Goal: Communication & Community: Answer question/provide support

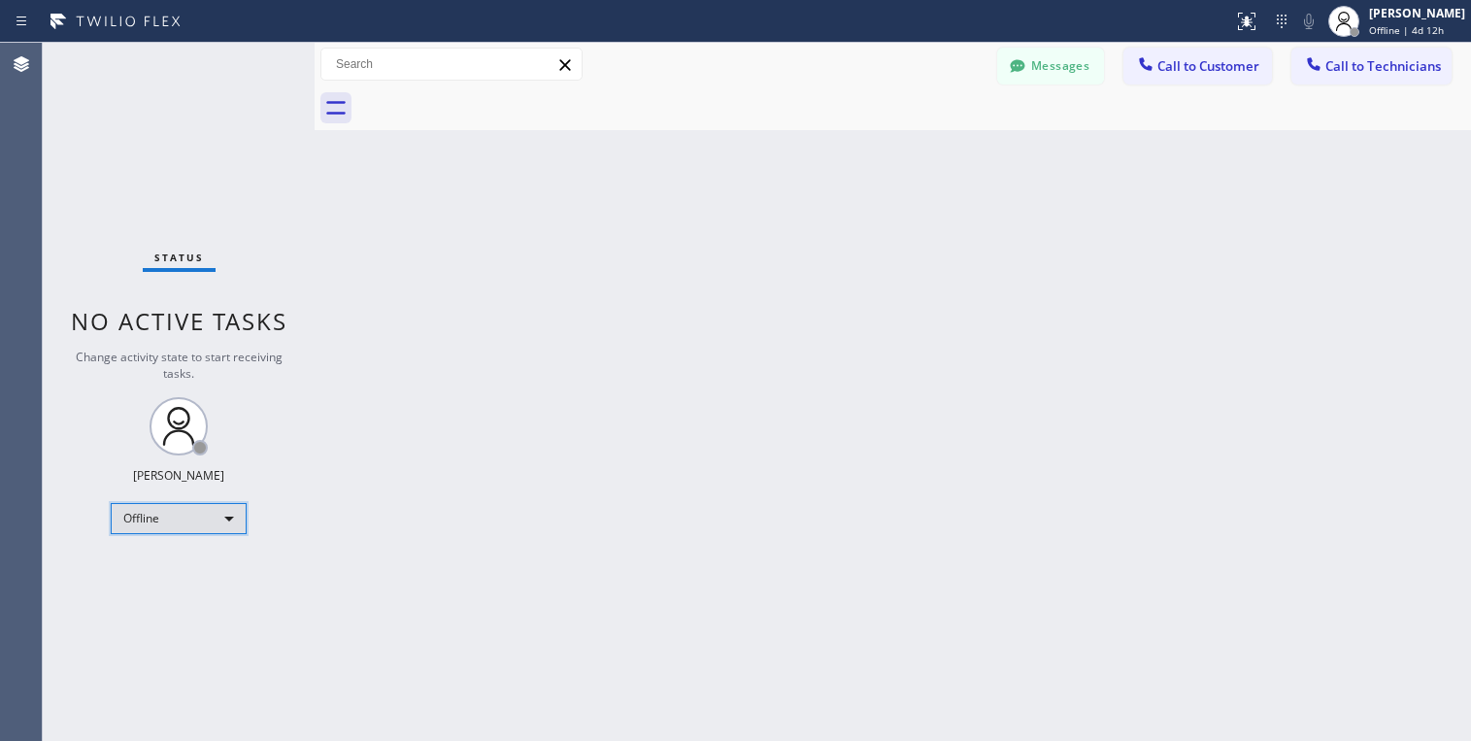
click at [202, 520] on div "Offline" at bounding box center [179, 518] width 136 height 31
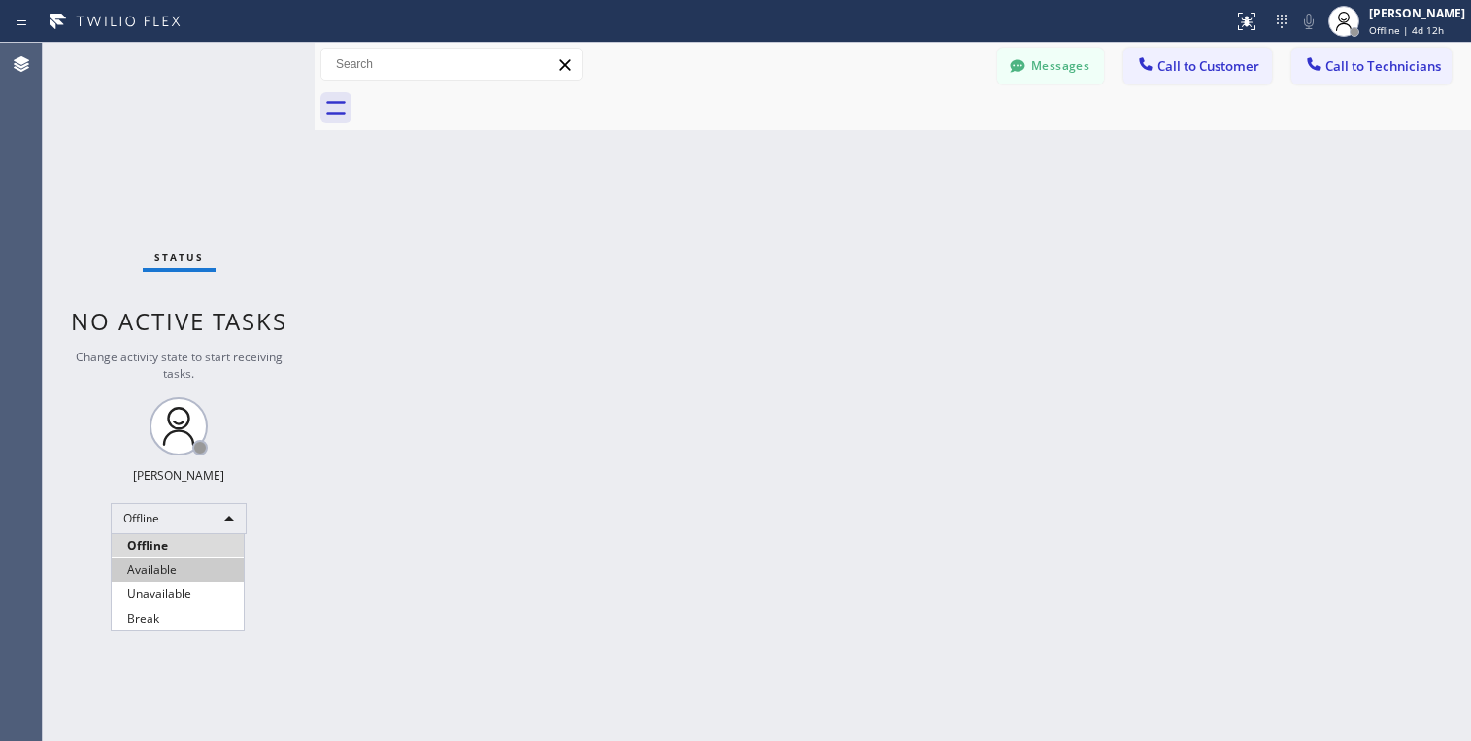
click at [160, 564] on li "Available" at bounding box center [178, 569] width 132 height 23
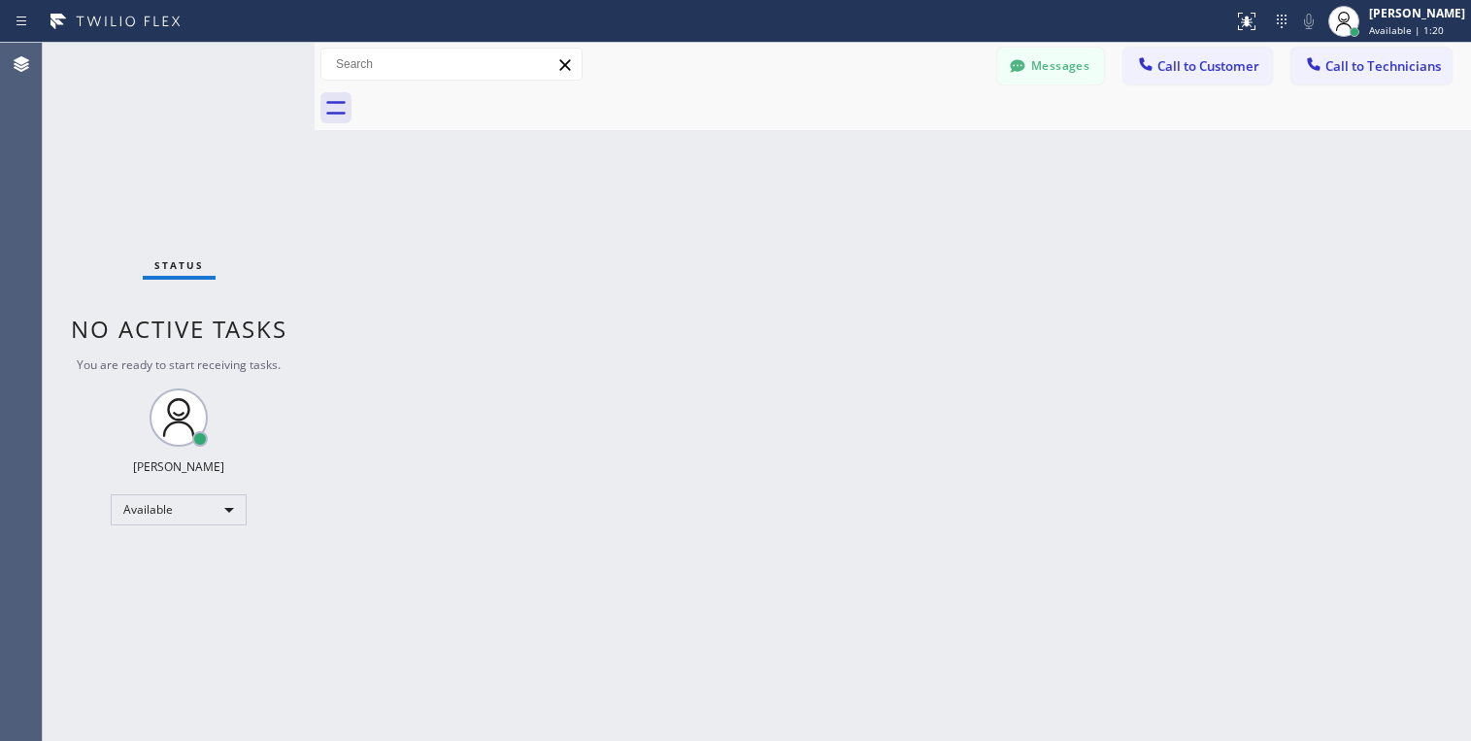
click at [462, 435] on div "Back to Dashboard Change Sender ID Customers Technicians AC Alicia Clancy 09/03…" at bounding box center [893, 392] width 1157 height 698
click at [554, 432] on div "Back to Dashboard Change Sender ID Customers Technicians AC Alicia Clancy 09/03…" at bounding box center [893, 392] width 1157 height 698
click at [336, 115] on icon at bounding box center [335, 107] width 31 height 31
click at [338, 118] on icon at bounding box center [335, 107] width 31 height 31
click at [1070, 65] on button "Messages" at bounding box center [1050, 66] width 107 height 37
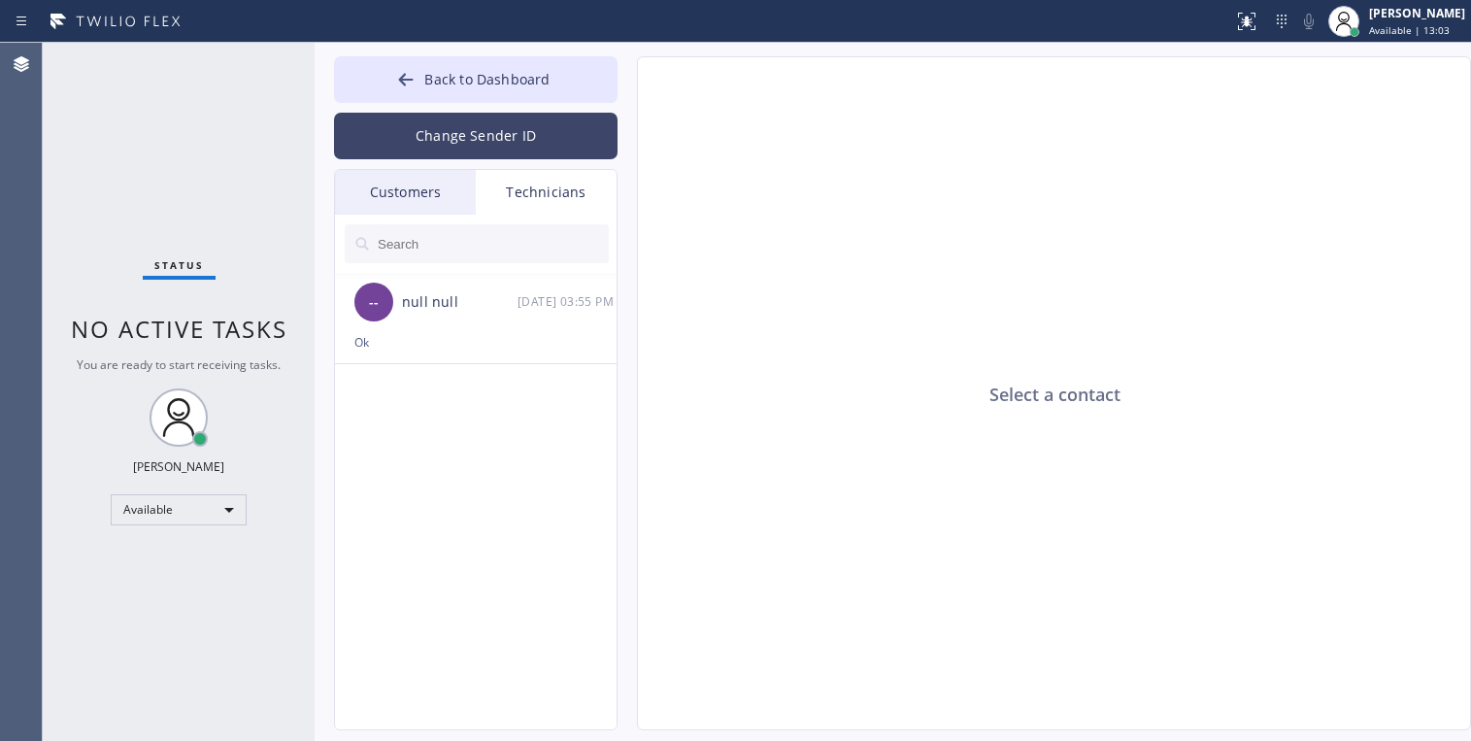
click at [444, 133] on button "Change Sender ID" at bounding box center [476, 136] width 284 height 47
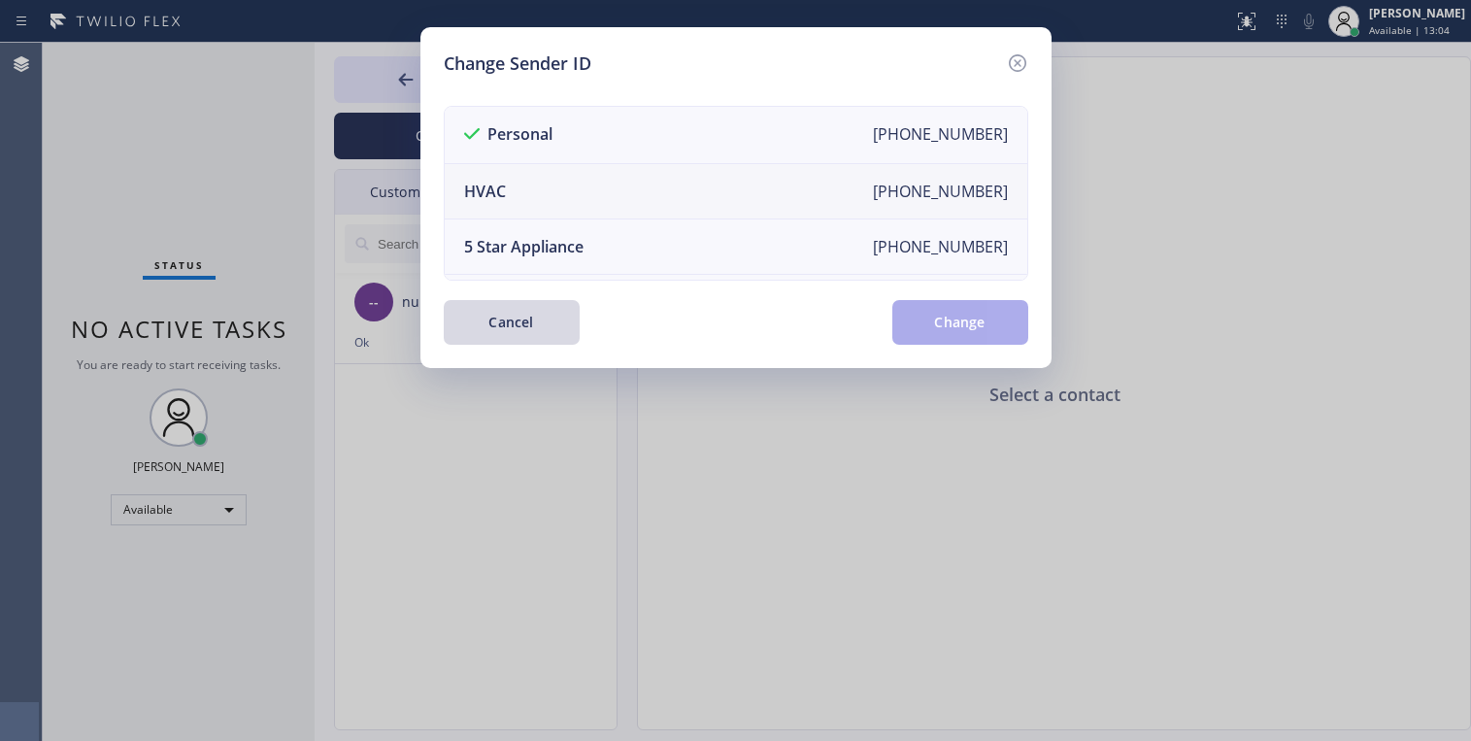
click at [591, 194] on li "HVAC [PHONE_NUMBER]" at bounding box center [736, 191] width 583 height 55
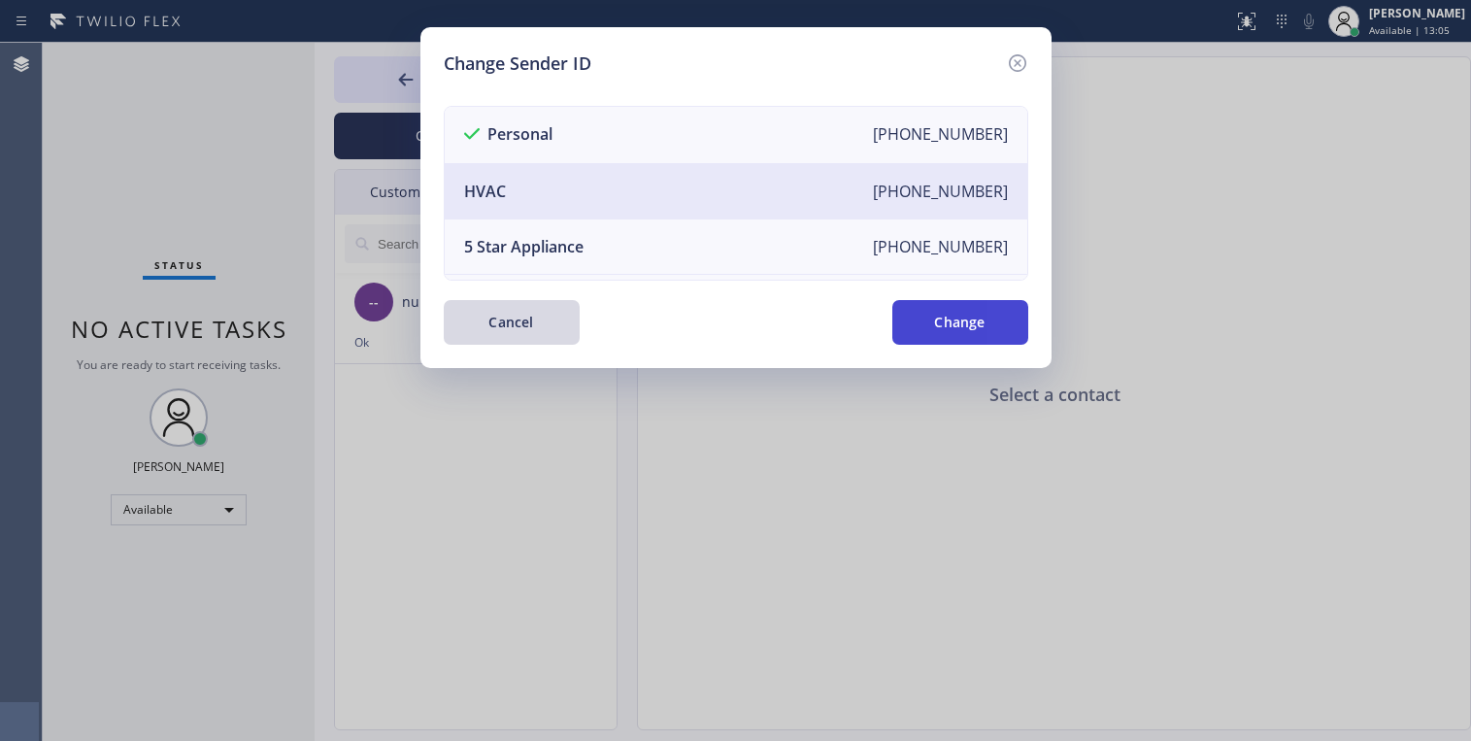
click at [990, 333] on button "Change" at bounding box center [960, 322] width 136 height 45
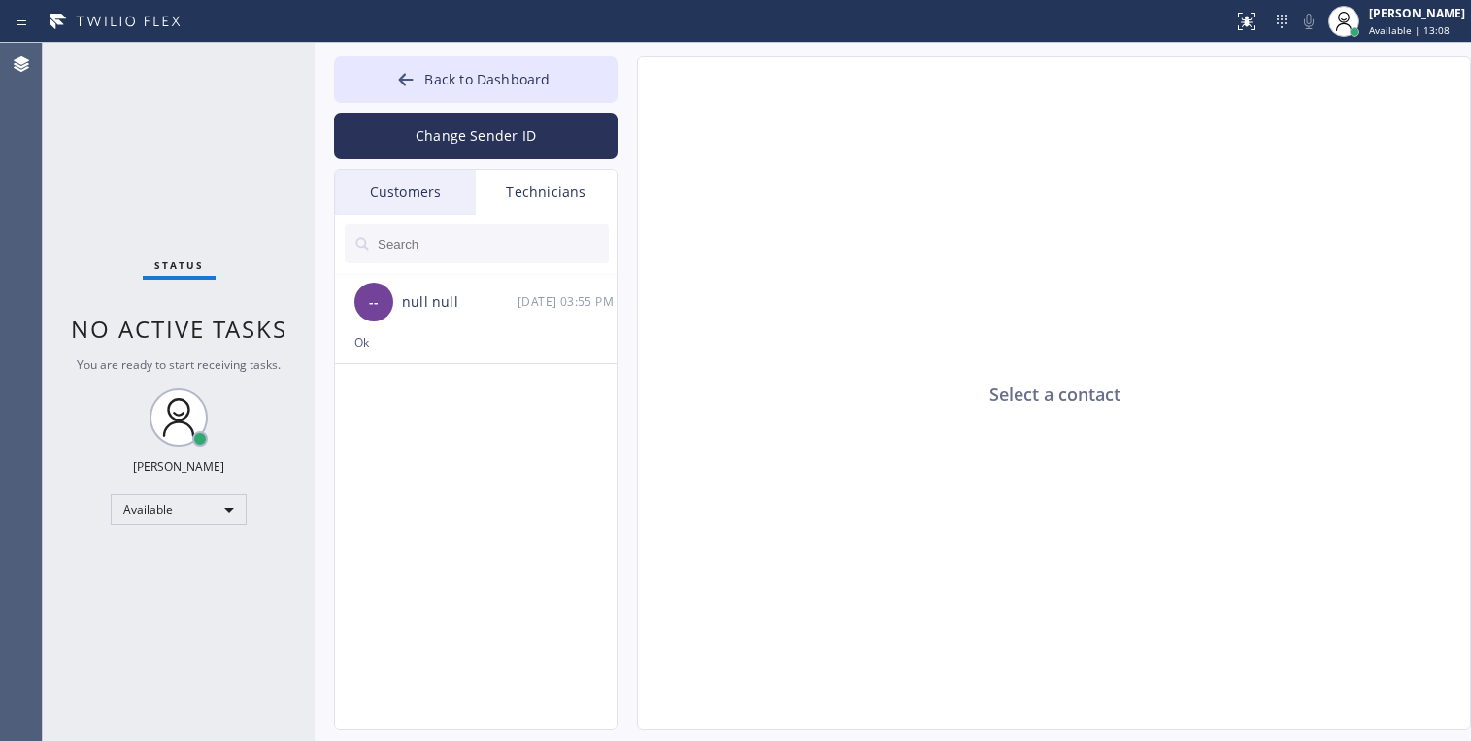
click at [431, 196] on div "Customers" at bounding box center [405, 192] width 141 height 45
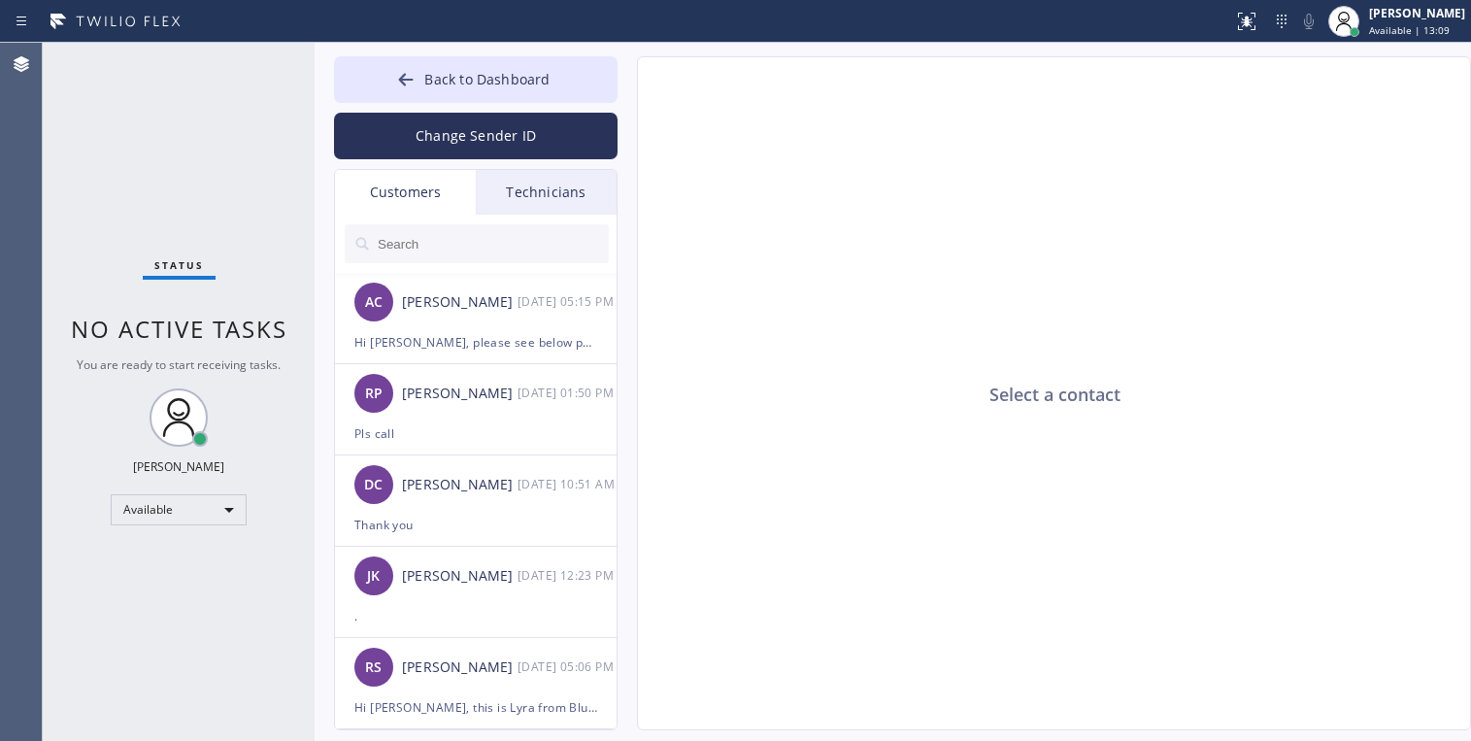
click at [521, 193] on div "Technicians" at bounding box center [546, 192] width 141 height 45
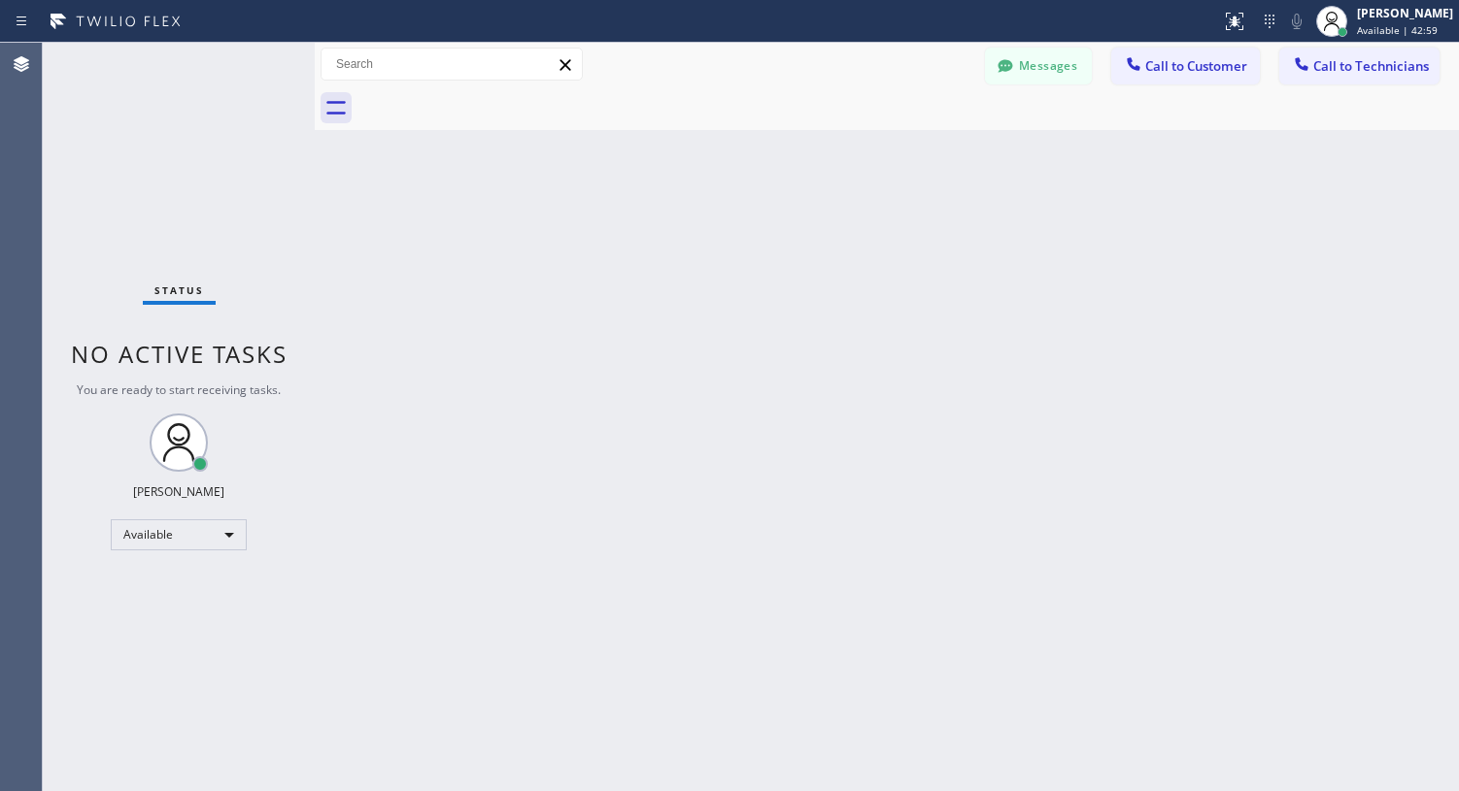
click at [484, 487] on div "Back to Dashboard Change Sender ID Customers Technicians DD Damian Dambra 09/19…" at bounding box center [887, 417] width 1144 height 749
click at [351, 103] on div at bounding box center [887, 108] width 1144 height 44
click at [331, 108] on icon at bounding box center [335, 107] width 31 height 31
click at [337, 114] on icon at bounding box center [335, 108] width 19 height 14
click at [1038, 59] on button "Messages" at bounding box center [1038, 66] width 107 height 37
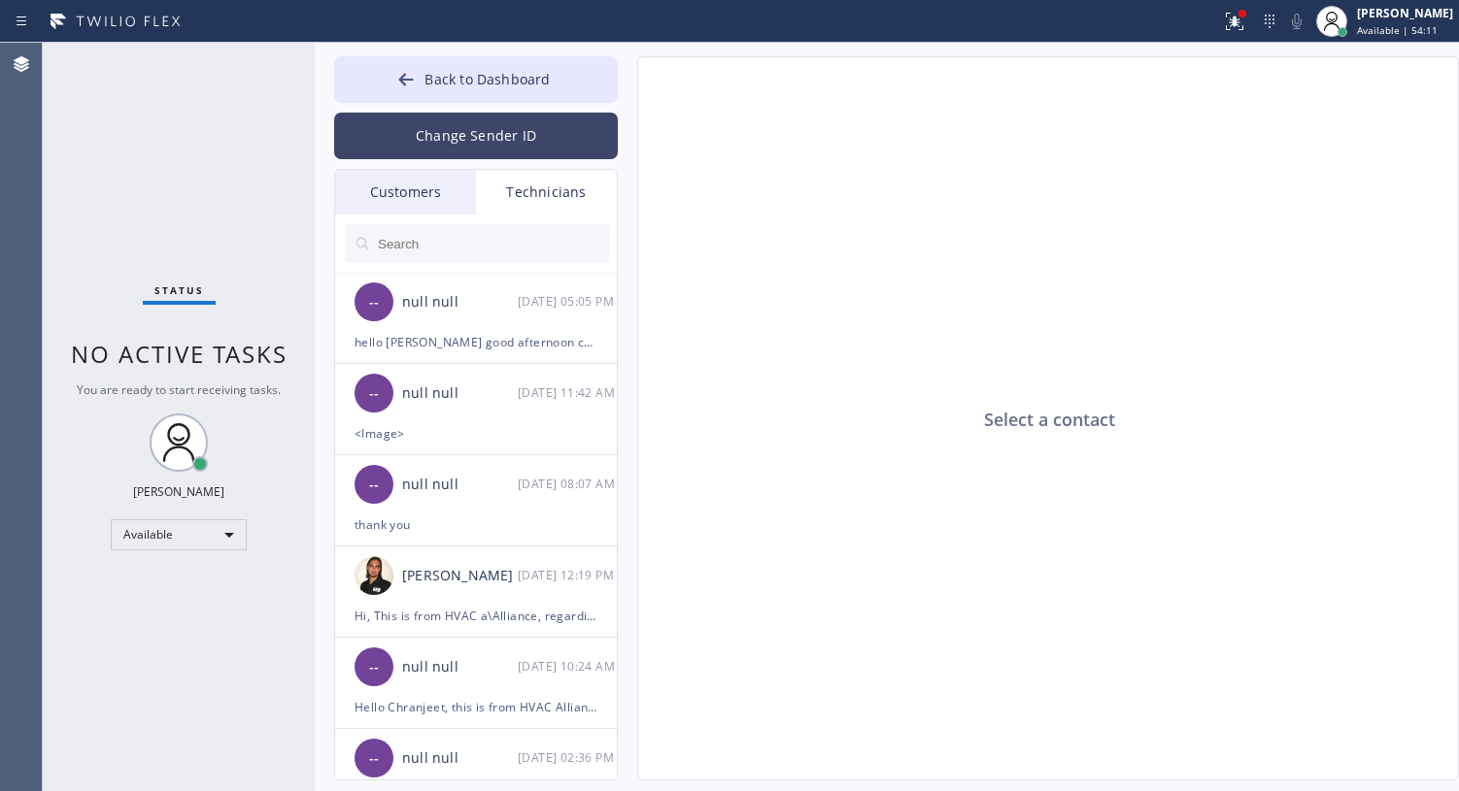
click at [479, 135] on button "Change Sender ID" at bounding box center [476, 136] width 284 height 47
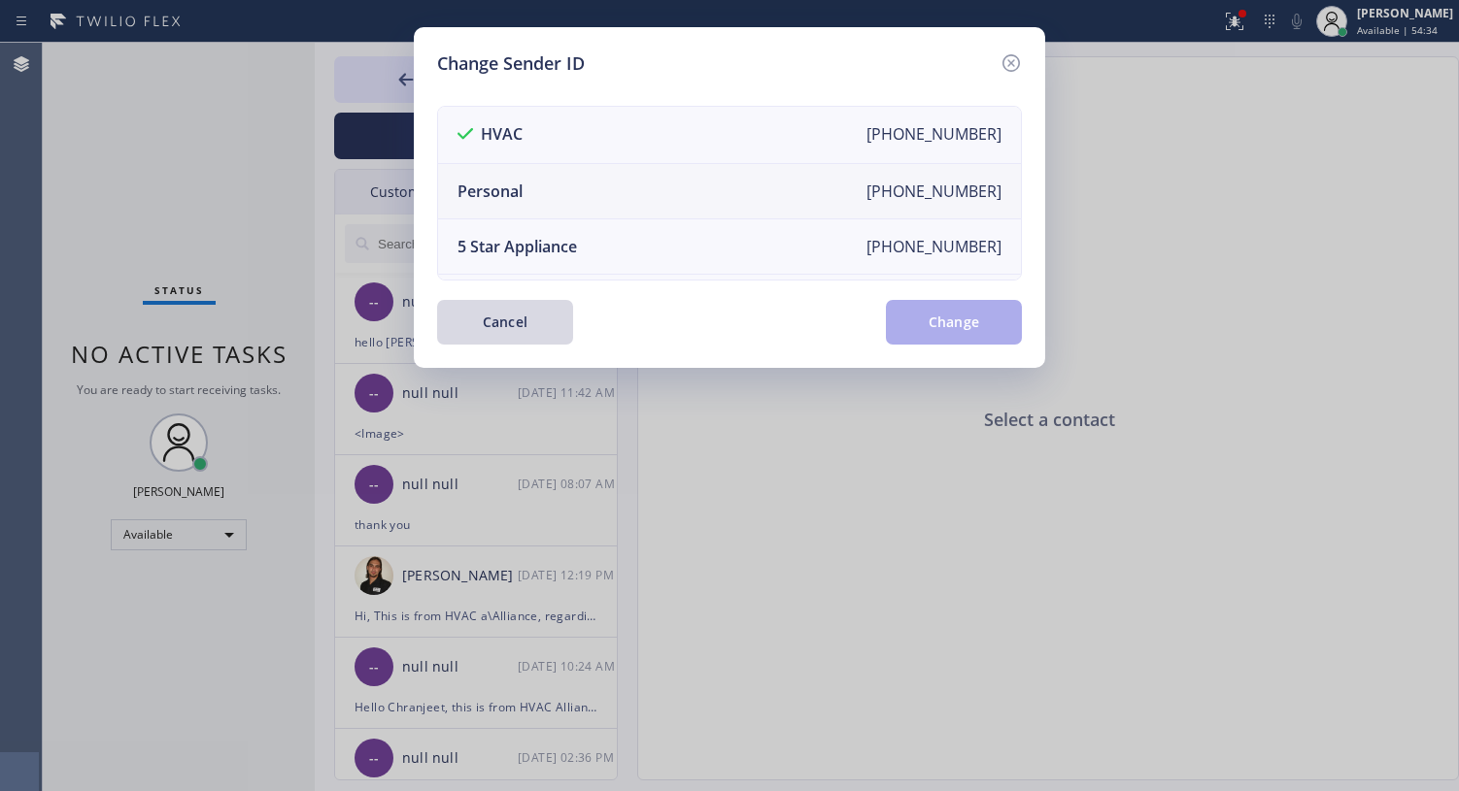
click at [585, 198] on li "Personal [PHONE_NUMBER]" at bounding box center [729, 191] width 583 height 55
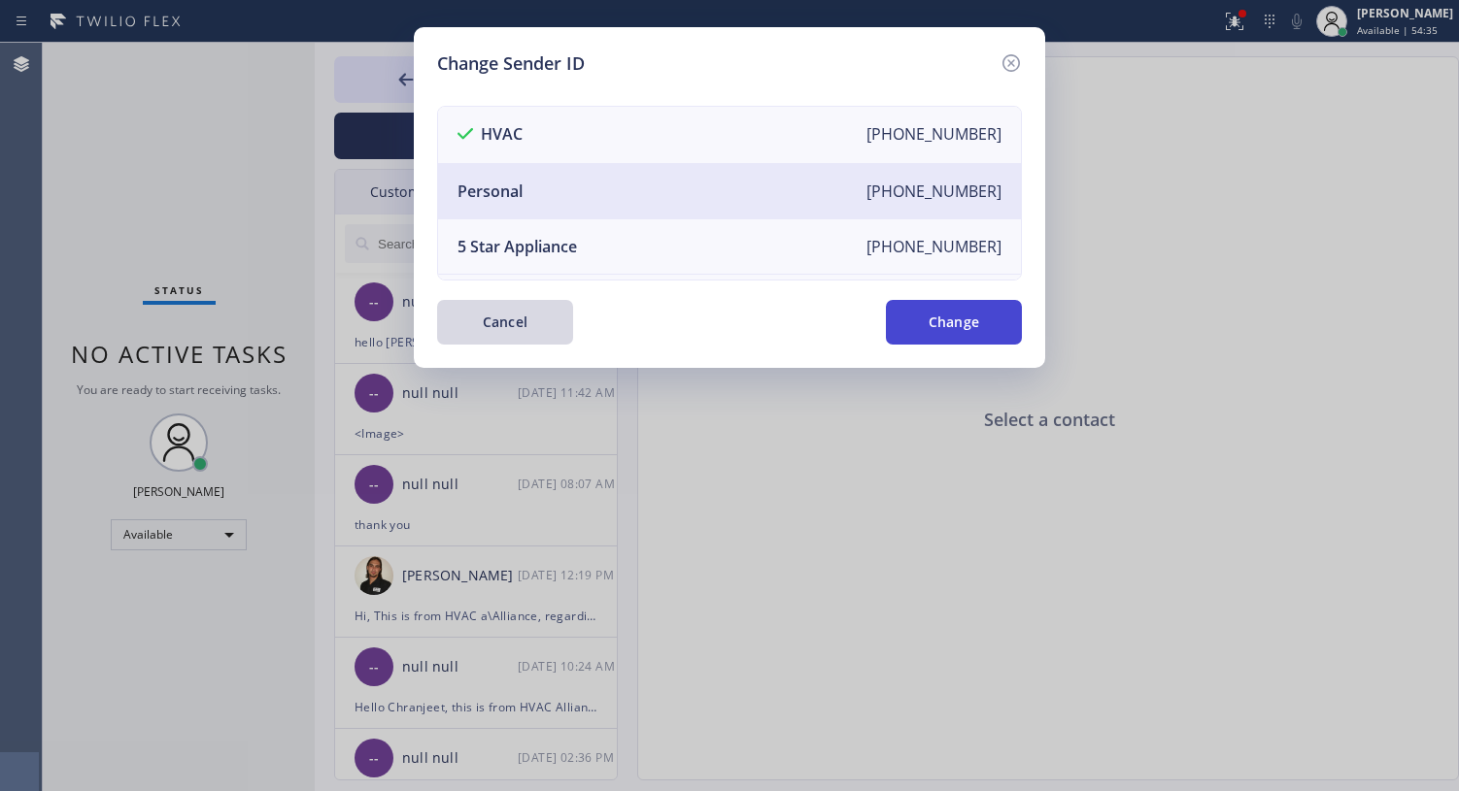
click at [955, 319] on button "Change" at bounding box center [954, 322] width 136 height 45
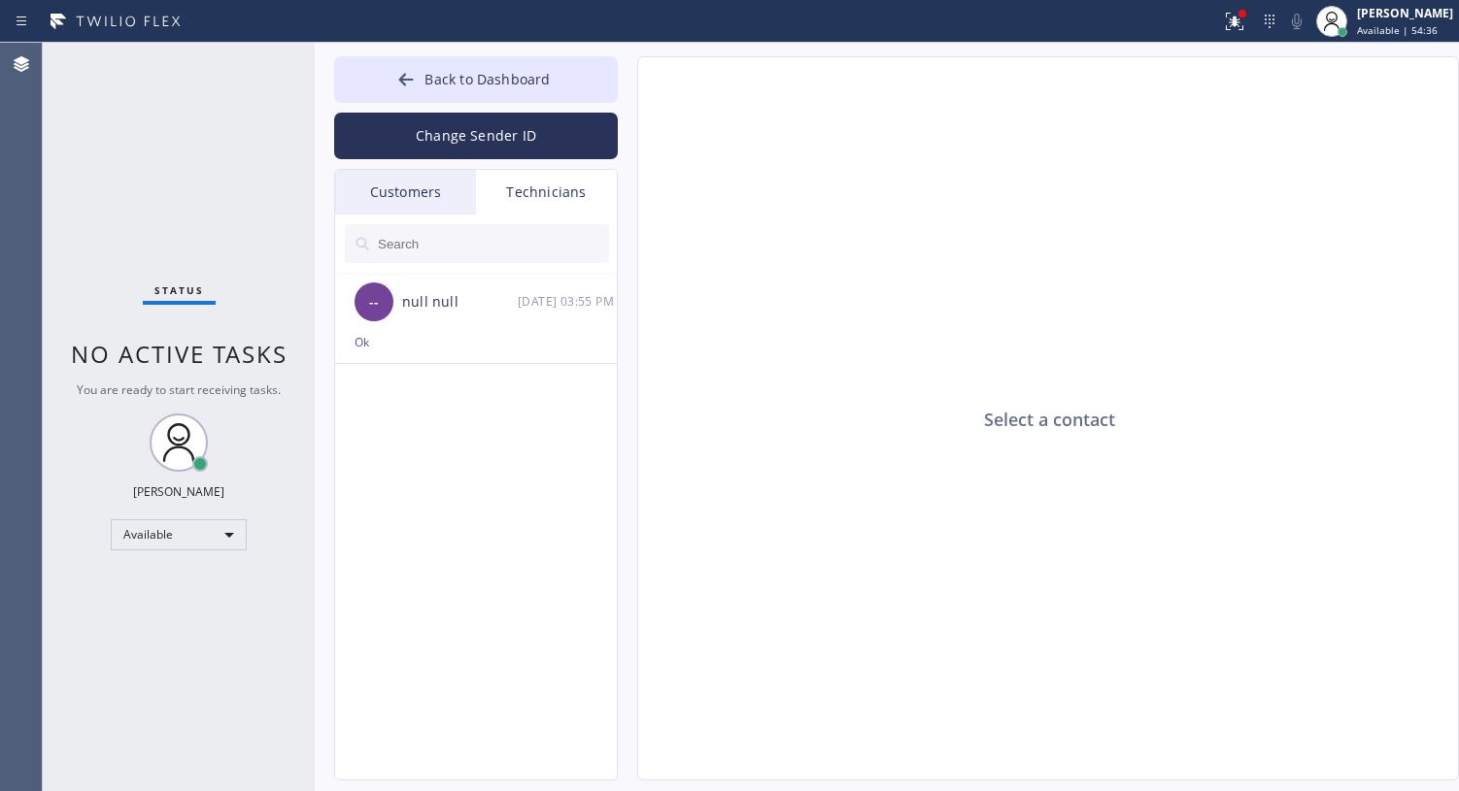
click at [383, 199] on div "Customers" at bounding box center [405, 192] width 141 height 45
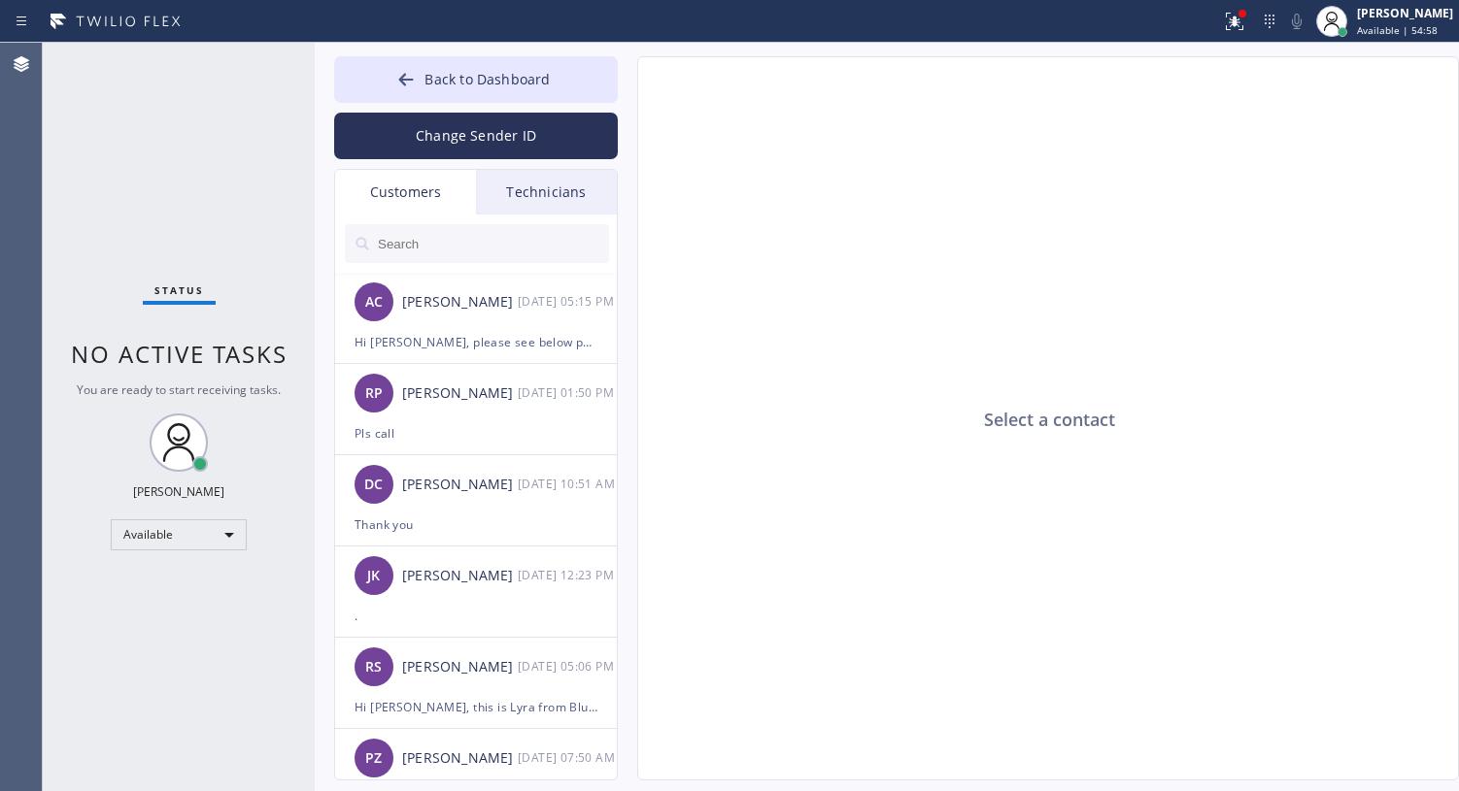
click at [429, 248] on input "text" at bounding box center [492, 243] width 233 height 39
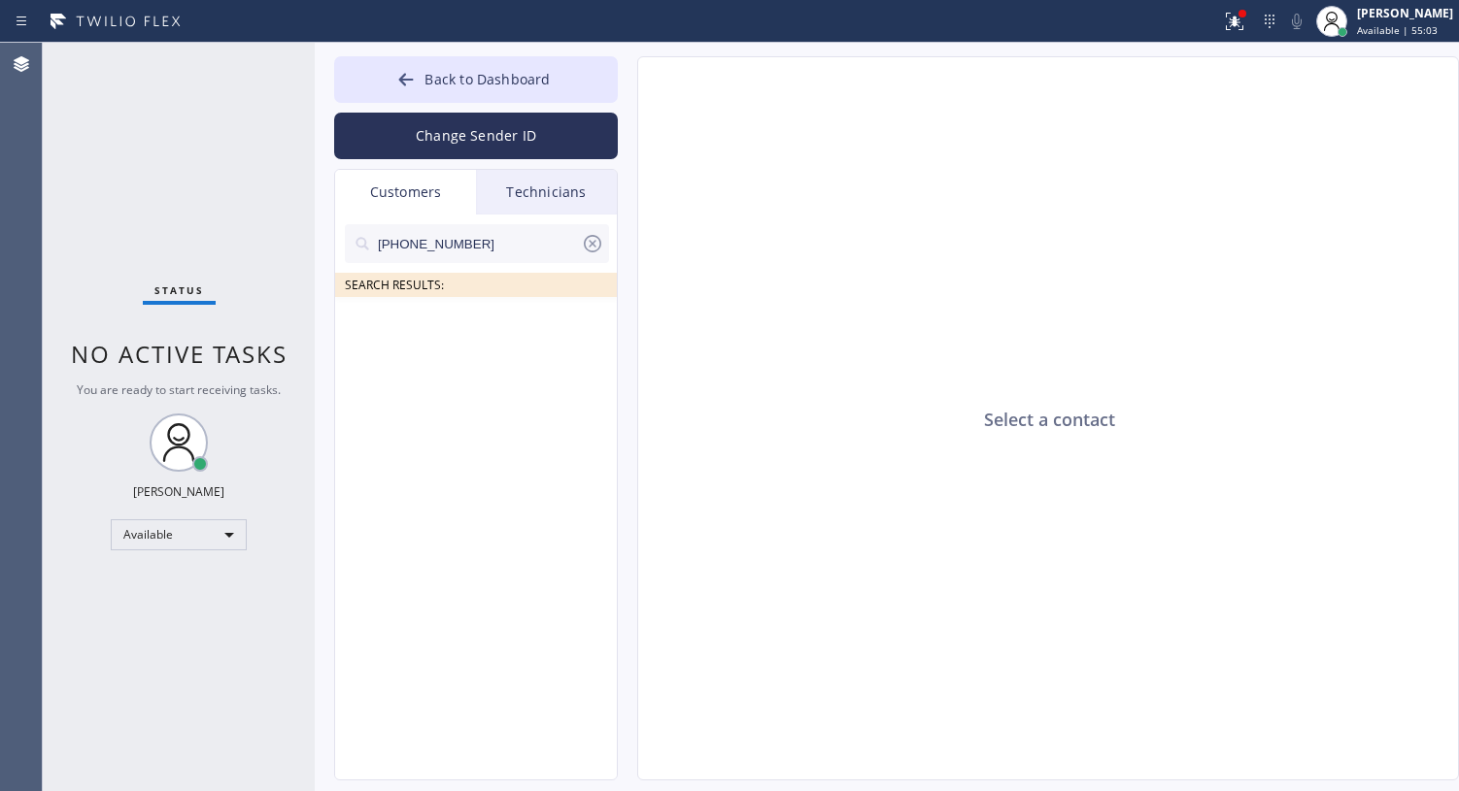
click at [376, 247] on input "(973) 641-9207" at bounding box center [478, 243] width 205 height 39
click at [586, 244] on icon at bounding box center [592, 243] width 23 height 23
click at [405, 207] on div "Customers" at bounding box center [405, 192] width 141 height 45
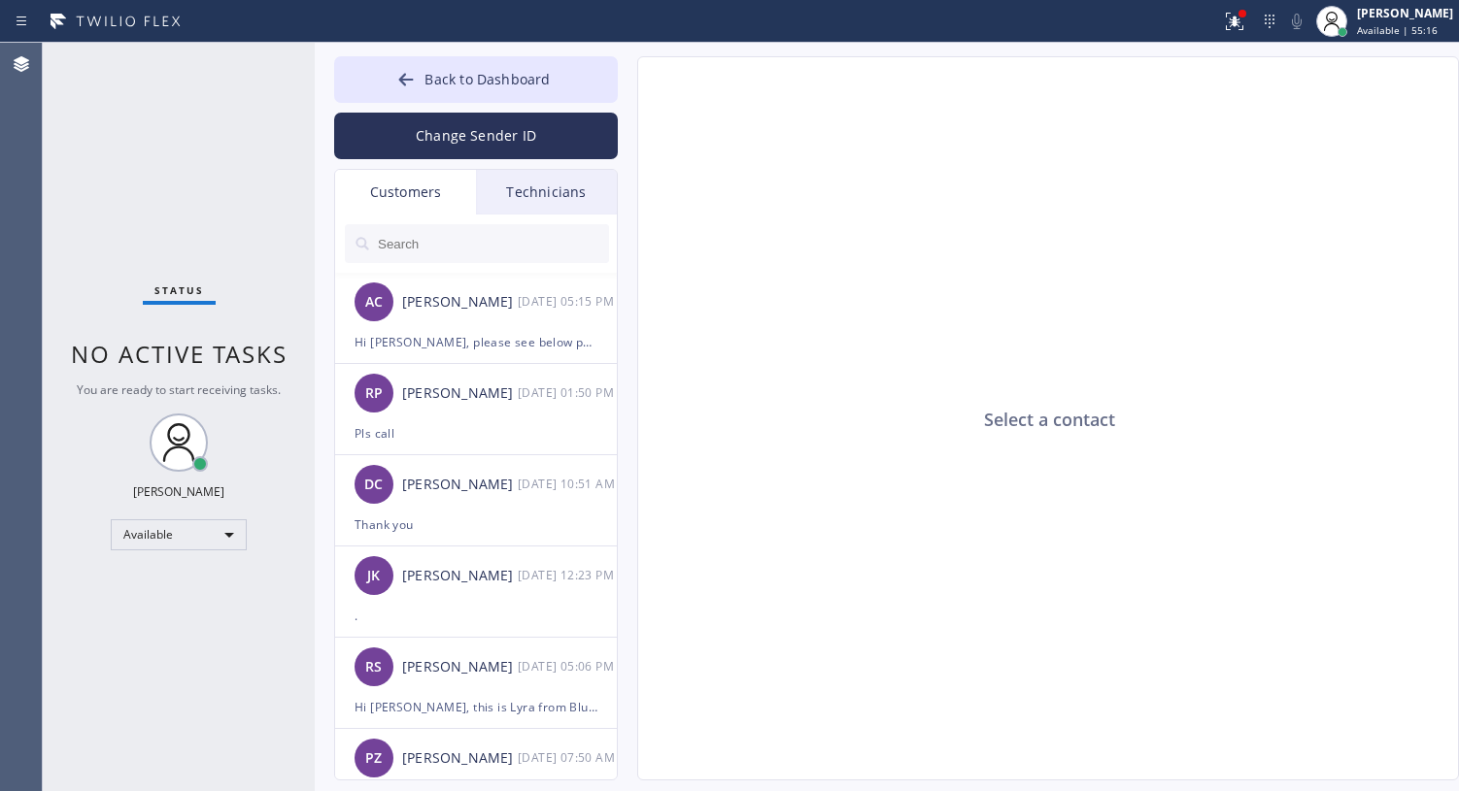
click at [380, 246] on input "text" at bounding box center [492, 243] width 233 height 39
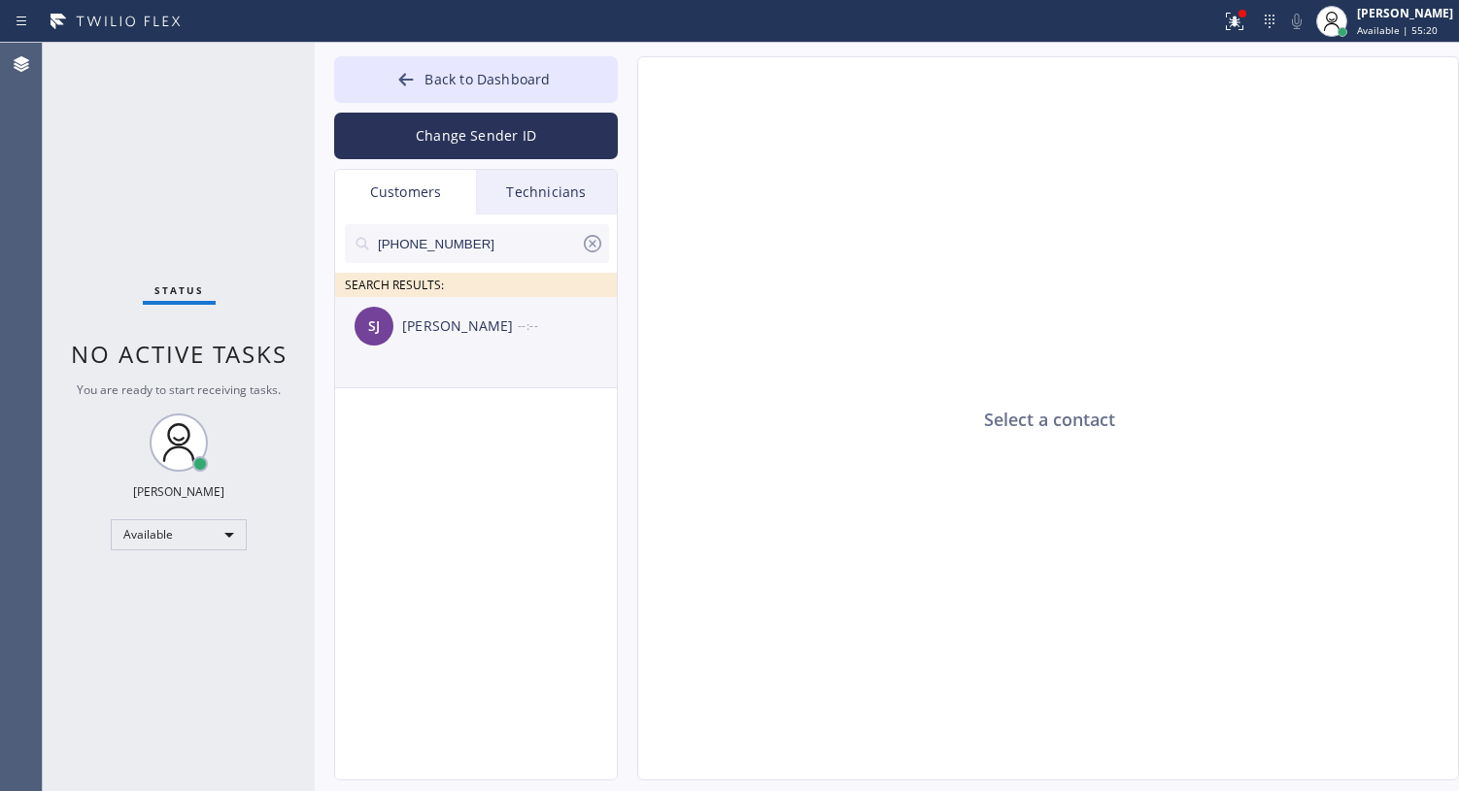
click at [417, 311] on div "SJ Sheila A Joseph --:--" at bounding box center [477, 326] width 284 height 58
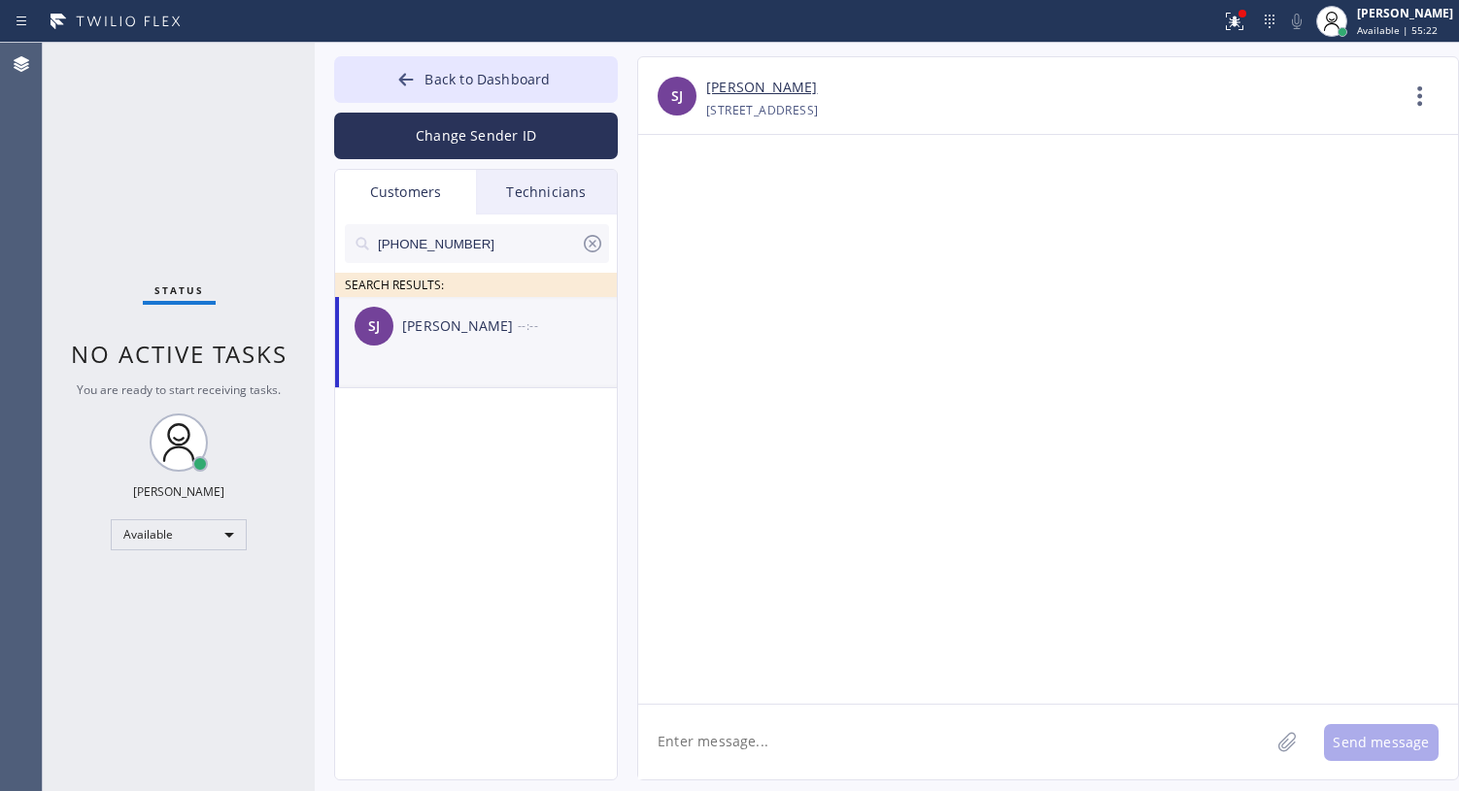
click at [756, 739] on textarea at bounding box center [953, 742] width 631 height 75
click at [692, 740] on textarea at bounding box center [953, 742] width 631 height 75
click at [805, 738] on textarea at bounding box center [953, 742] width 631 height 75
paste textarea "Hello Sheila, this is Lyra. I am confirming your appointment with High Voltage …"
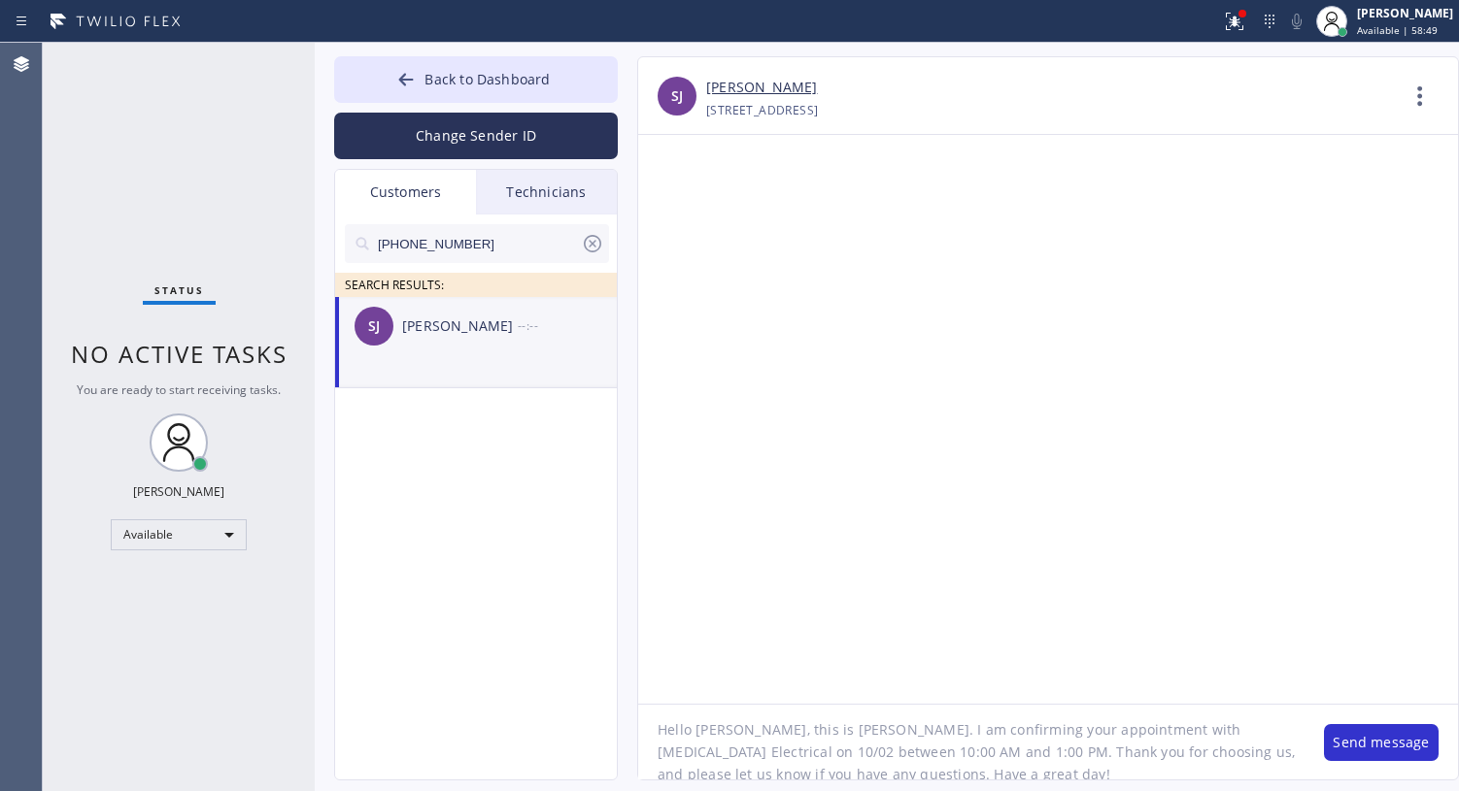
scroll to position [18, 0]
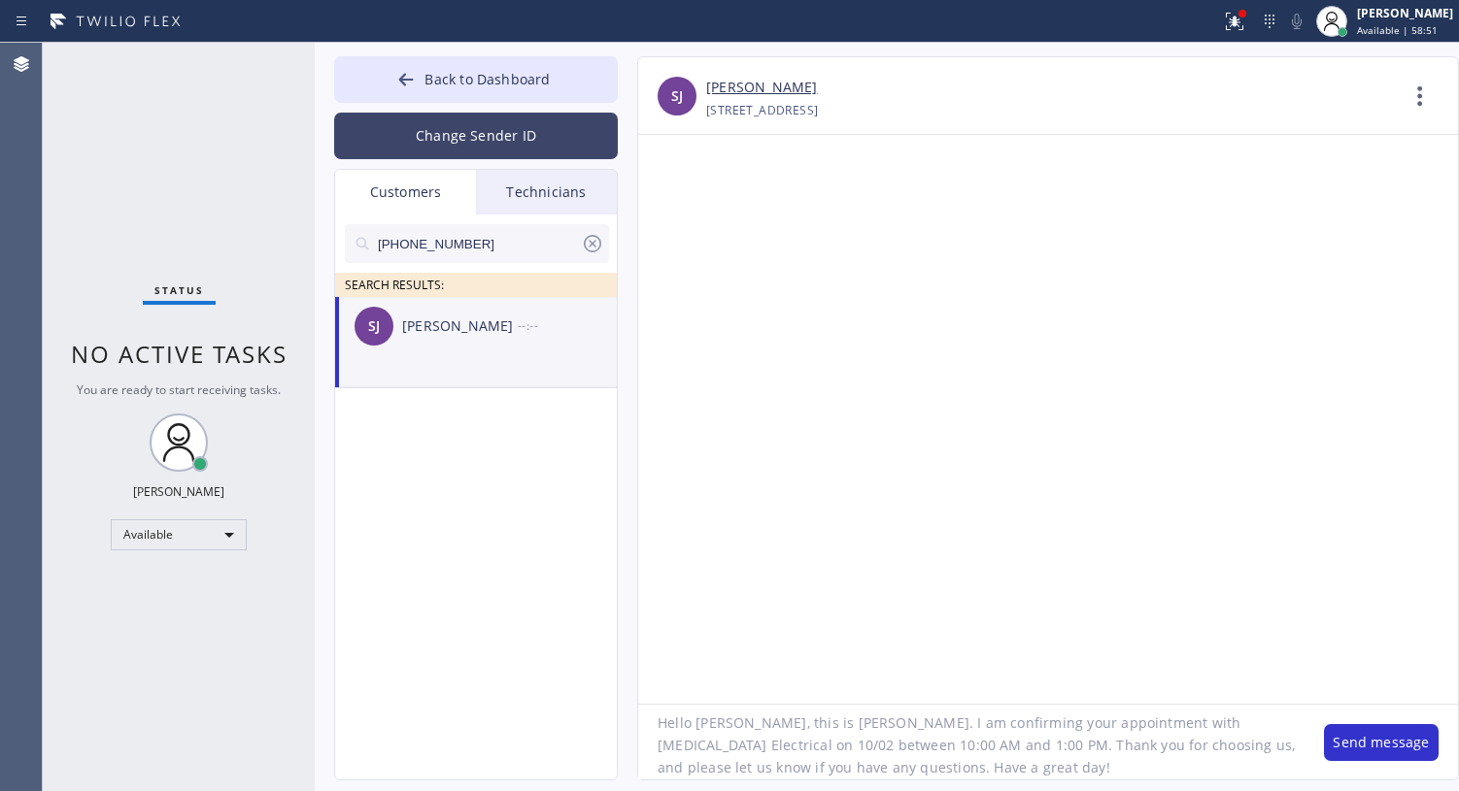
type textarea "Hello Sheila, this is Lyra. I am confirming your appointment with High Voltage …"
click at [480, 132] on button "Change Sender ID" at bounding box center [476, 136] width 284 height 47
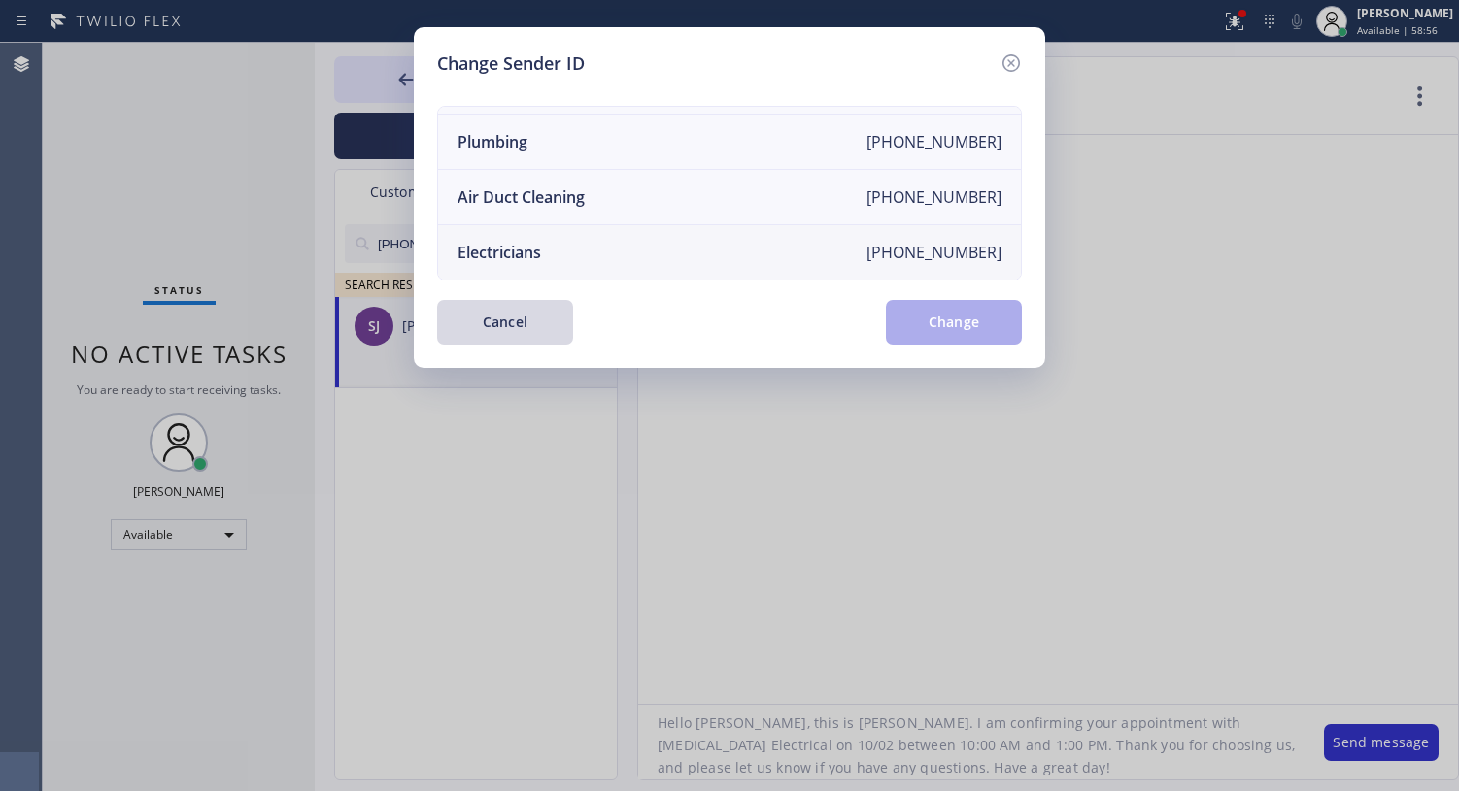
scroll to position [230, 0]
click at [611, 232] on li "Electricians [PHONE_NUMBER]" at bounding box center [729, 252] width 583 height 54
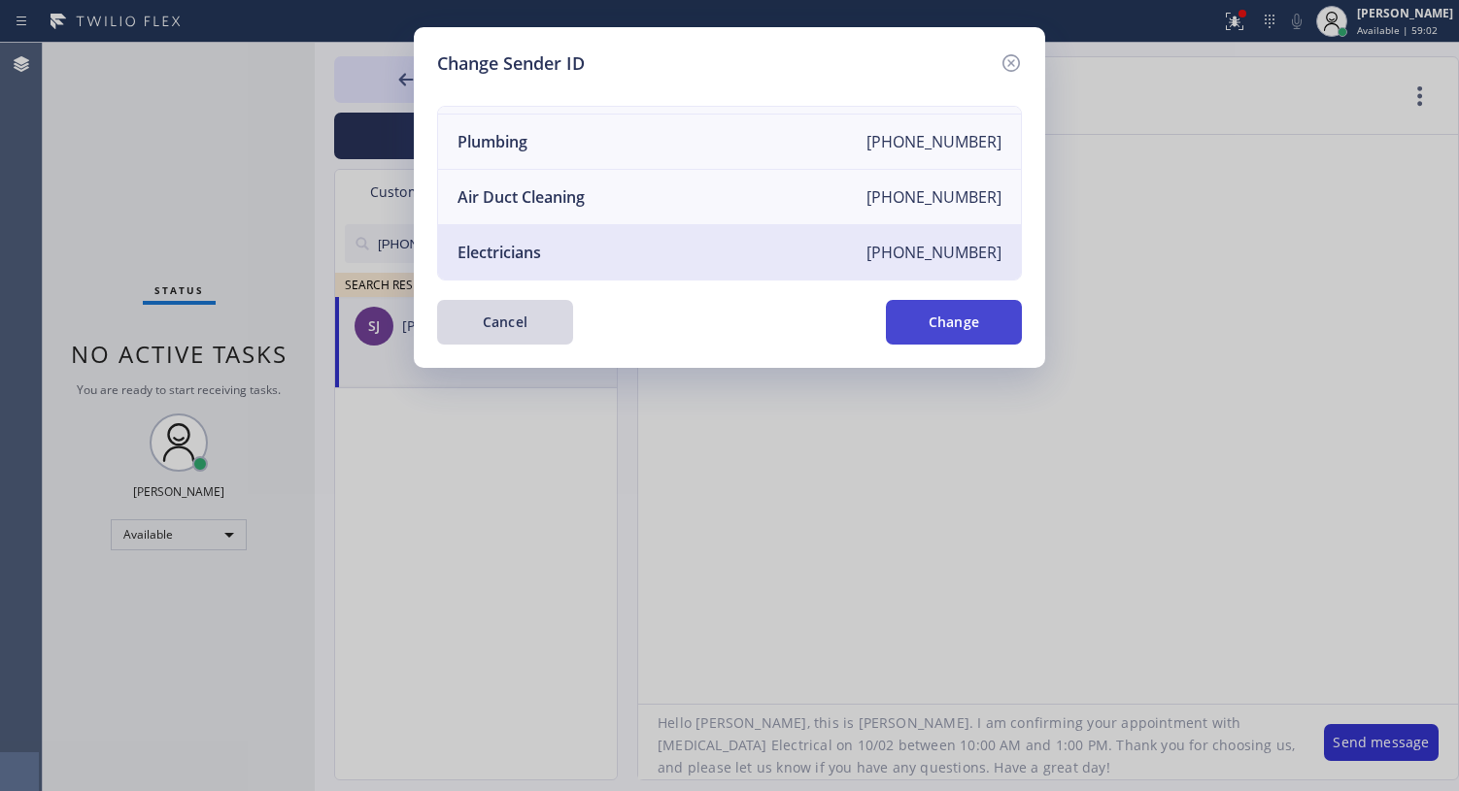
click at [924, 316] on button "Change" at bounding box center [954, 322] width 136 height 45
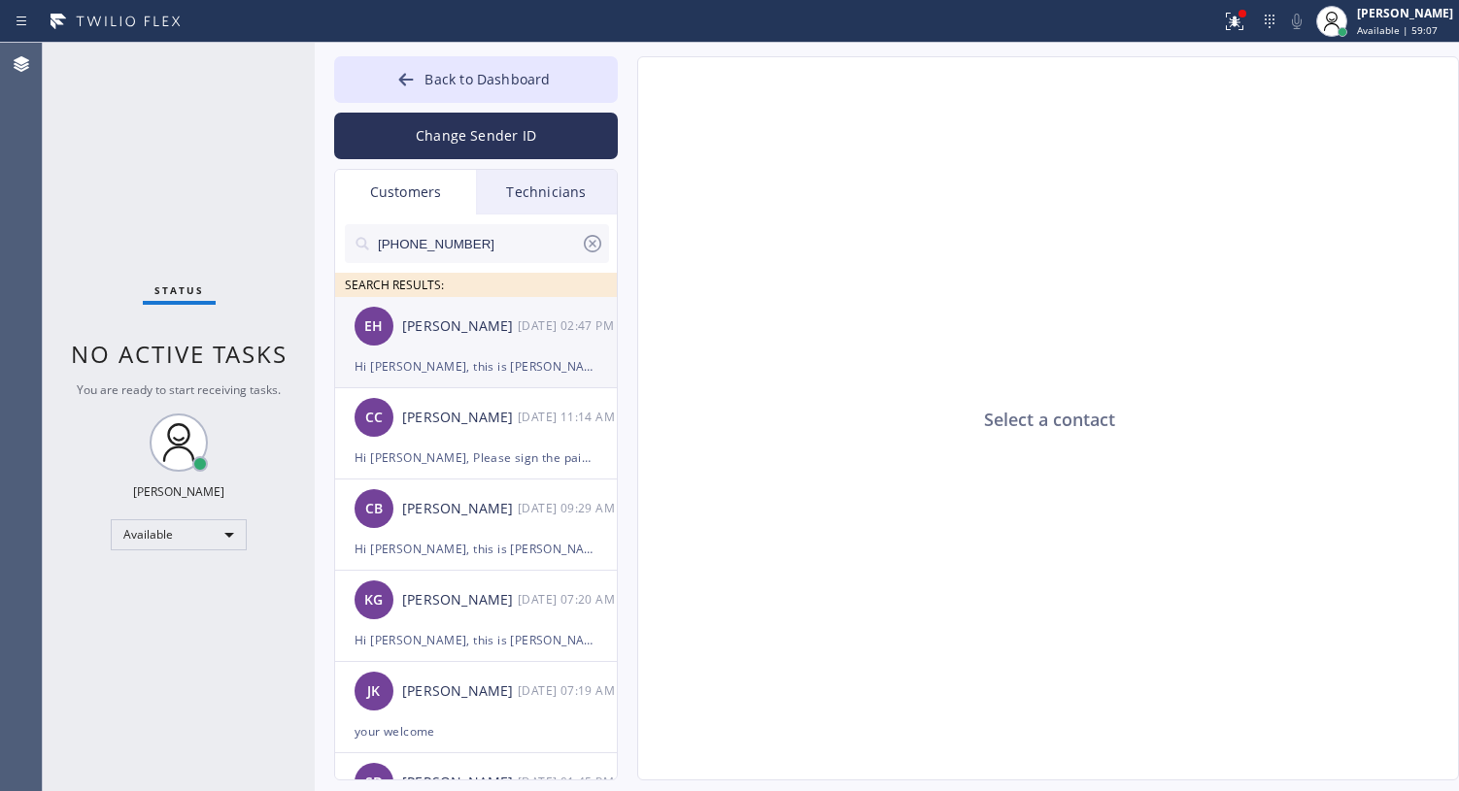
click at [436, 366] on div "Hi [PERSON_NAME], this is [PERSON_NAME] from Laz Electric, is our electrician a…" at bounding box center [475, 366] width 243 height 22
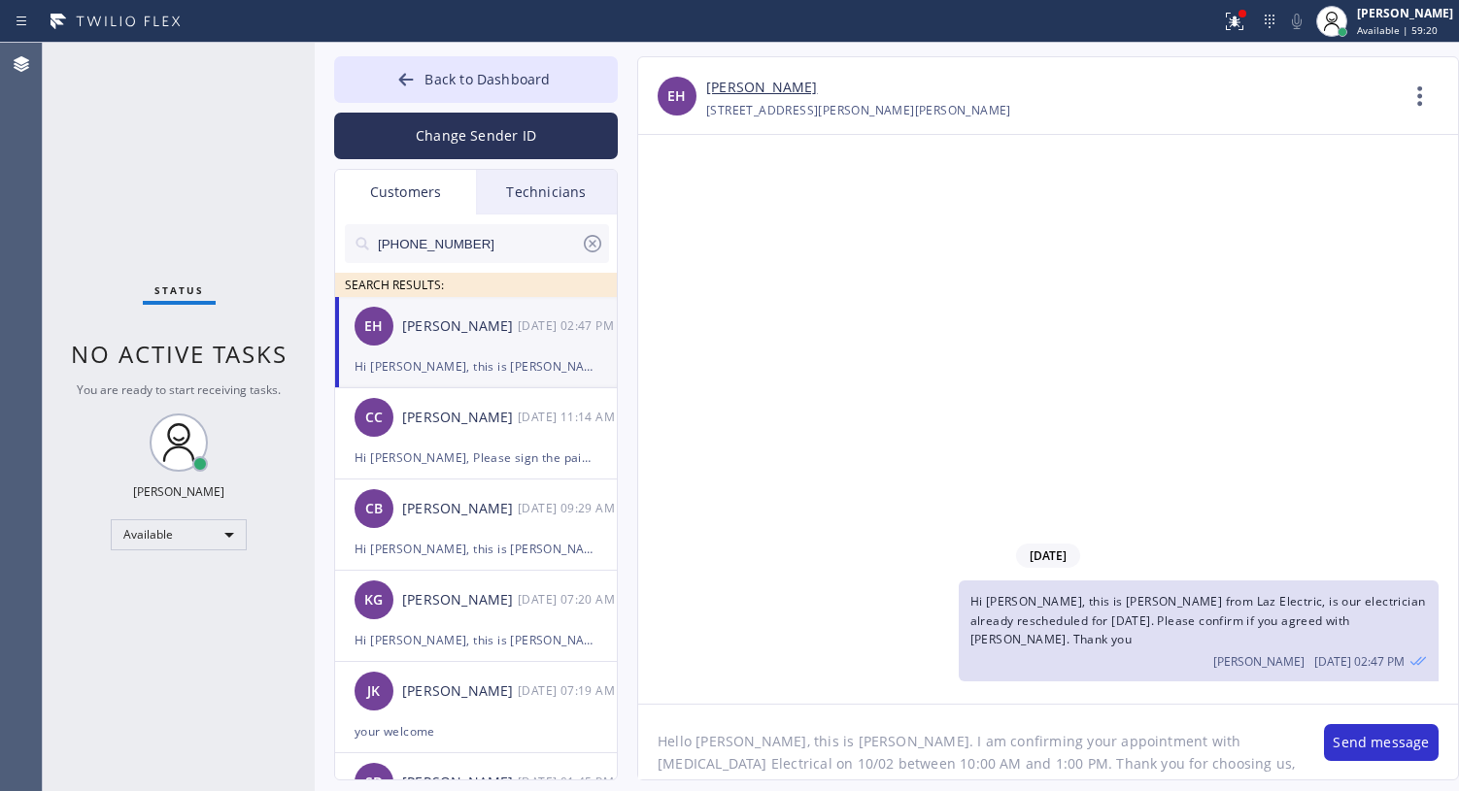
scroll to position [18, 0]
drag, startPoint x: 655, startPoint y: 740, endPoint x: 1277, endPoint y: 771, distance: 623.2
click at [1277, 740] on textarea "Hello Sheila, this is Lyra. I am confirming your appointment with High Voltage …" at bounding box center [971, 742] width 666 height 75
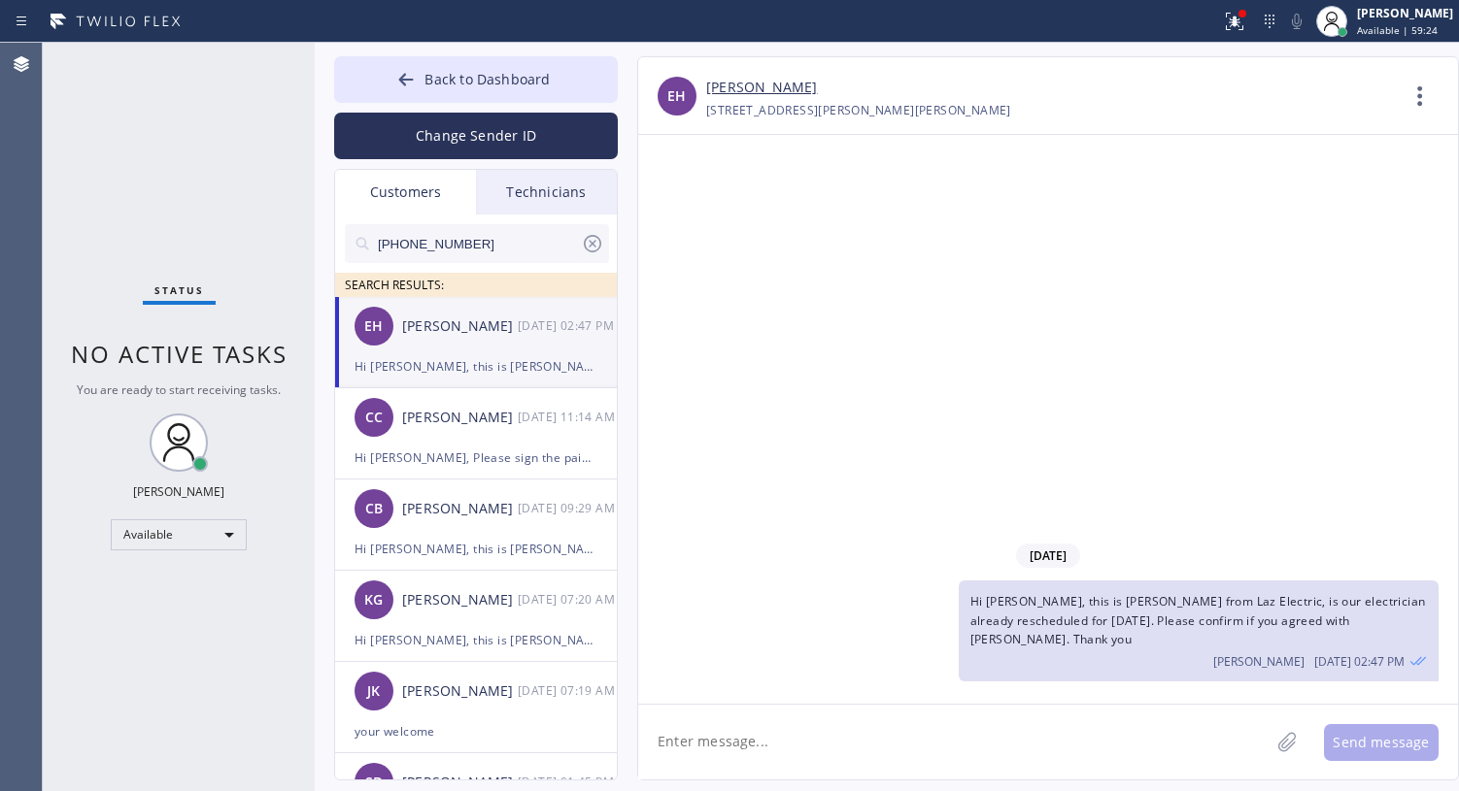
scroll to position [0, 0]
click at [592, 247] on icon at bounding box center [592, 243] width 23 height 23
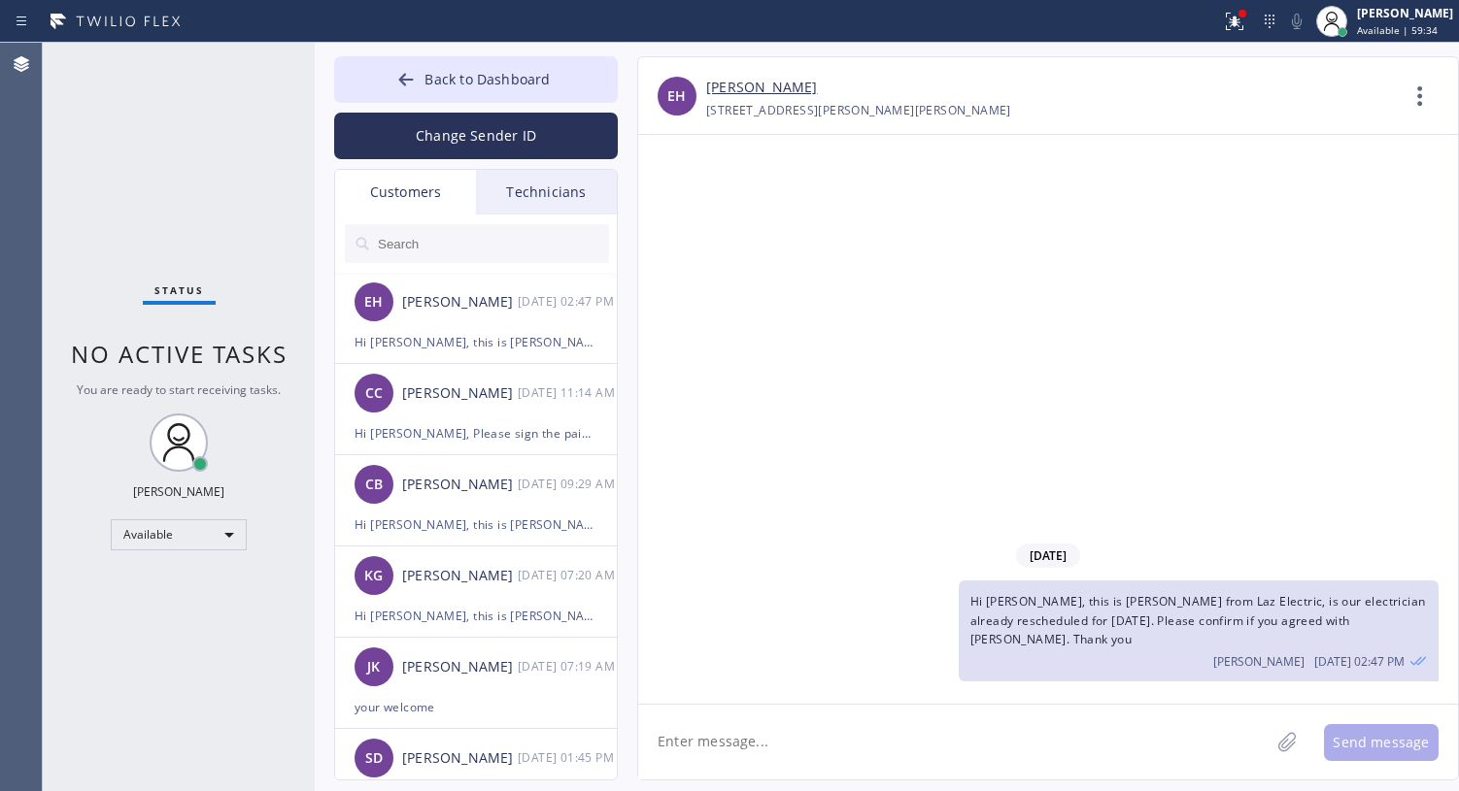
click at [422, 234] on input "text" at bounding box center [492, 243] width 233 height 39
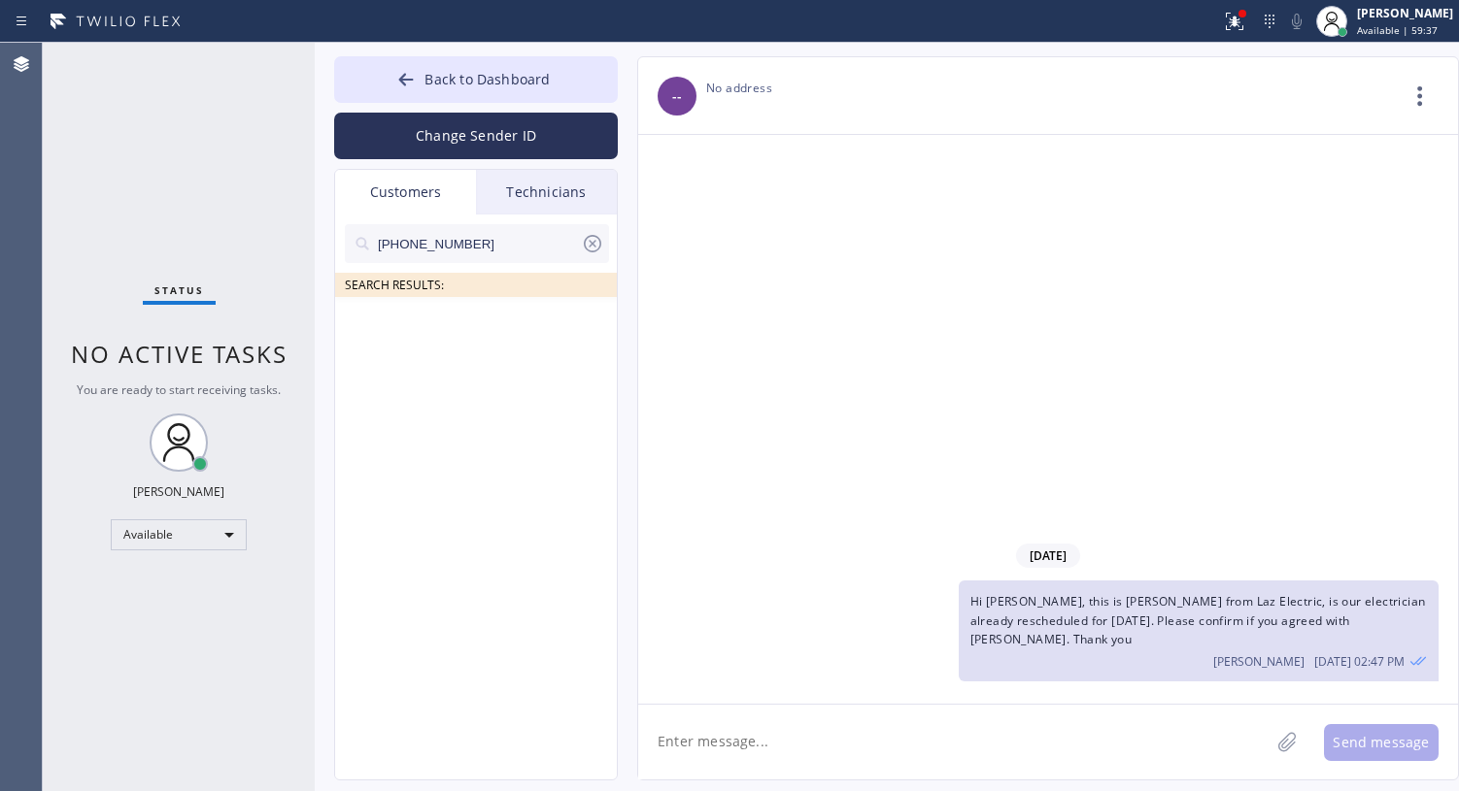
click at [378, 243] on input "(973) 641-9207" at bounding box center [478, 243] width 205 height 39
click at [600, 244] on icon at bounding box center [592, 243] width 17 height 17
click at [377, 243] on input "text" at bounding box center [492, 243] width 233 height 39
click at [590, 246] on icon at bounding box center [592, 243] width 17 height 17
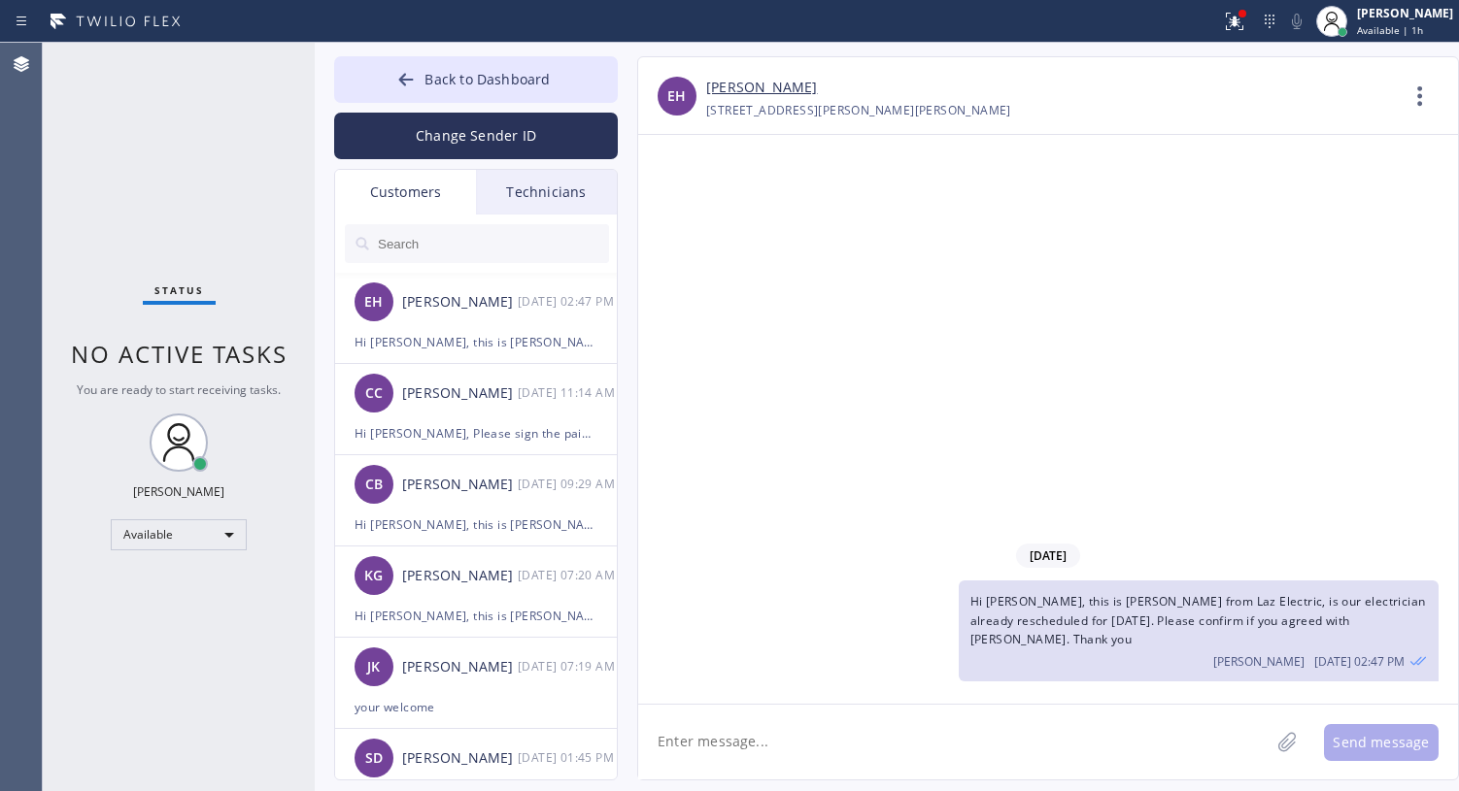
click at [447, 246] on input "text" at bounding box center [492, 243] width 233 height 39
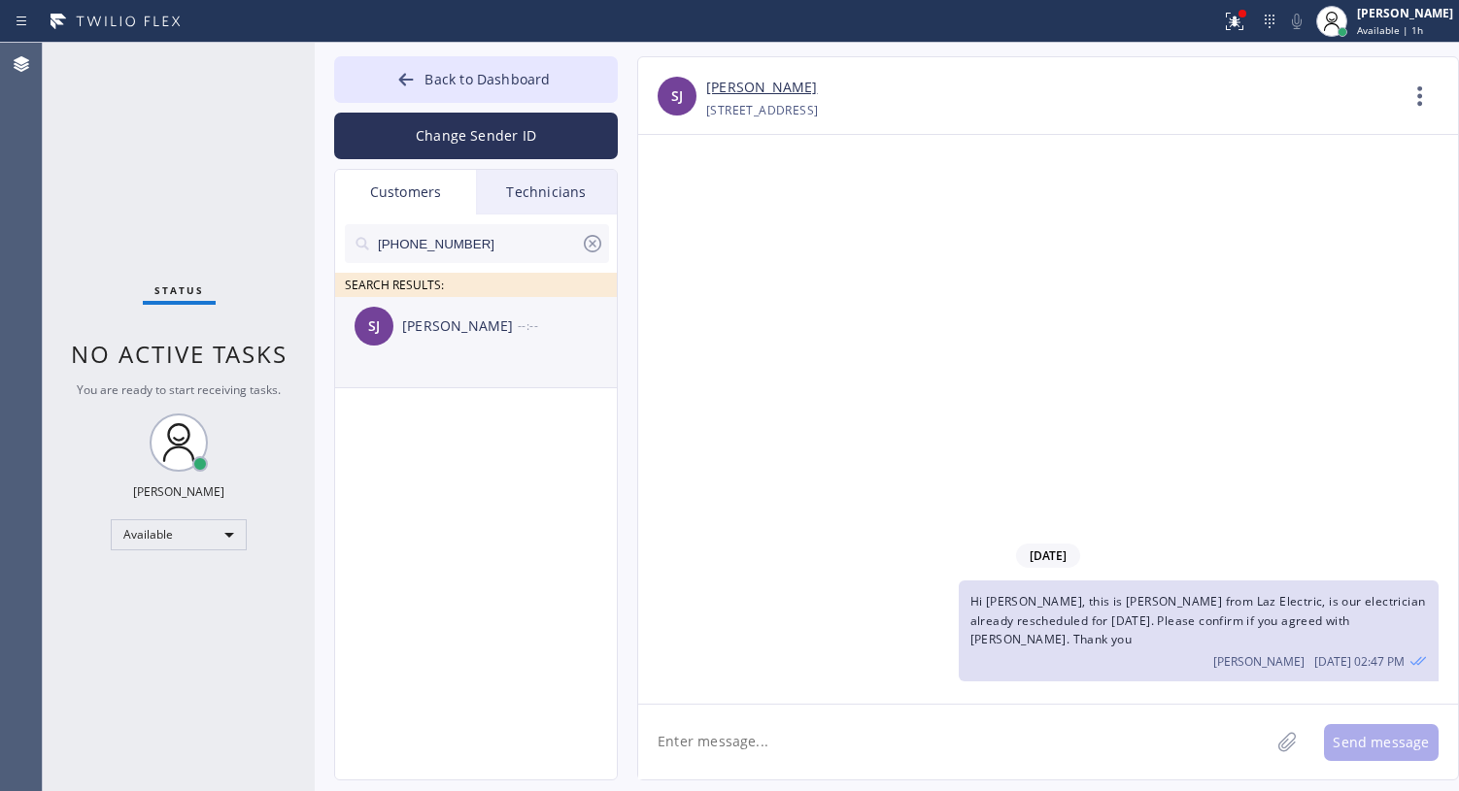
click at [424, 334] on div "[PERSON_NAME]" at bounding box center [460, 327] width 116 height 22
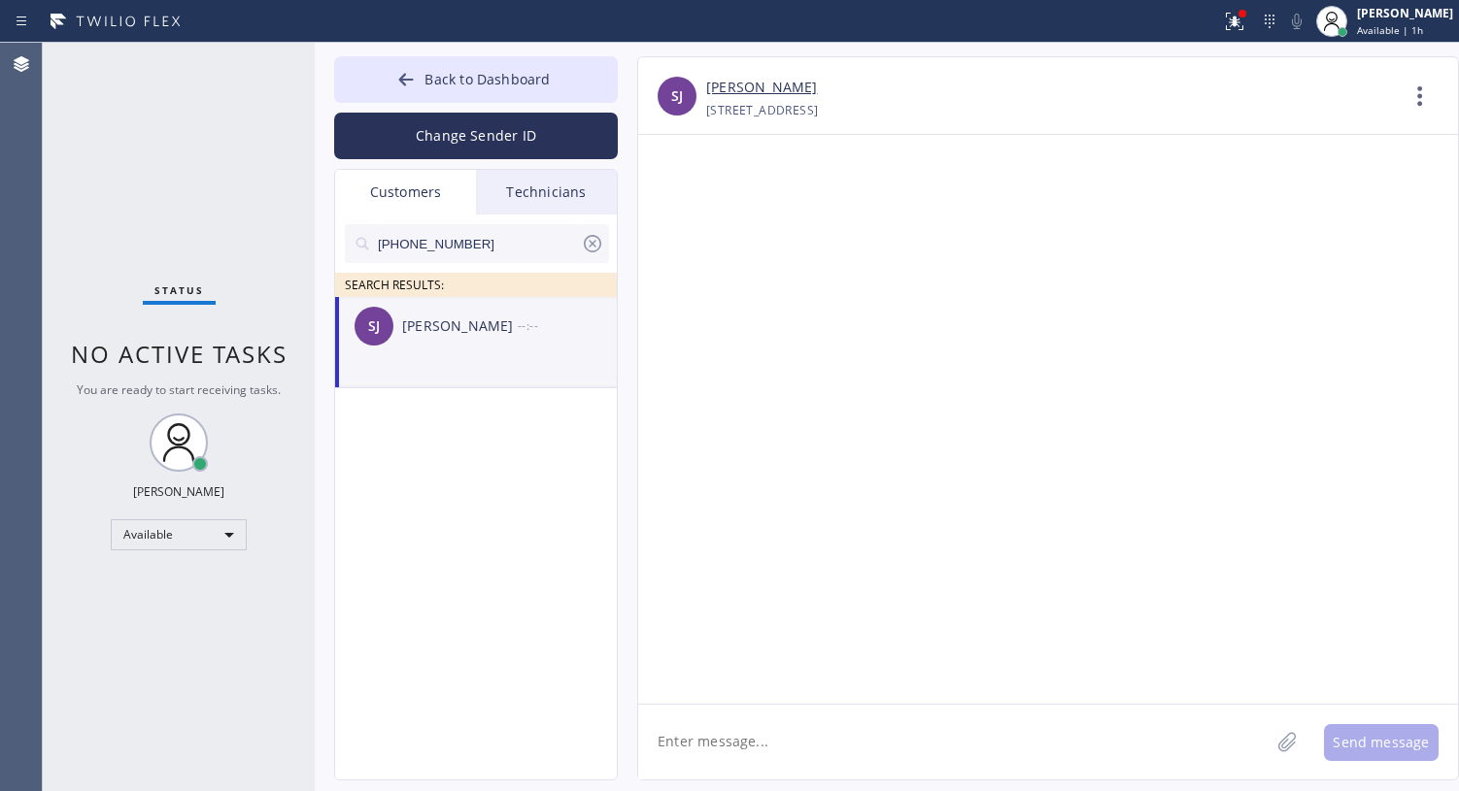
click at [738, 740] on textarea at bounding box center [953, 742] width 631 height 75
paste textarea "Hello Sheila, this is Lyra. I am confirming your appointment with High Voltage …"
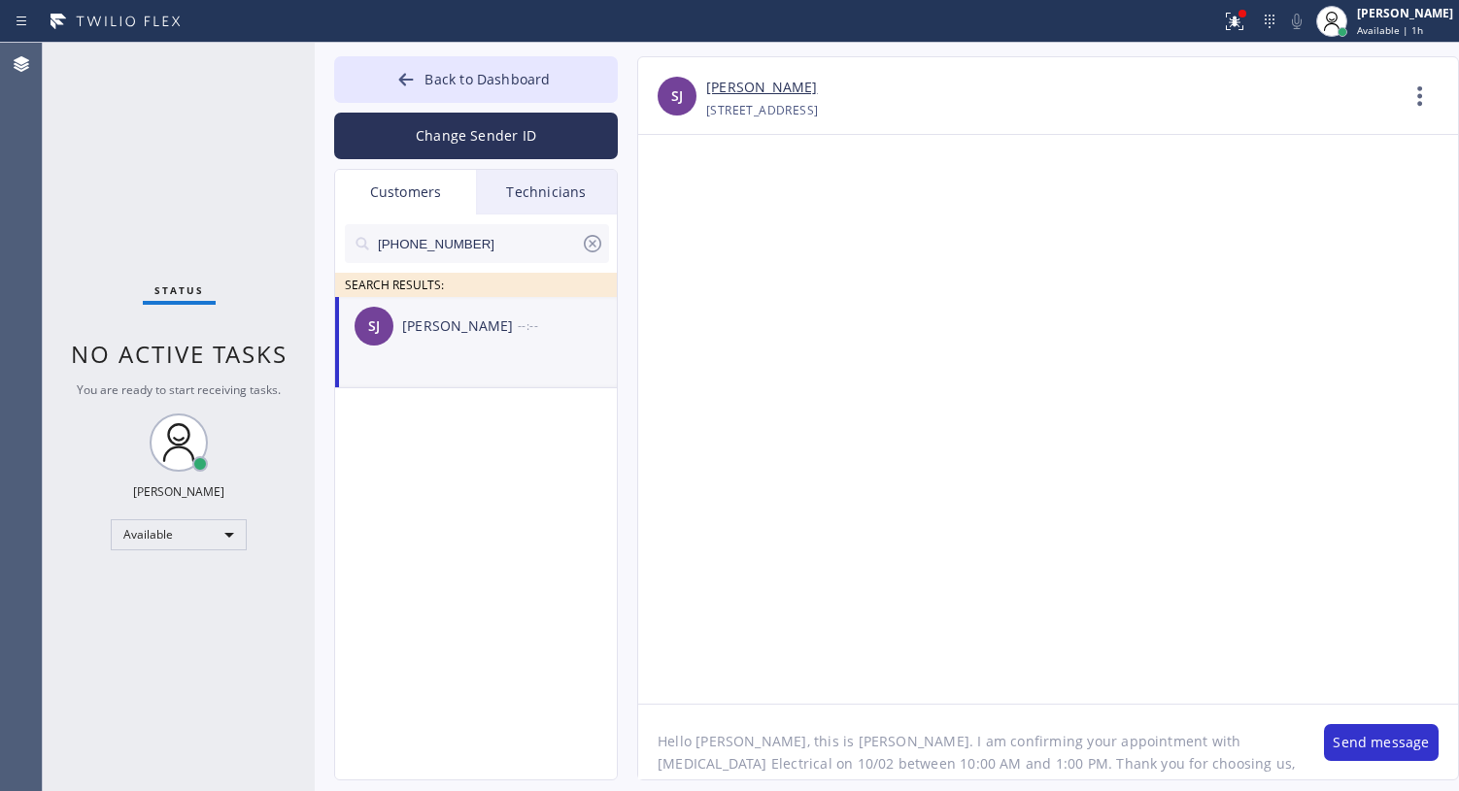
scroll to position [16, 0]
click at [812, 729] on textarea "Hello Sheila, this is Lyra. I am confirming your appointment with High Voltage …" at bounding box center [971, 742] width 666 height 75
drag, startPoint x: 1263, startPoint y: 725, endPoint x: 1117, endPoint y: 724, distance: 146.6
click at [1117, 724] on textarea "Hello Sheila, this is Lyra from . I am confirming your appointment with High Vo…" at bounding box center [971, 742] width 666 height 75
click at [843, 726] on textarea "Hello Sheila, this is Lyra from . I am confirming your appointment with High Vo…" at bounding box center [971, 742] width 666 height 75
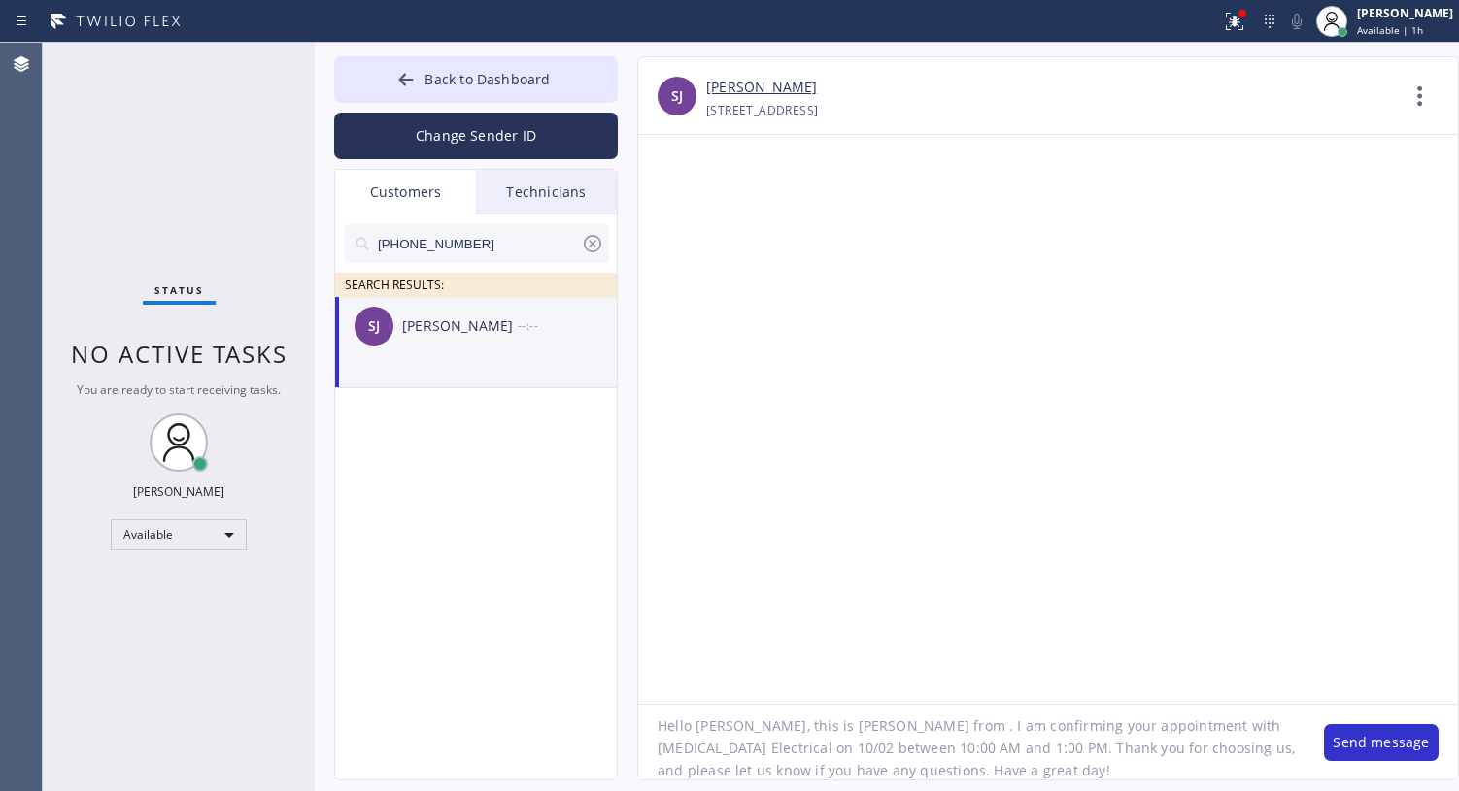
paste textarea "High Voltage Electrical"
click at [847, 733] on textarea "Hello Sheila, this is Lyra fromHigh Voltage Electrical . I am confirming your a…" at bounding box center [971, 742] width 666 height 75
drag, startPoint x: 805, startPoint y: 749, endPoint x: 662, endPoint y: 754, distance: 142.8
click at [662, 740] on textarea "Hello Sheila, this is Lyra from High Voltage Electrical . I am confirming your …" at bounding box center [971, 742] width 666 height 75
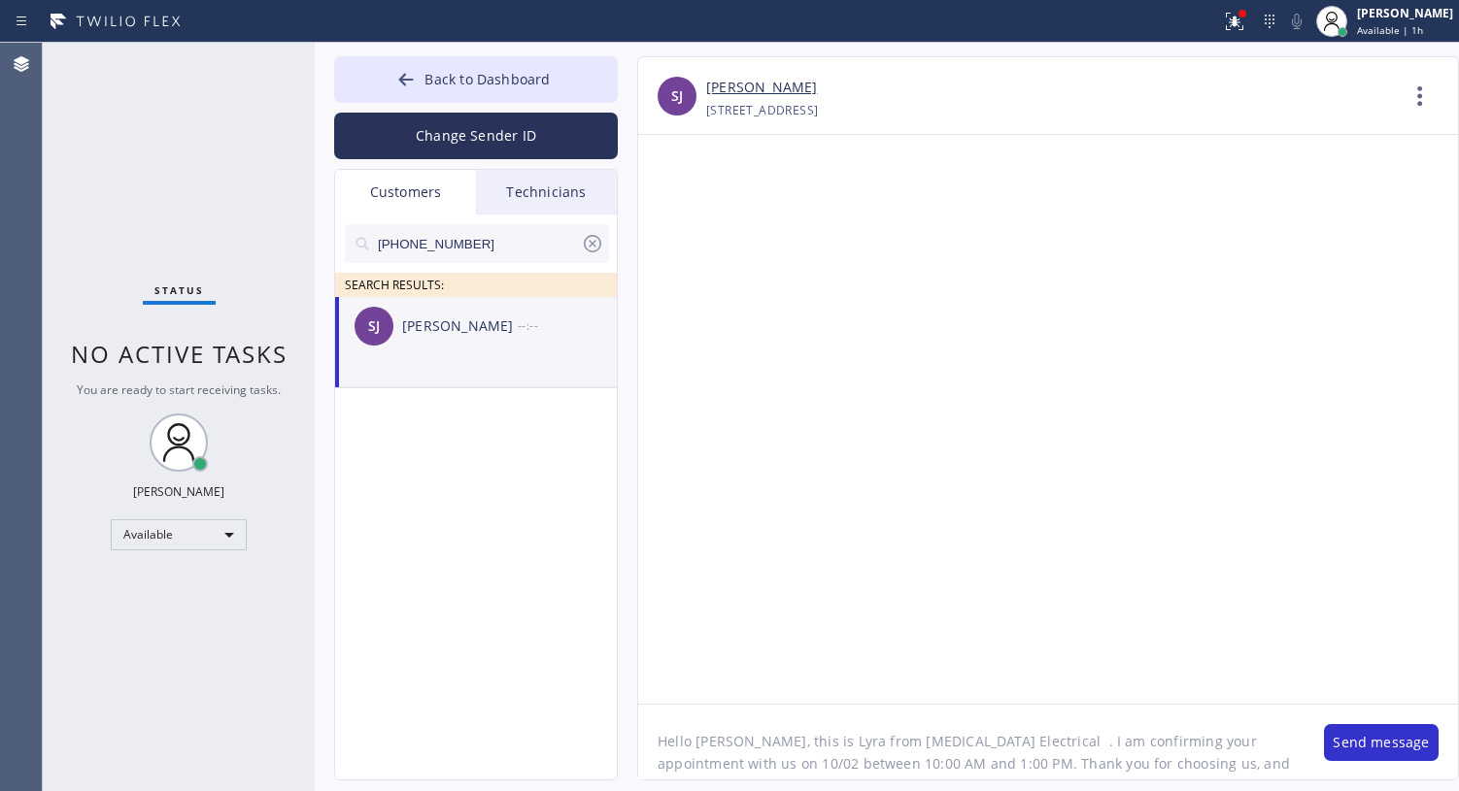
type textarea "Hello [PERSON_NAME], this is Lyra from [MEDICAL_DATA] Electrical . I am confirm…"
click at [415, 192] on div "Customers" at bounding box center [405, 192] width 141 height 45
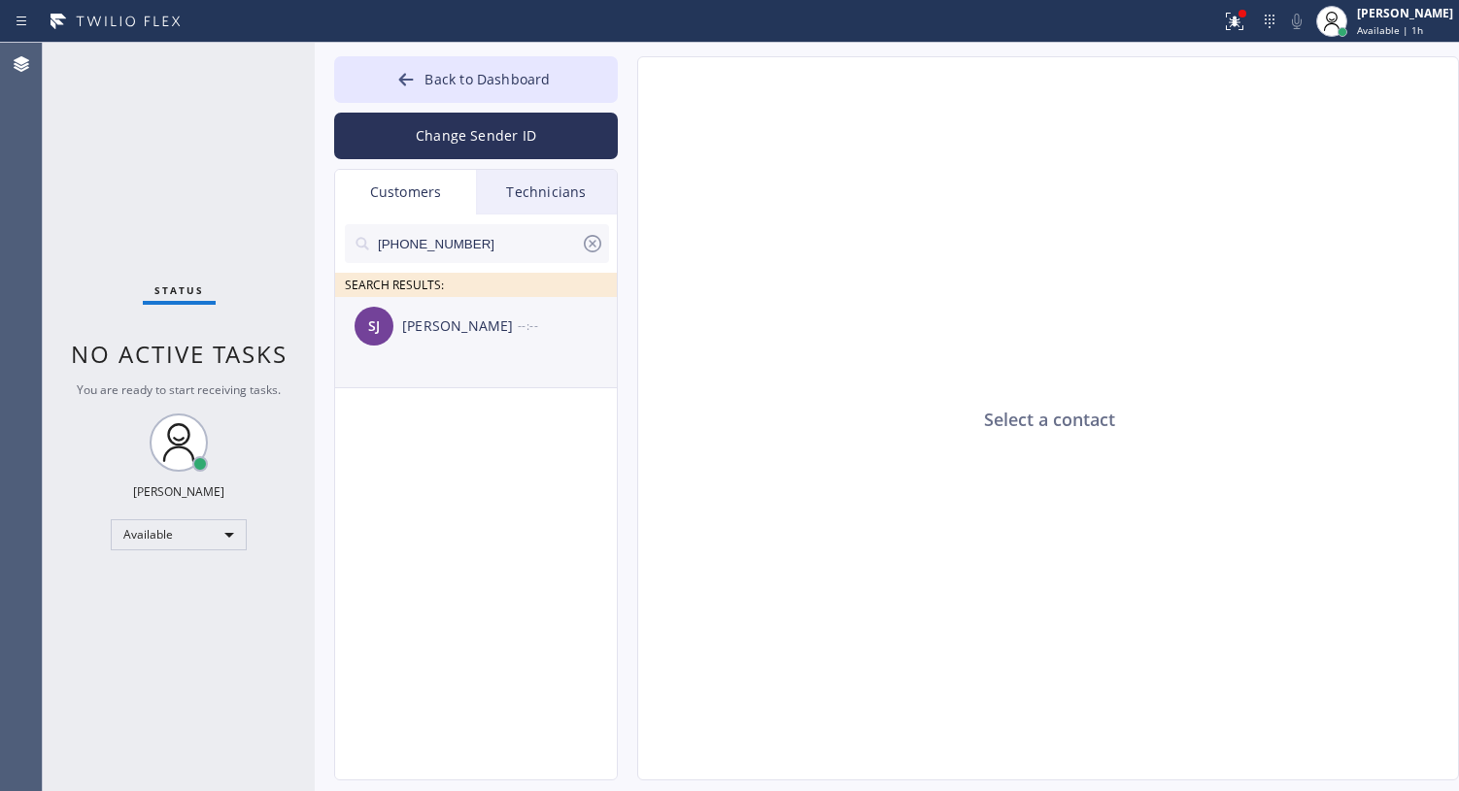
click at [449, 338] on div "SJ Sheila A Joseph --:--" at bounding box center [477, 326] width 284 height 58
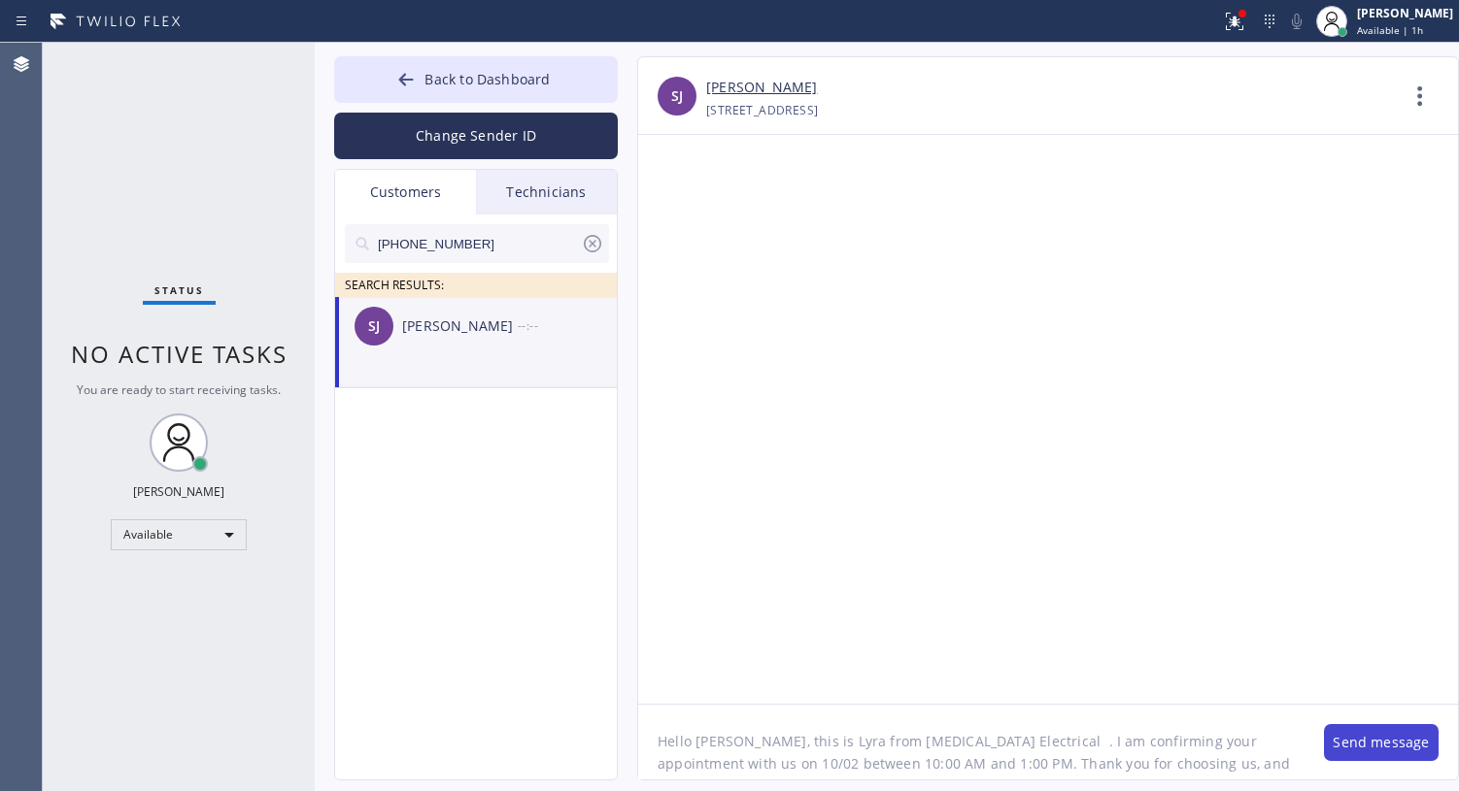
click at [1373, 740] on button "Send message" at bounding box center [1381, 742] width 115 height 37
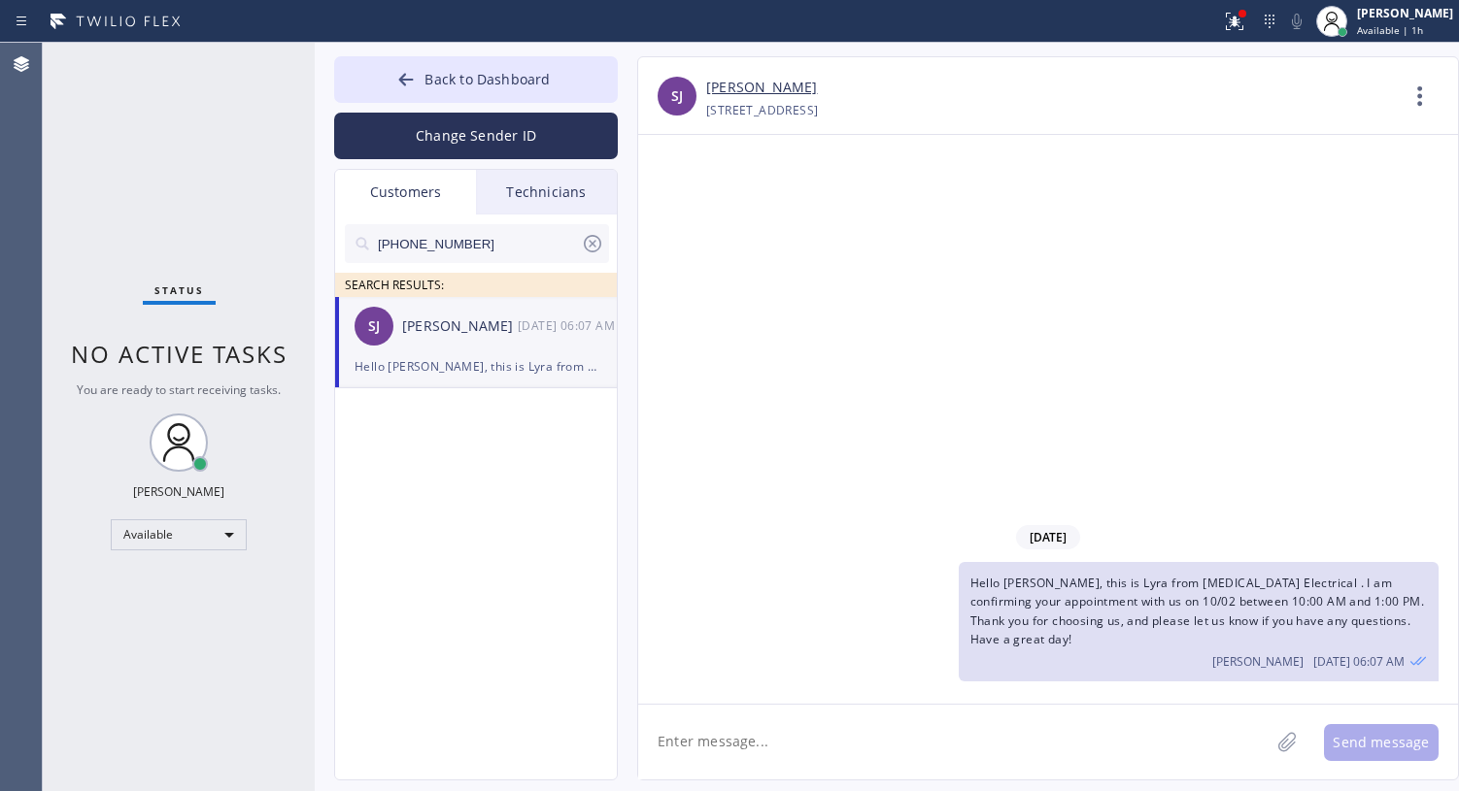
click at [586, 240] on icon at bounding box center [592, 243] width 17 height 17
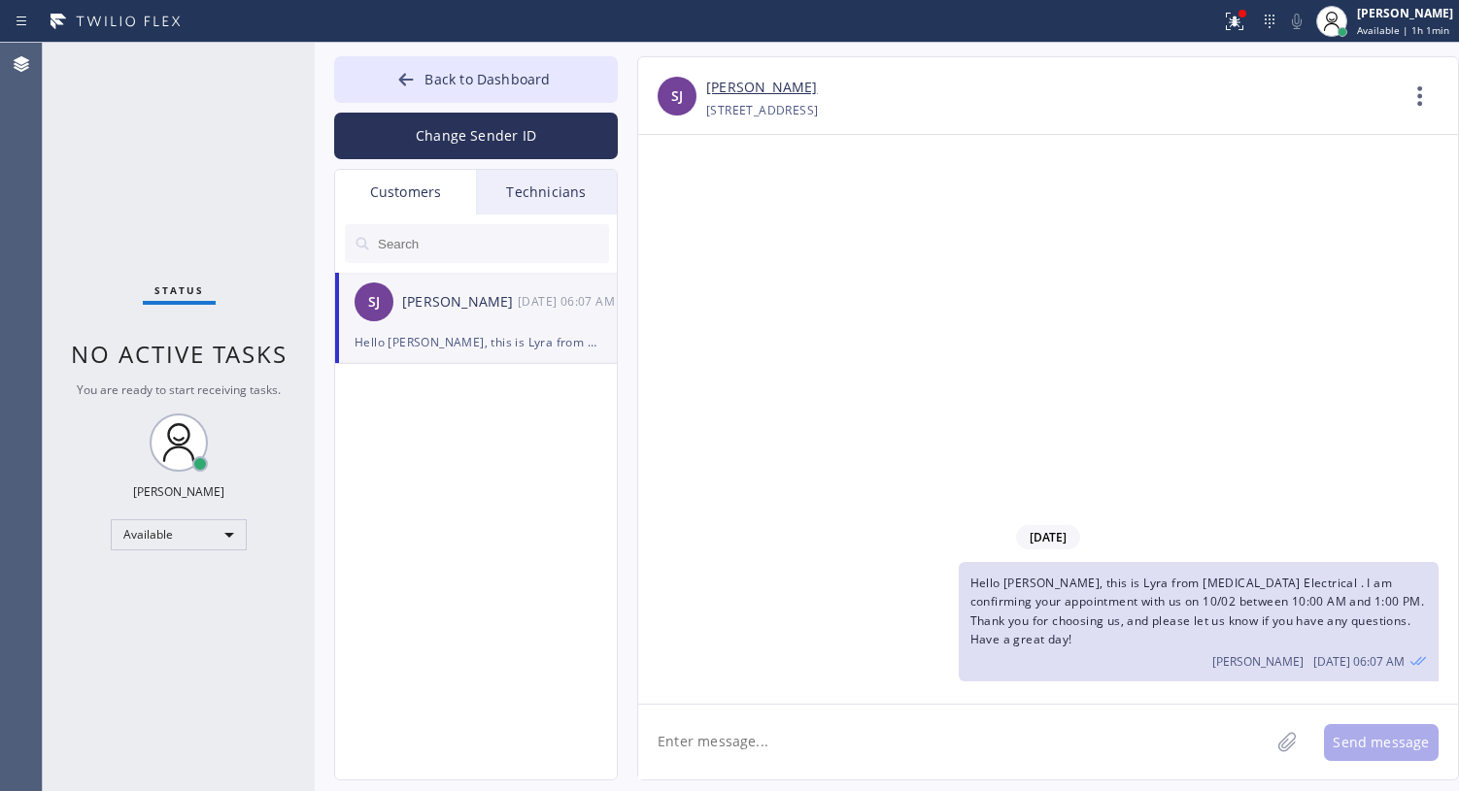
click at [426, 193] on div "Customers" at bounding box center [405, 192] width 141 height 45
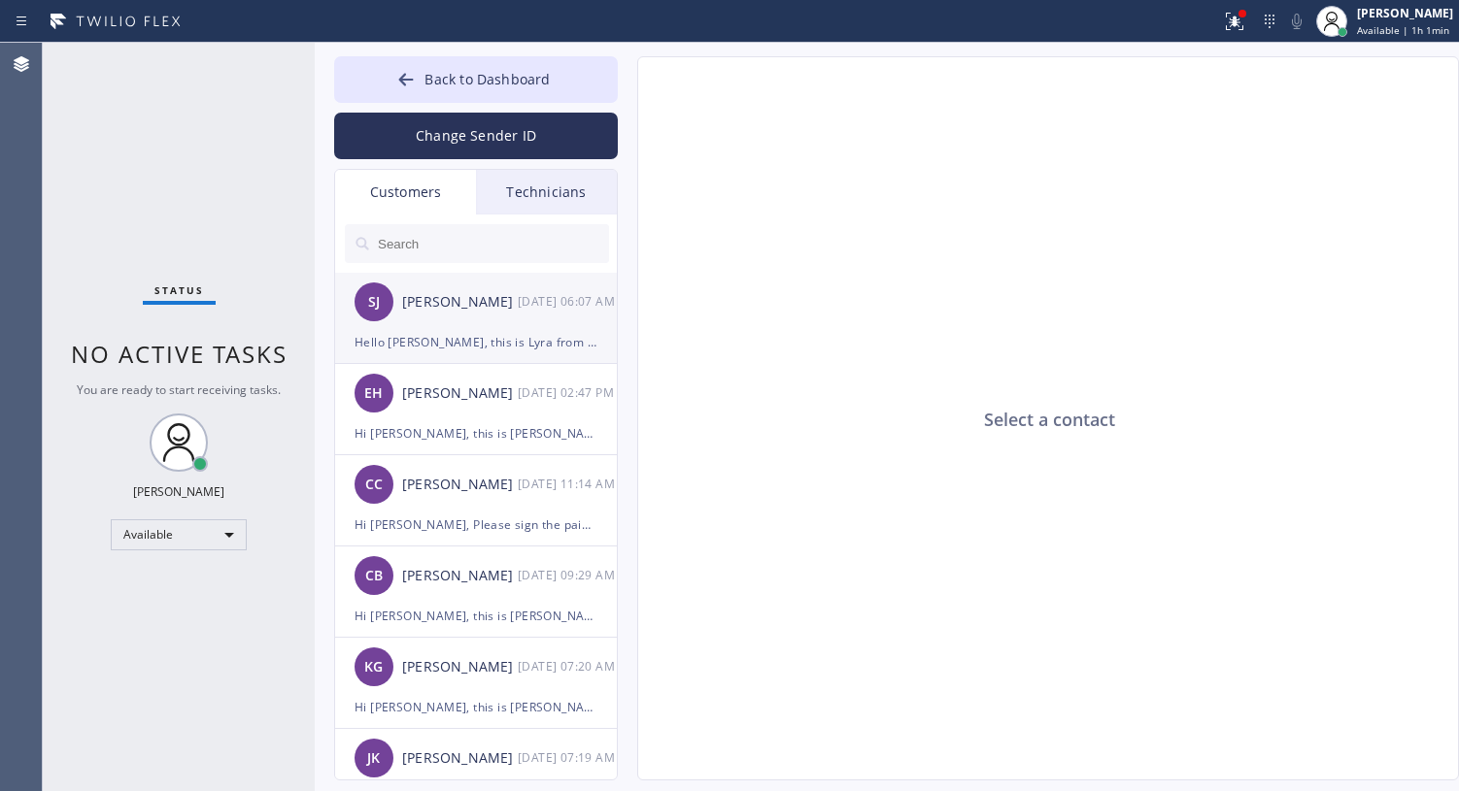
click at [418, 355] on li "SJ Sheila A Joseph 09/22 06:07 AM Hello Sheila, this is Lyra from High Voltage …" at bounding box center [477, 318] width 284 height 91
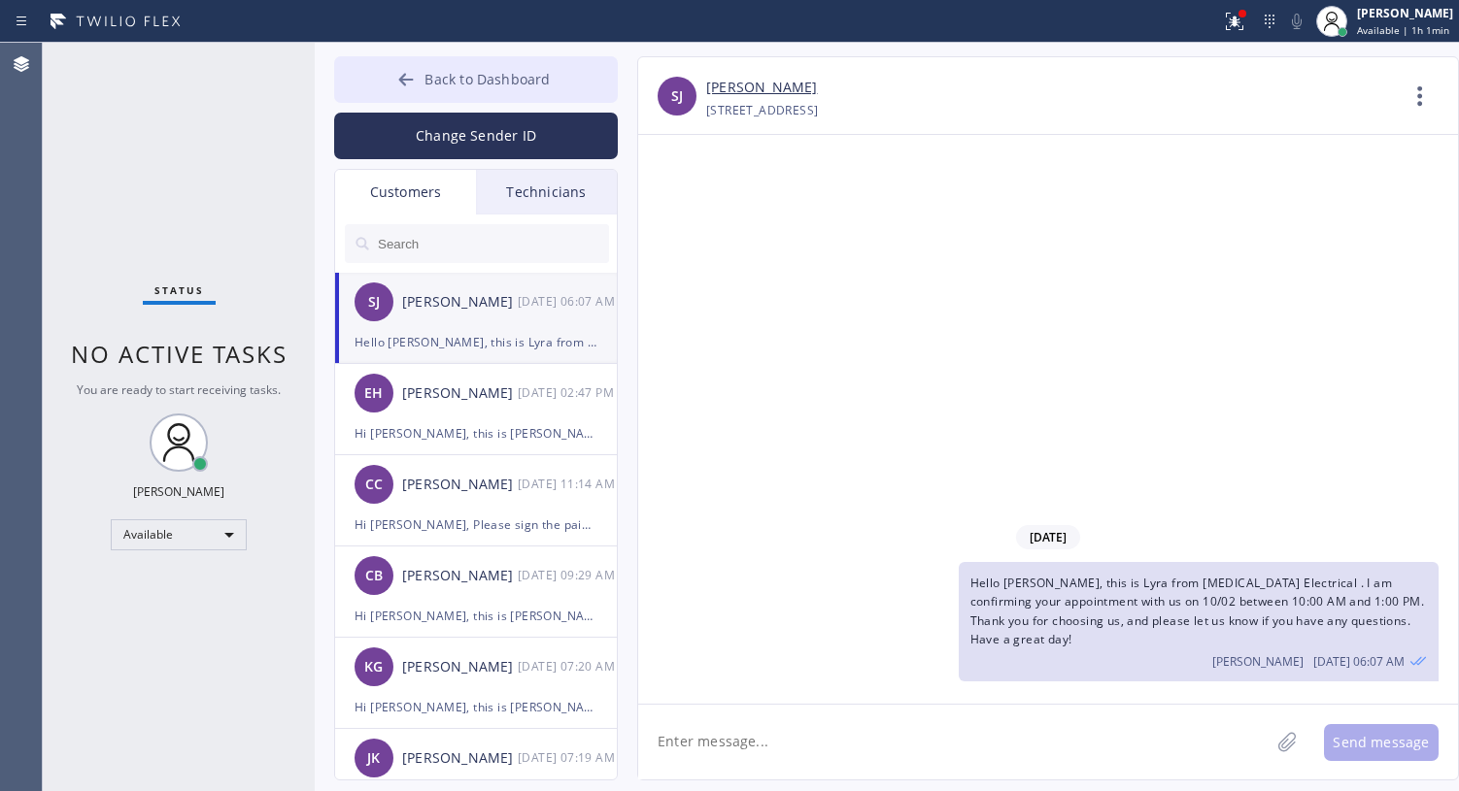
click at [432, 80] on span "Back to Dashboard" at bounding box center [486, 79] width 125 height 18
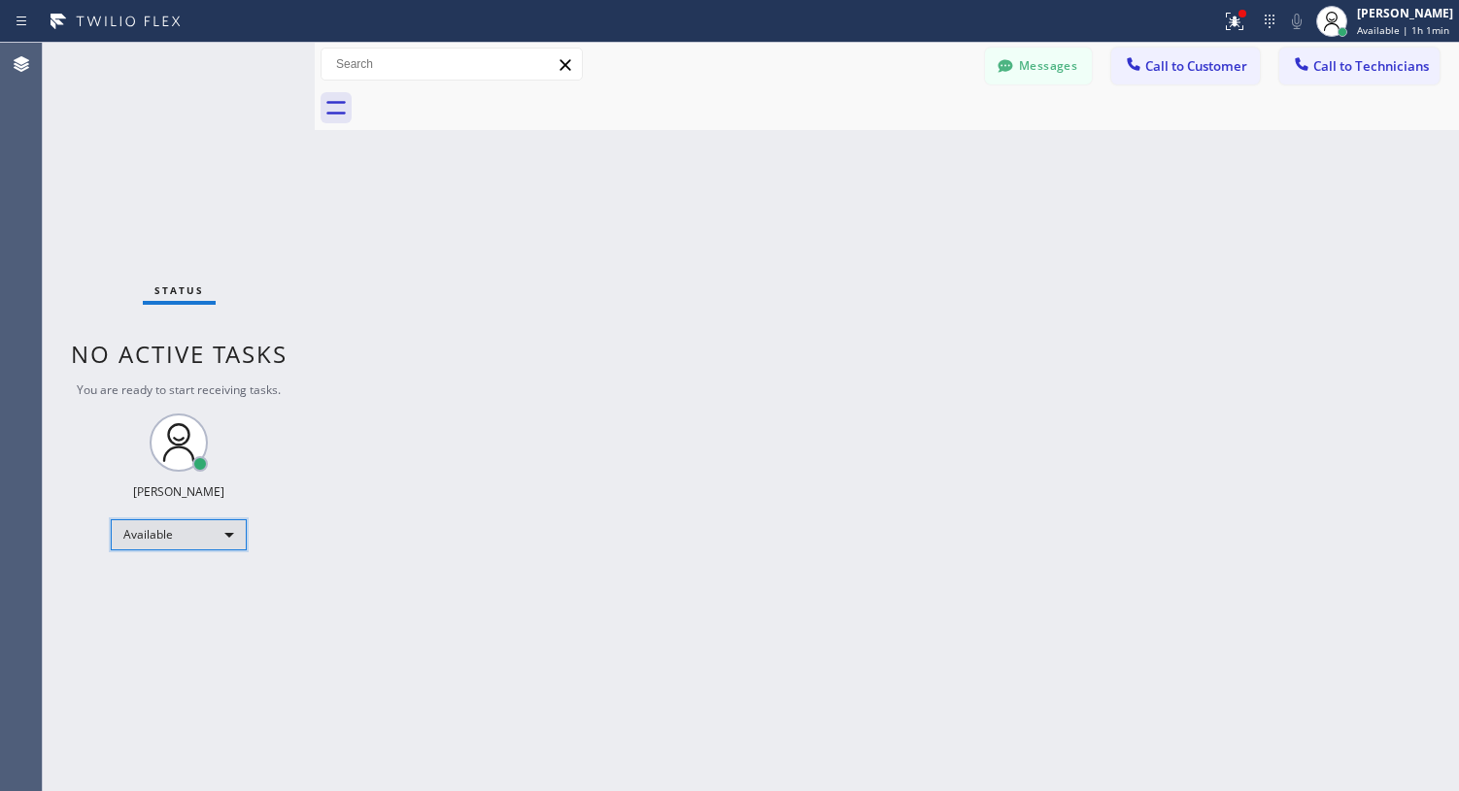
click at [219, 522] on div "Available" at bounding box center [179, 535] width 136 height 31
click at [183, 632] on li "Break" at bounding box center [178, 634] width 132 height 23
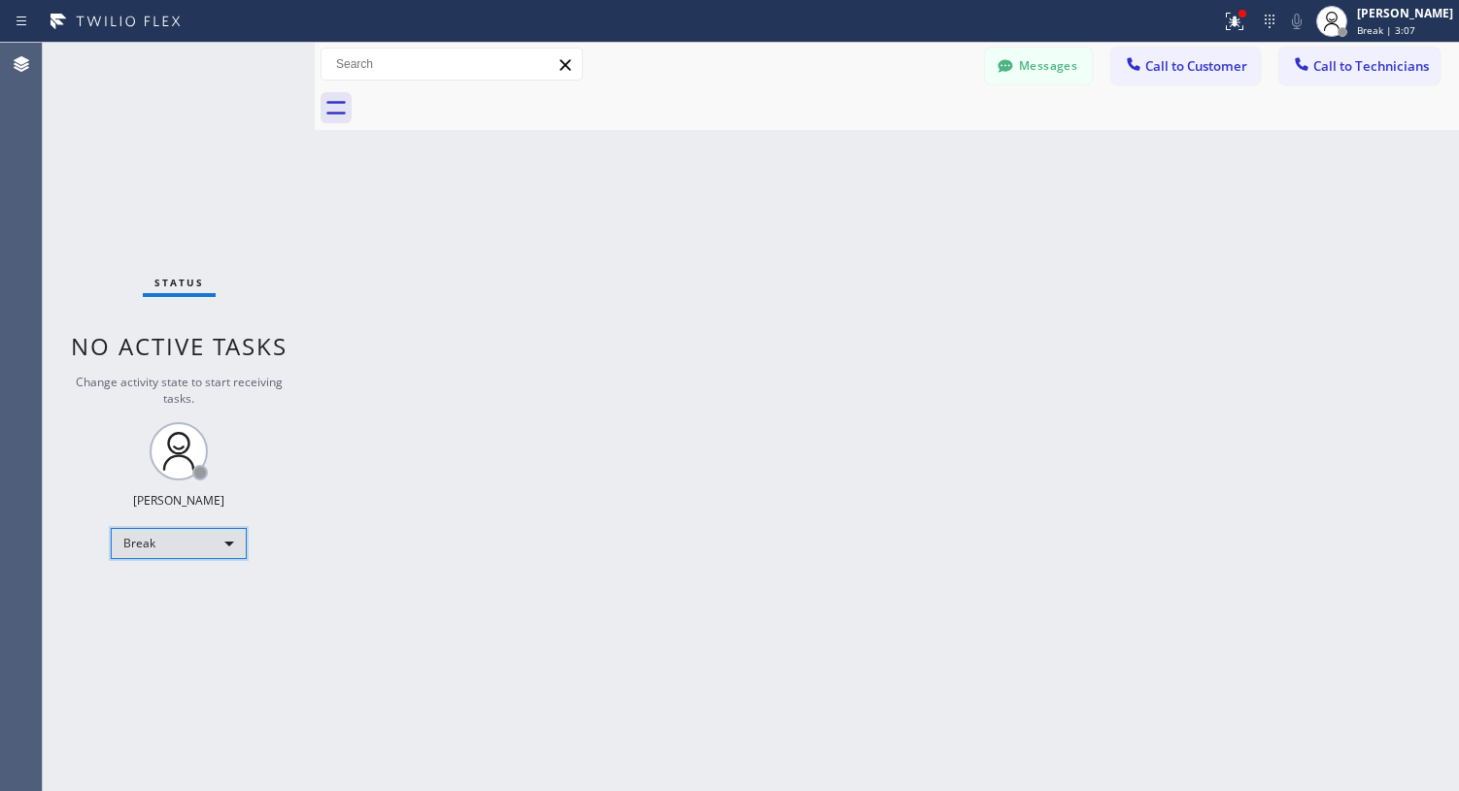
click at [185, 537] on div "Break" at bounding box center [179, 543] width 136 height 31
click at [154, 593] on li "Available" at bounding box center [178, 595] width 132 height 23
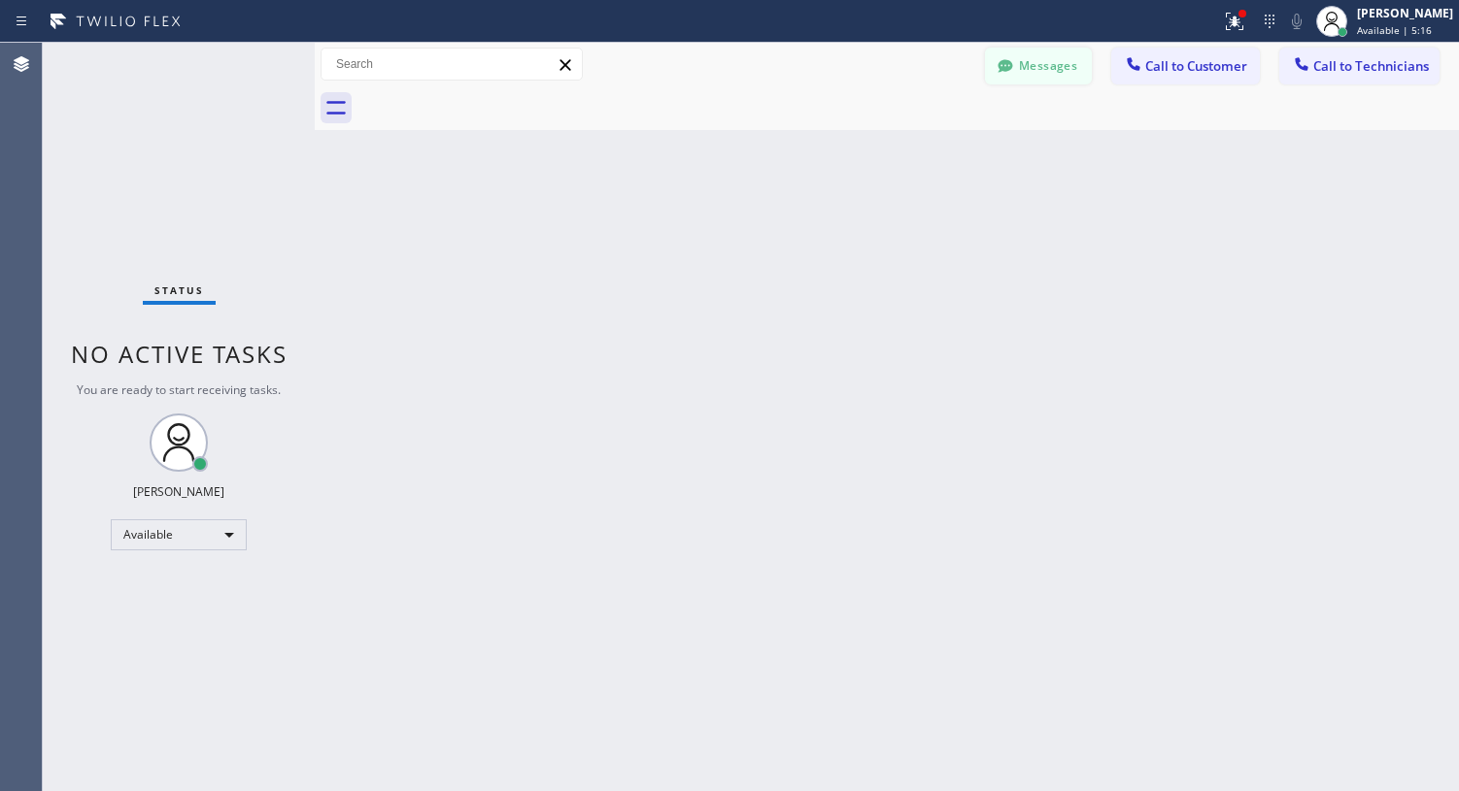
click at [1032, 79] on button "Messages" at bounding box center [1038, 66] width 107 height 37
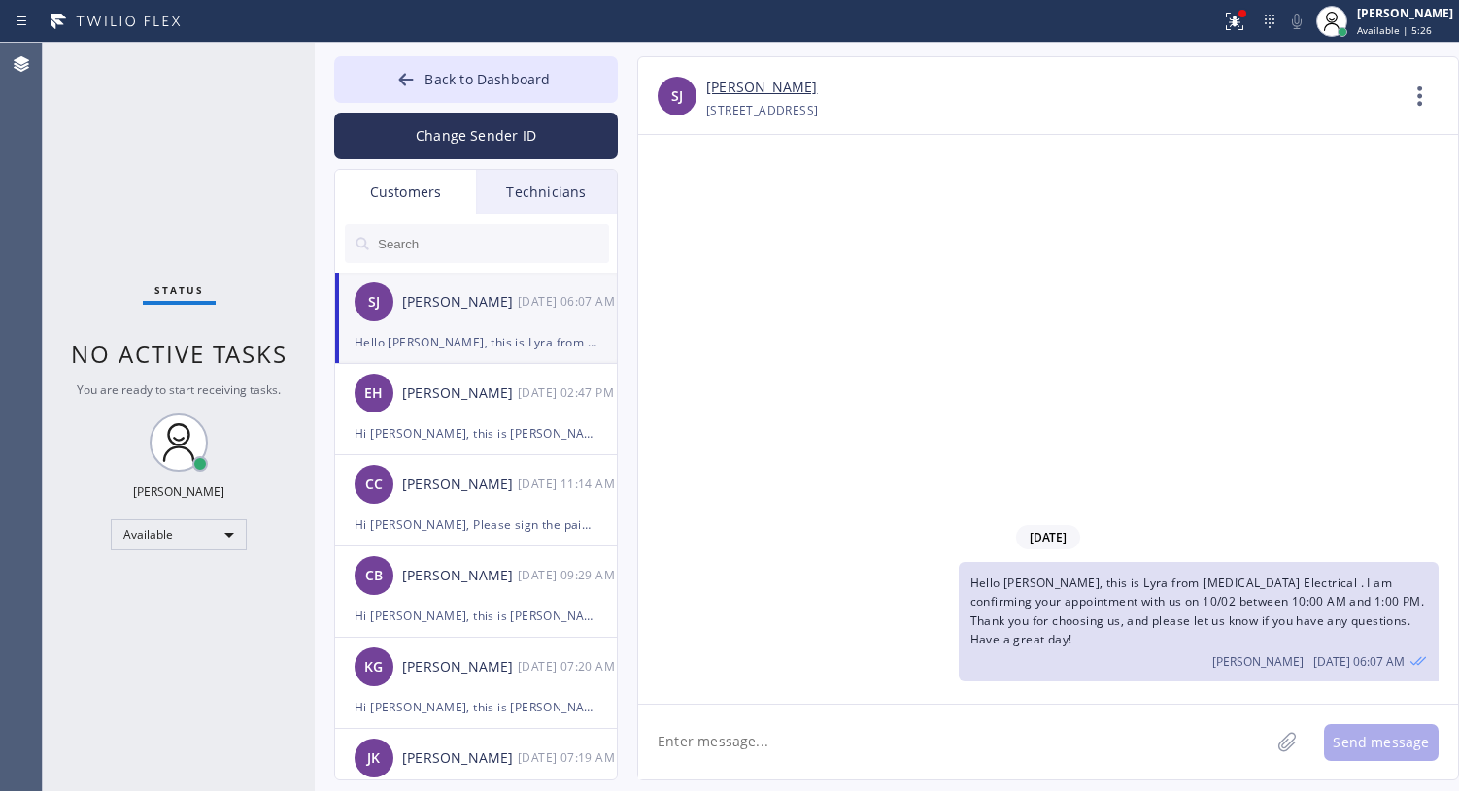
click at [779, 303] on div "09/22/2025 Hello Sheila, this is Lyra from High Voltage Electrical . I am confi…" at bounding box center [1048, 419] width 820 height 569
click at [413, 82] on icon at bounding box center [405, 79] width 19 height 19
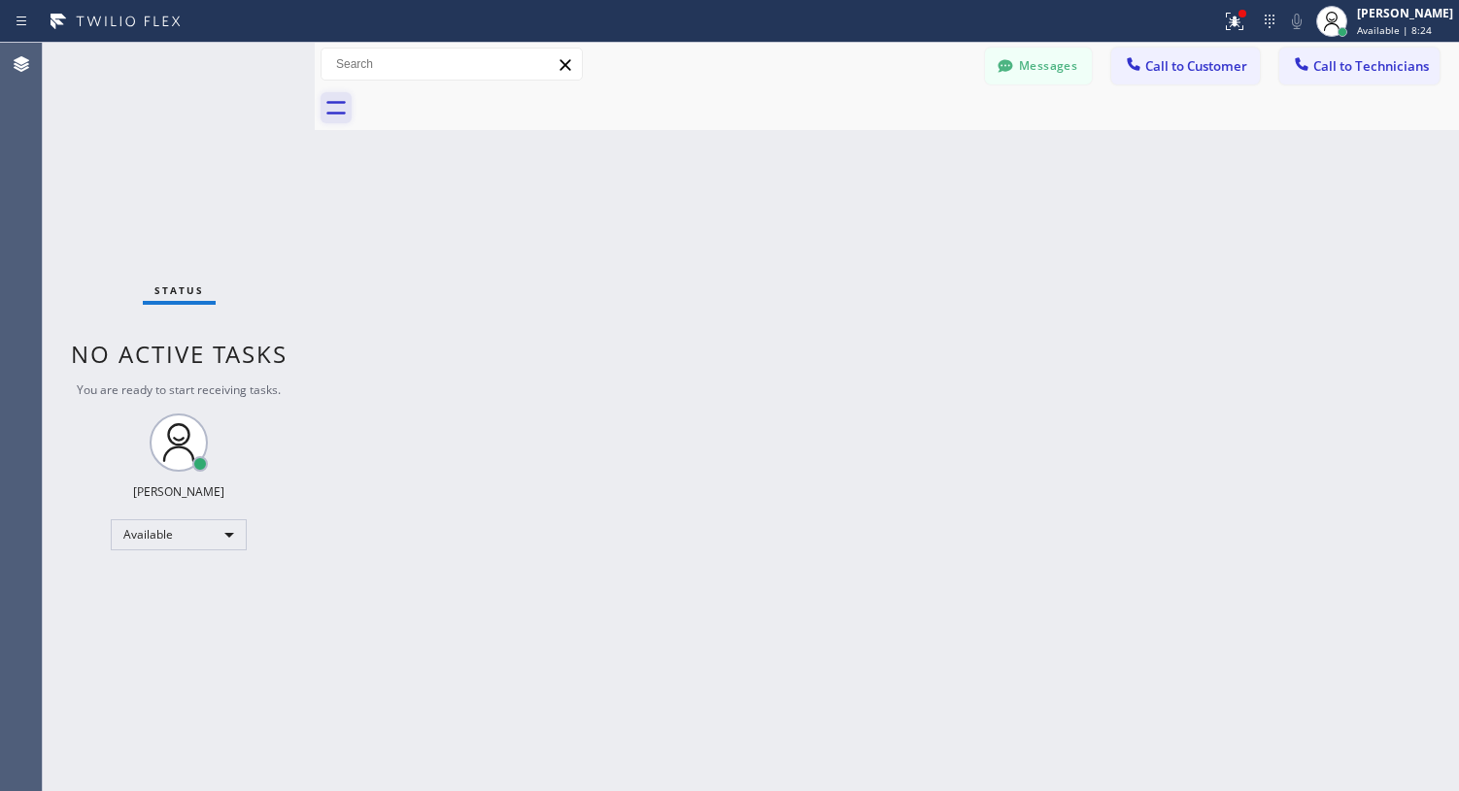
click at [330, 116] on icon at bounding box center [335, 107] width 31 height 31
click at [1044, 64] on button "Messages" at bounding box center [1038, 66] width 107 height 37
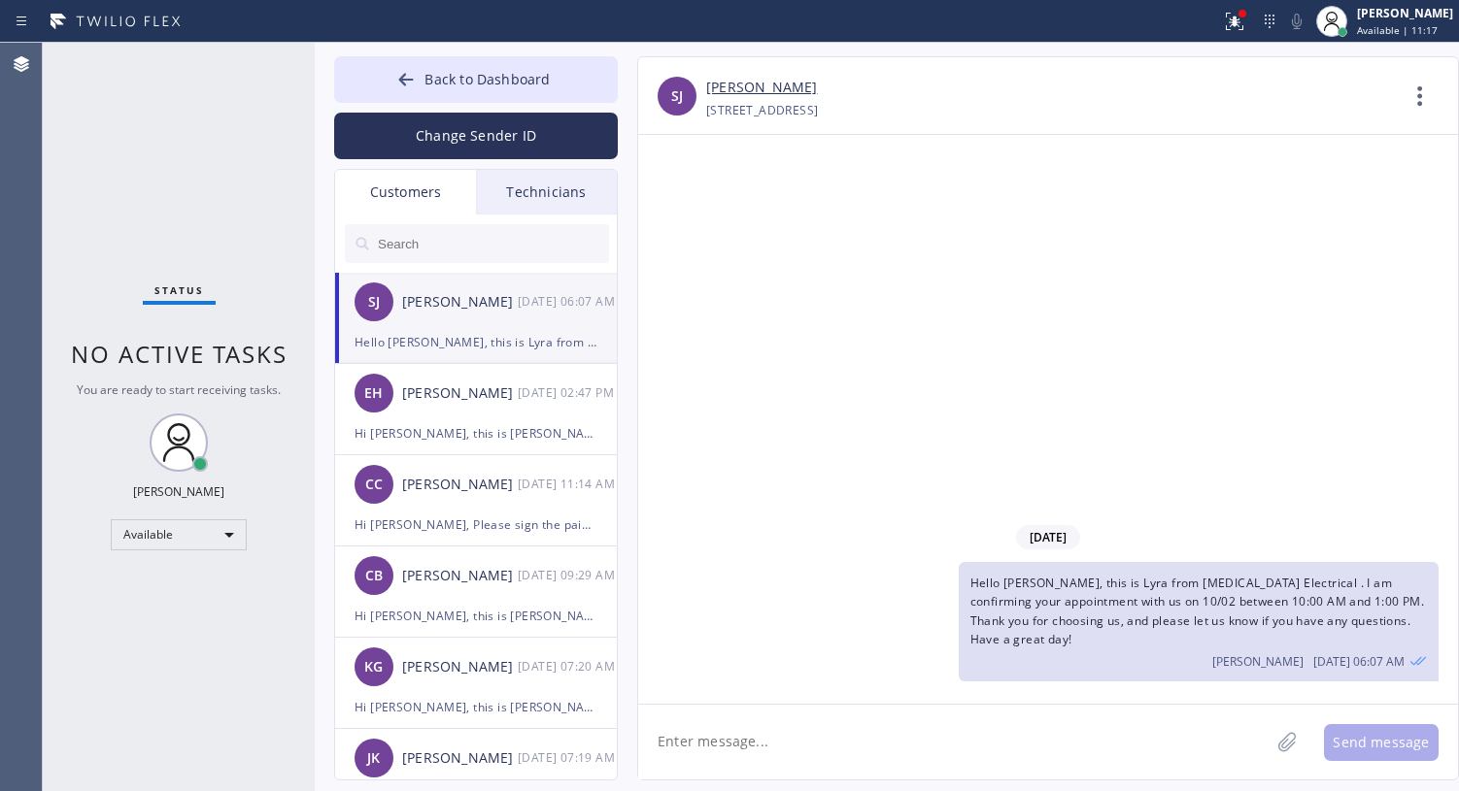
click at [559, 190] on div "Technicians" at bounding box center [546, 192] width 141 height 45
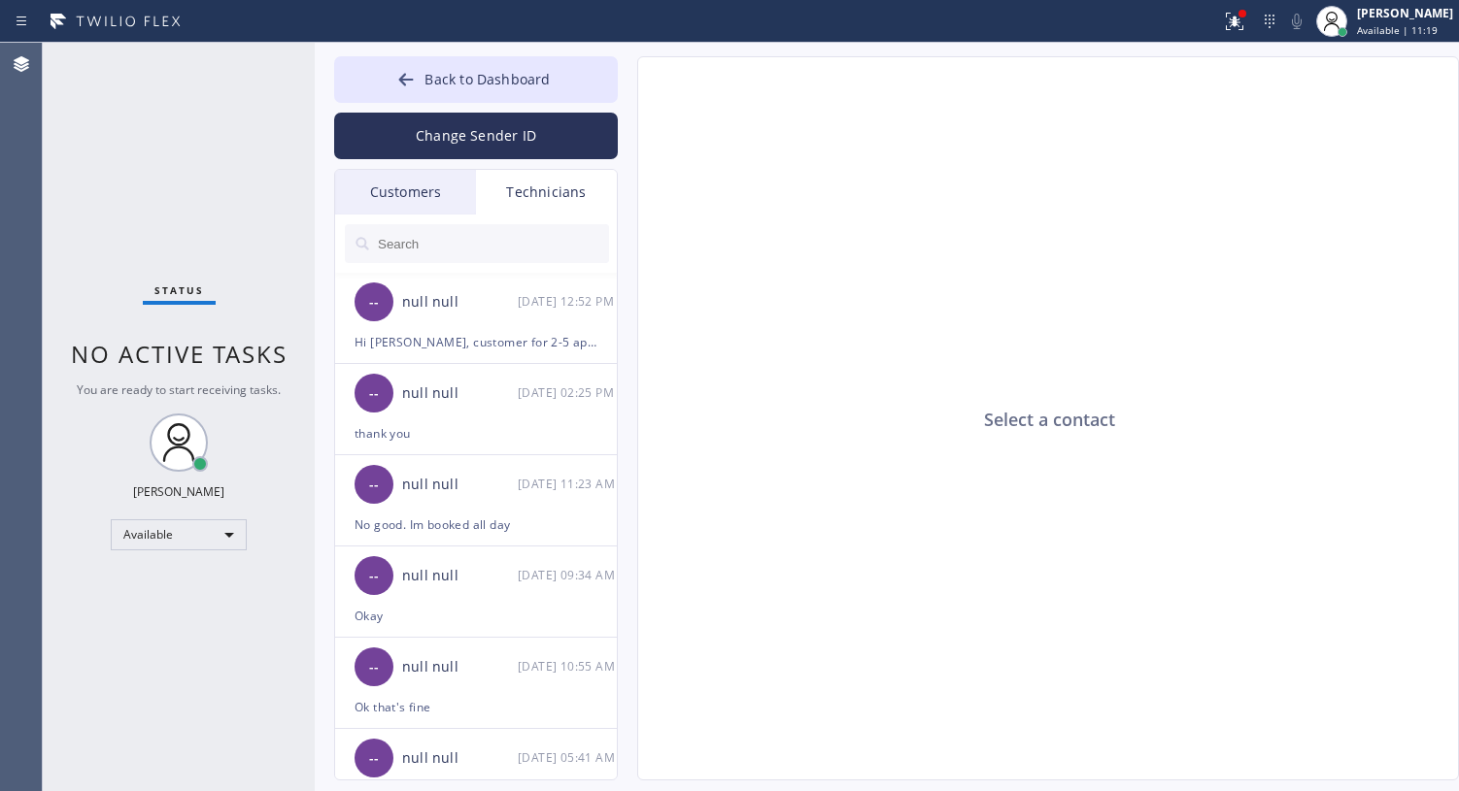
click at [494, 244] on input "text" at bounding box center [492, 243] width 233 height 39
click at [480, 332] on div "Hi Jean, customer for 2-5 appointment Charlotte Bashfort is asking for your ETA…" at bounding box center [475, 342] width 243 height 22
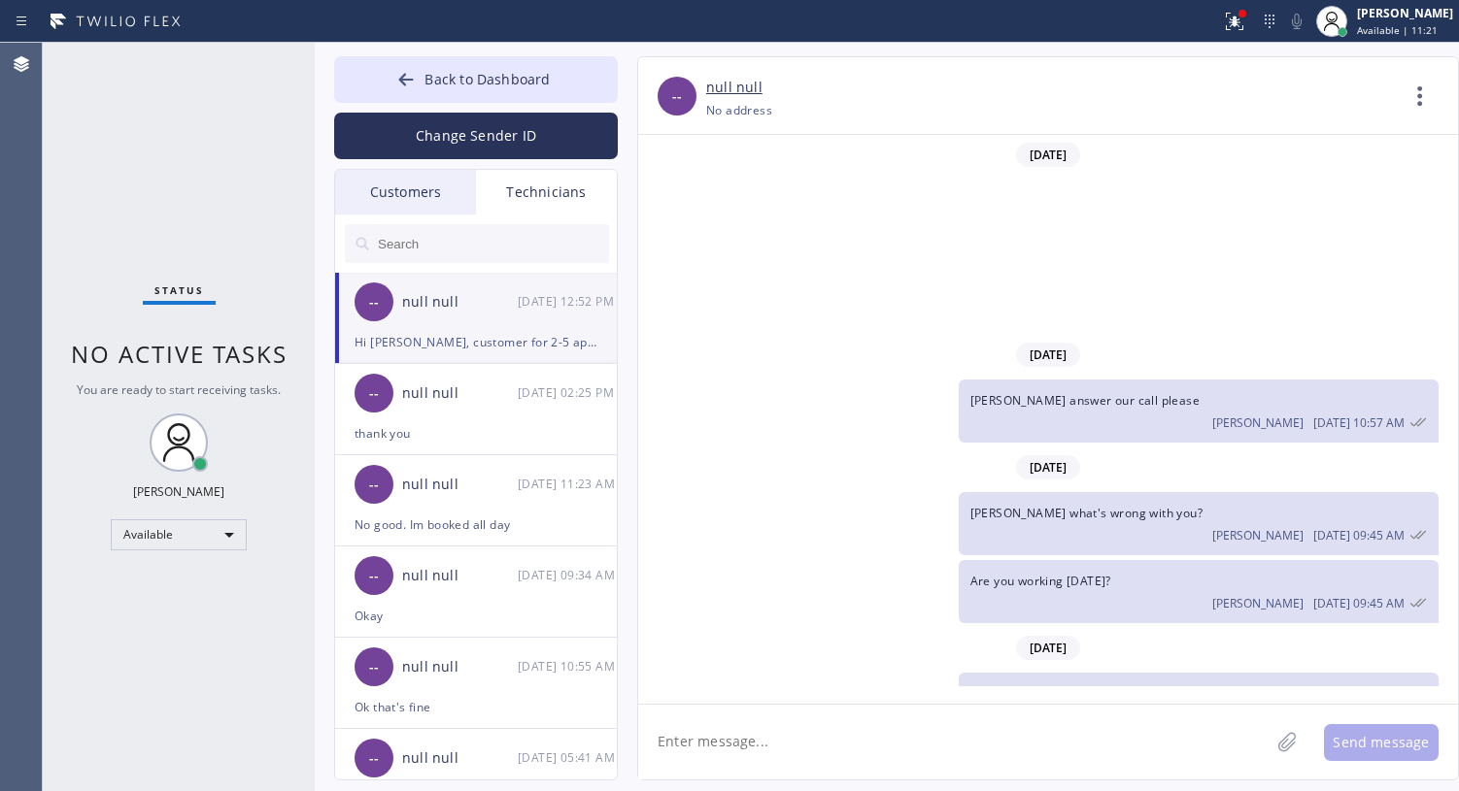
scroll to position [223, 0]
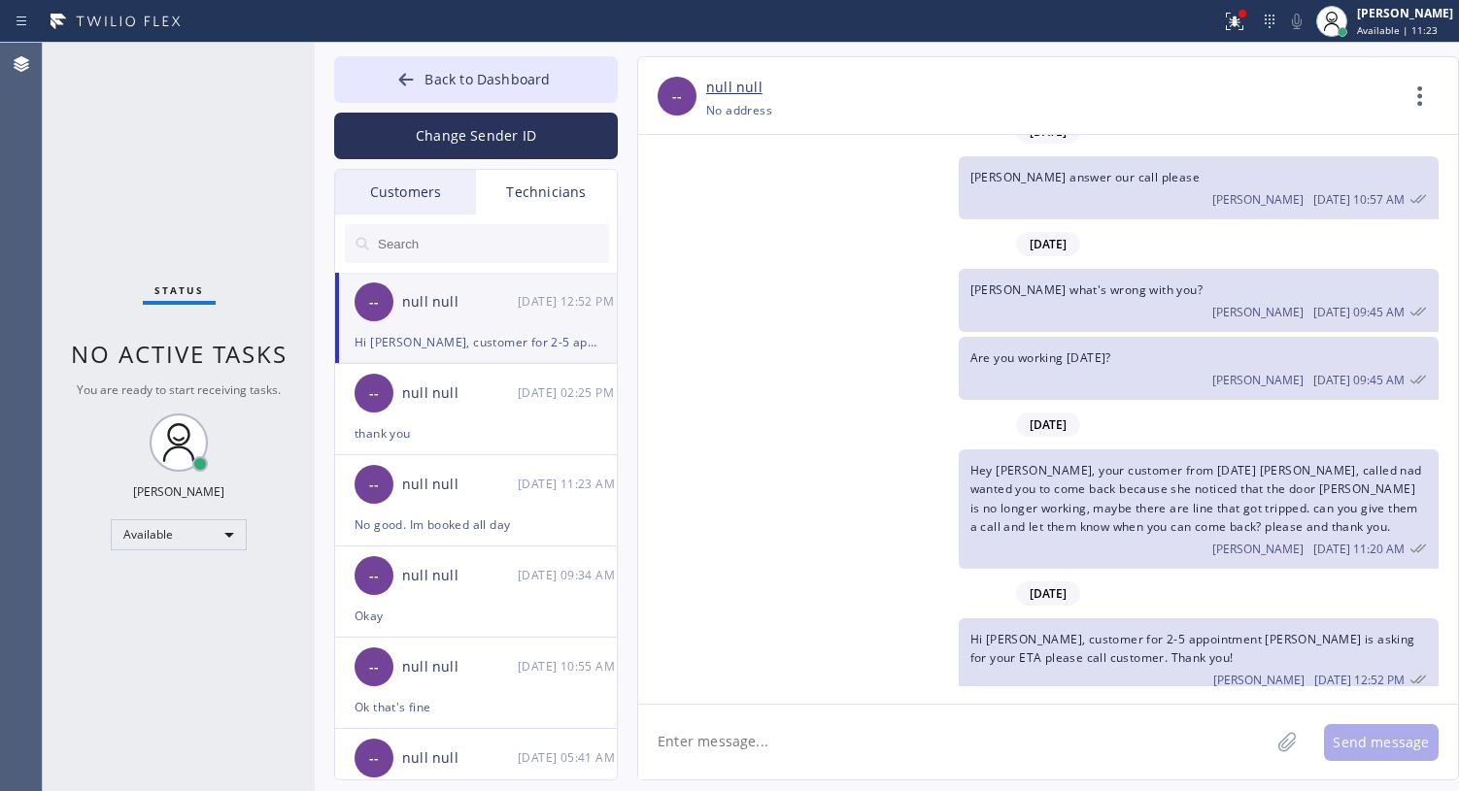
click at [784, 740] on textarea at bounding box center [953, 742] width 631 height 75
paste textarea "Hi @Jean c parra, I added a job to you today 2-5 with Wendy Wong. Thank you!"
drag, startPoint x: 767, startPoint y: 742, endPoint x: 679, endPoint y: 749, distance: 88.6
click at [679, 740] on textarea "Hi @Jean c parra, I added a job to you today 2-5 with Wendy Wong. Thank you!" at bounding box center [971, 742] width 666 height 75
type textarea "Hi [PERSON_NAME], I added a job to you [DATE] 2-5 with [PERSON_NAME]. Thank you!"
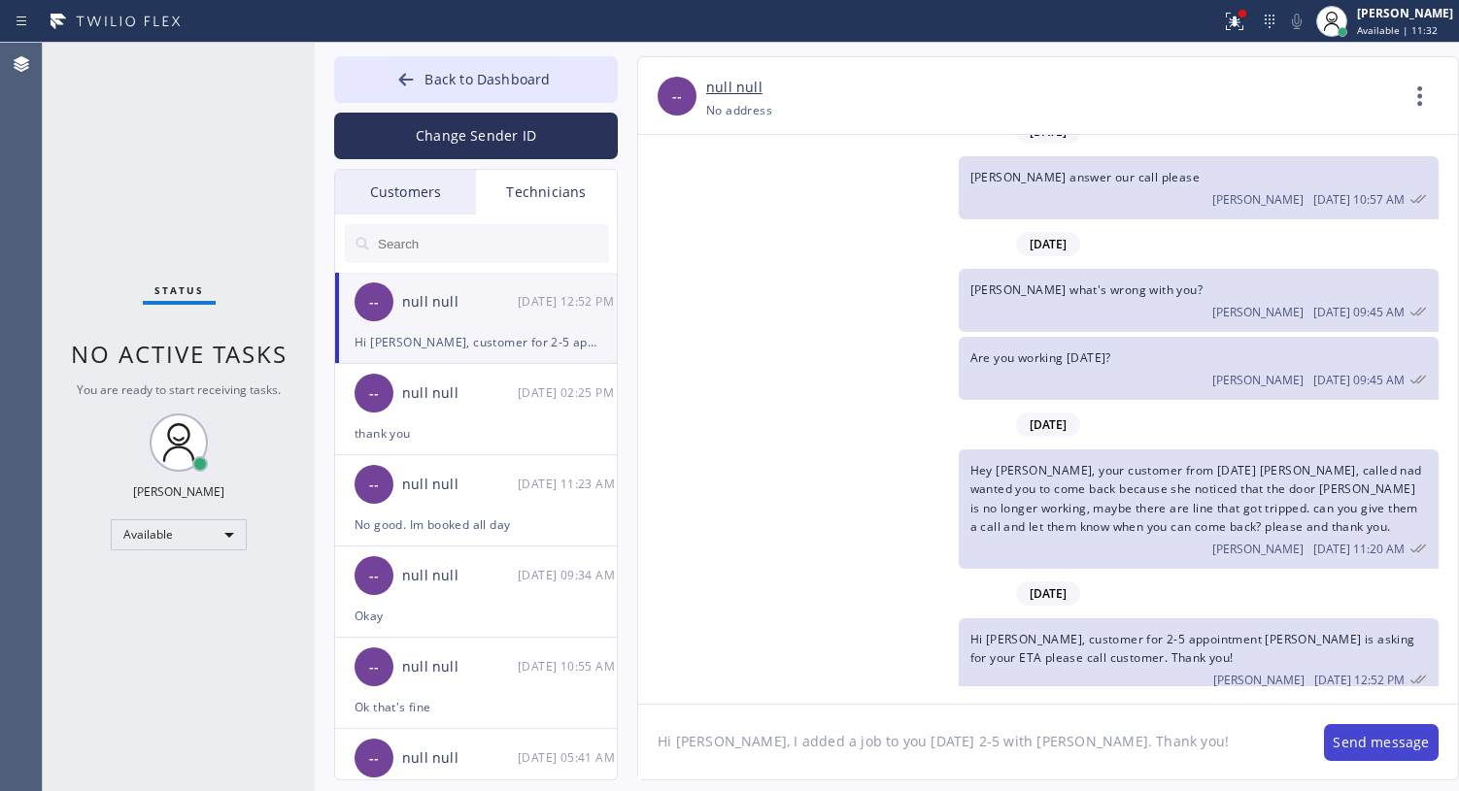
click at [1359, 734] on button "Send message" at bounding box center [1381, 742] width 115 height 37
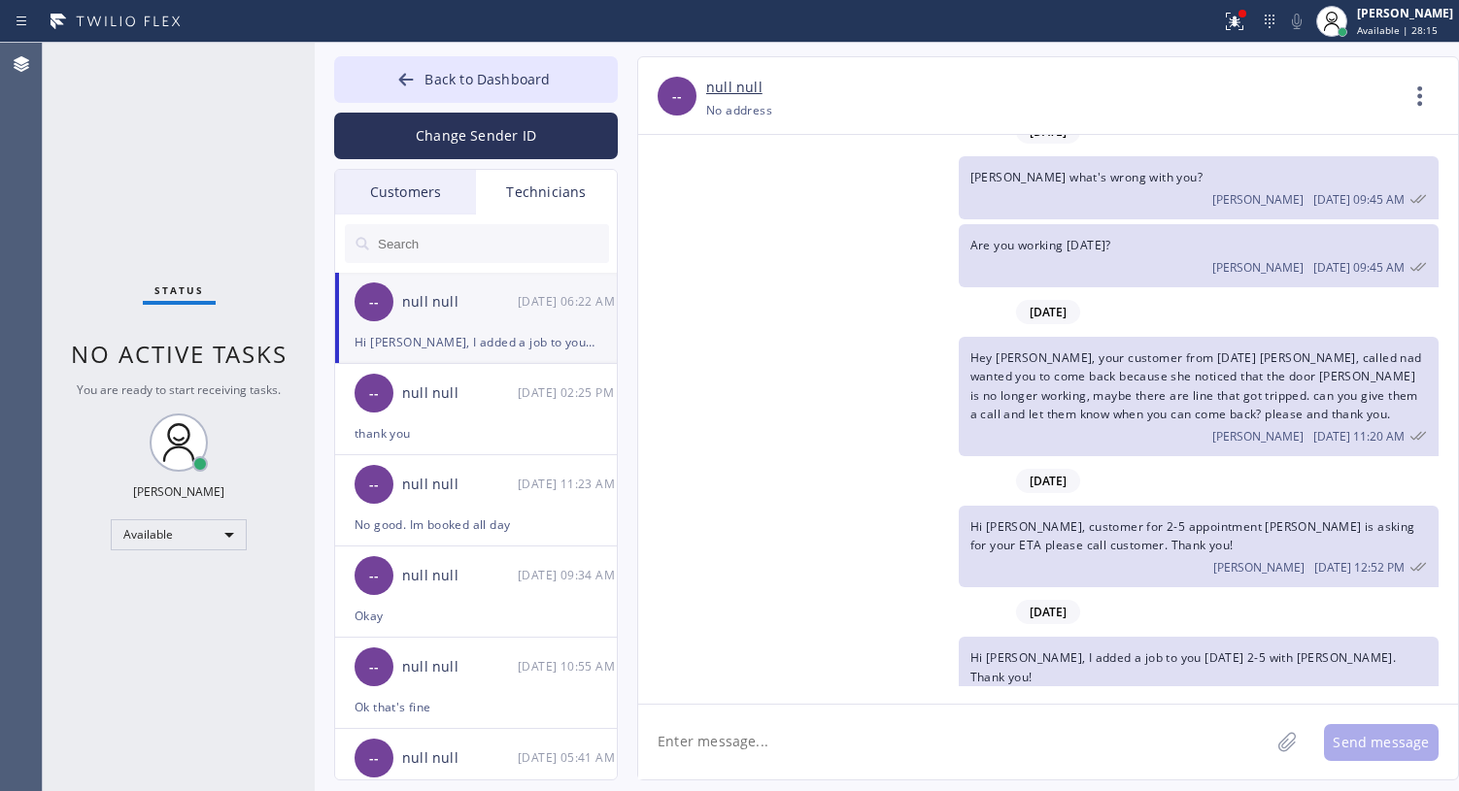
drag, startPoint x: 802, startPoint y: 503, endPoint x: 791, endPoint y: 454, distance: 49.7
click at [802, 506] on div "Hi Jean, customer for 2-5 appointment Charlotte Bashfort is asking for your ETA…" at bounding box center [1038, 547] width 800 height 82
click at [535, 73] on span "Back to Dashboard" at bounding box center [486, 79] width 125 height 18
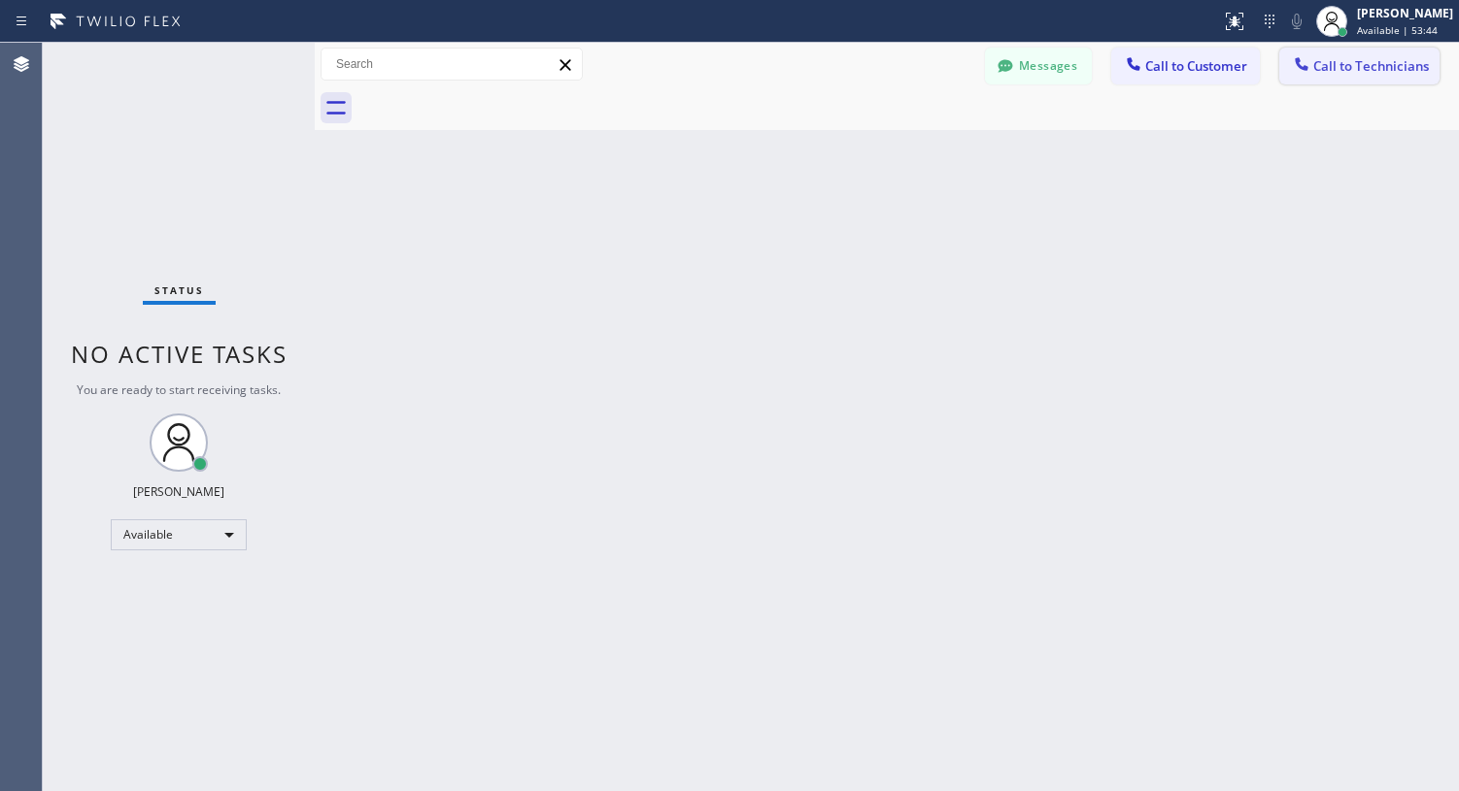
click at [1333, 69] on span "Call to Technicians" at bounding box center [1371, 65] width 116 height 17
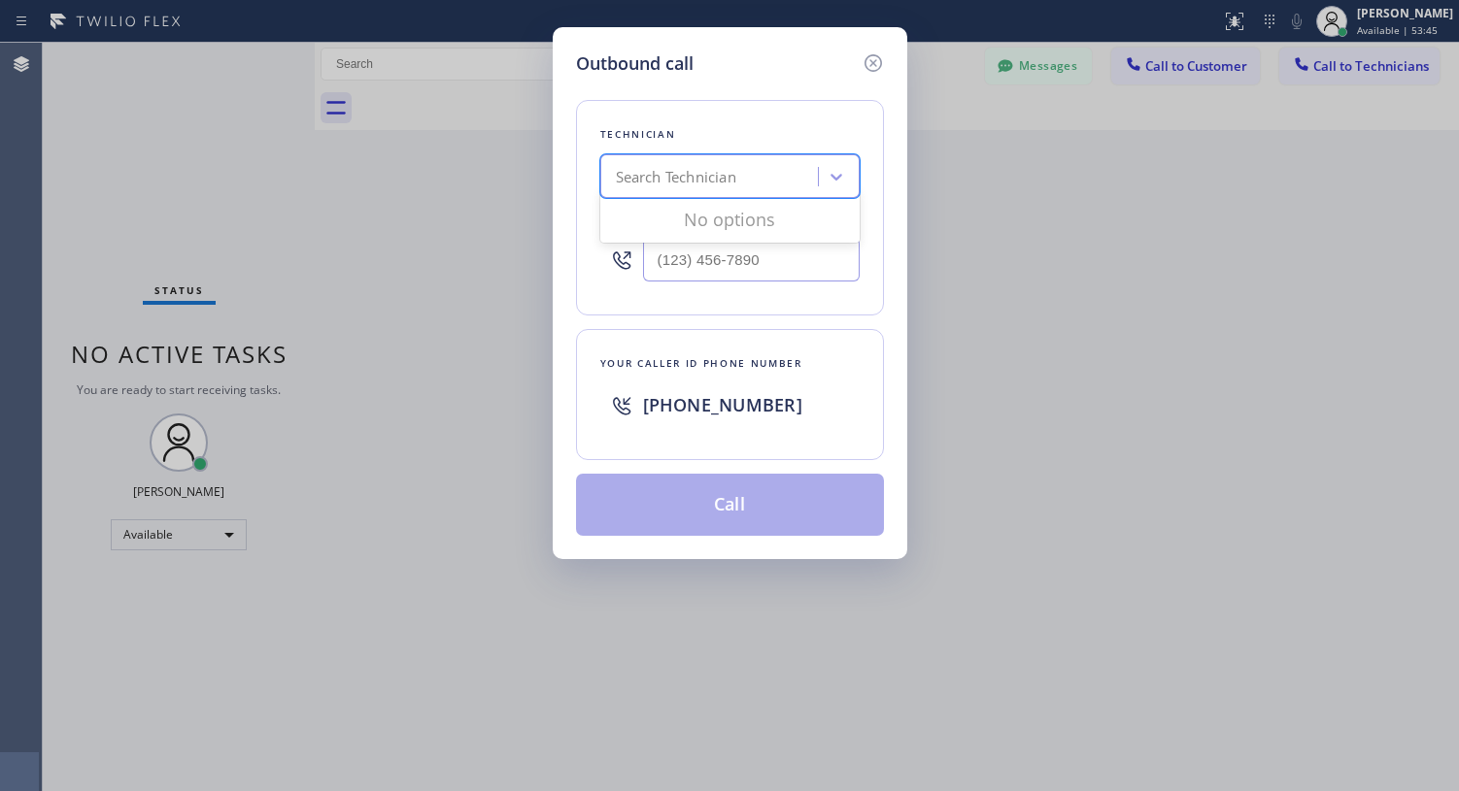
click at [786, 181] on div "Search Technician" at bounding box center [712, 177] width 212 height 34
type input "[PERSON_NAME]"
click at [729, 227] on div "[PERSON_NAME] [PERSON_NAME]" at bounding box center [729, 217] width 259 height 35
type input "[PHONE_NUMBER]"
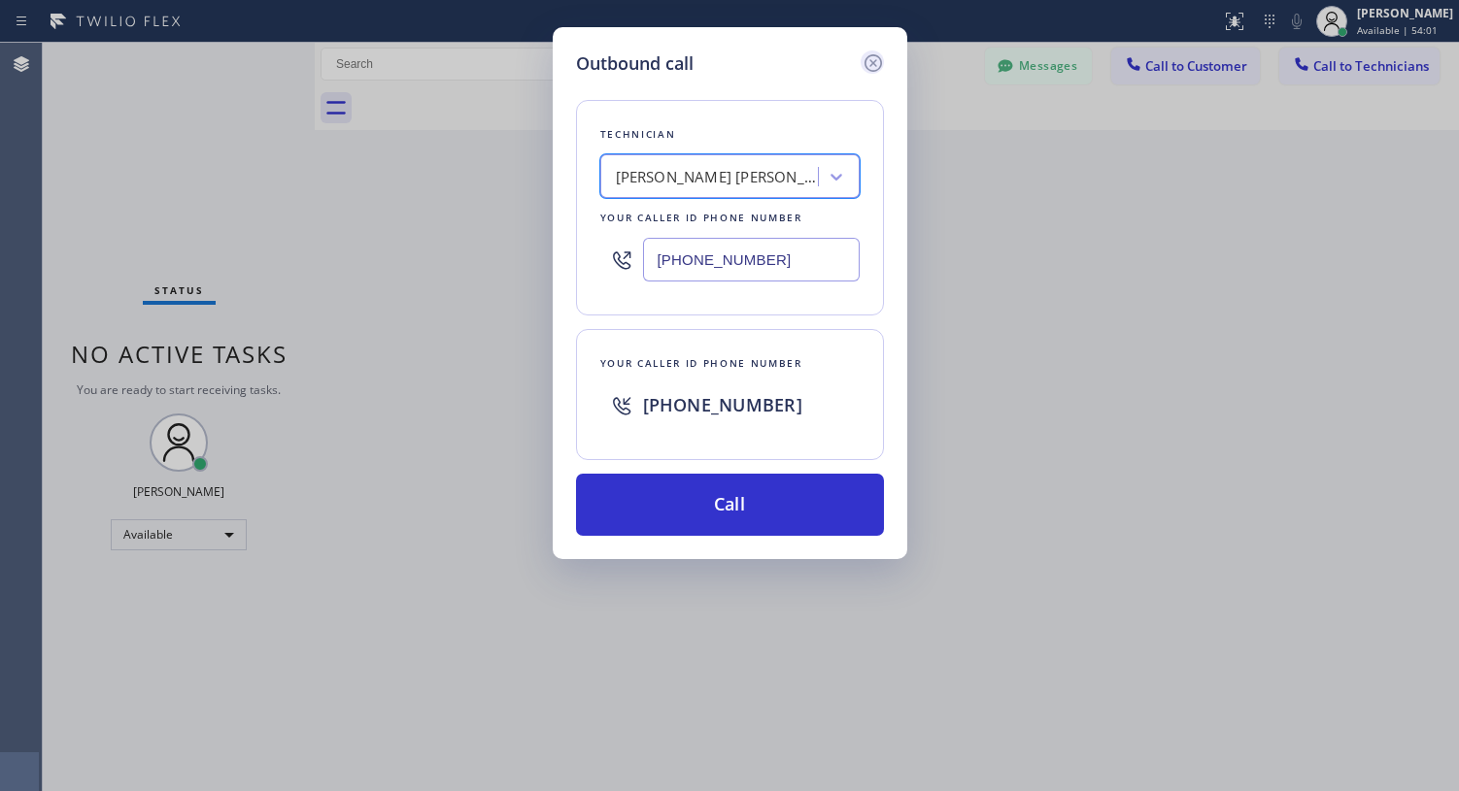
click at [872, 62] on icon at bounding box center [871, 62] width 17 height 17
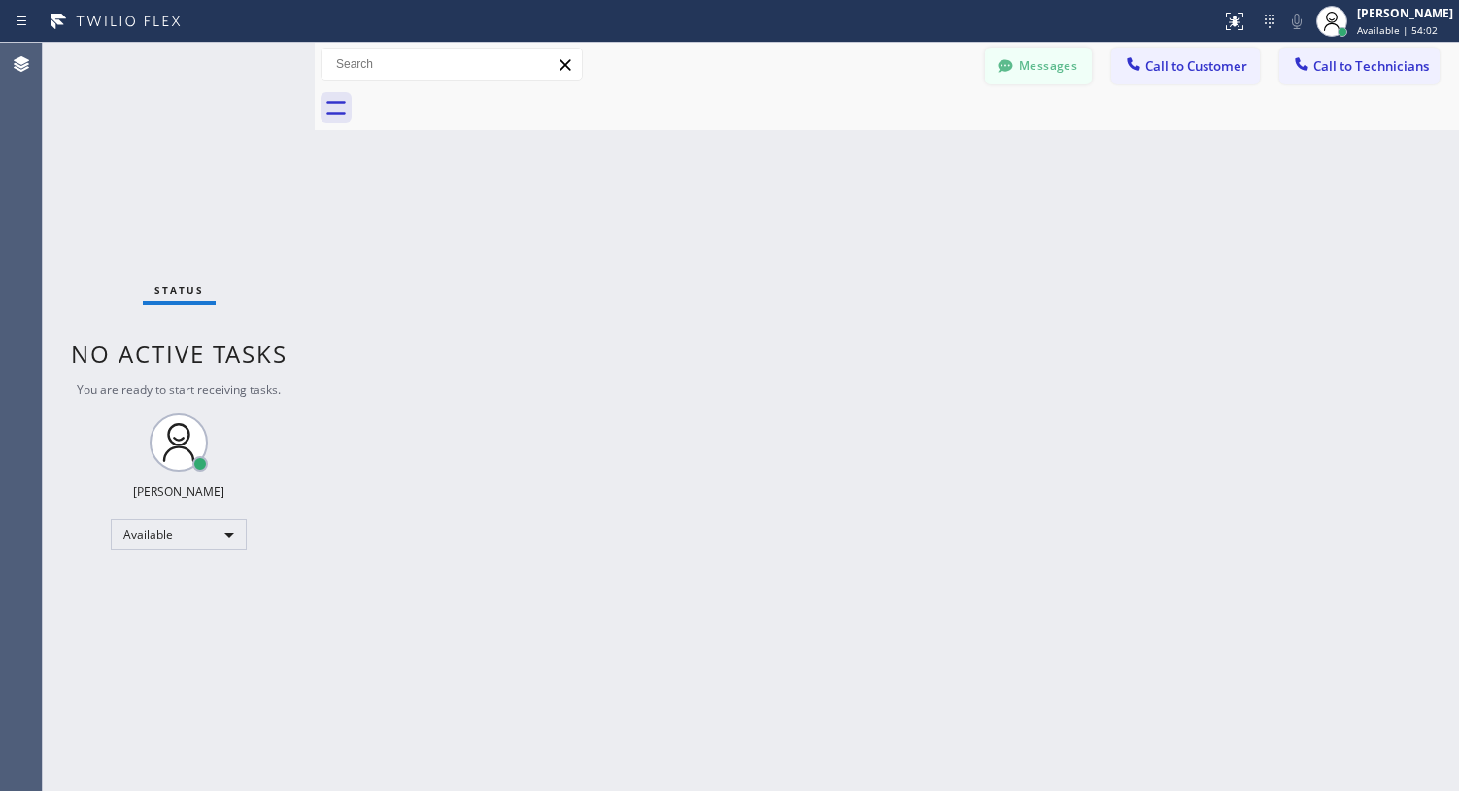
click at [1032, 51] on button "Messages" at bounding box center [1038, 66] width 107 height 37
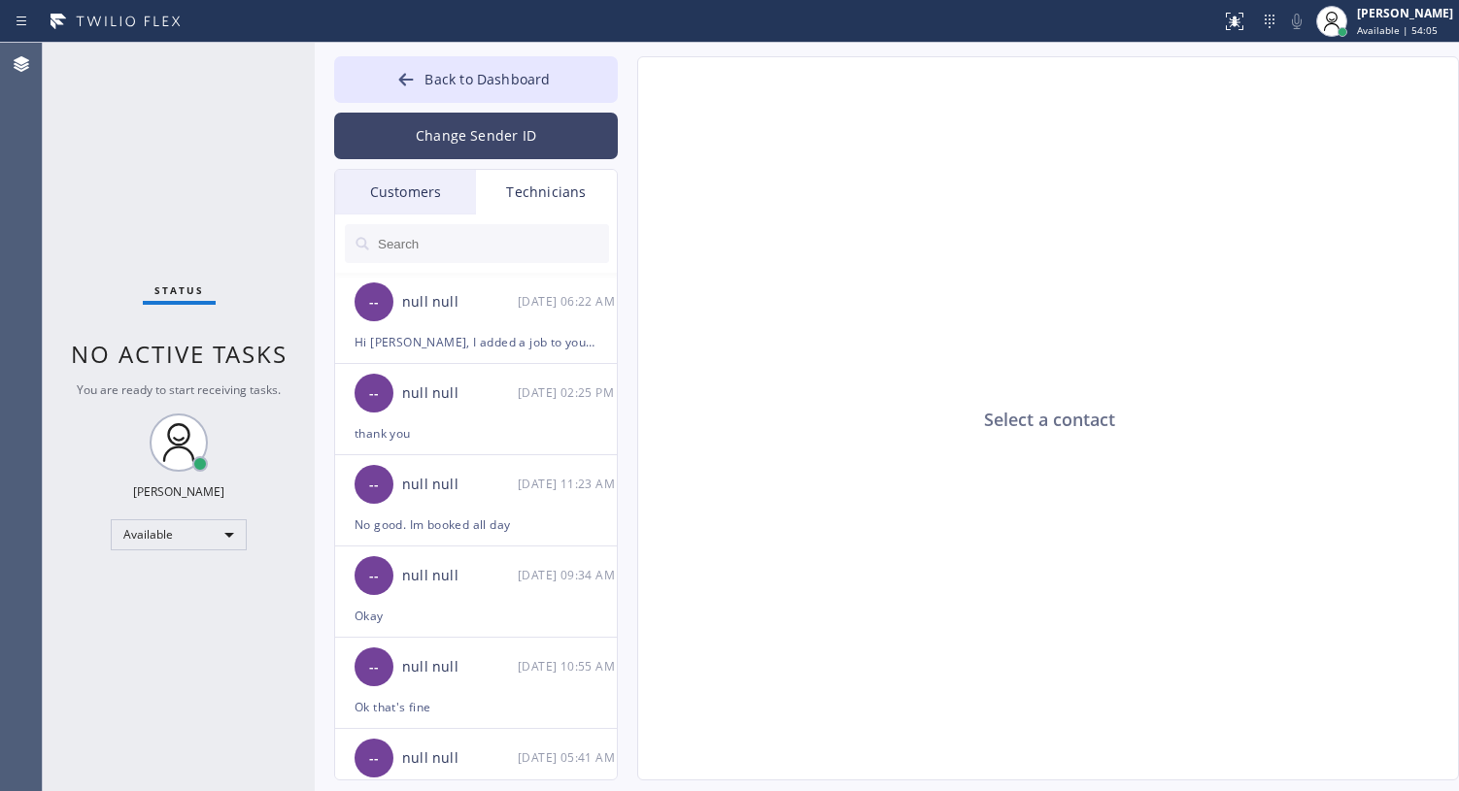
click at [488, 146] on button "Change Sender ID" at bounding box center [476, 136] width 284 height 47
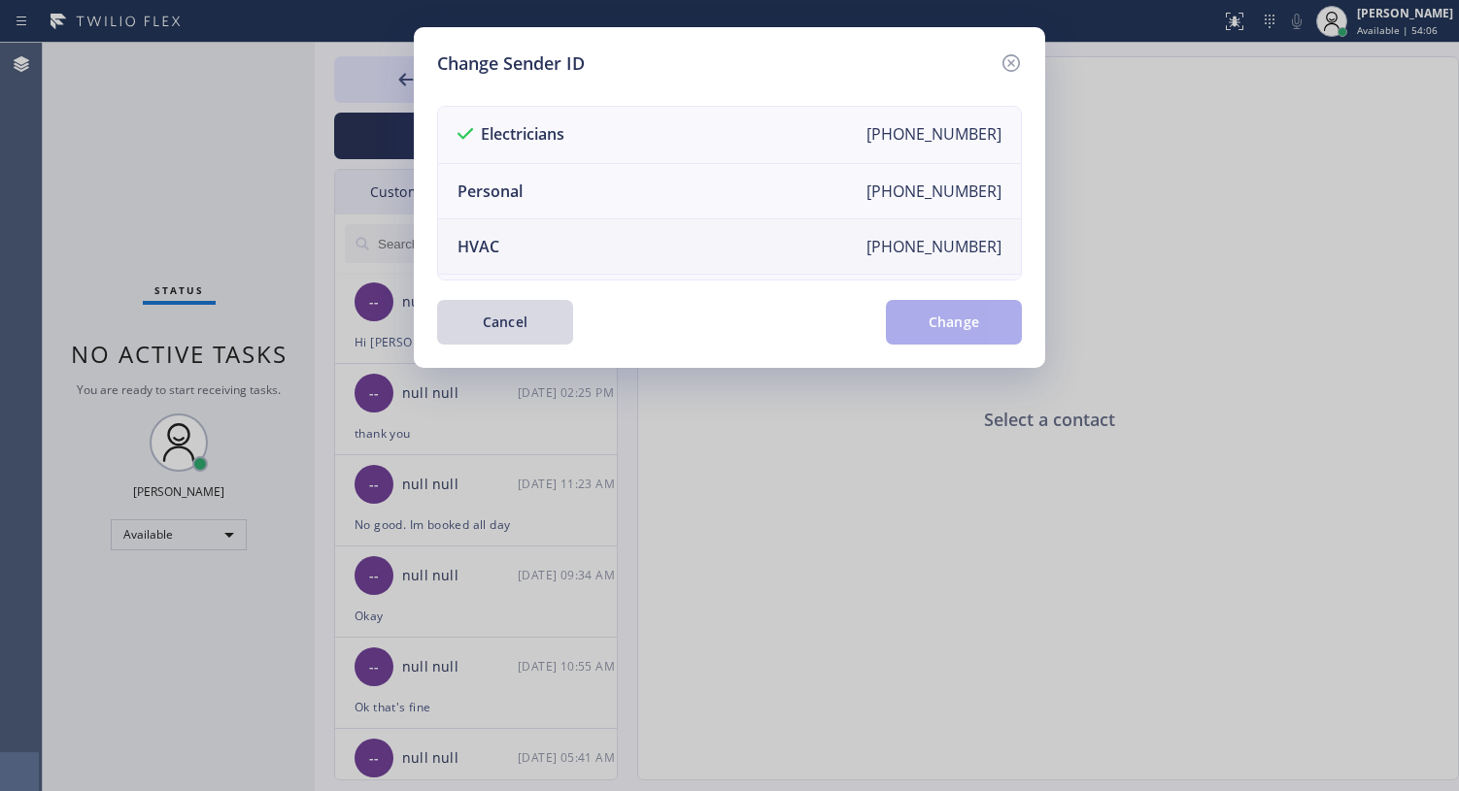
click at [520, 226] on li "HVAC [PHONE_NUMBER]" at bounding box center [729, 246] width 583 height 55
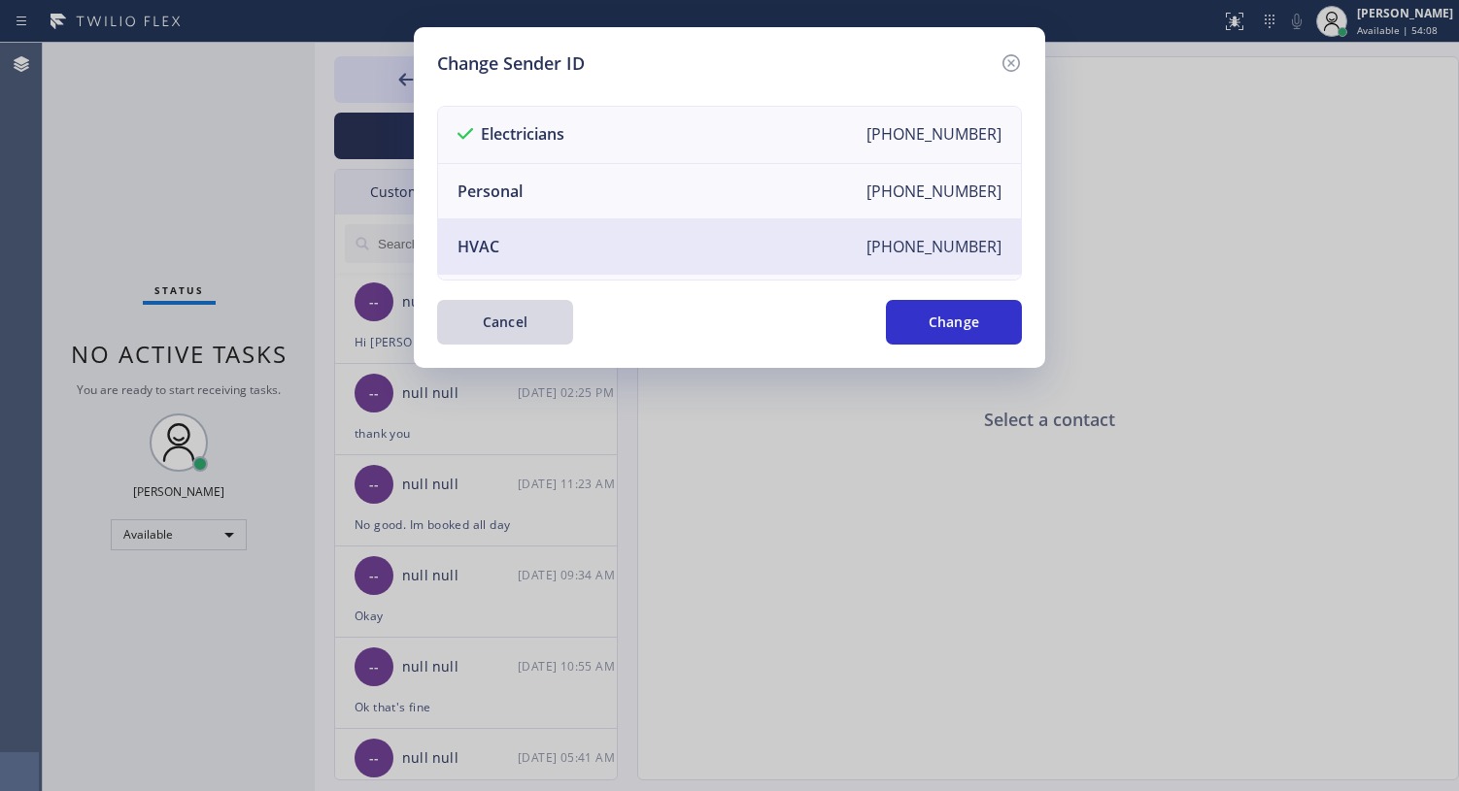
click at [957, 319] on button "Change" at bounding box center [954, 322] width 136 height 45
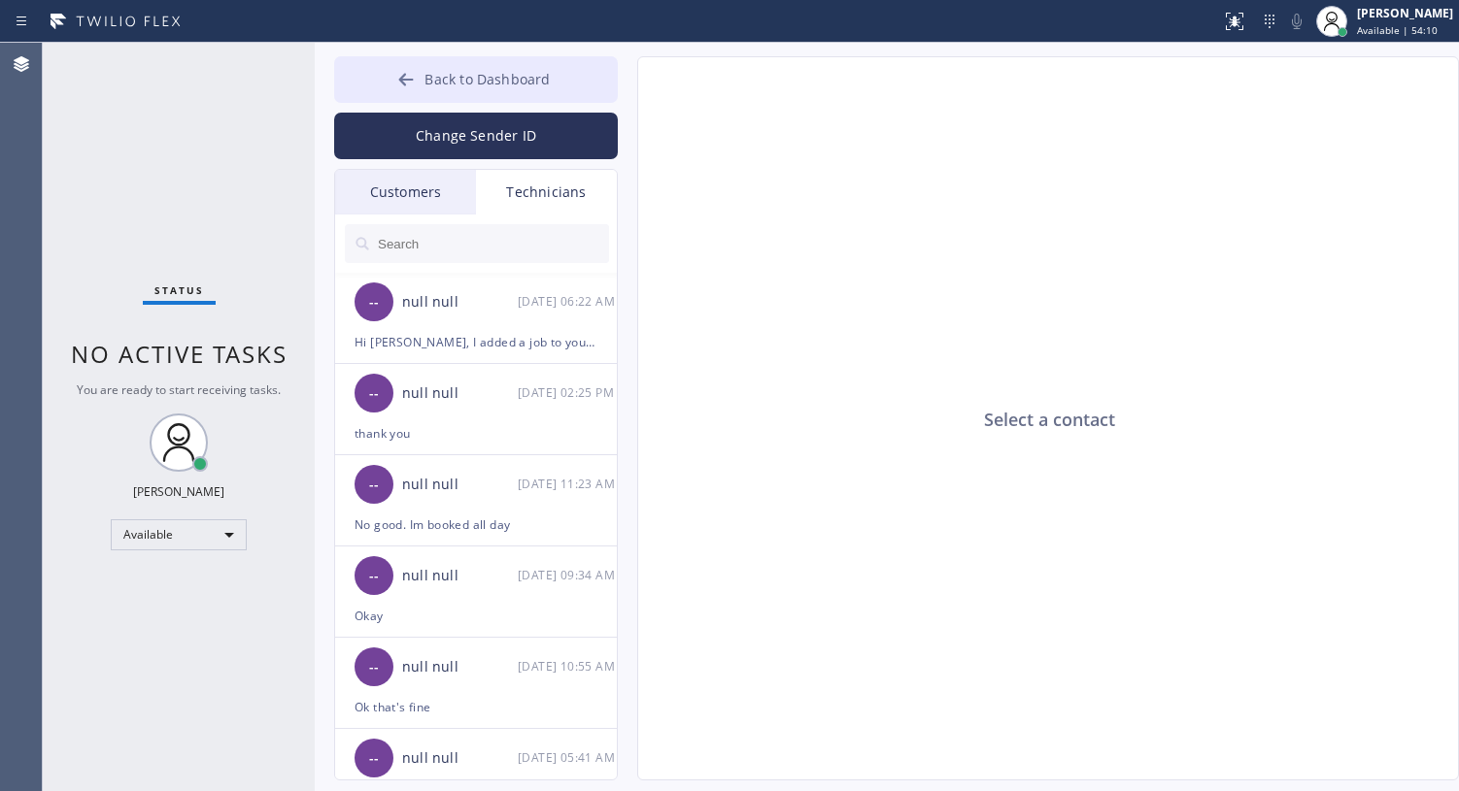
click at [414, 76] on icon at bounding box center [405, 79] width 19 height 19
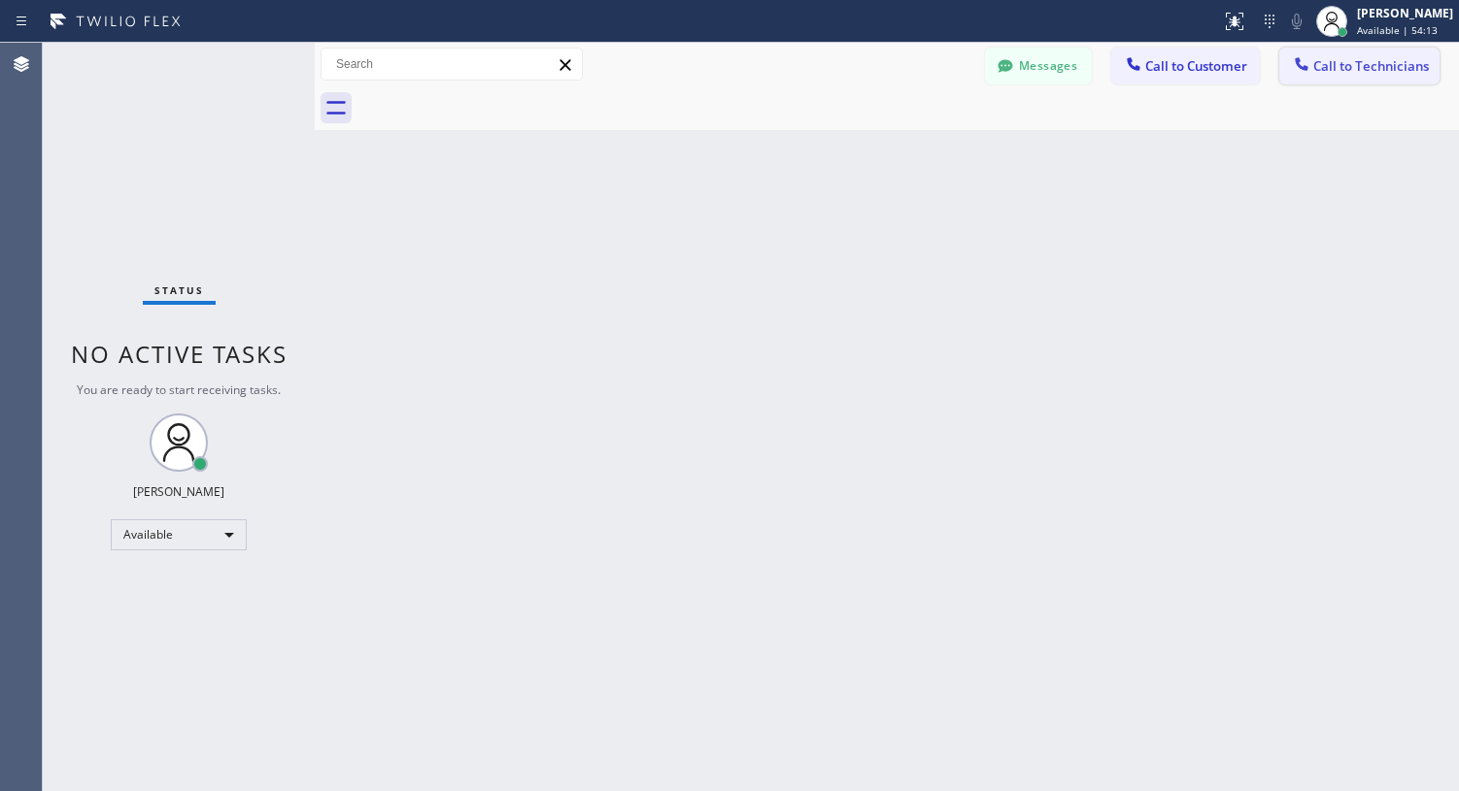
click at [1347, 71] on span "Call to Technicians" at bounding box center [1371, 65] width 116 height 17
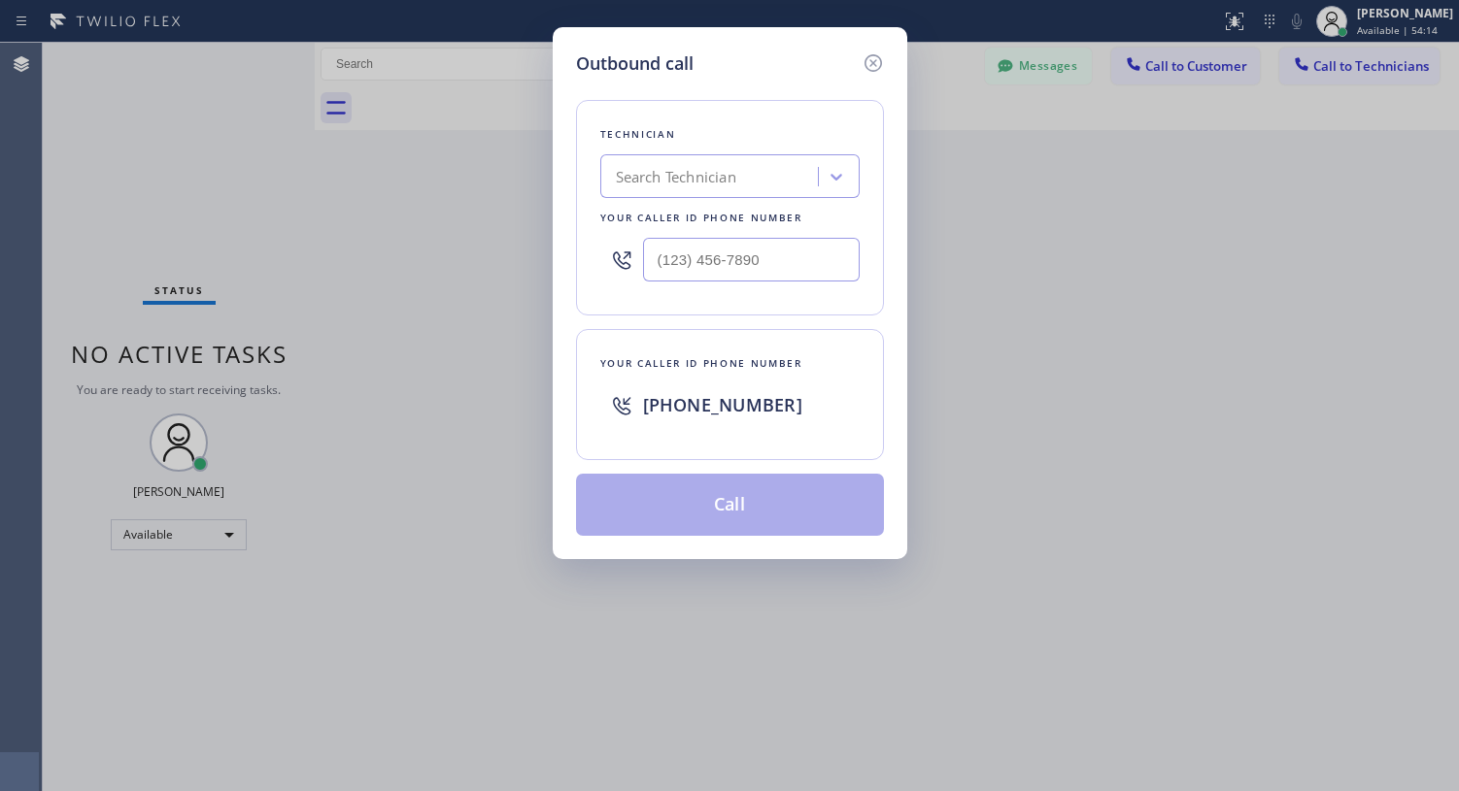
click at [711, 180] on div "Search Technician" at bounding box center [676, 177] width 120 height 22
type input "[PERSON_NAME]"
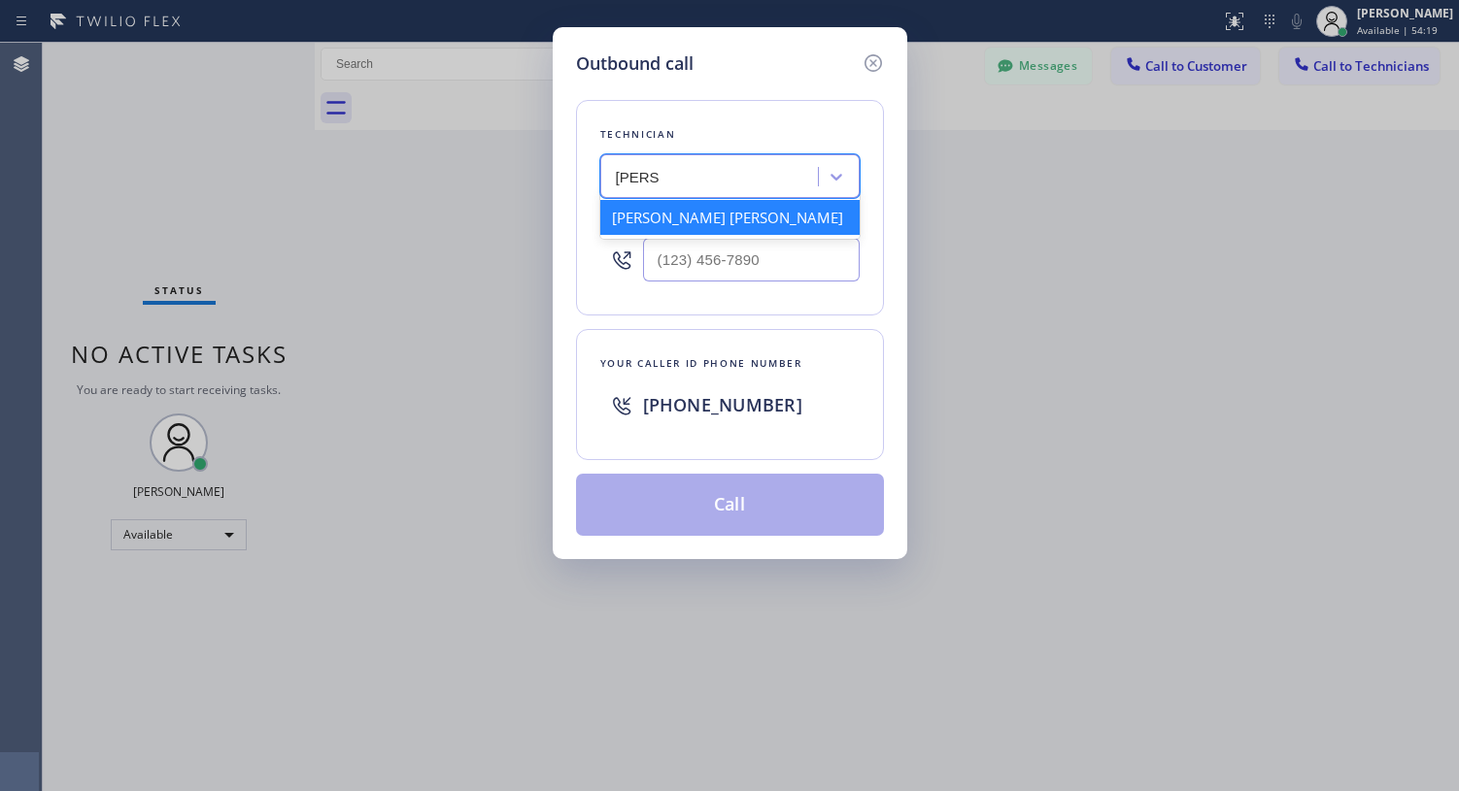
click at [706, 212] on div "[PERSON_NAME] [PERSON_NAME]" at bounding box center [729, 217] width 259 height 35
type input "[PHONE_NUMBER]"
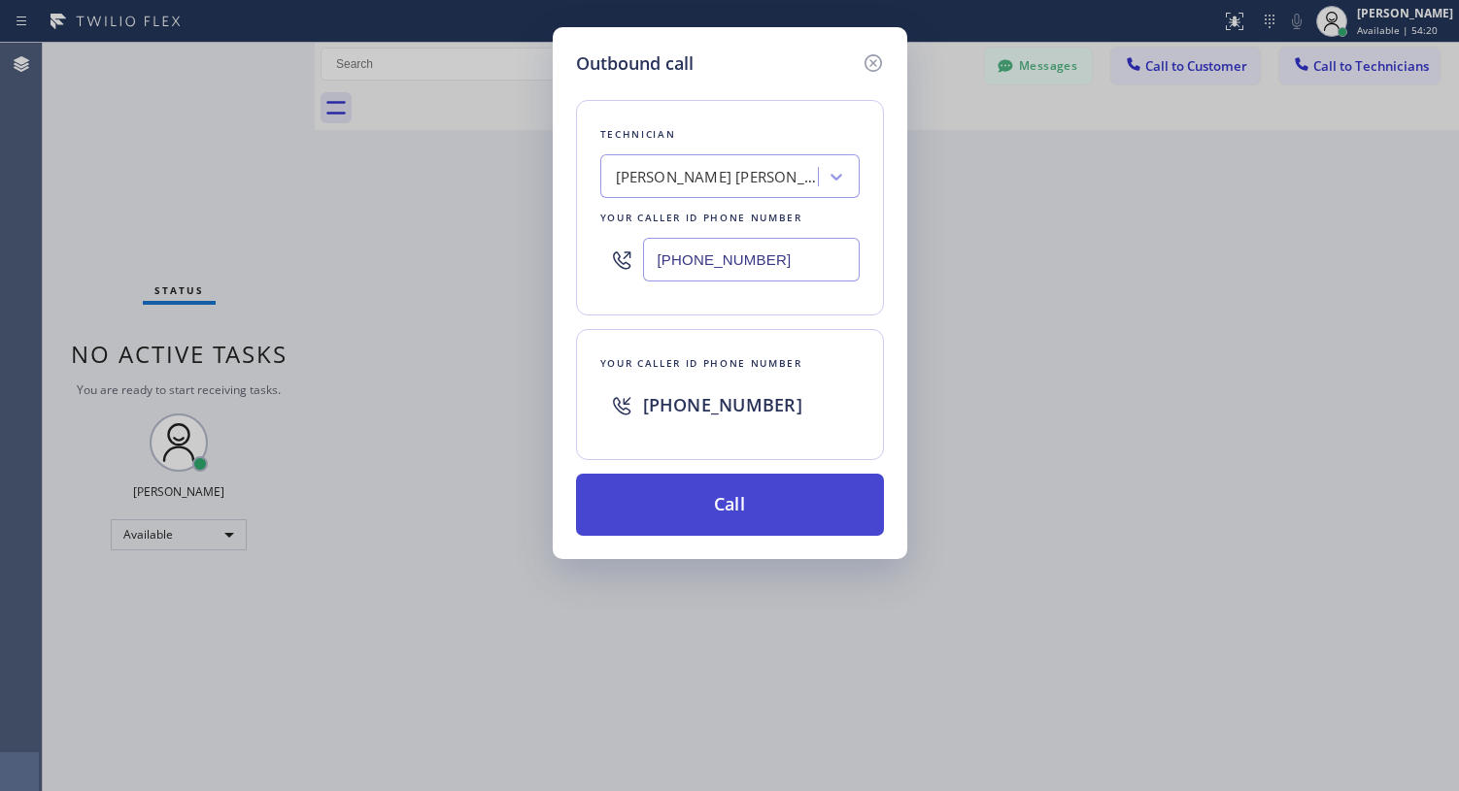
click at [741, 504] on button "Call" at bounding box center [730, 505] width 308 height 62
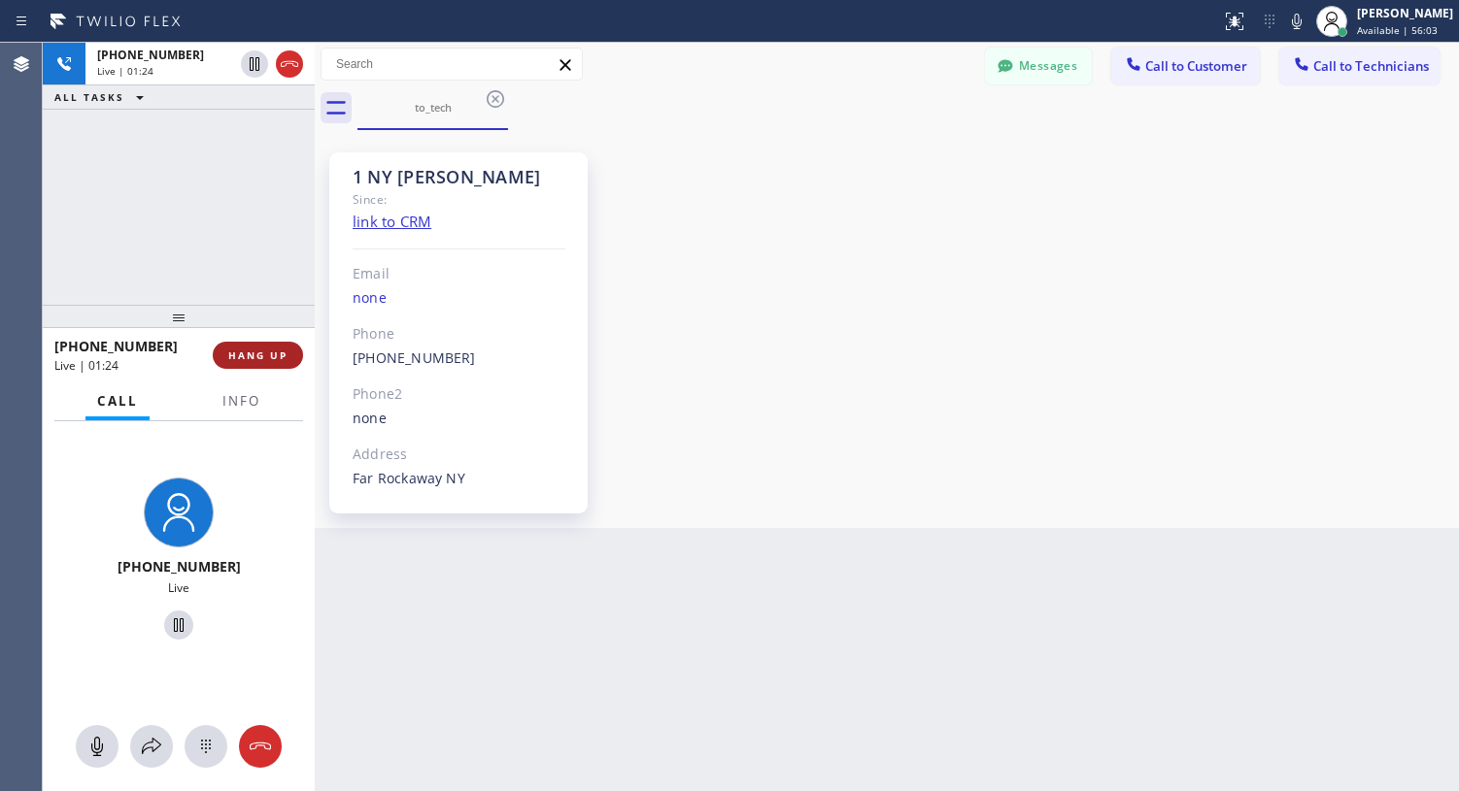
click at [255, 353] on span "HANG UP" at bounding box center [257, 356] width 59 height 14
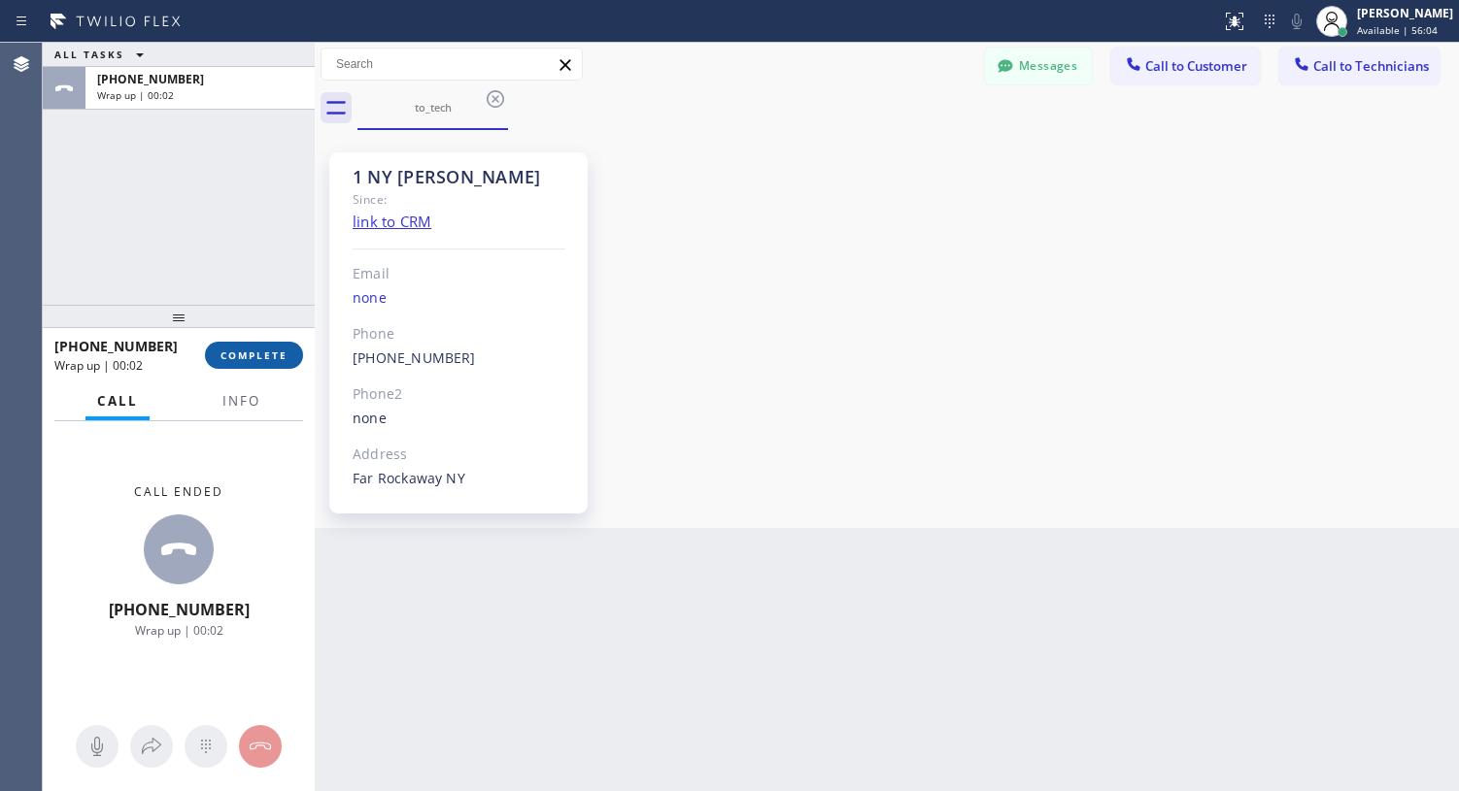
click at [264, 353] on span "COMPLETE" at bounding box center [253, 356] width 67 height 14
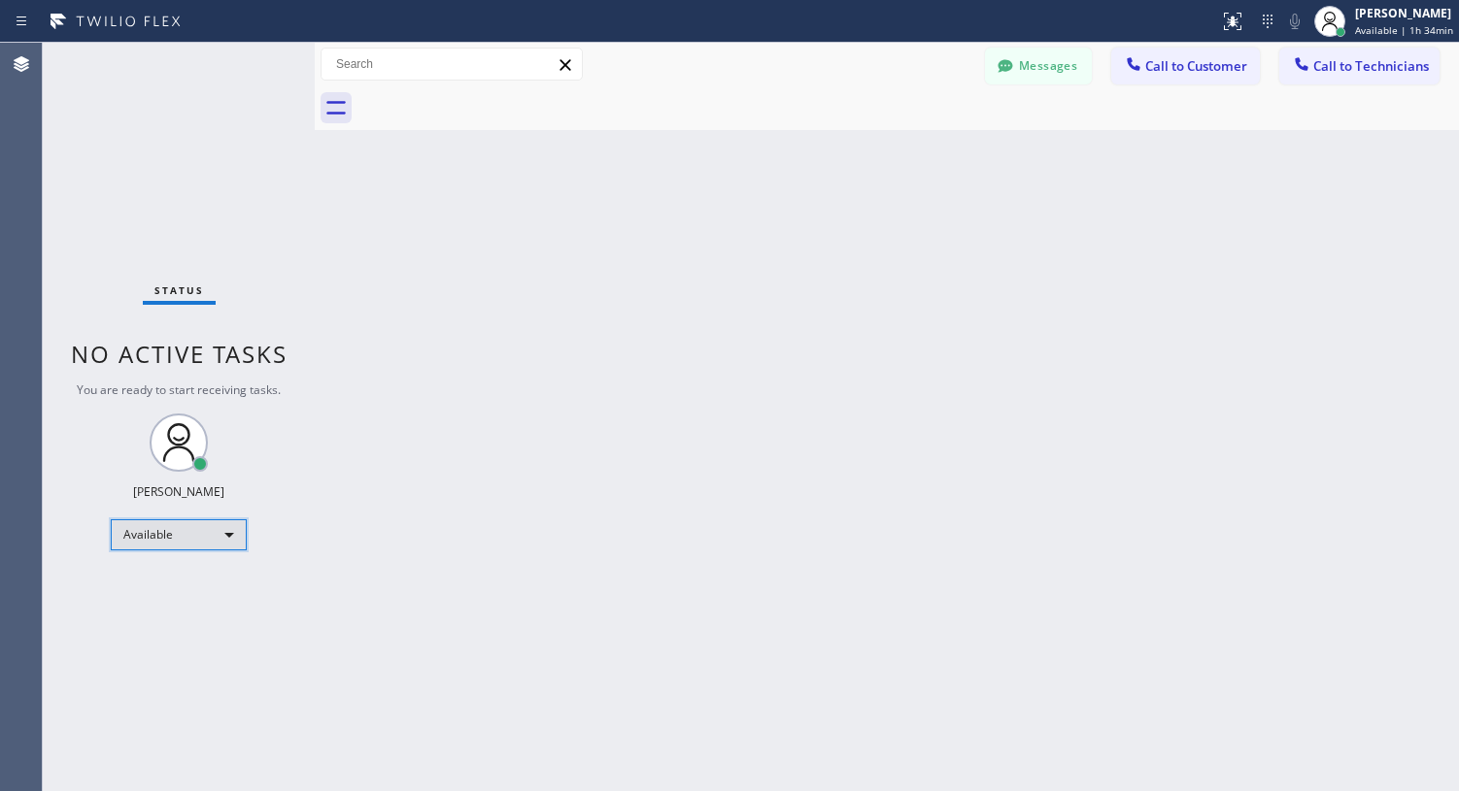
click at [200, 533] on div "Available" at bounding box center [179, 535] width 136 height 31
click at [176, 608] on li "Unavailable" at bounding box center [178, 610] width 132 height 23
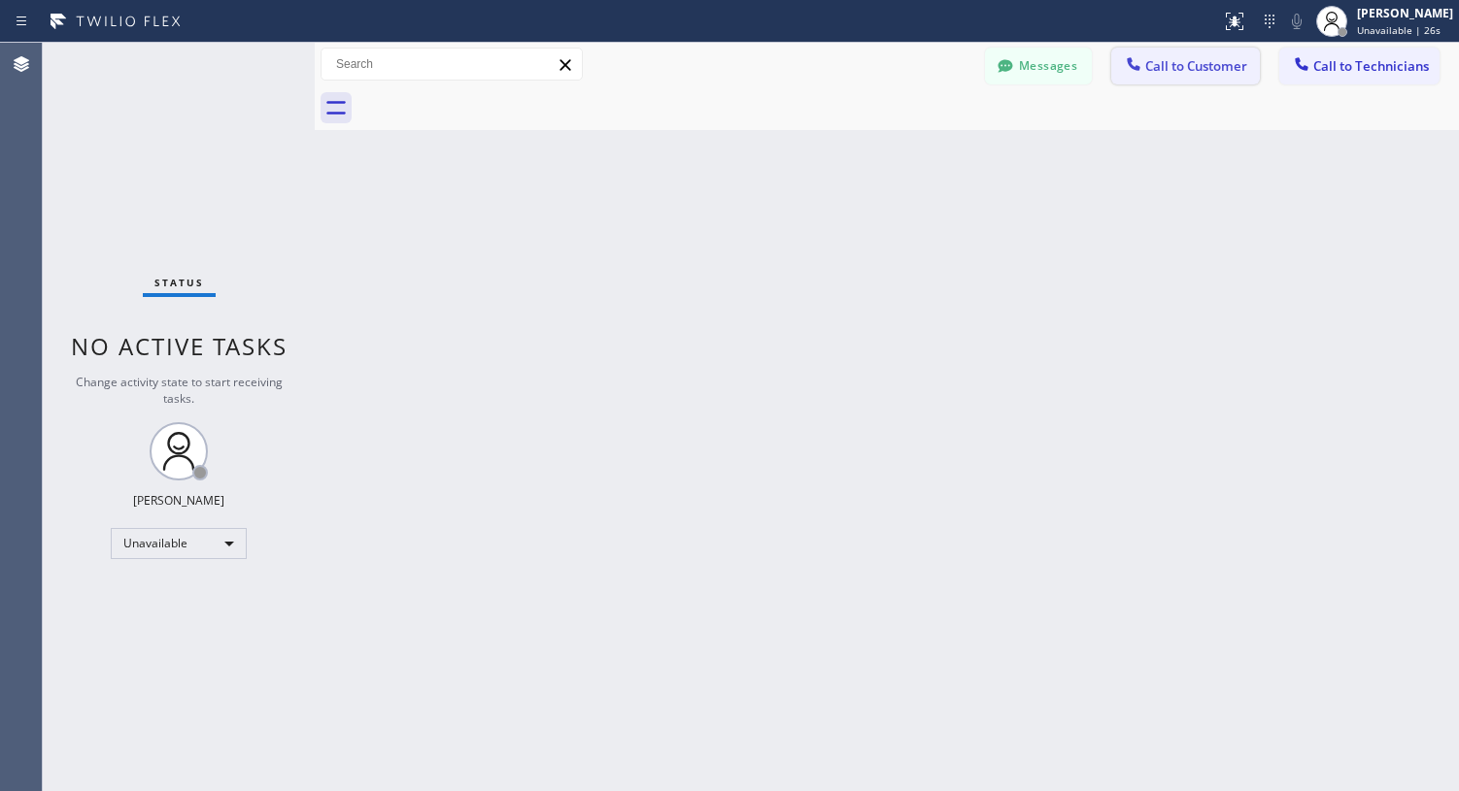
click at [1213, 63] on span "Call to Customer" at bounding box center [1196, 65] width 102 height 17
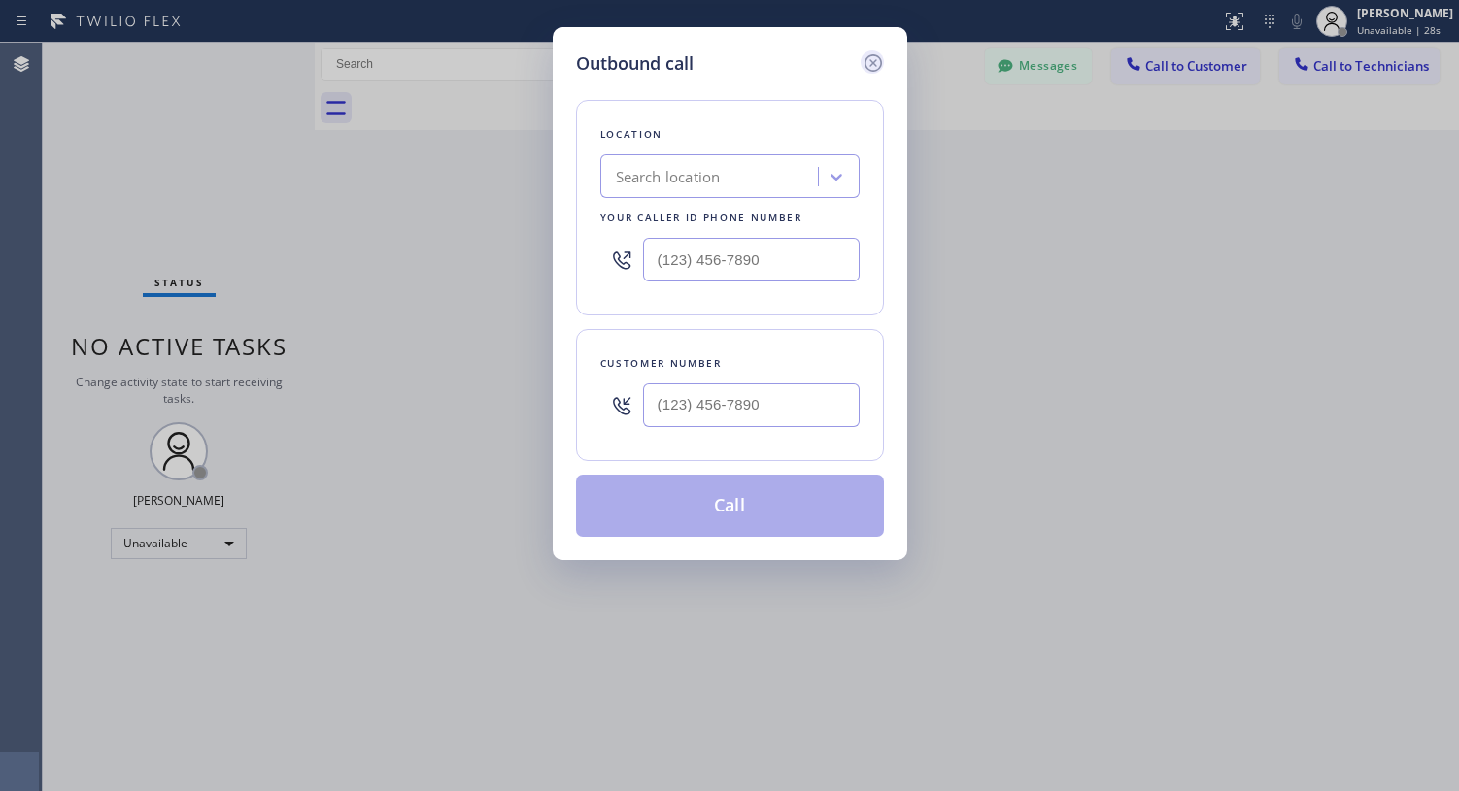
click at [872, 64] on icon at bounding box center [871, 62] width 17 height 17
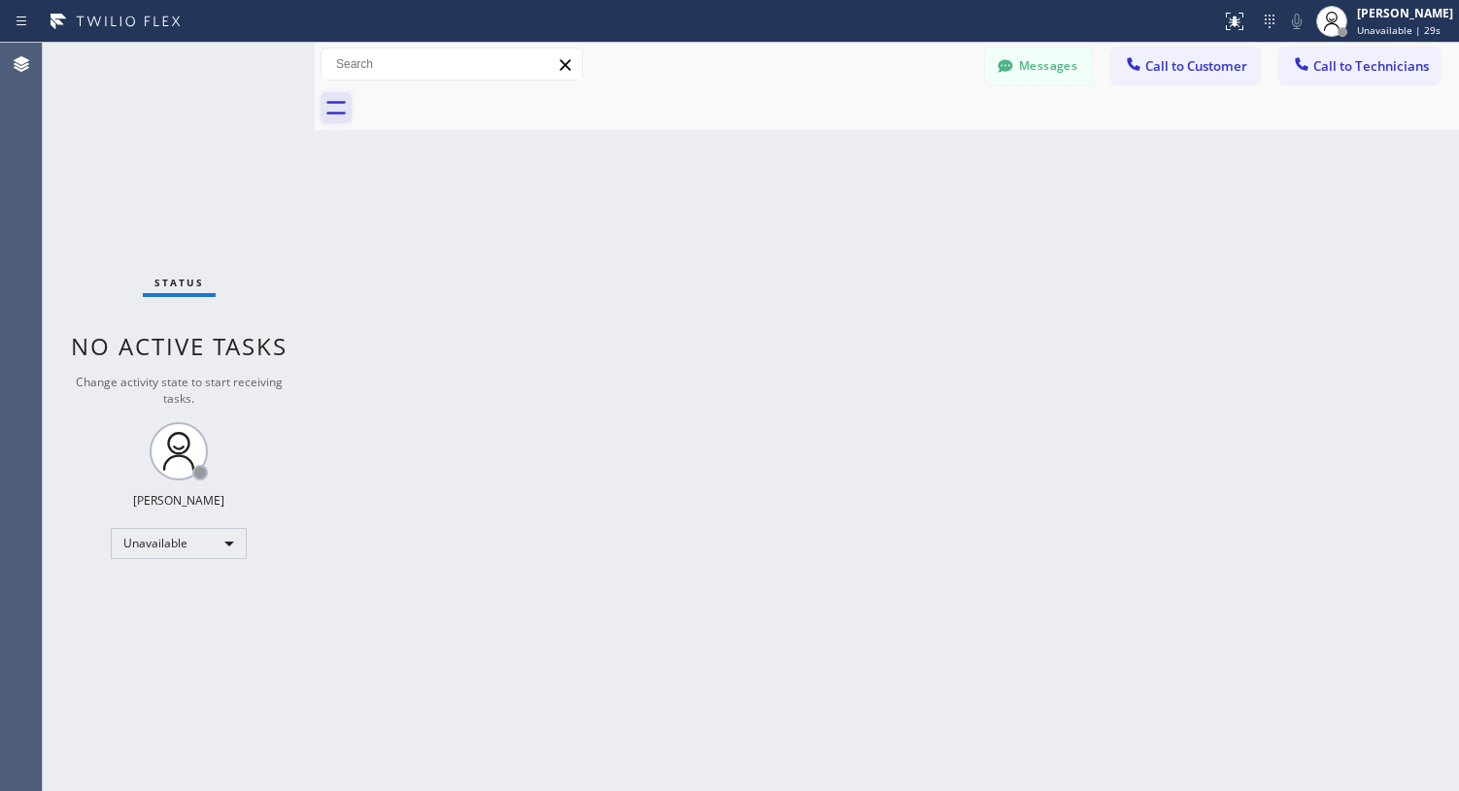
click at [343, 112] on icon at bounding box center [335, 107] width 31 height 31
click at [1148, 67] on span "Call to Customer" at bounding box center [1196, 65] width 102 height 17
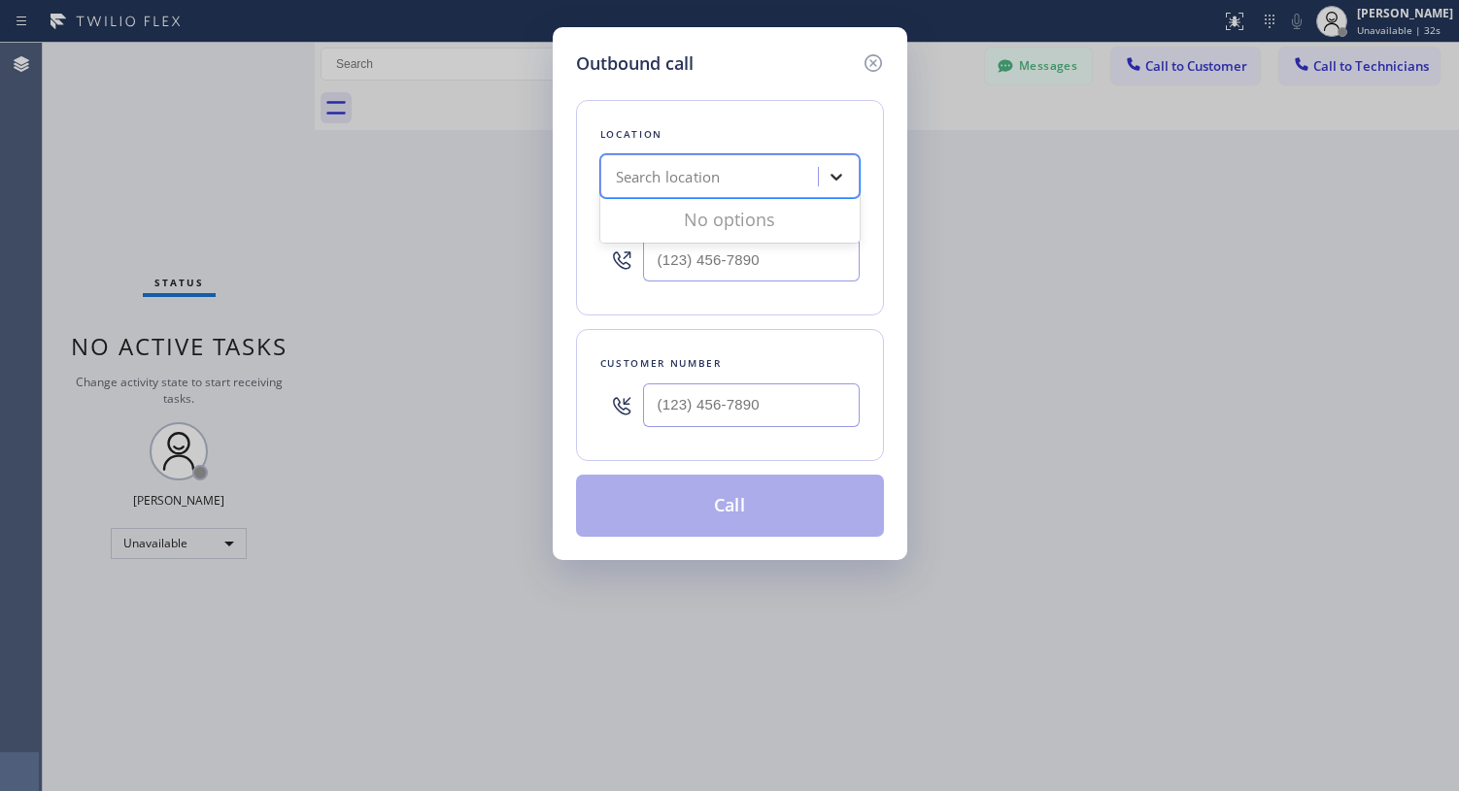
click at [834, 168] on icon at bounding box center [835, 176] width 19 height 19
click at [813, 180] on div "Search location" at bounding box center [712, 177] width 212 height 34
click at [477, 226] on div "Outbound call Location 0 results available. Select is focused ,type to refine l…" at bounding box center [729, 395] width 1459 height 791
click at [872, 67] on icon at bounding box center [872, 62] width 23 height 23
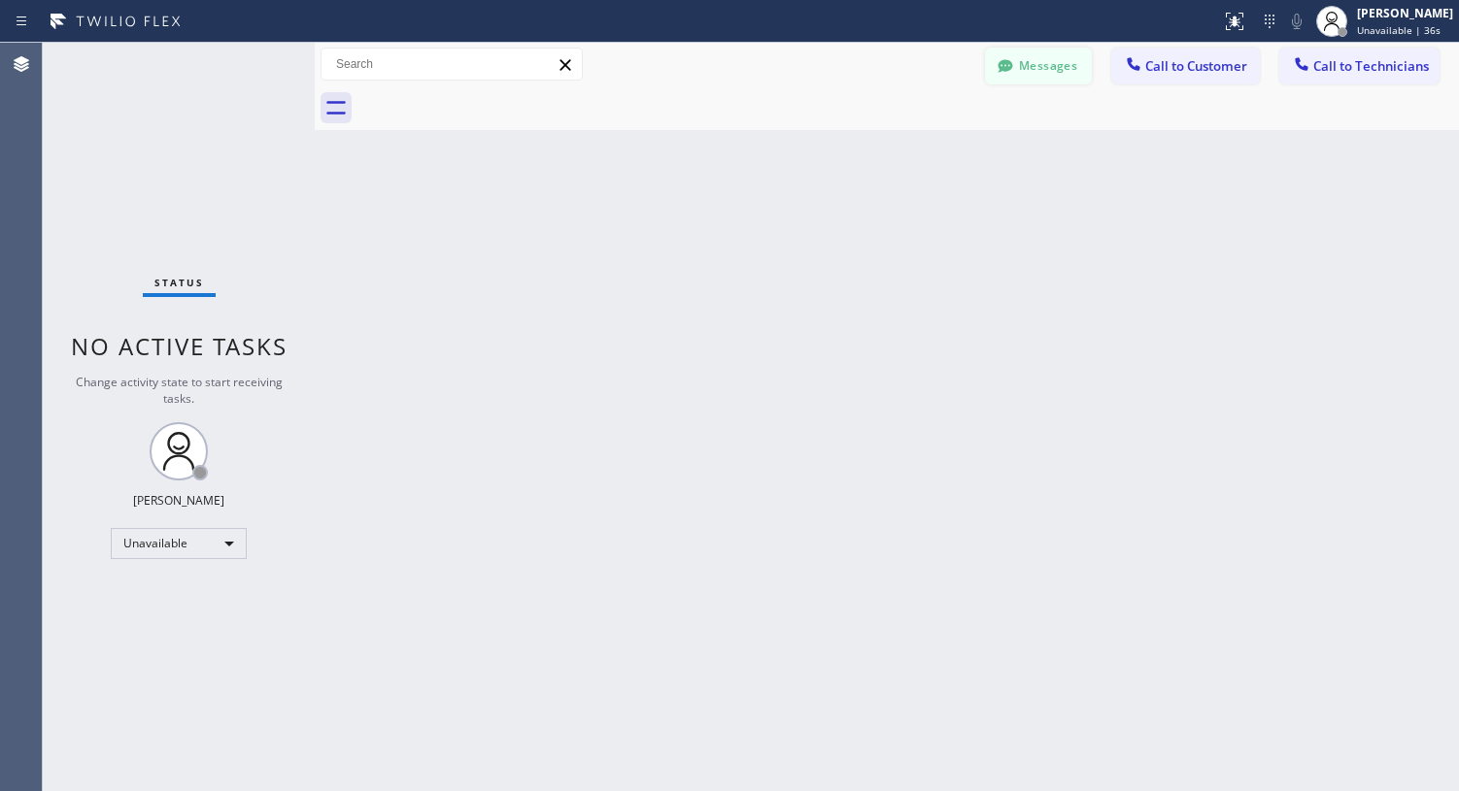
click at [1006, 52] on button "Messages" at bounding box center [1038, 66] width 107 height 37
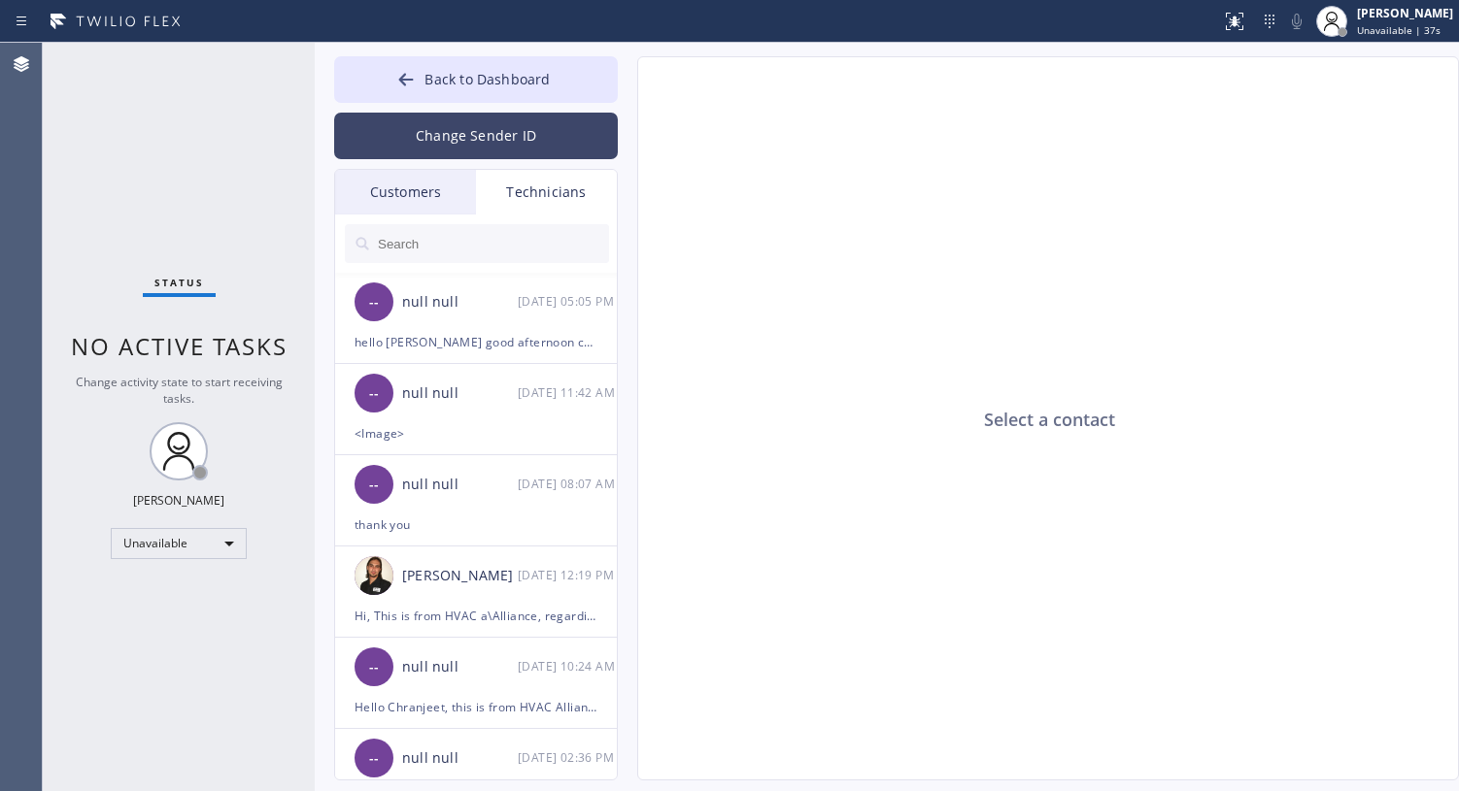
click at [483, 140] on button "Change Sender ID" at bounding box center [476, 136] width 284 height 47
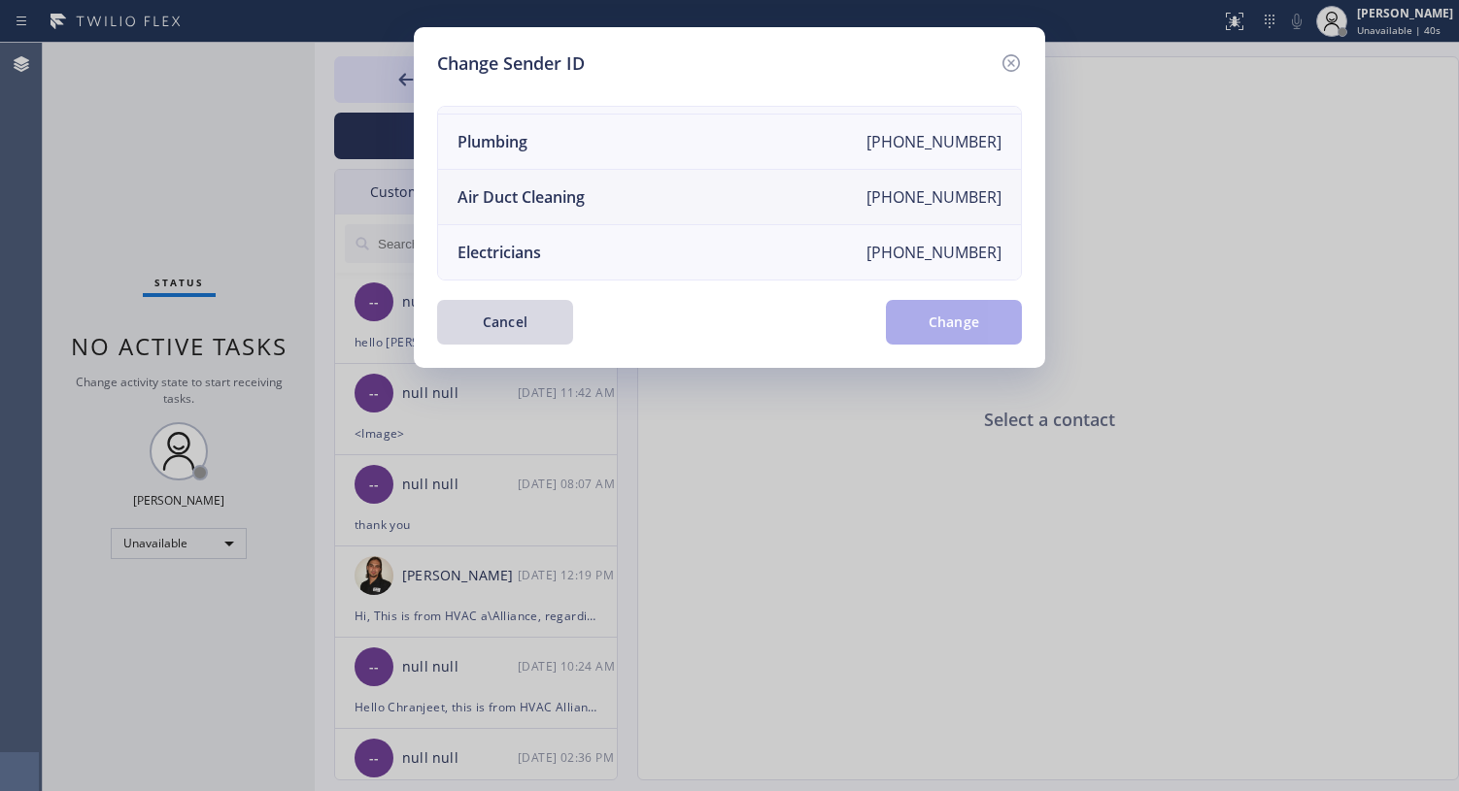
scroll to position [230, 0]
click at [554, 234] on li "Electricians [PHONE_NUMBER]" at bounding box center [729, 252] width 583 height 54
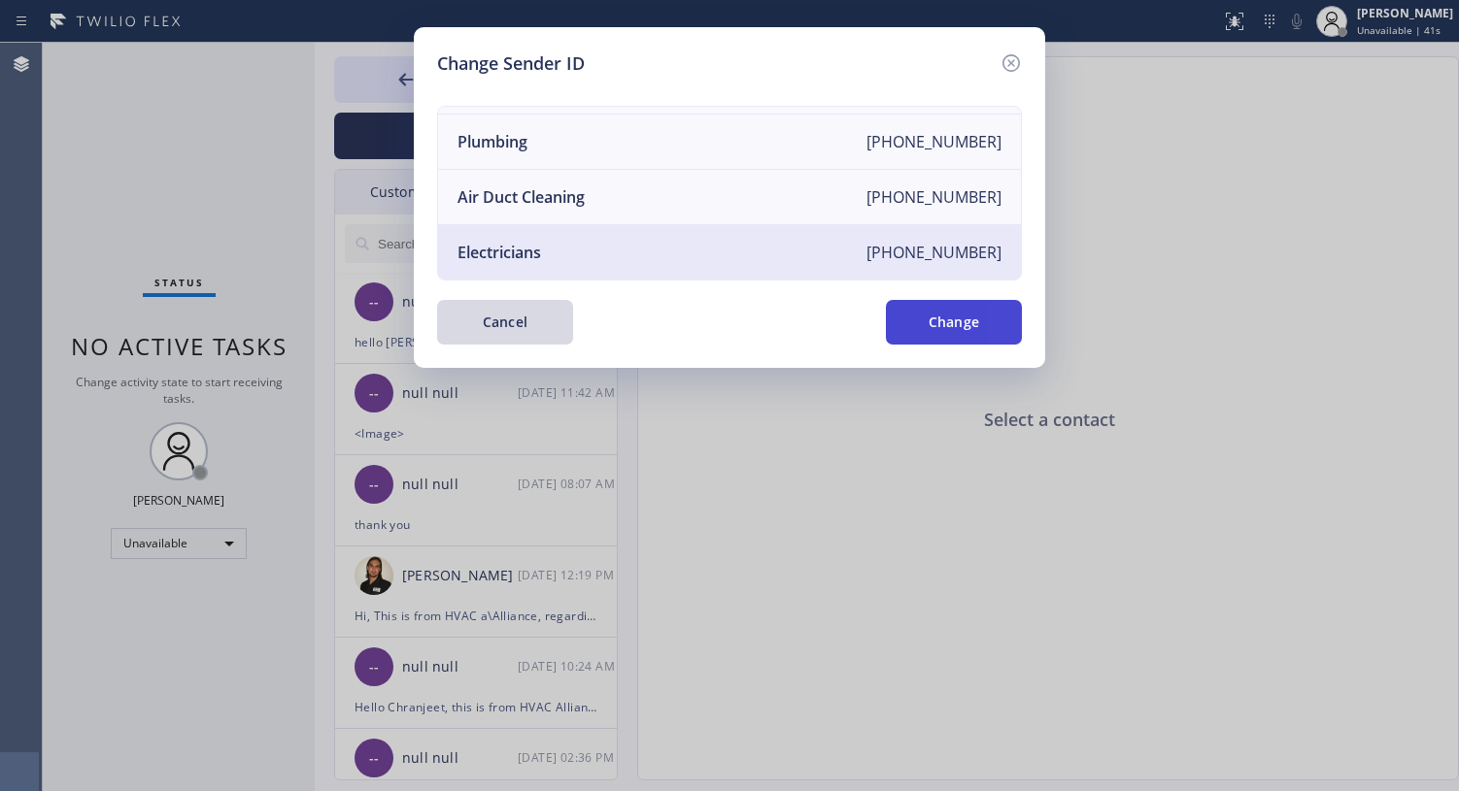
click at [934, 318] on button "Change" at bounding box center [954, 322] width 136 height 45
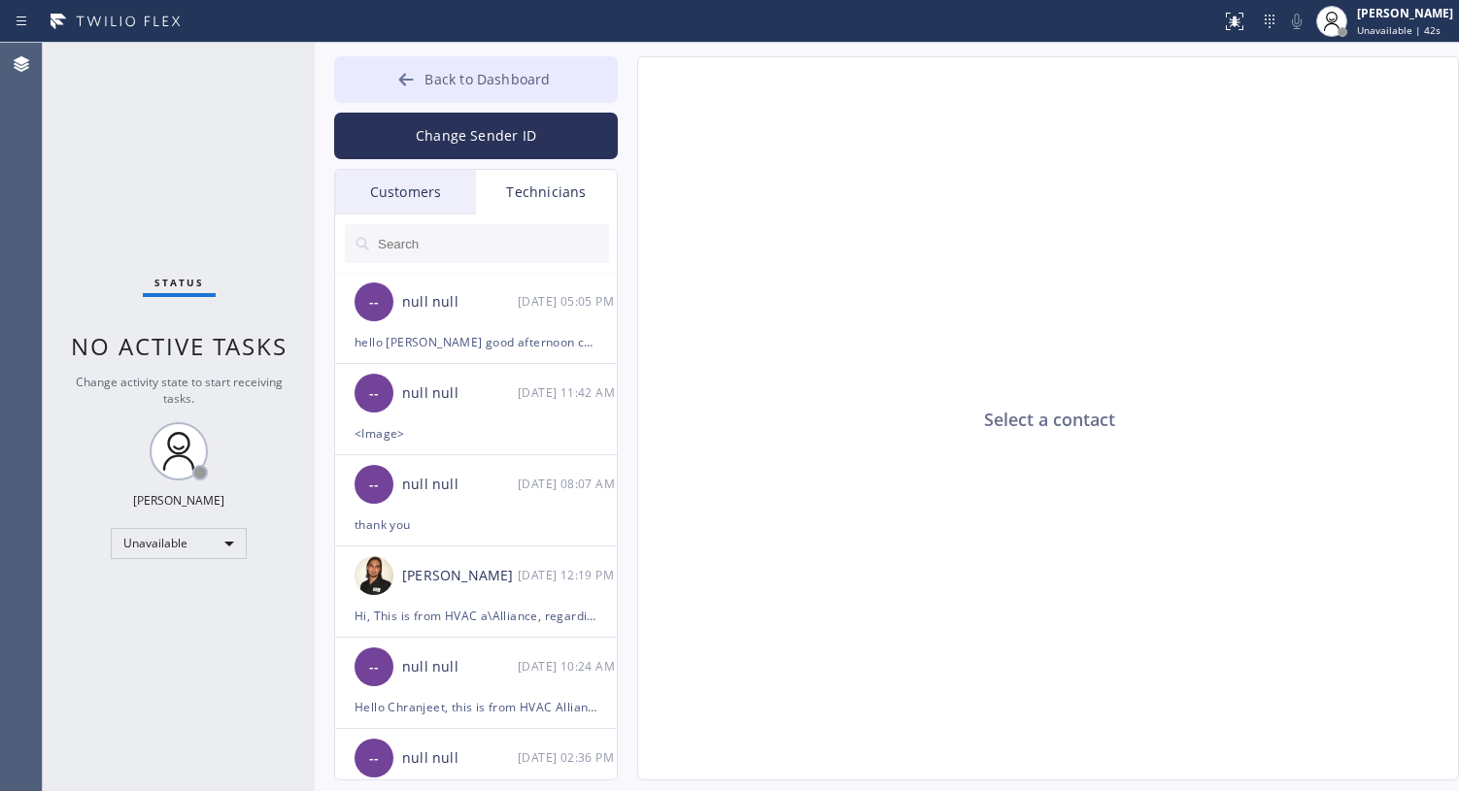
click at [416, 88] on icon at bounding box center [405, 79] width 19 height 19
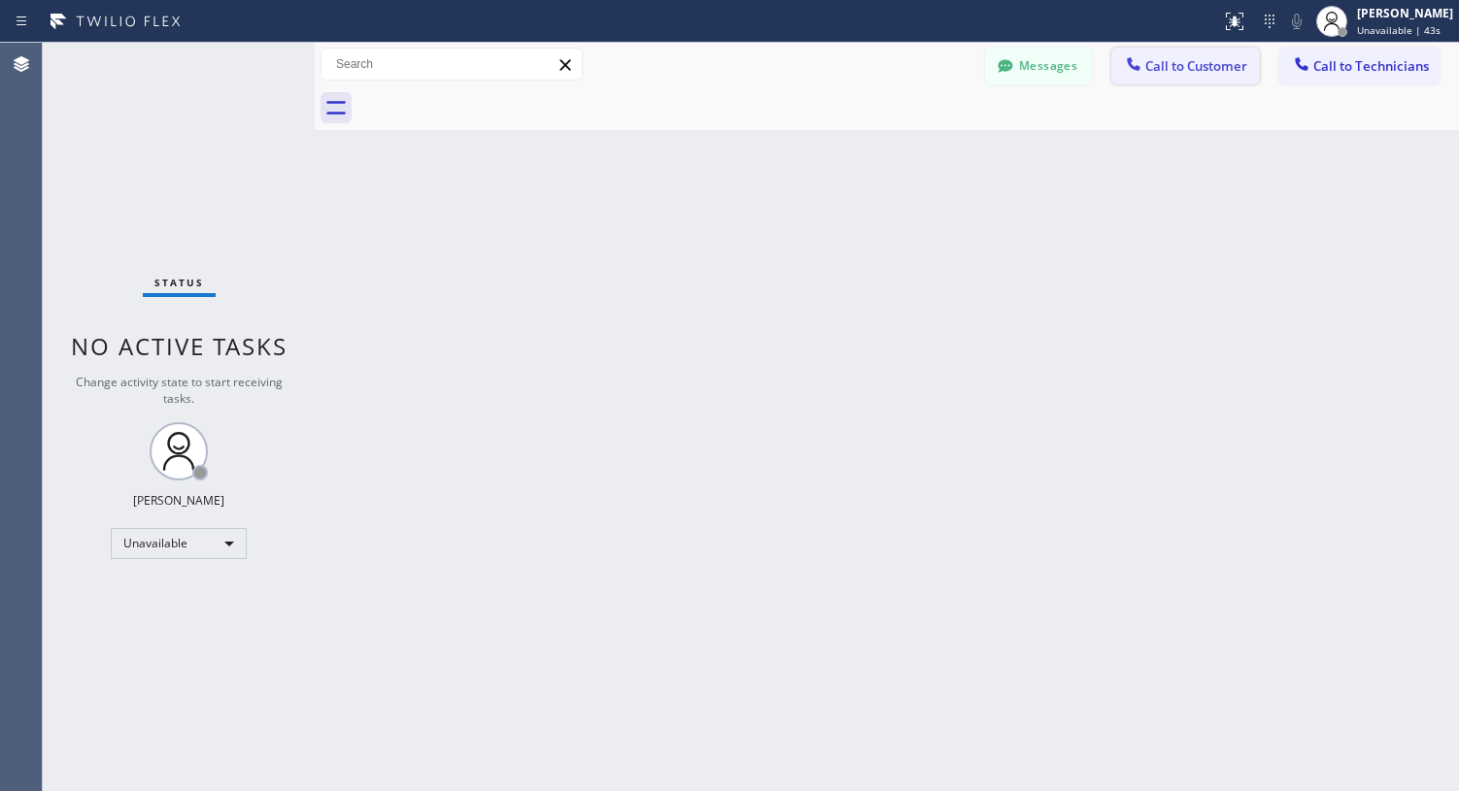
click at [1223, 55] on button "Call to Customer" at bounding box center [1185, 66] width 149 height 37
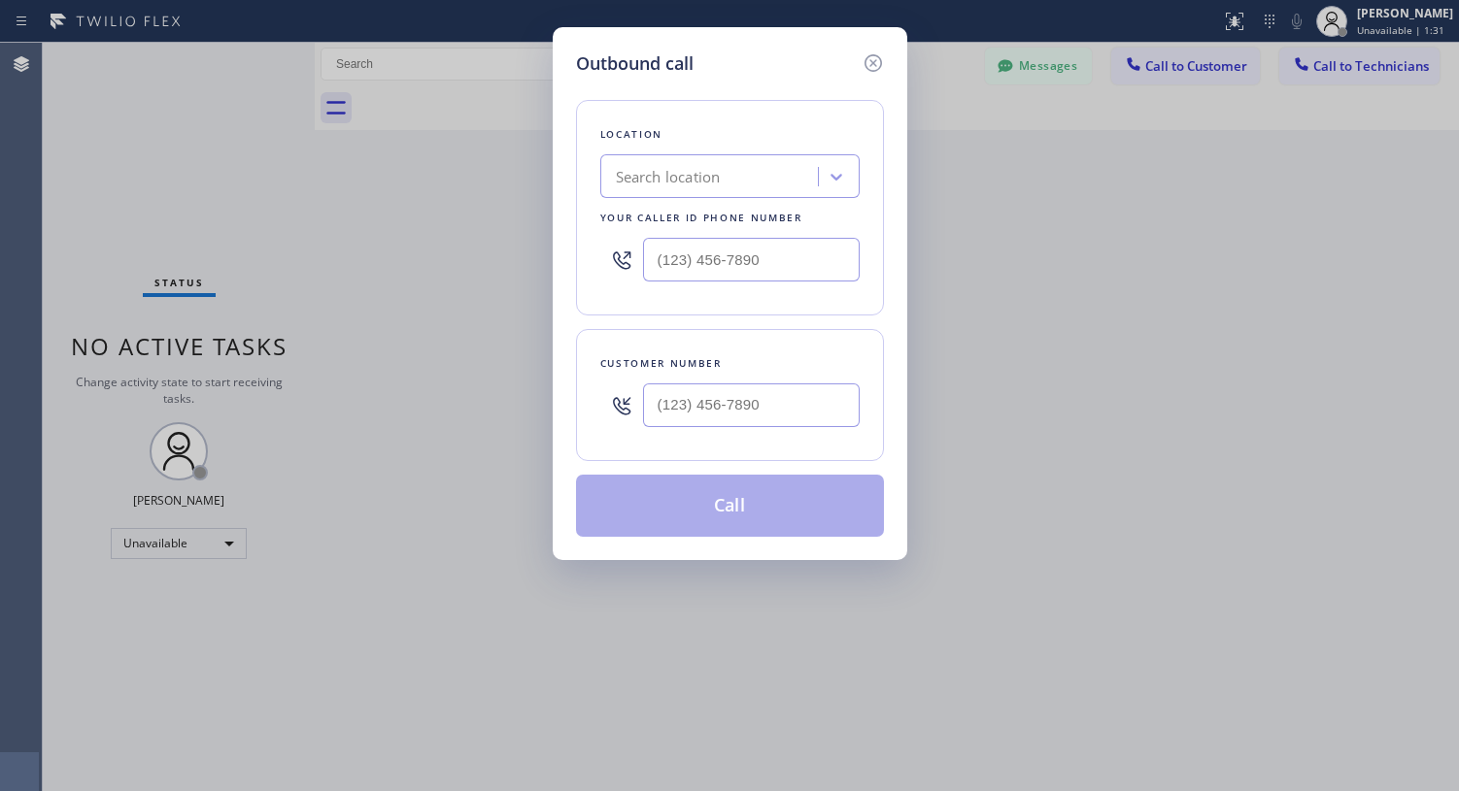
type input "(___) ___-____"
click at [714, 266] on input "(___) ___-____" at bounding box center [751, 260] width 217 height 44
click at [705, 412] on input "(___) ___-____" at bounding box center [751, 406] width 217 height 44
paste input "631) 338-6615"
type input "[PHONE_NUMBER]"
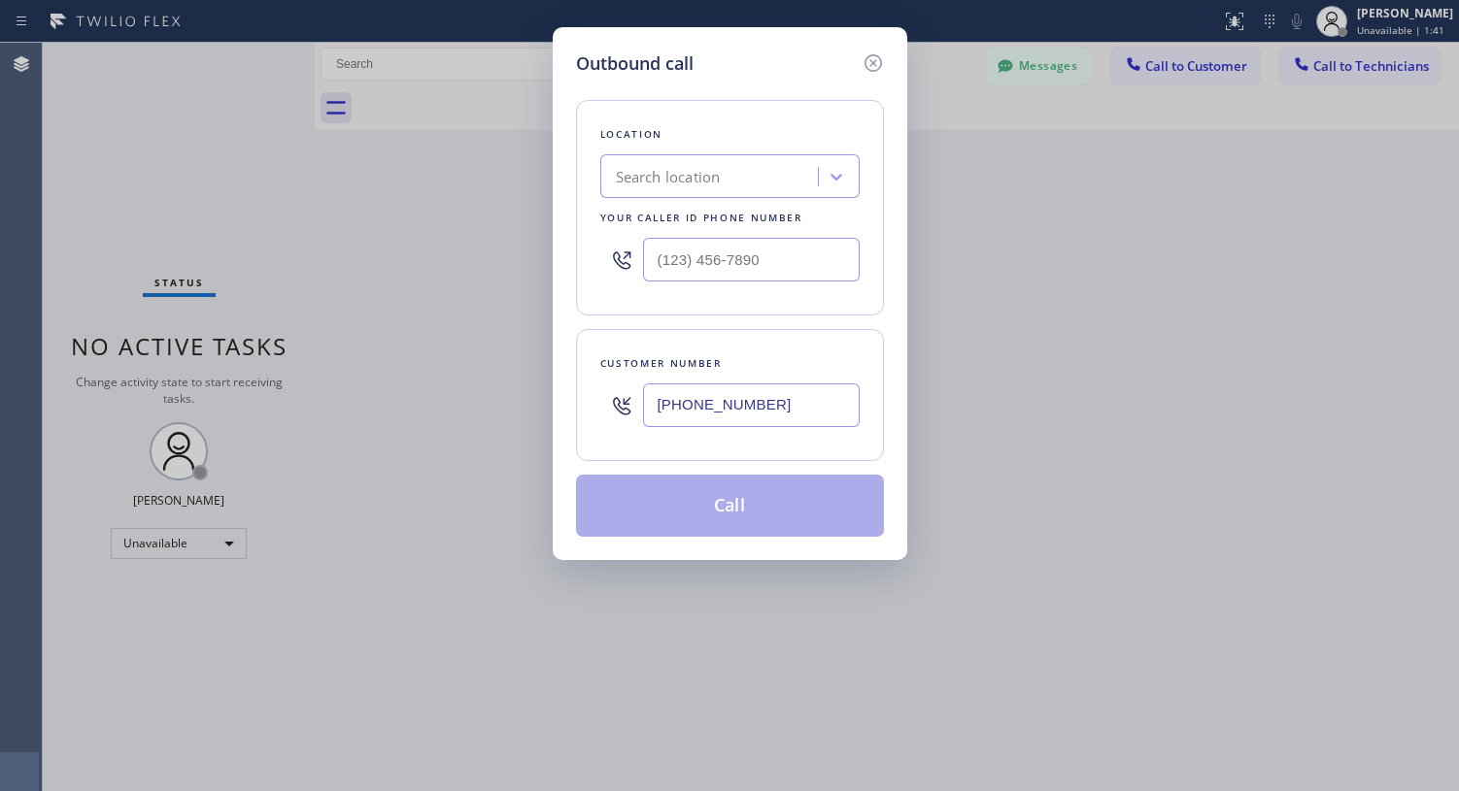
click at [694, 179] on div "Search location" at bounding box center [668, 177] width 105 height 22
paste input "[PERSON_NAME] Electric Co"
type input "[PERSON_NAME] Electric Co"
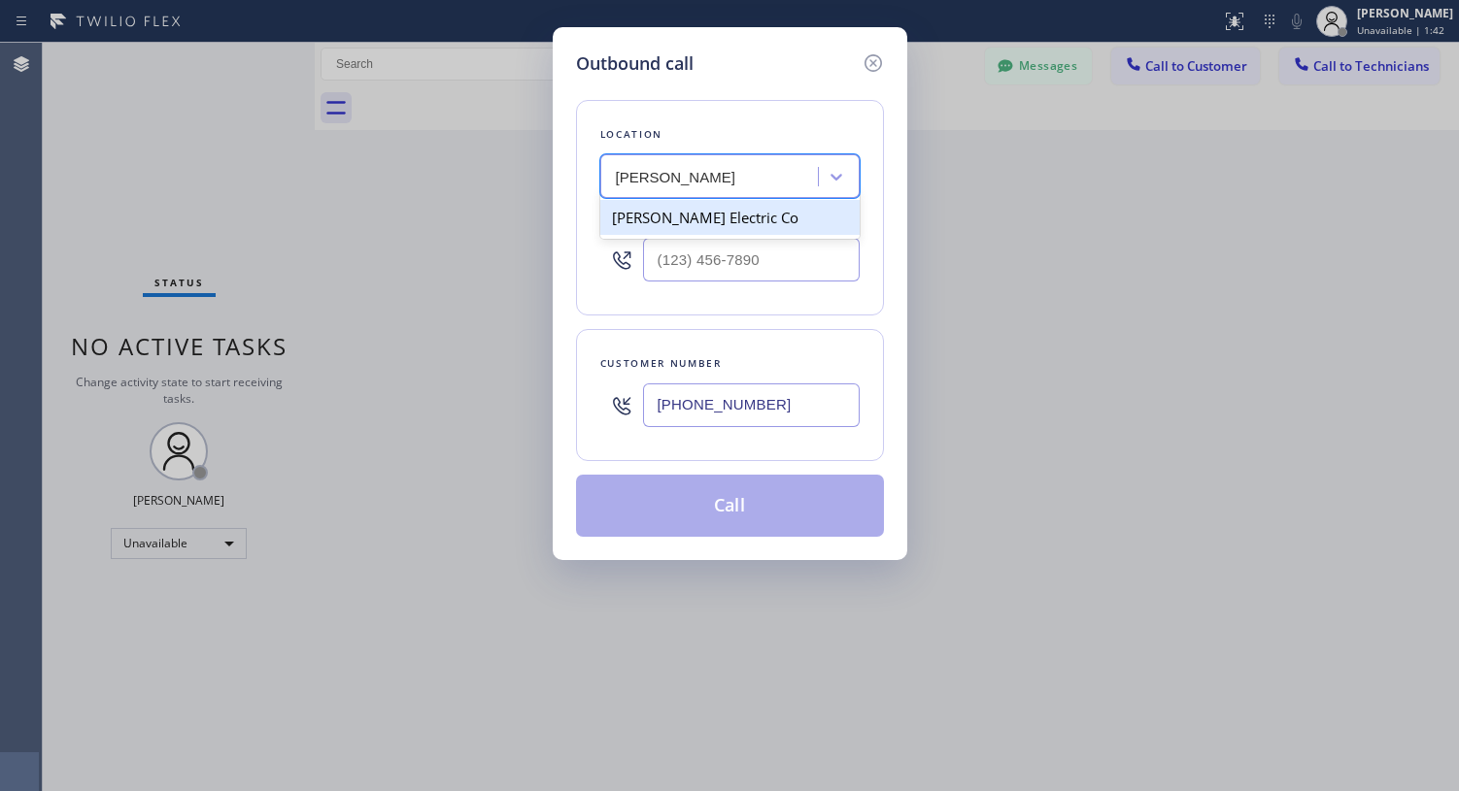
click at [710, 214] on div "[PERSON_NAME] Electric Co" at bounding box center [729, 217] width 259 height 35
type input "[PHONE_NUMBER]"
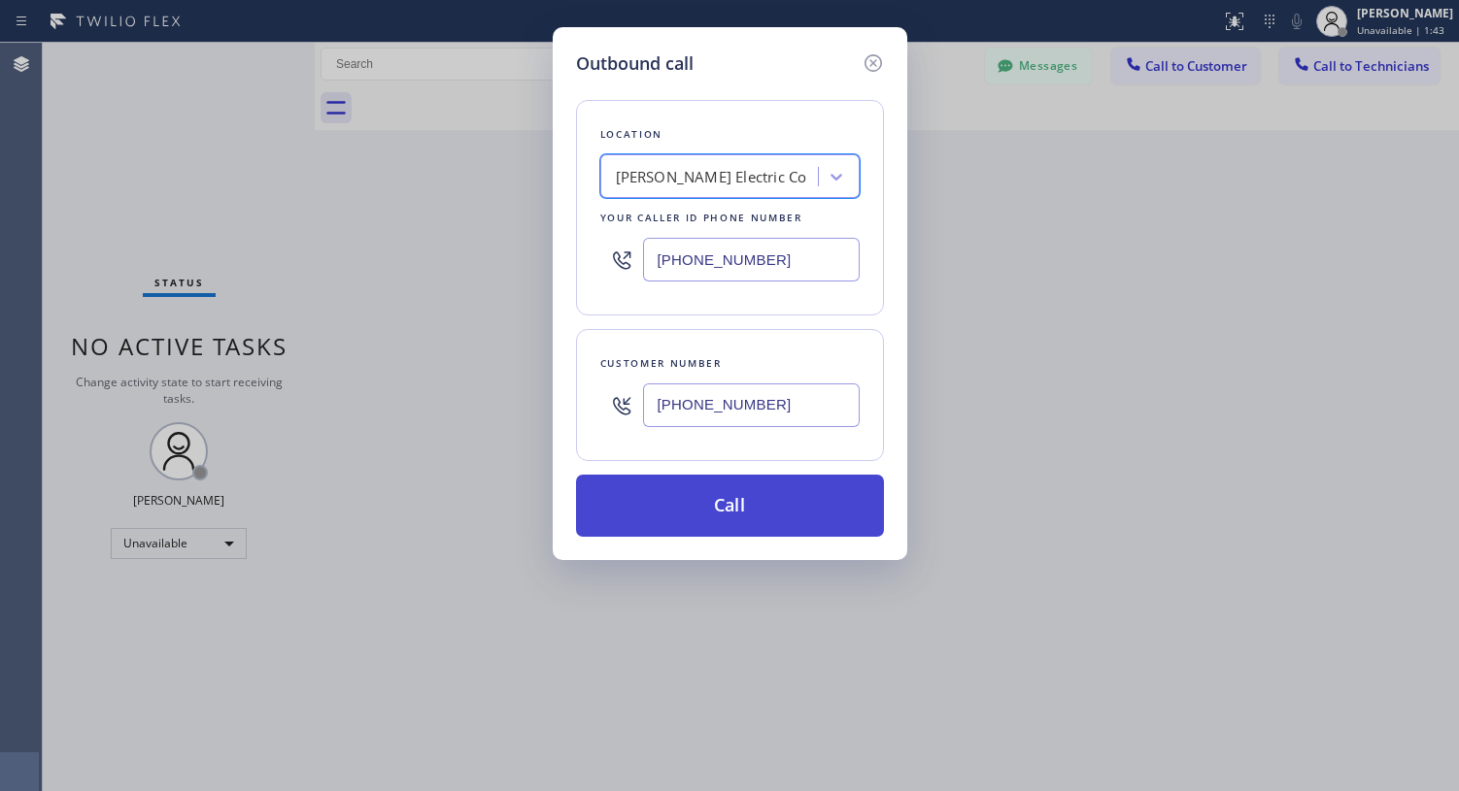
drag, startPoint x: 774, startPoint y: 512, endPoint x: 757, endPoint y: 514, distance: 16.6
click at [773, 513] on button "Call" at bounding box center [730, 506] width 308 height 62
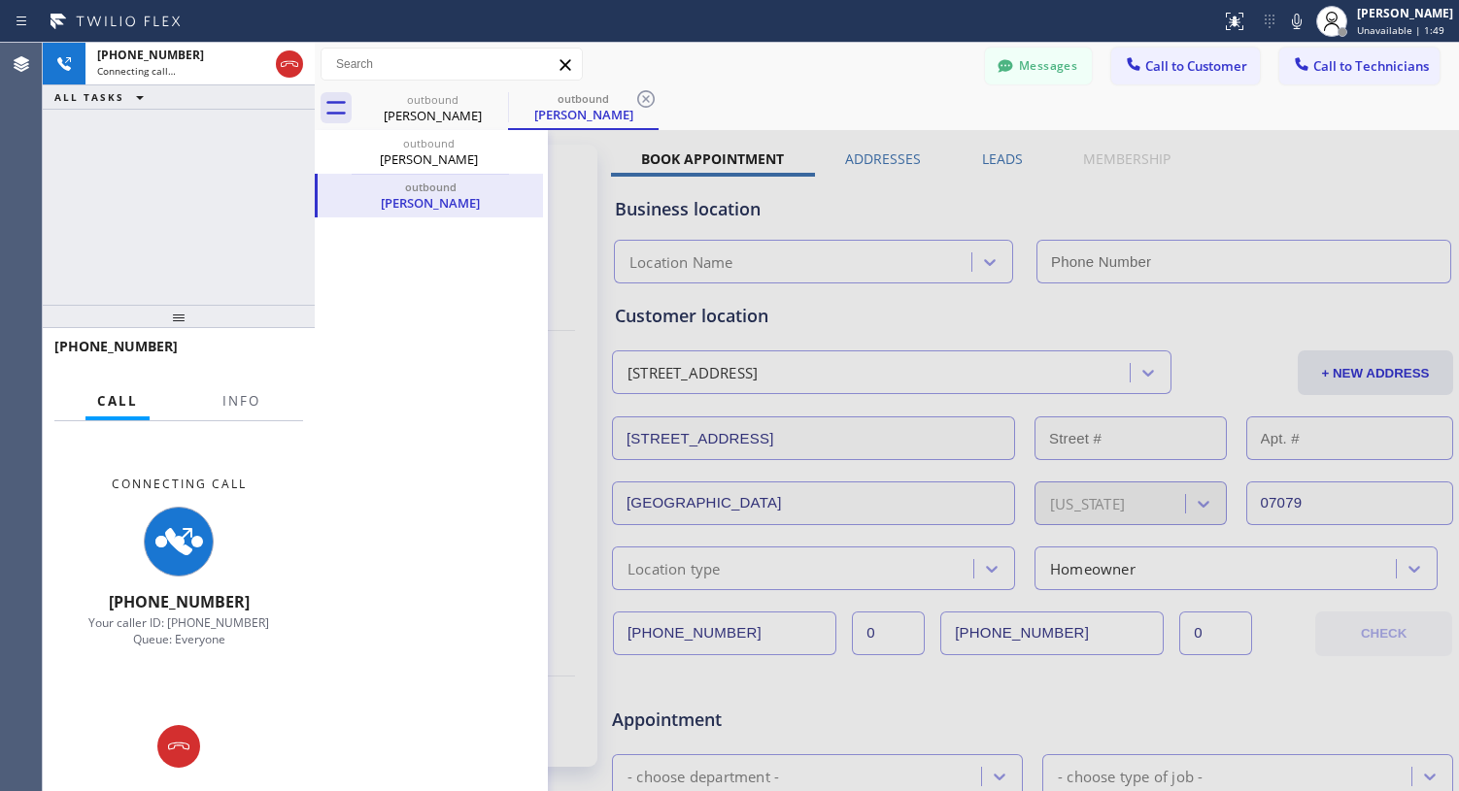
type input "[PHONE_NUMBER]"
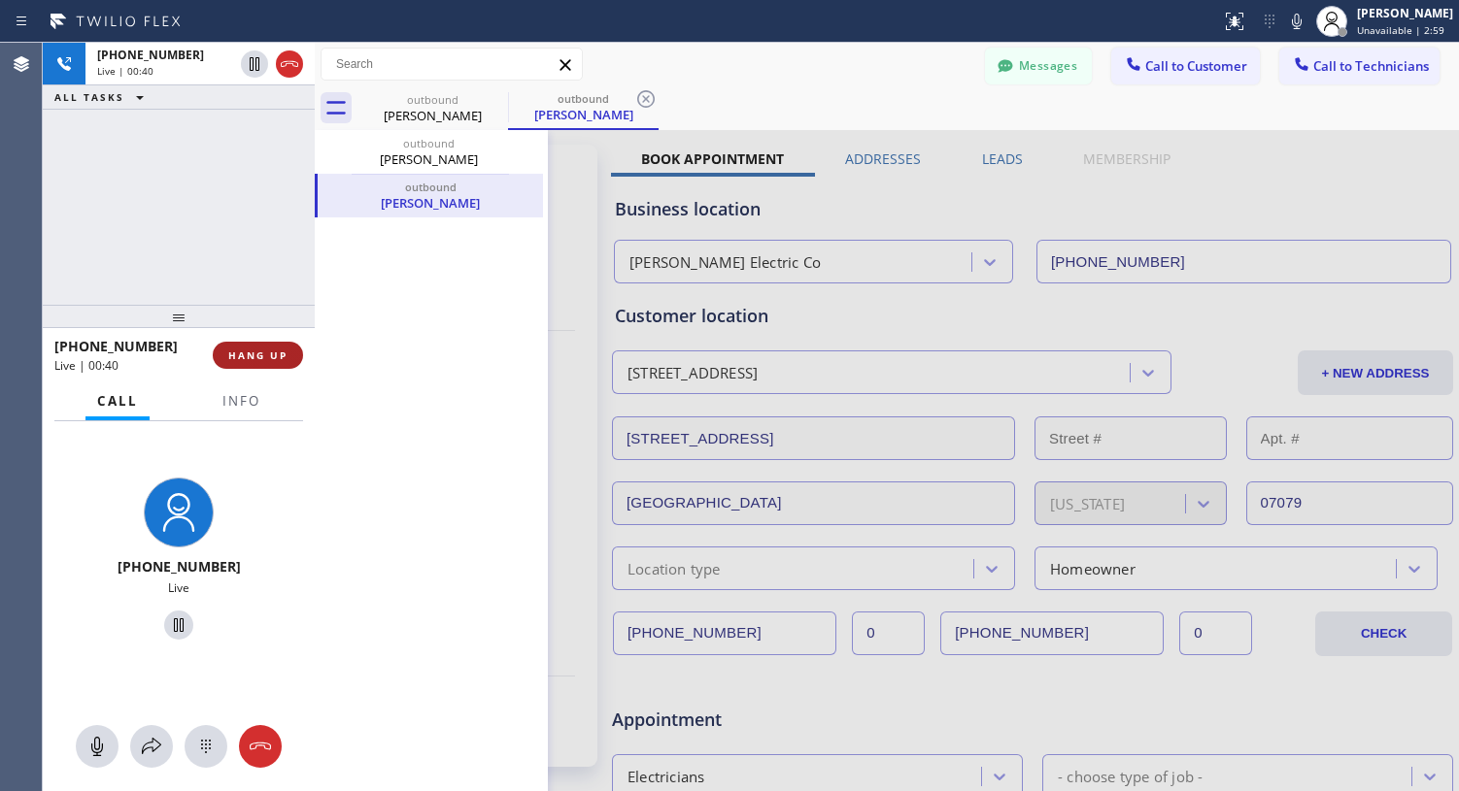
click at [277, 356] on span "HANG UP" at bounding box center [257, 356] width 59 height 14
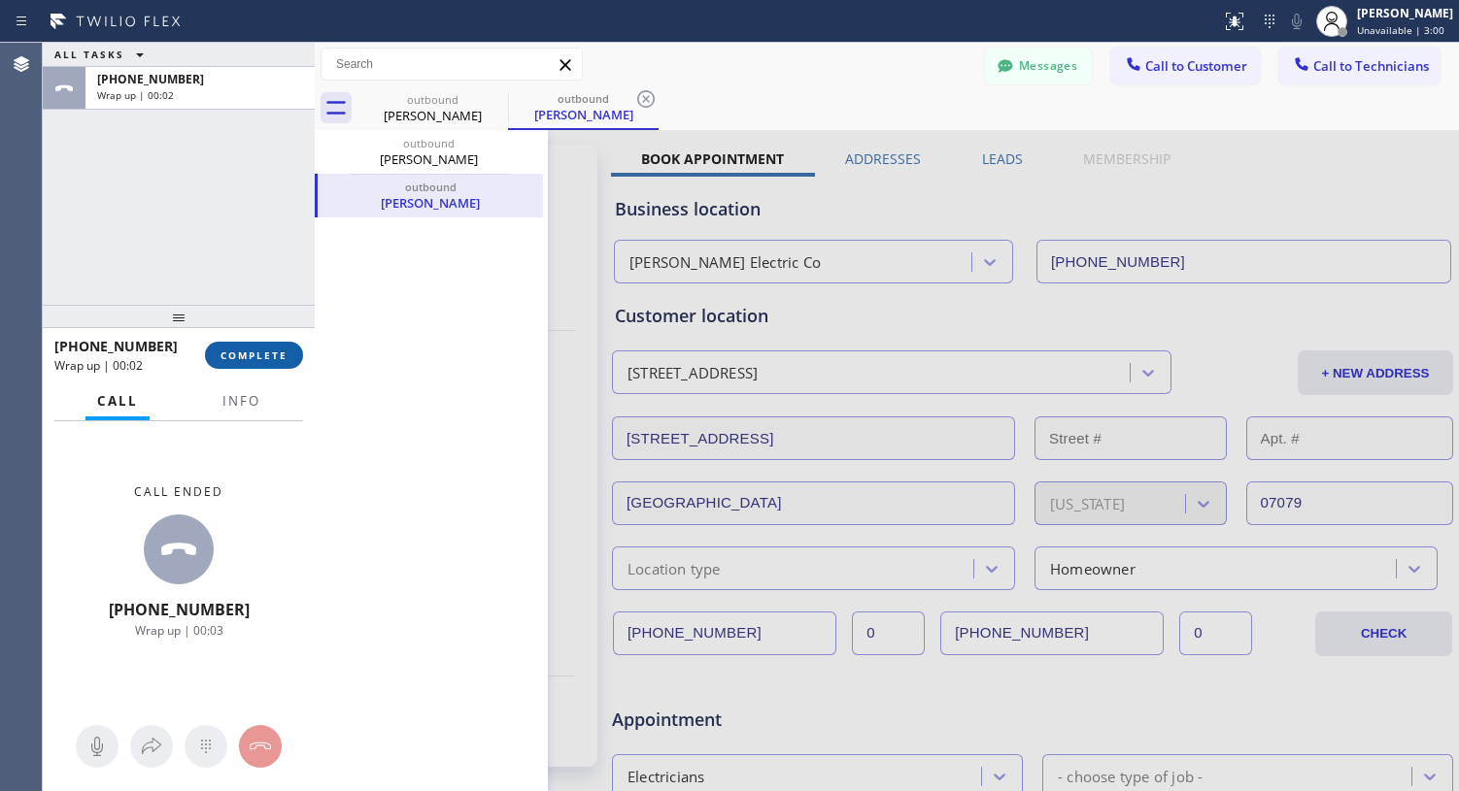
click at [264, 359] on span "COMPLETE" at bounding box center [253, 356] width 67 height 14
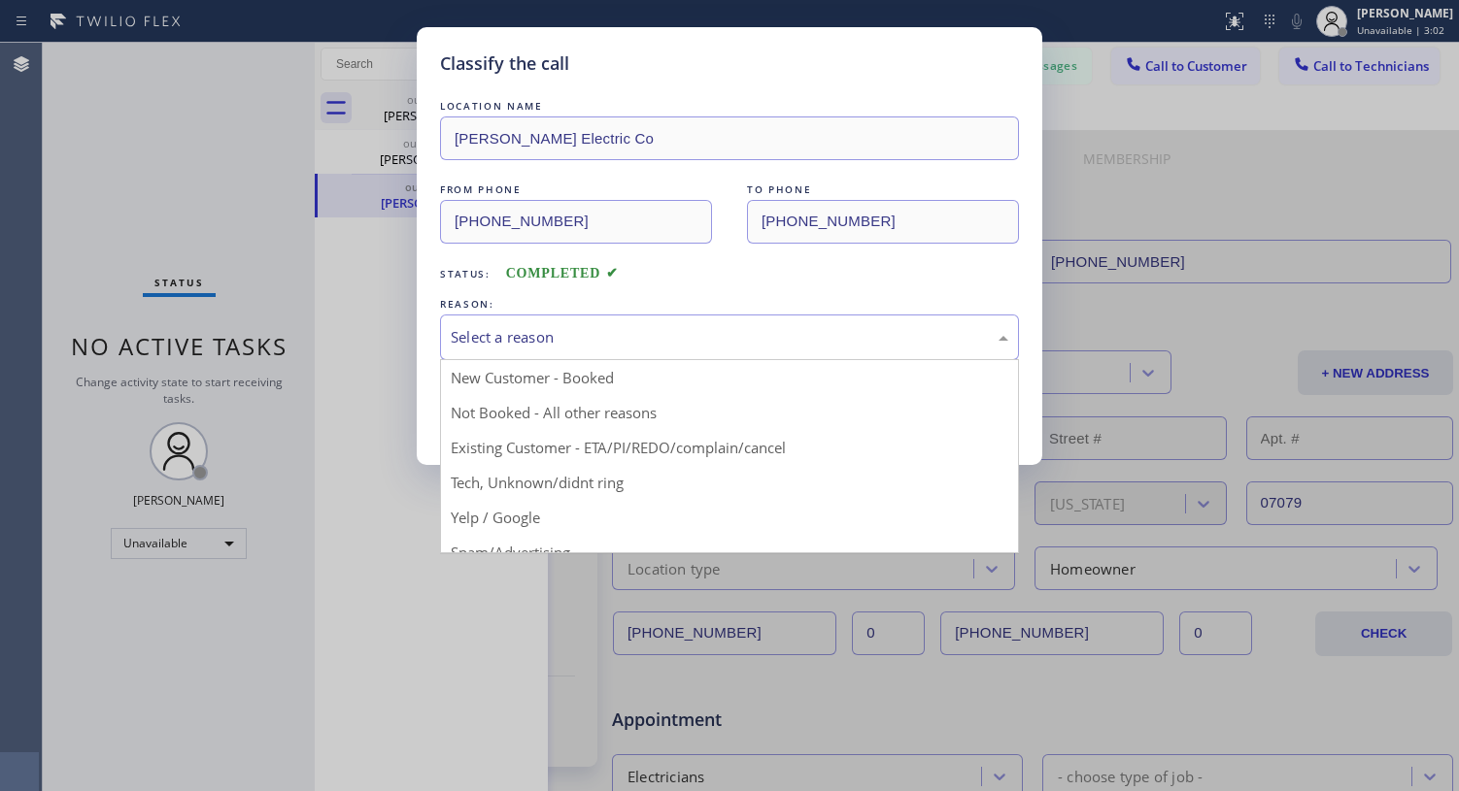
click at [609, 326] on div "Select a reason" at bounding box center [729, 337] width 557 height 22
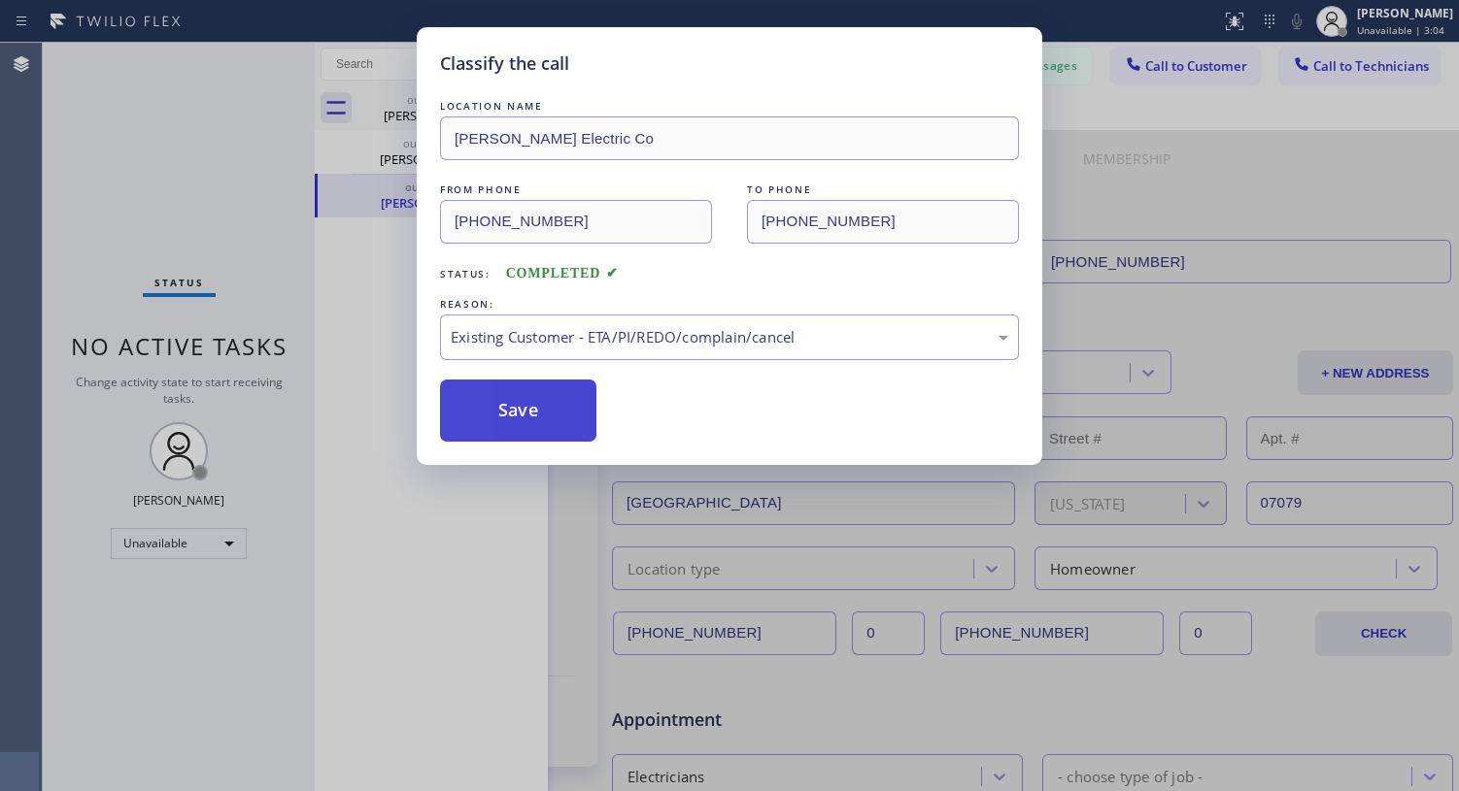
click at [558, 429] on button "Save" at bounding box center [518, 411] width 156 height 62
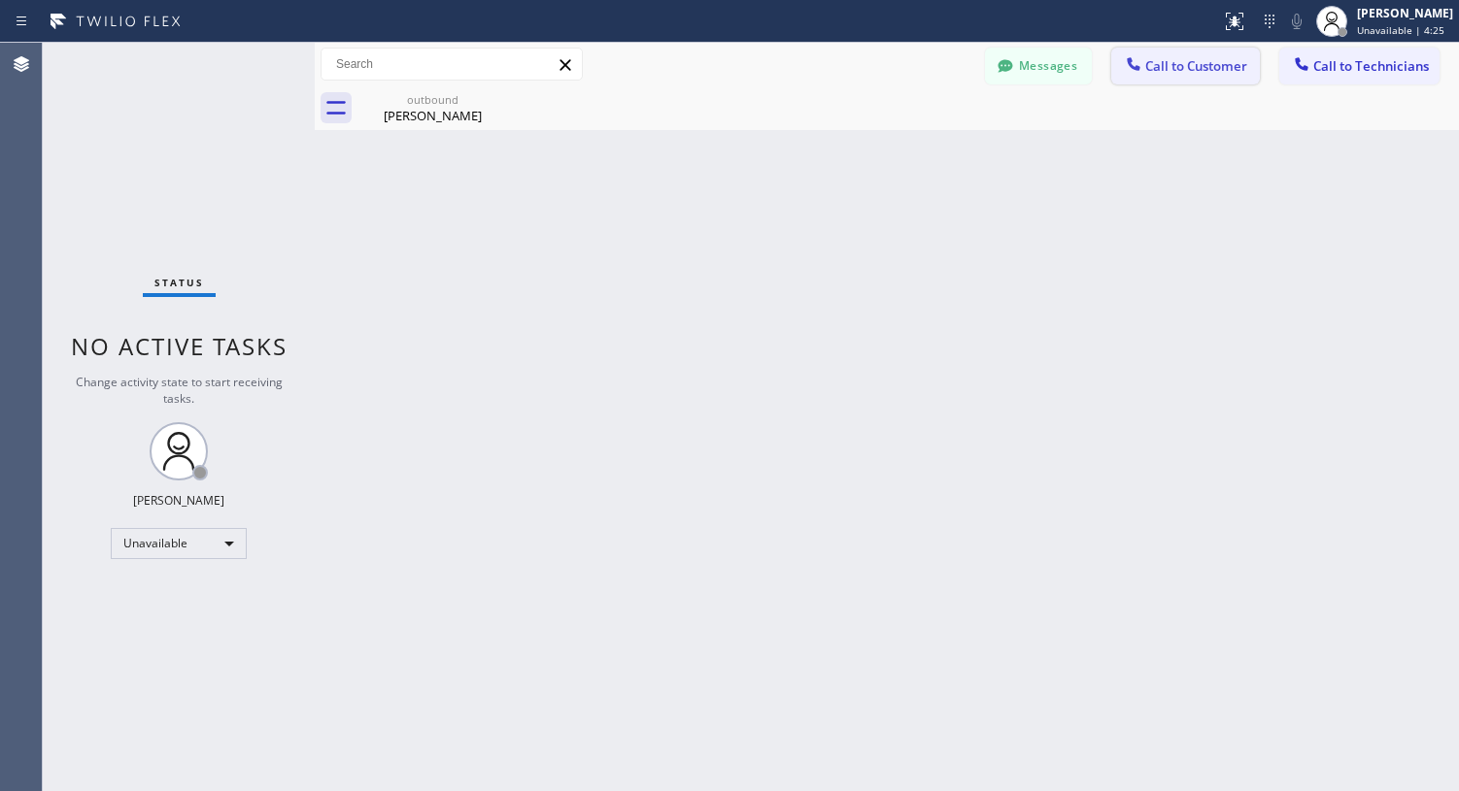
click at [1179, 63] on span "Call to Customer" at bounding box center [1196, 65] width 102 height 17
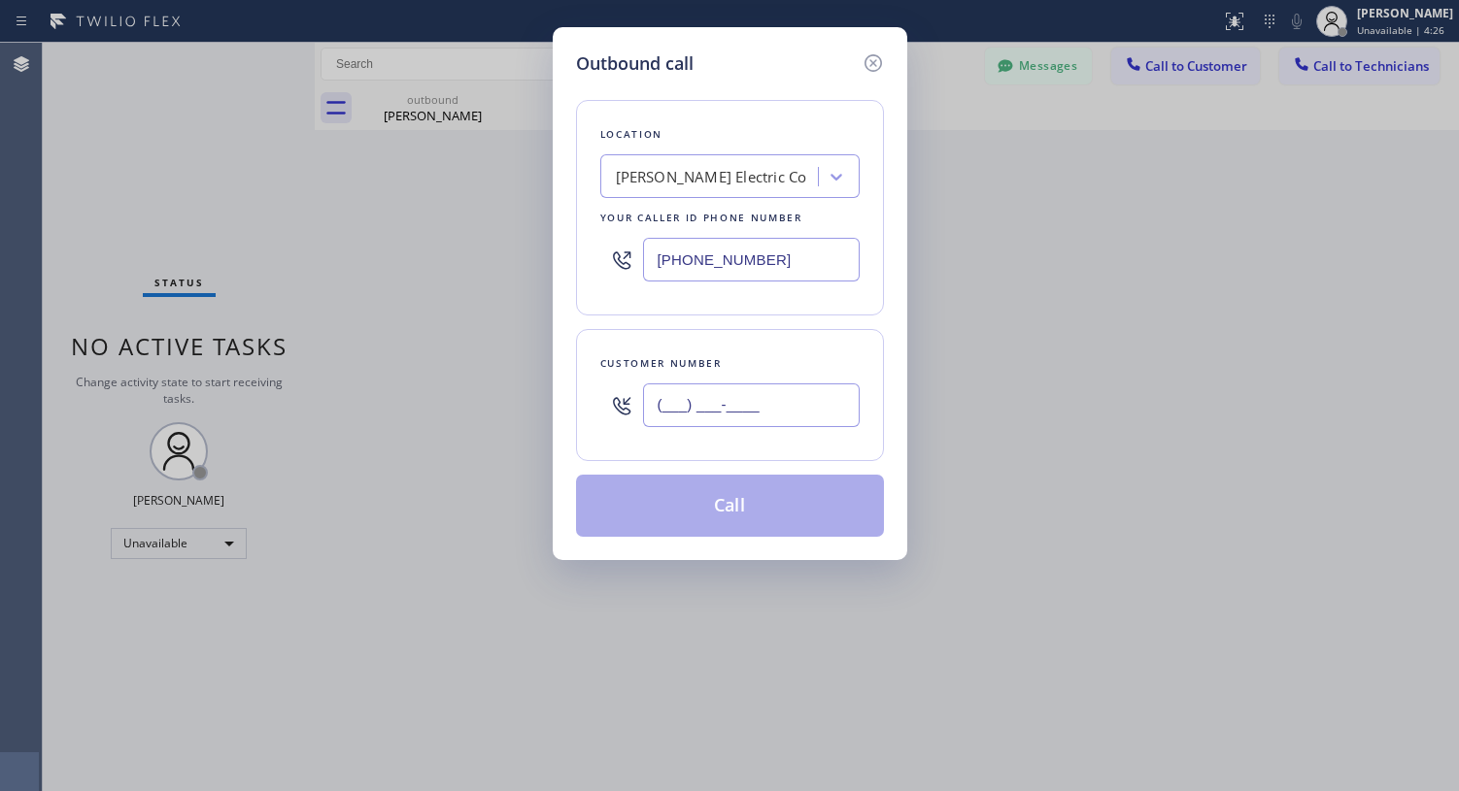
click at [711, 395] on input "(___) ___-____" at bounding box center [751, 406] width 217 height 44
paste input "908) 902-7721"
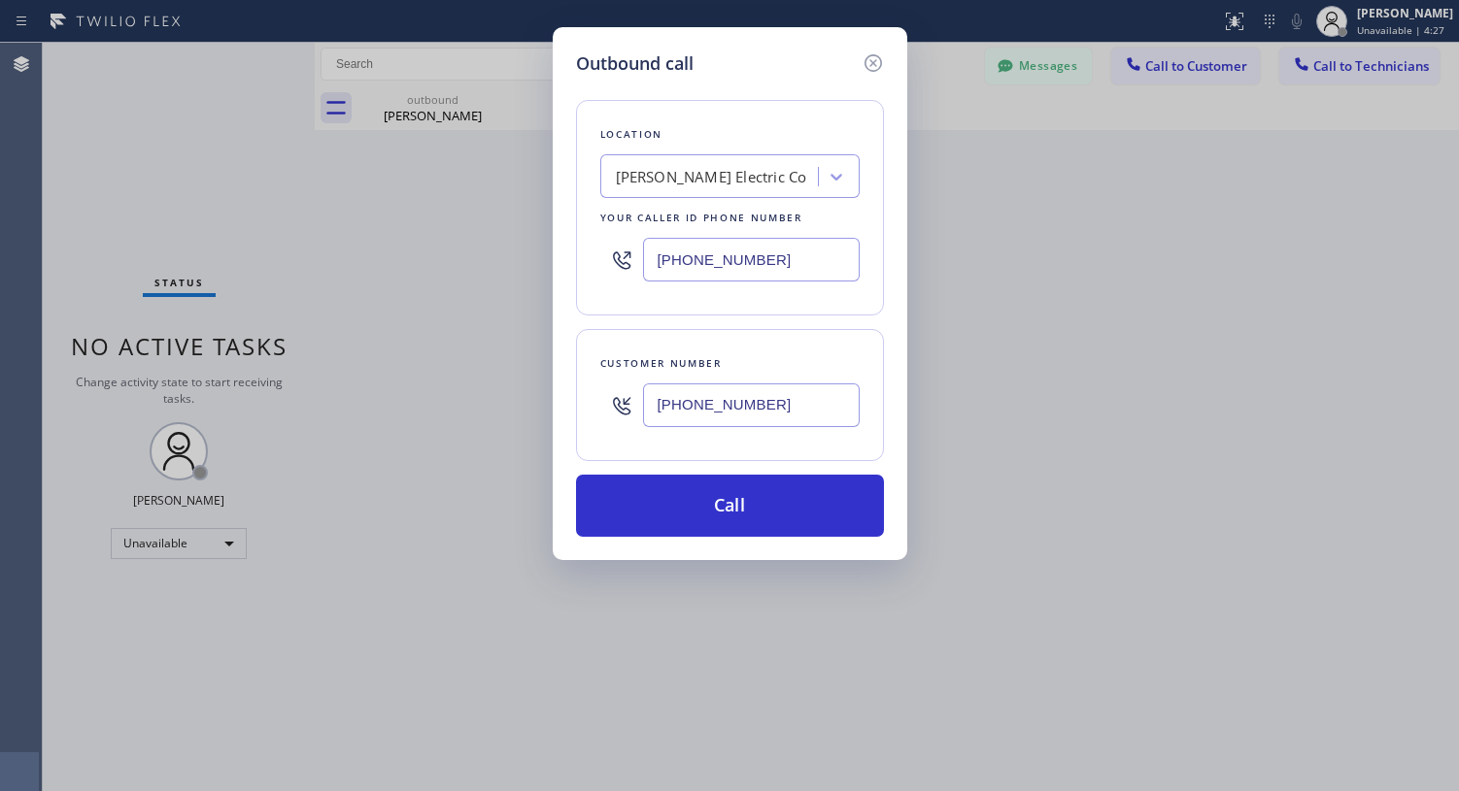
type input "[PHONE_NUMBER]"
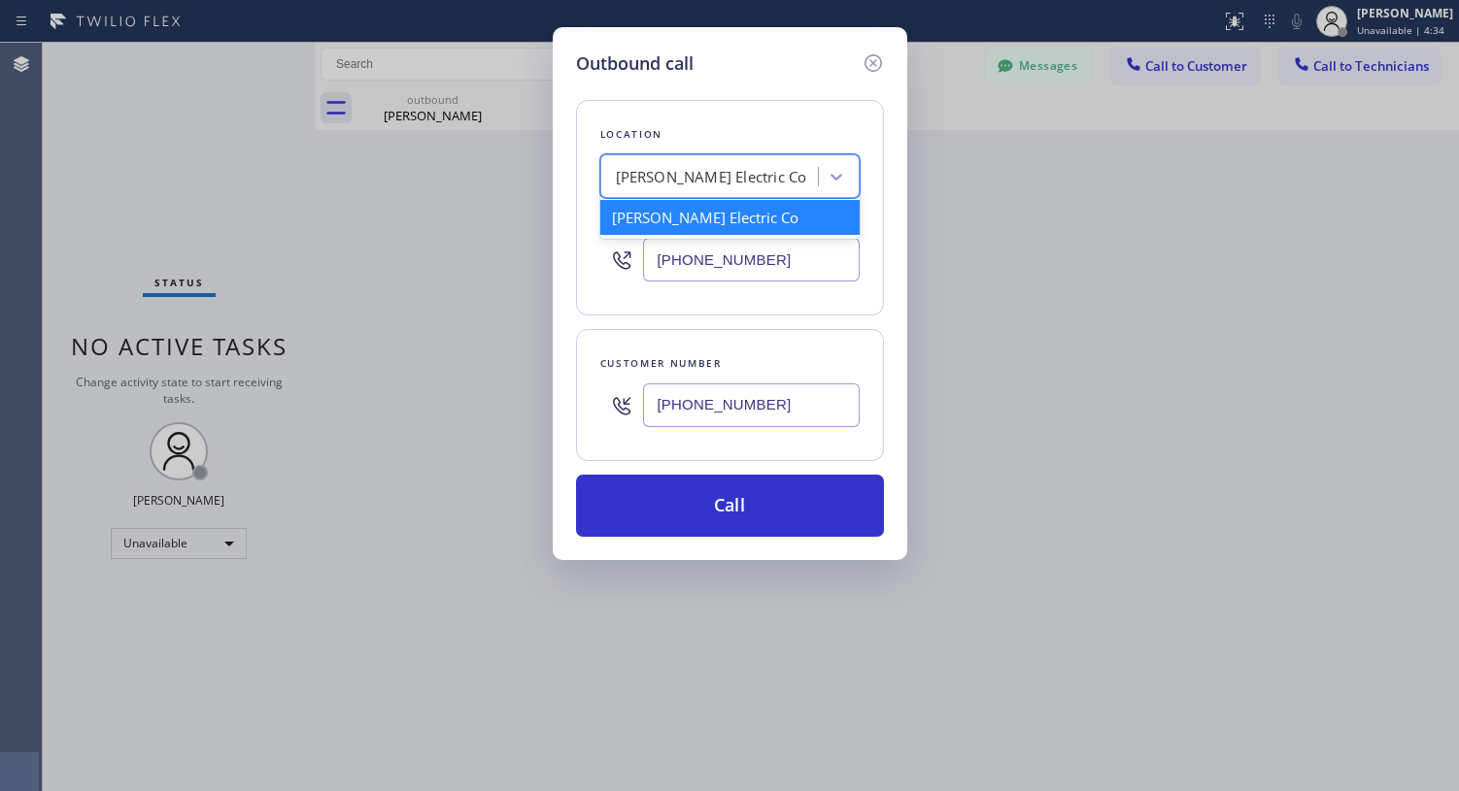
click at [742, 167] on div "[PERSON_NAME] Electric Co" at bounding box center [711, 177] width 191 height 22
paste input "[PERSON_NAME] Electric Inc"
type input "[PERSON_NAME] Electric Inc"
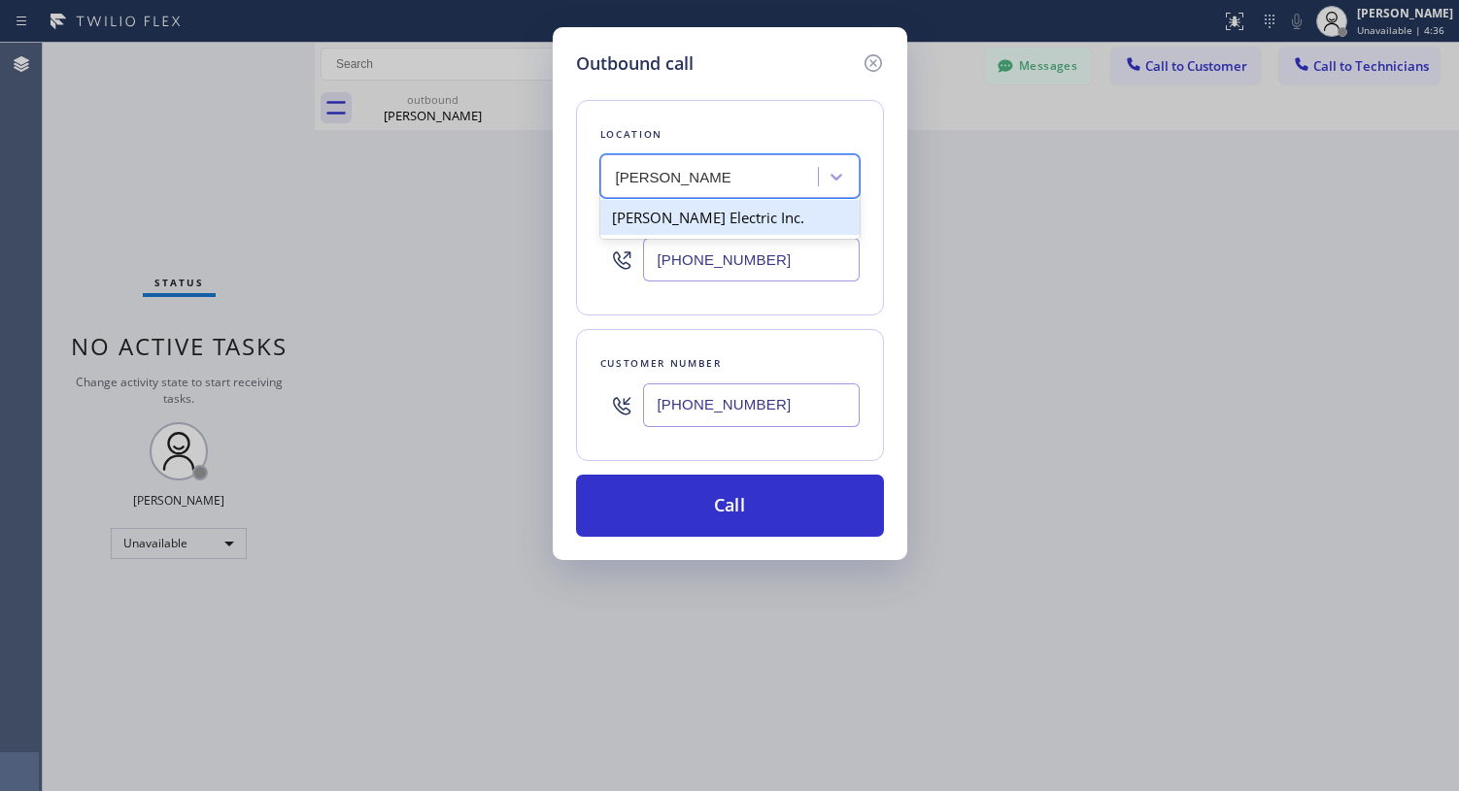
click at [708, 231] on div "[PERSON_NAME] Electric Inc." at bounding box center [729, 217] width 259 height 35
type input "[PHONE_NUMBER]"
click at [616, 181] on div "[PERSON_NAME] Electric Inc." at bounding box center [712, 177] width 212 height 34
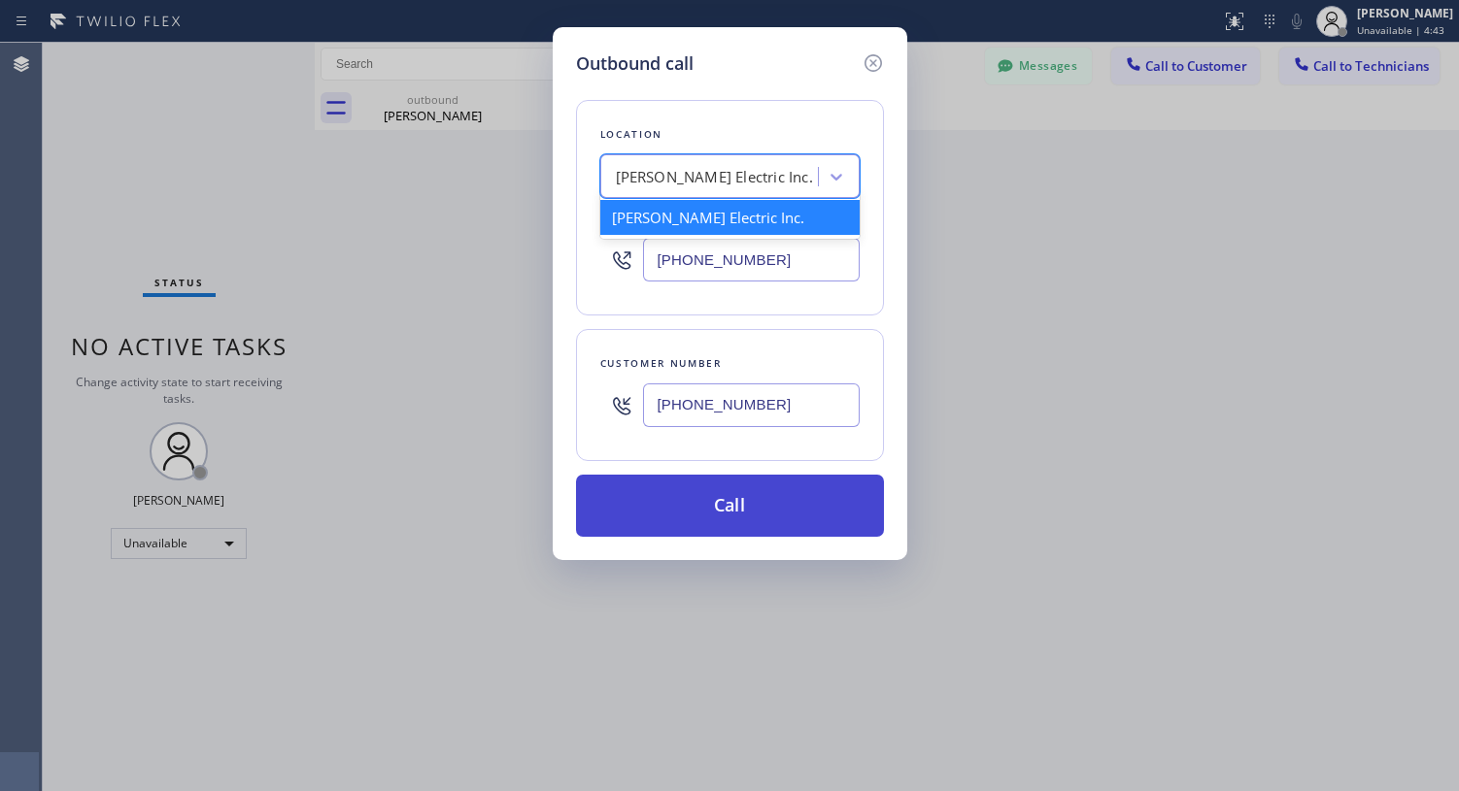
click at [755, 505] on button "Call" at bounding box center [730, 506] width 308 height 62
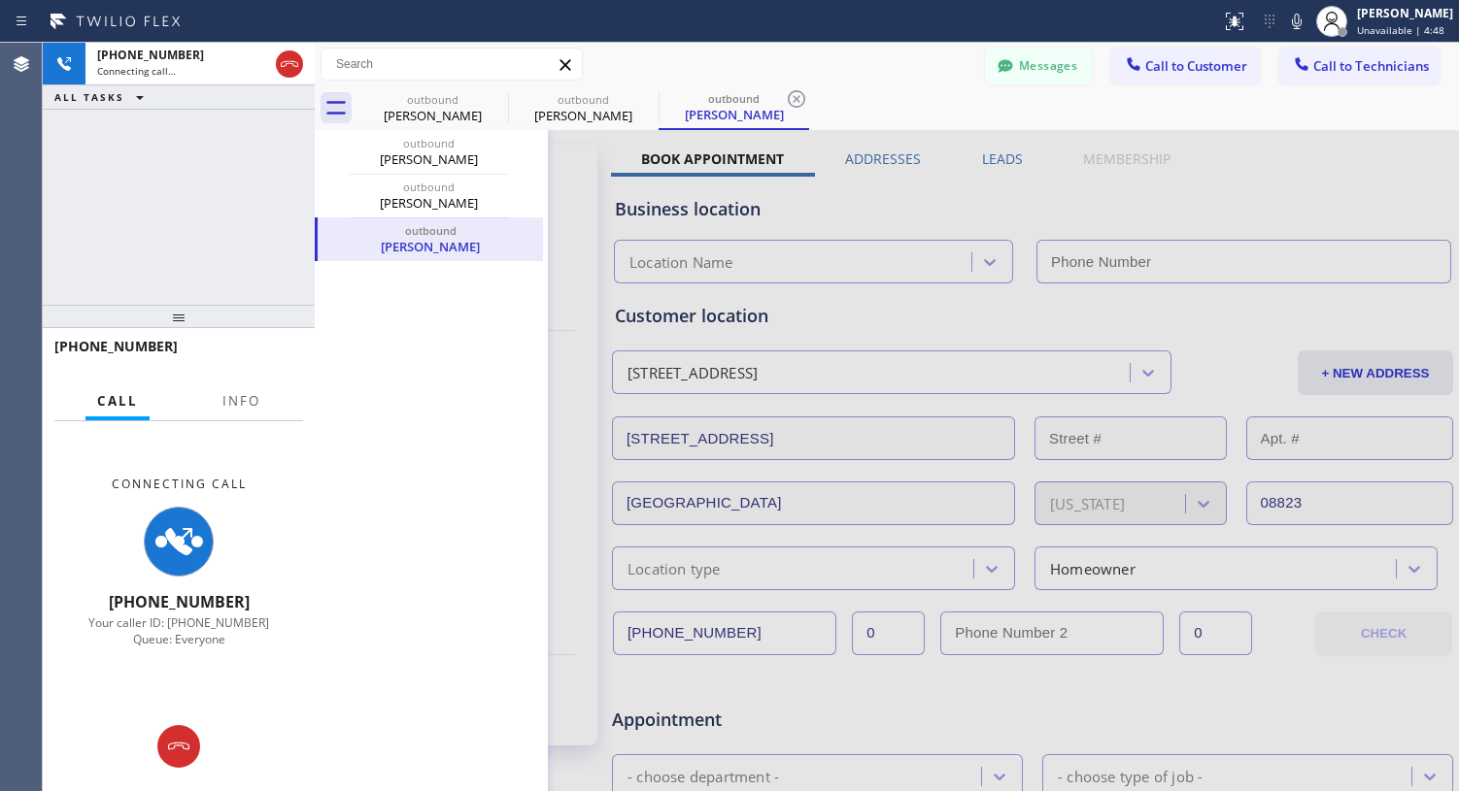
type input "[PHONE_NUMBER]"
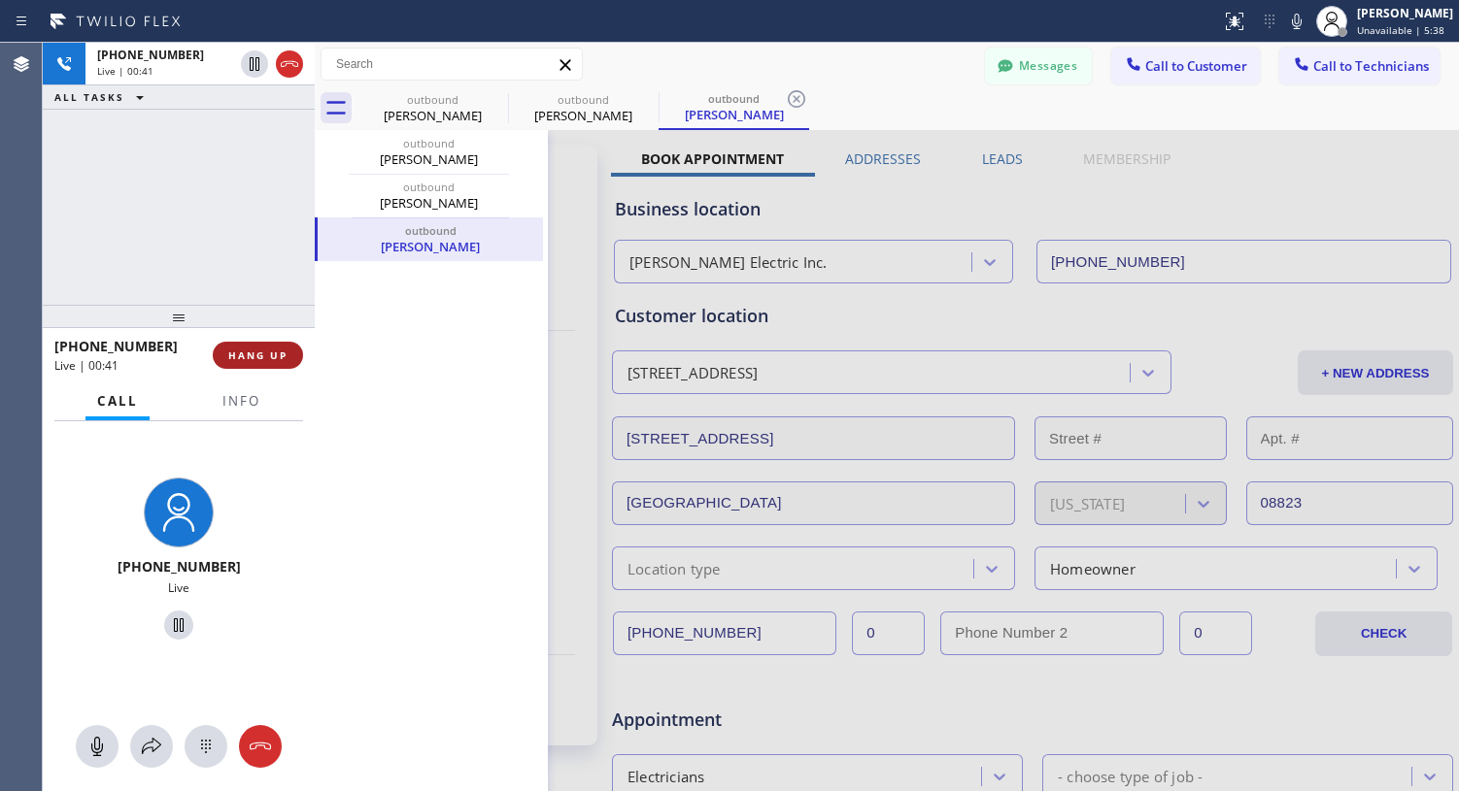
click at [243, 358] on span "HANG UP" at bounding box center [257, 356] width 59 height 14
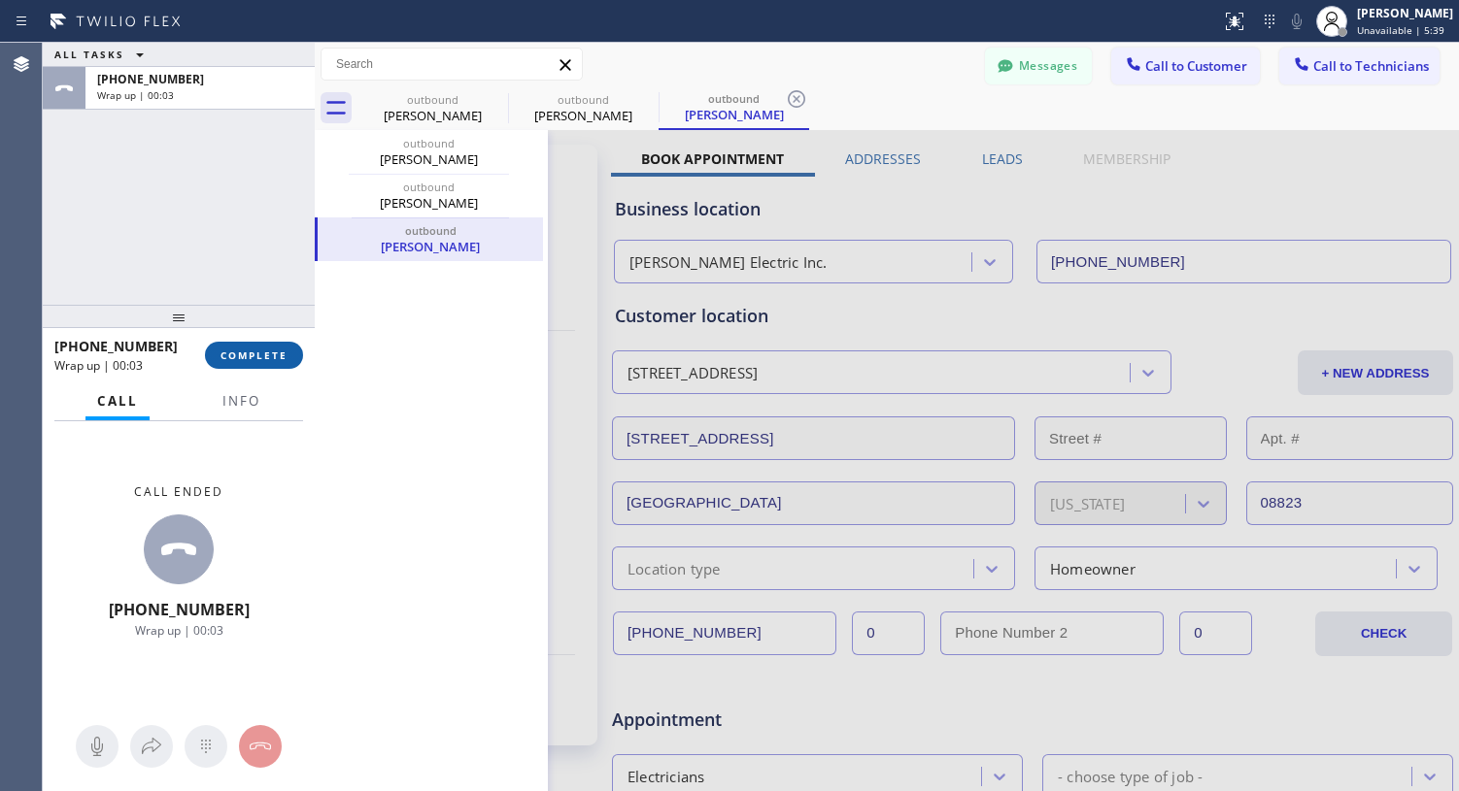
click at [250, 359] on span "COMPLETE" at bounding box center [253, 356] width 67 height 14
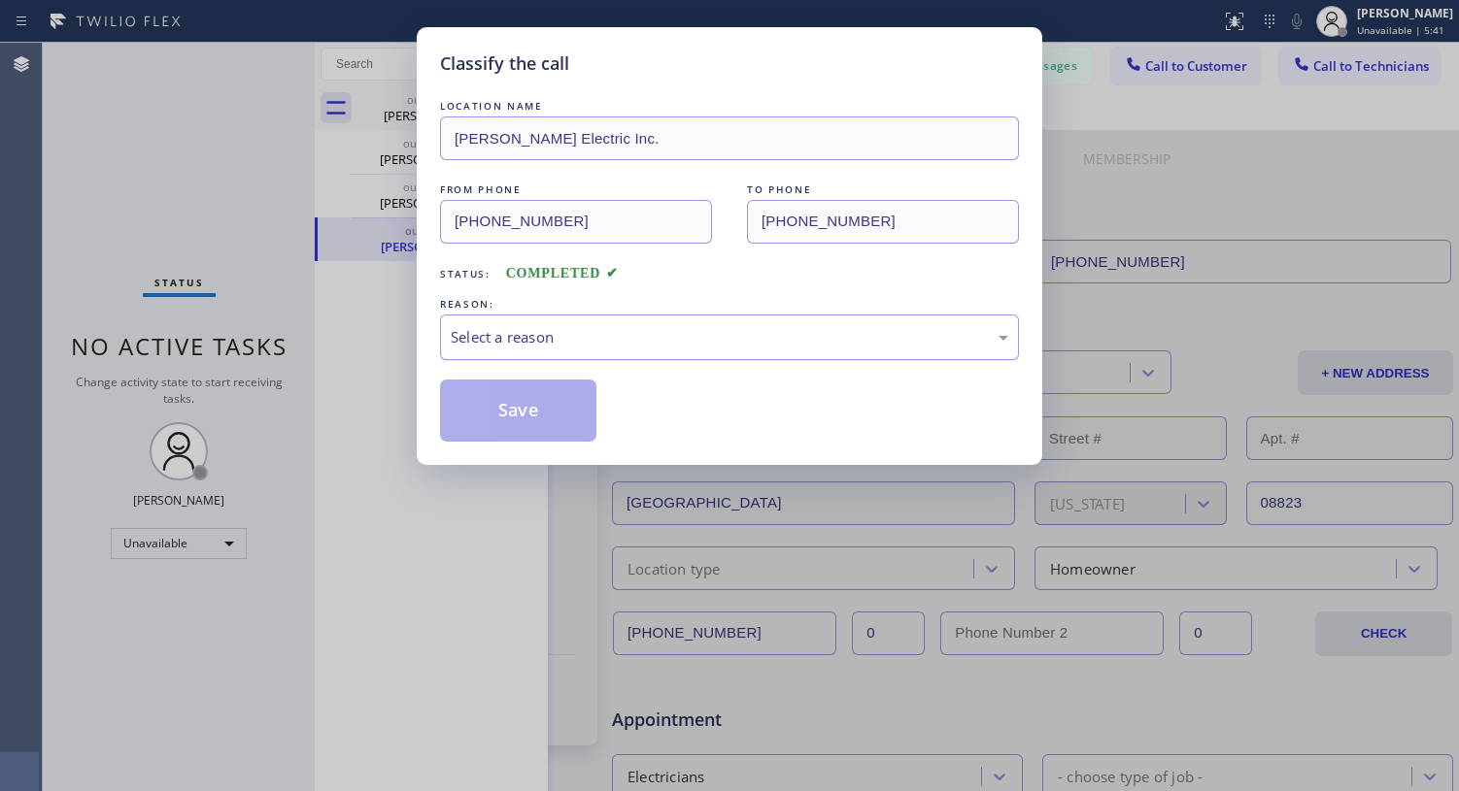
click at [633, 344] on div "Select a reason" at bounding box center [729, 337] width 557 height 22
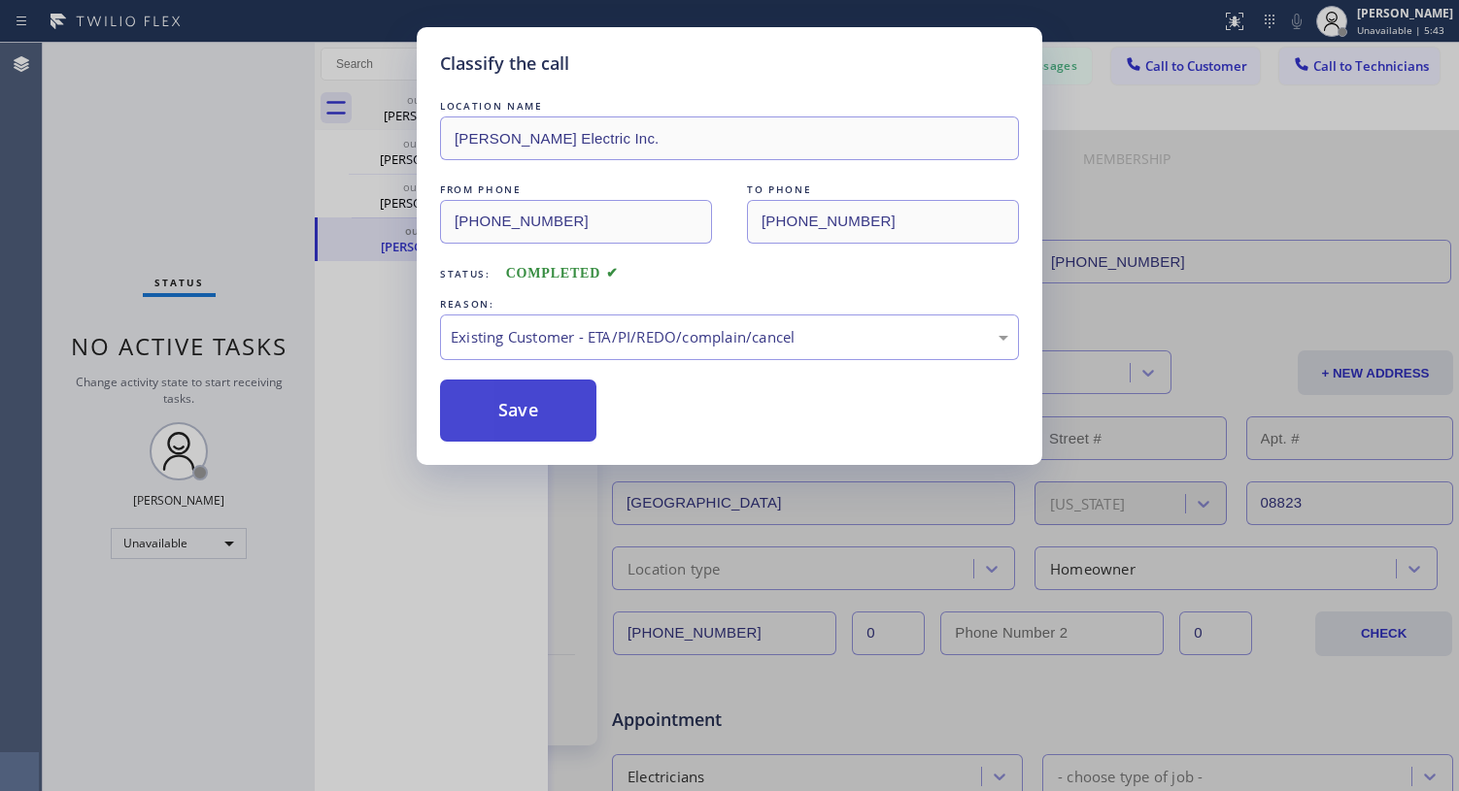
click at [525, 389] on button "Save" at bounding box center [518, 411] width 156 height 62
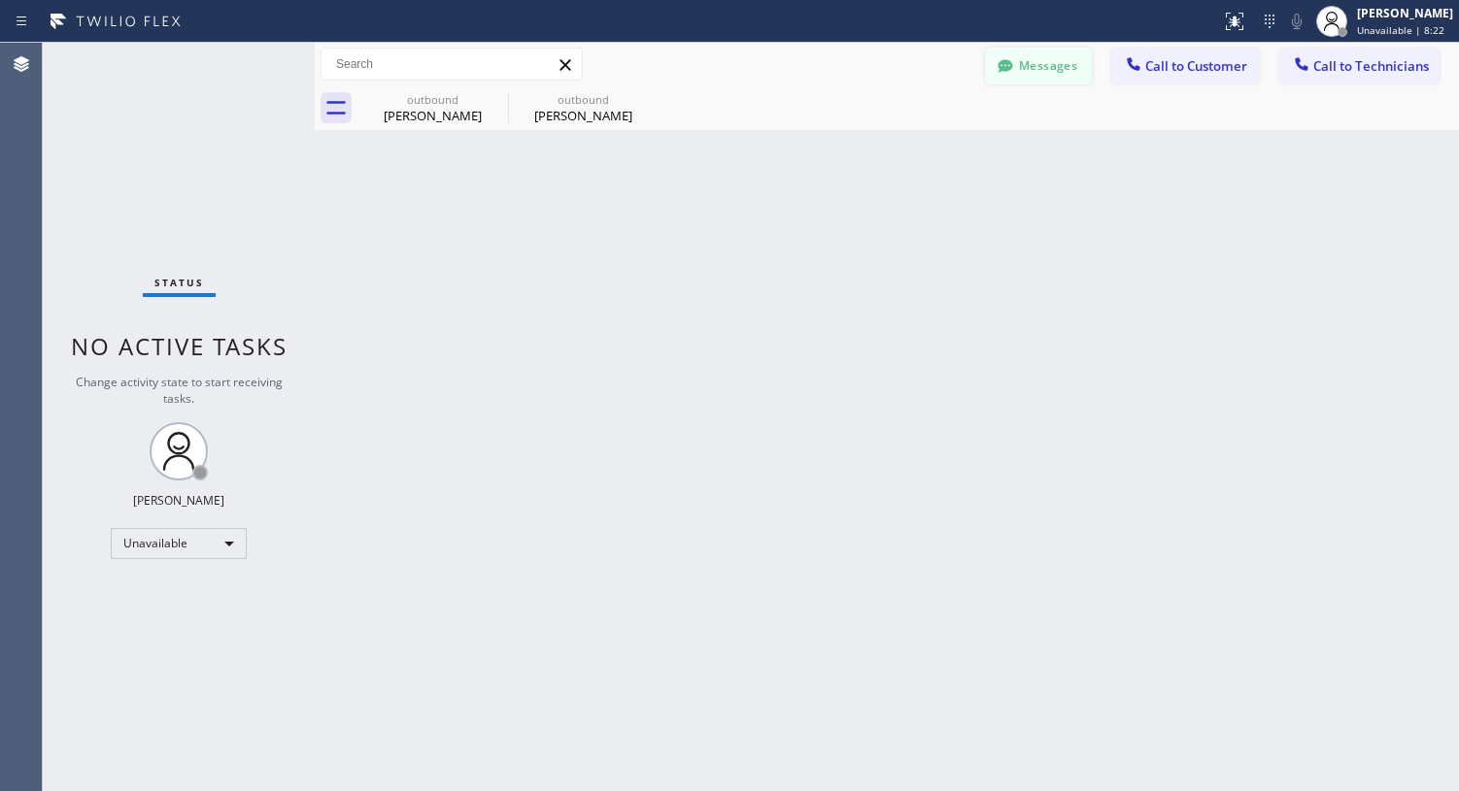
click at [1060, 72] on button "Messages" at bounding box center [1038, 66] width 107 height 37
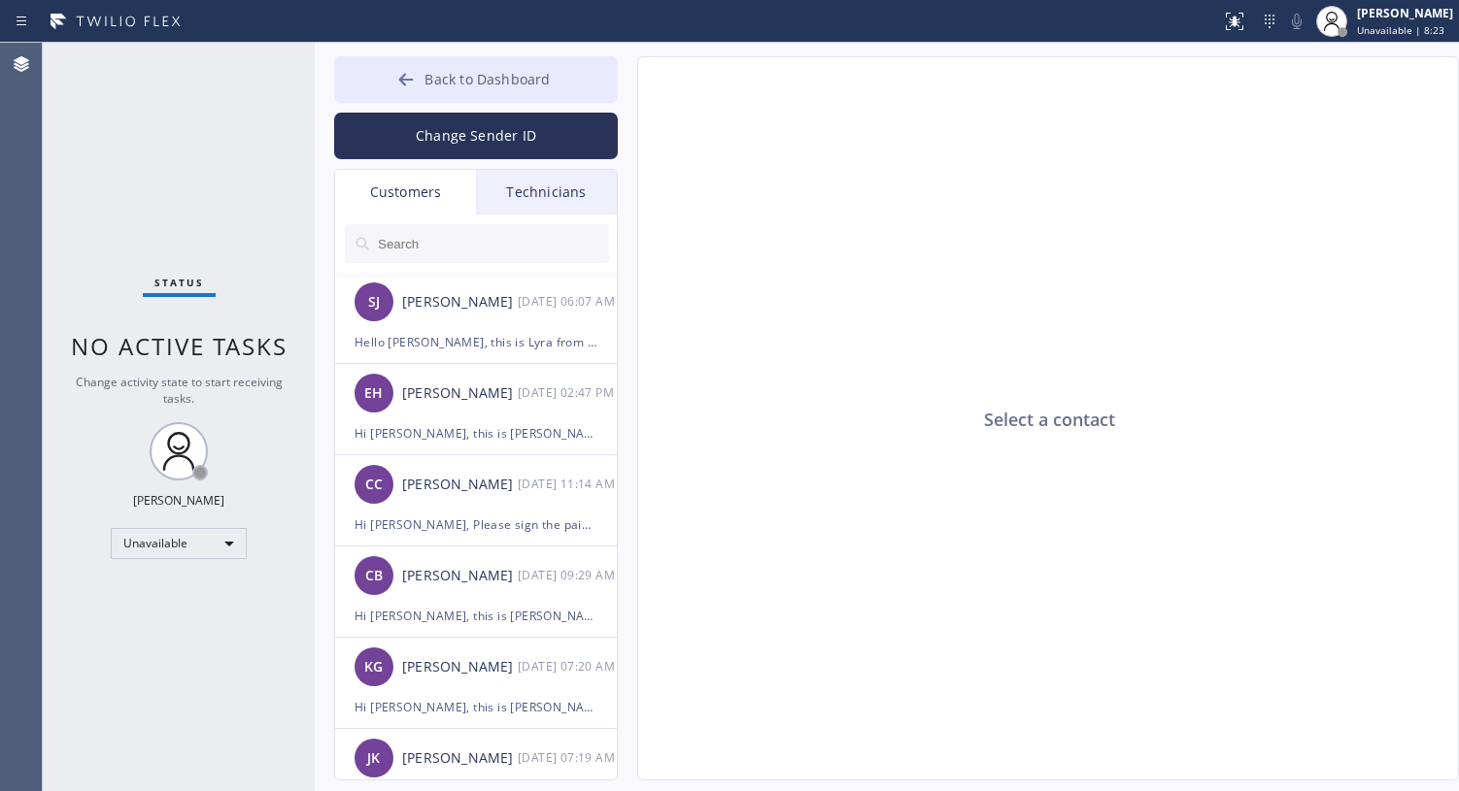
drag, startPoint x: 409, startPoint y: 77, endPoint x: 722, endPoint y: 59, distance: 313.2
click at [410, 77] on icon at bounding box center [405, 79] width 19 height 19
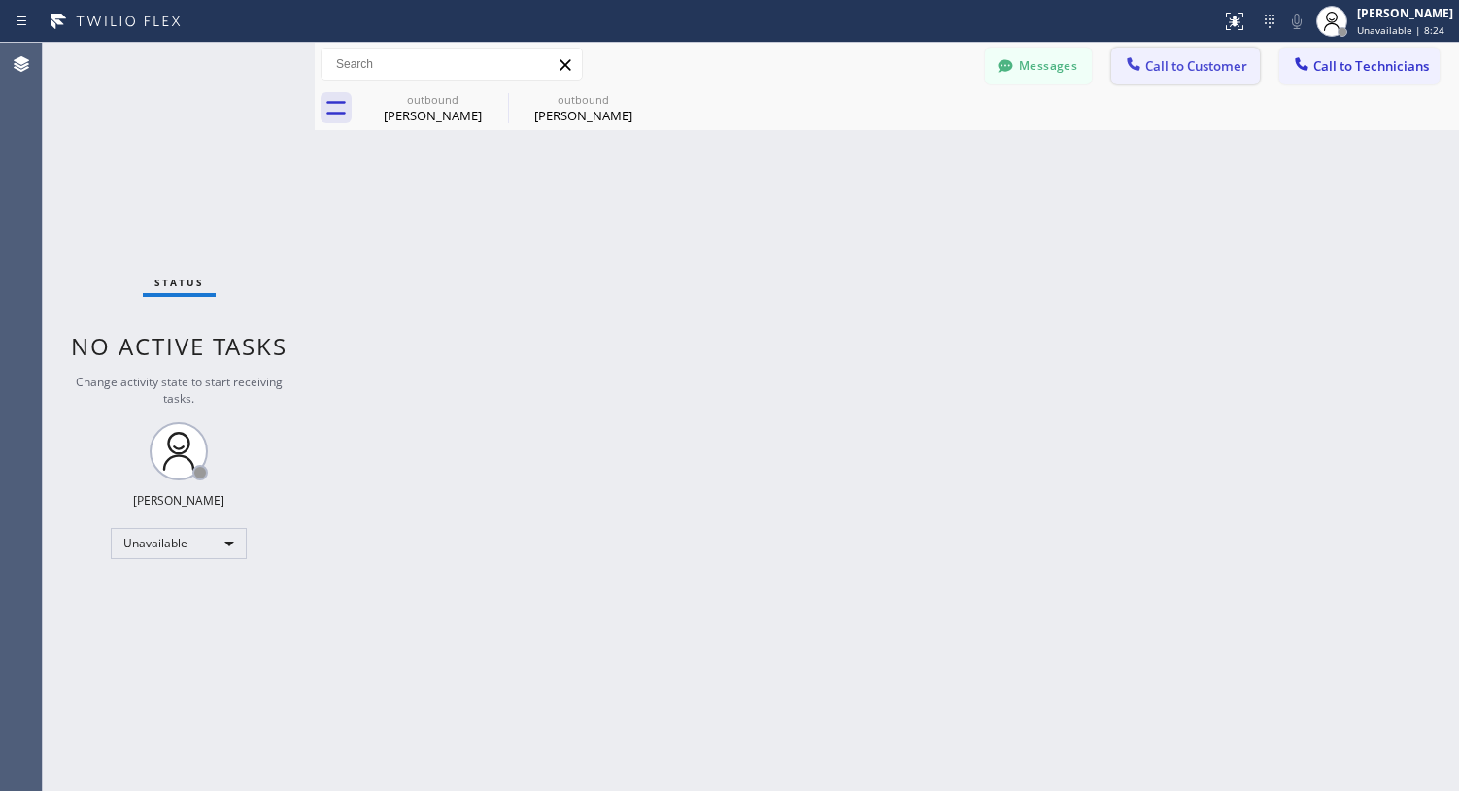
click at [1169, 63] on span "Call to Customer" at bounding box center [1196, 65] width 102 height 17
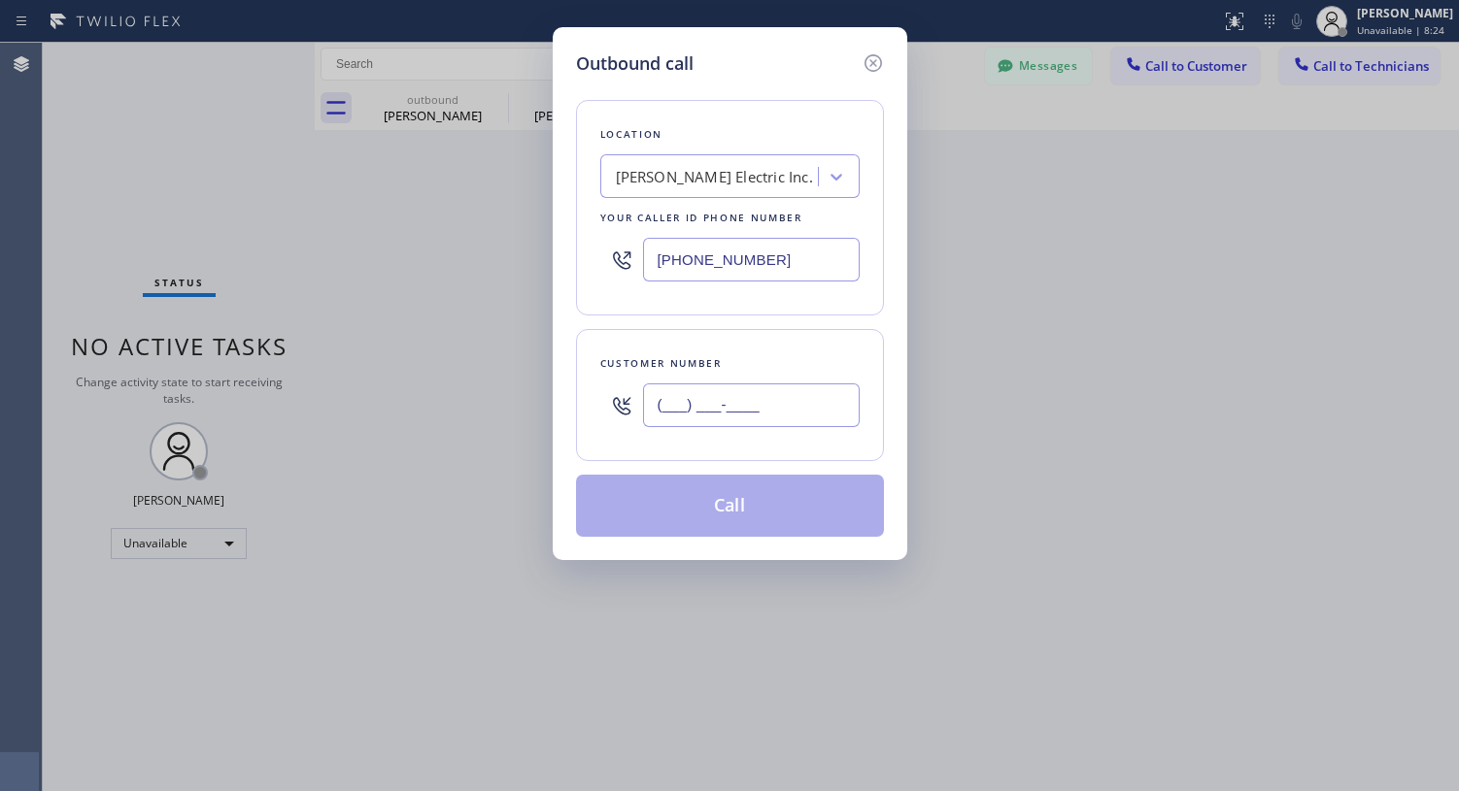
click at [758, 401] on input "(___) ___-____" at bounding box center [751, 406] width 217 height 44
paste input "917) 838-2756"
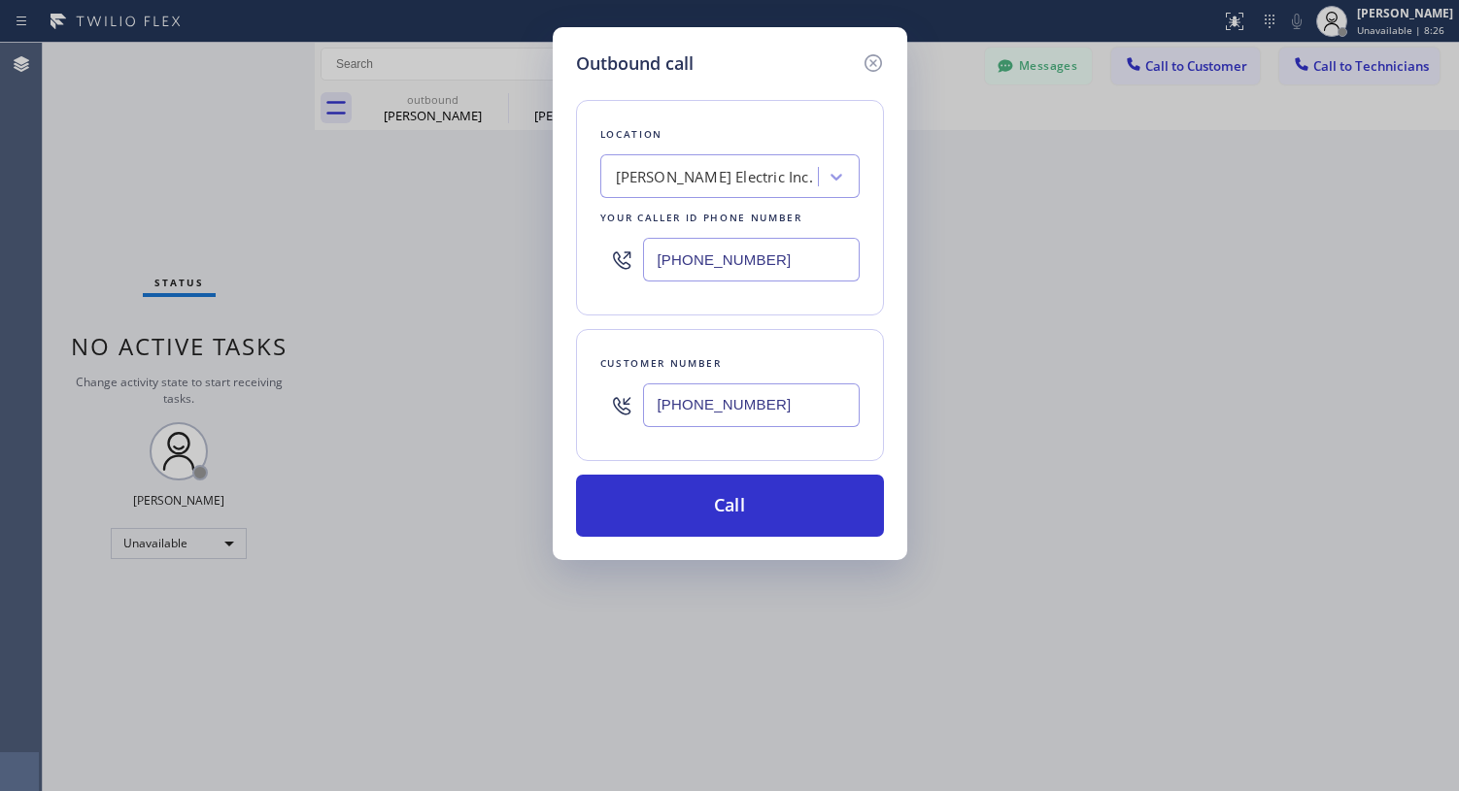
type input "[PHONE_NUMBER]"
click at [744, 175] on div "[PERSON_NAME] Electric Inc." at bounding box center [712, 177] width 212 height 34
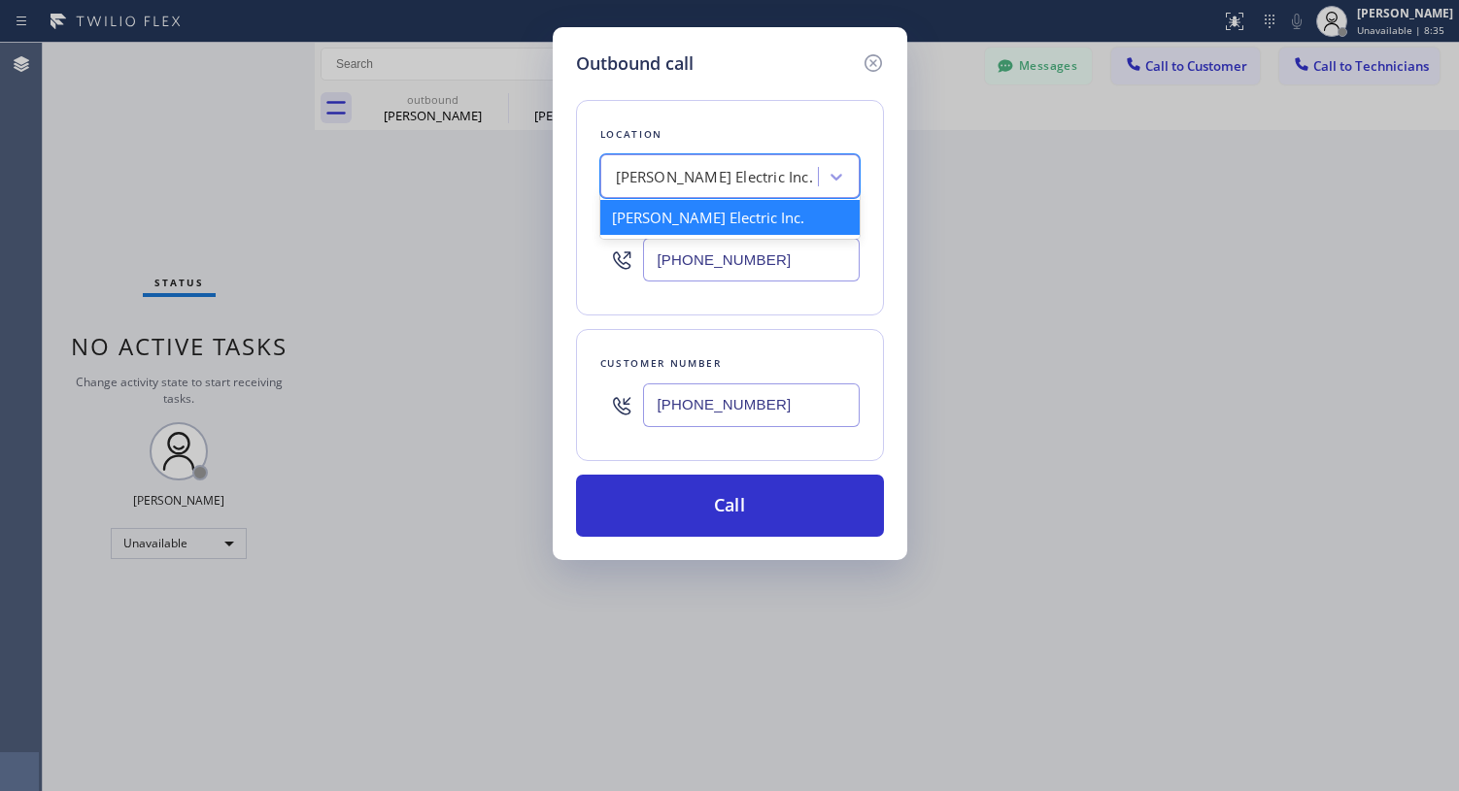
paste input "Rams Electric Inc"
type input "Rams Electric Inc"
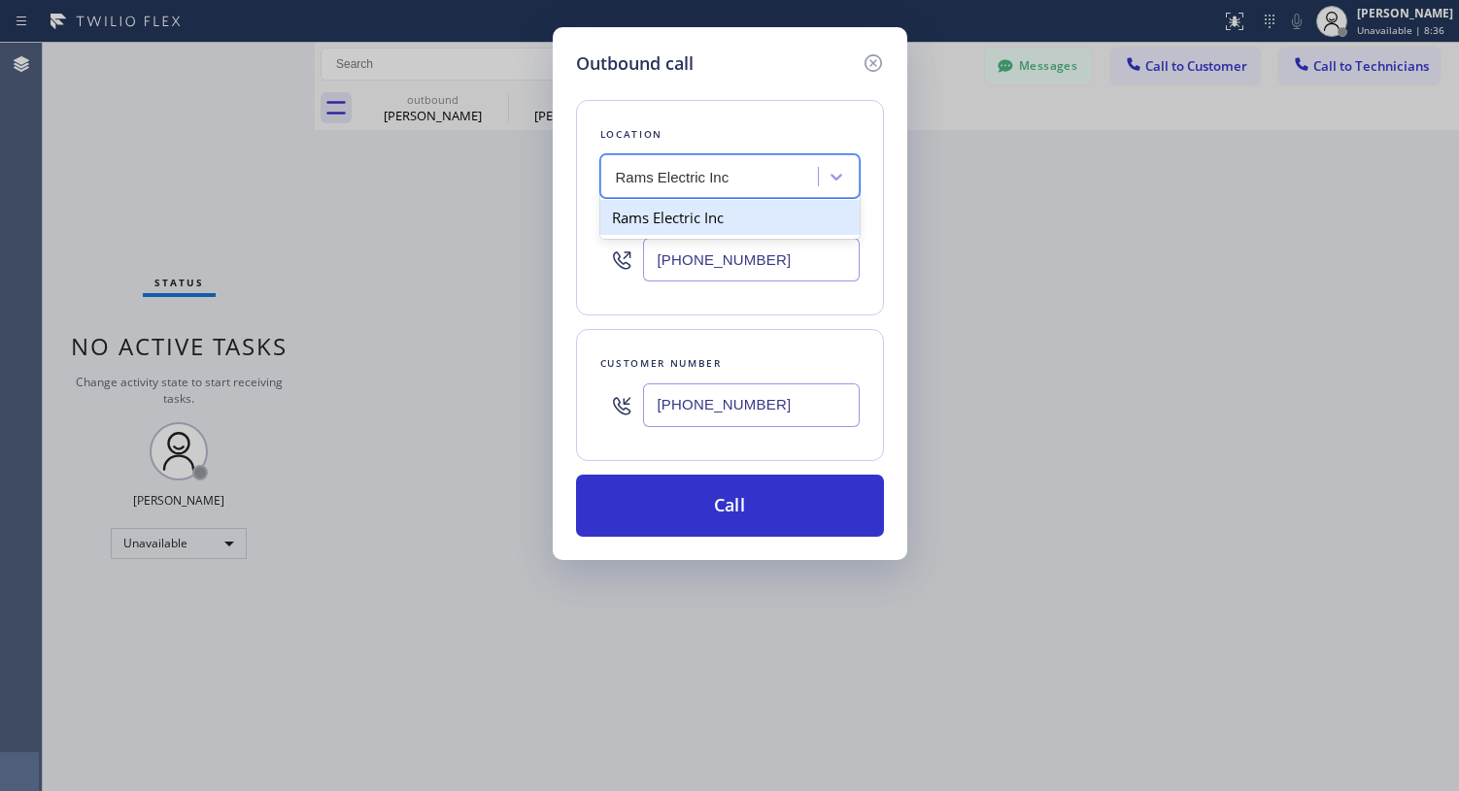
drag, startPoint x: 653, startPoint y: 213, endPoint x: 660, endPoint y: 223, distance: 13.2
click at [653, 214] on div "Rams Electric Inc" at bounding box center [729, 217] width 259 height 35
type input "[PHONE_NUMBER]"
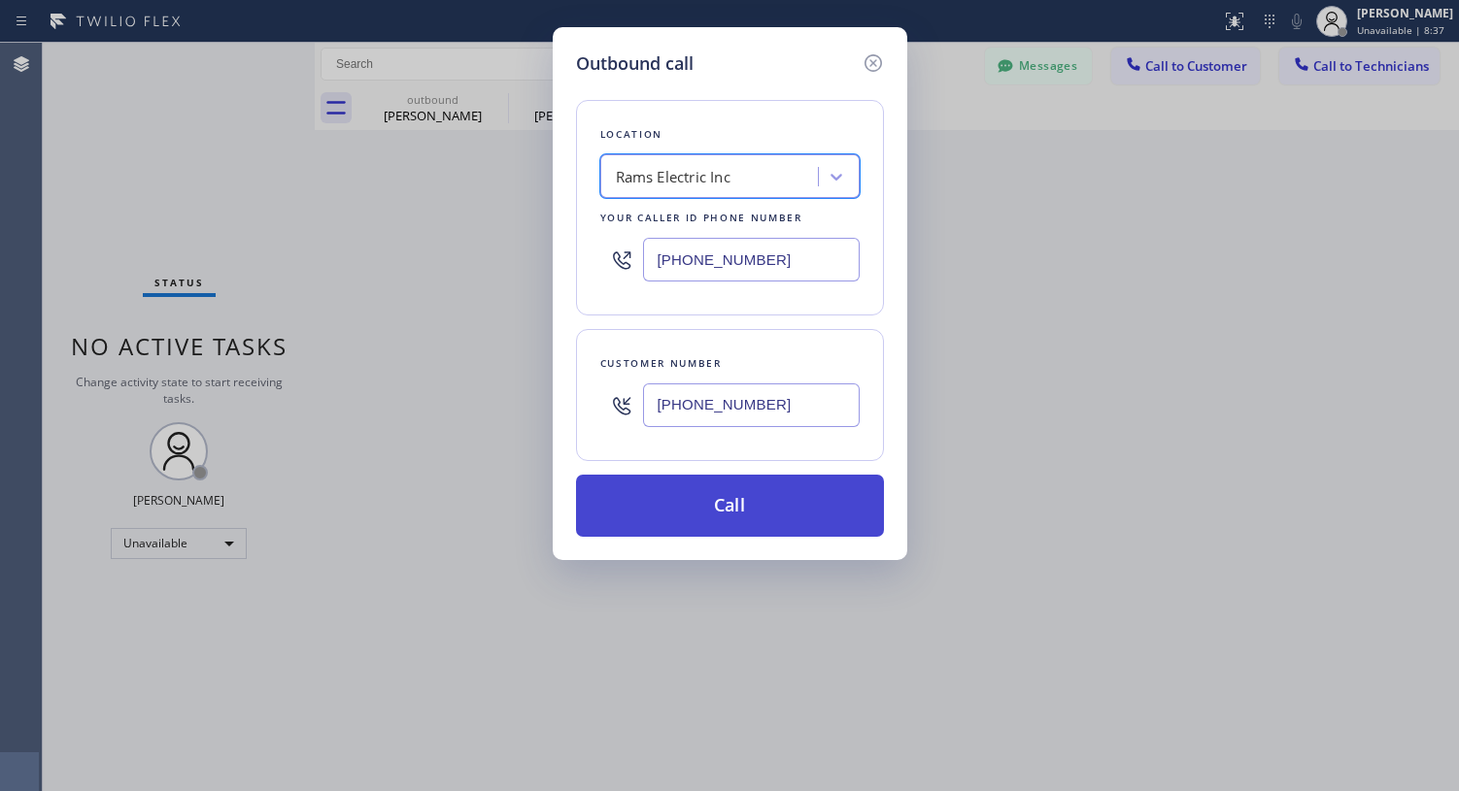
click at [689, 501] on button "Call" at bounding box center [730, 506] width 308 height 62
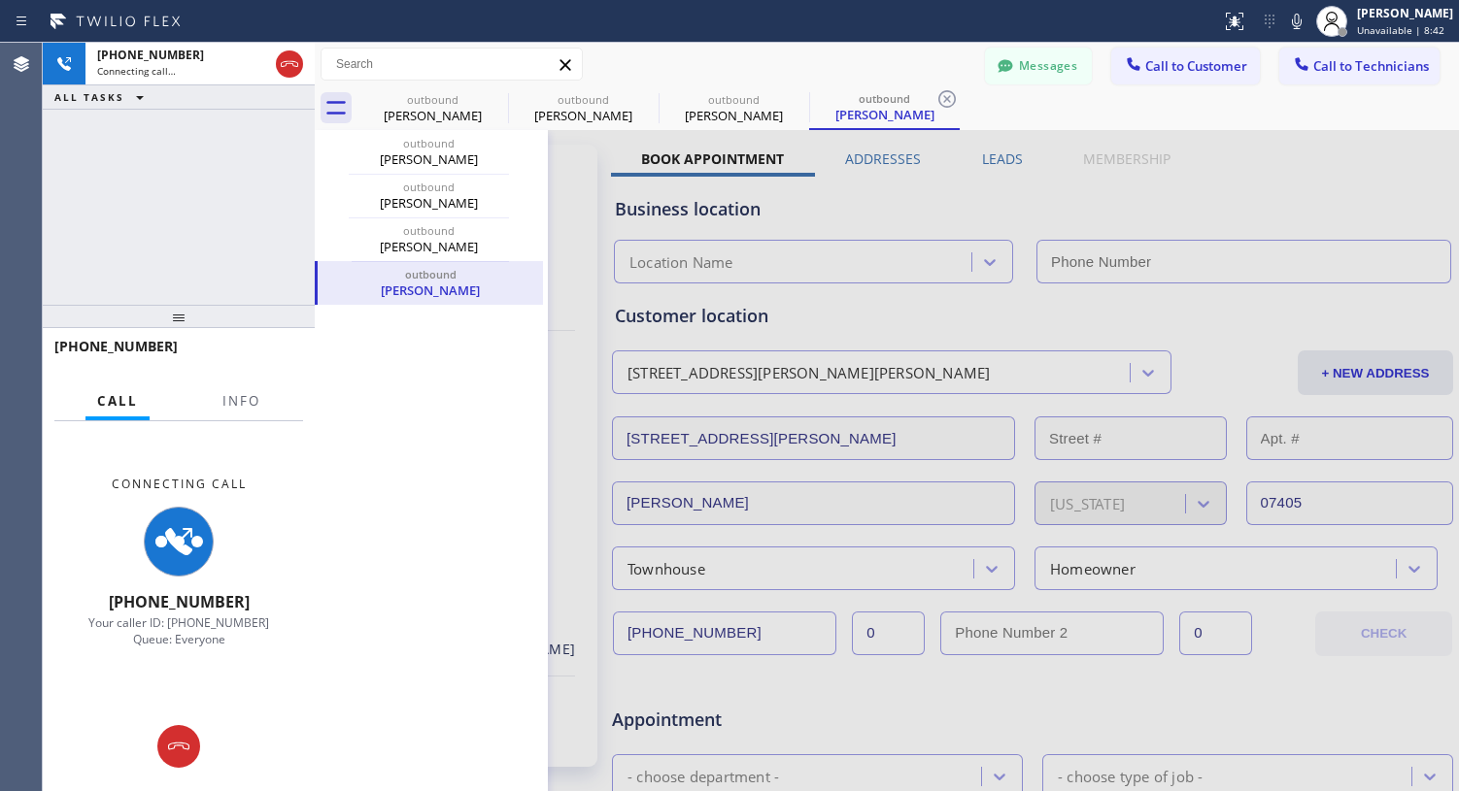
type input "[PHONE_NUMBER]"
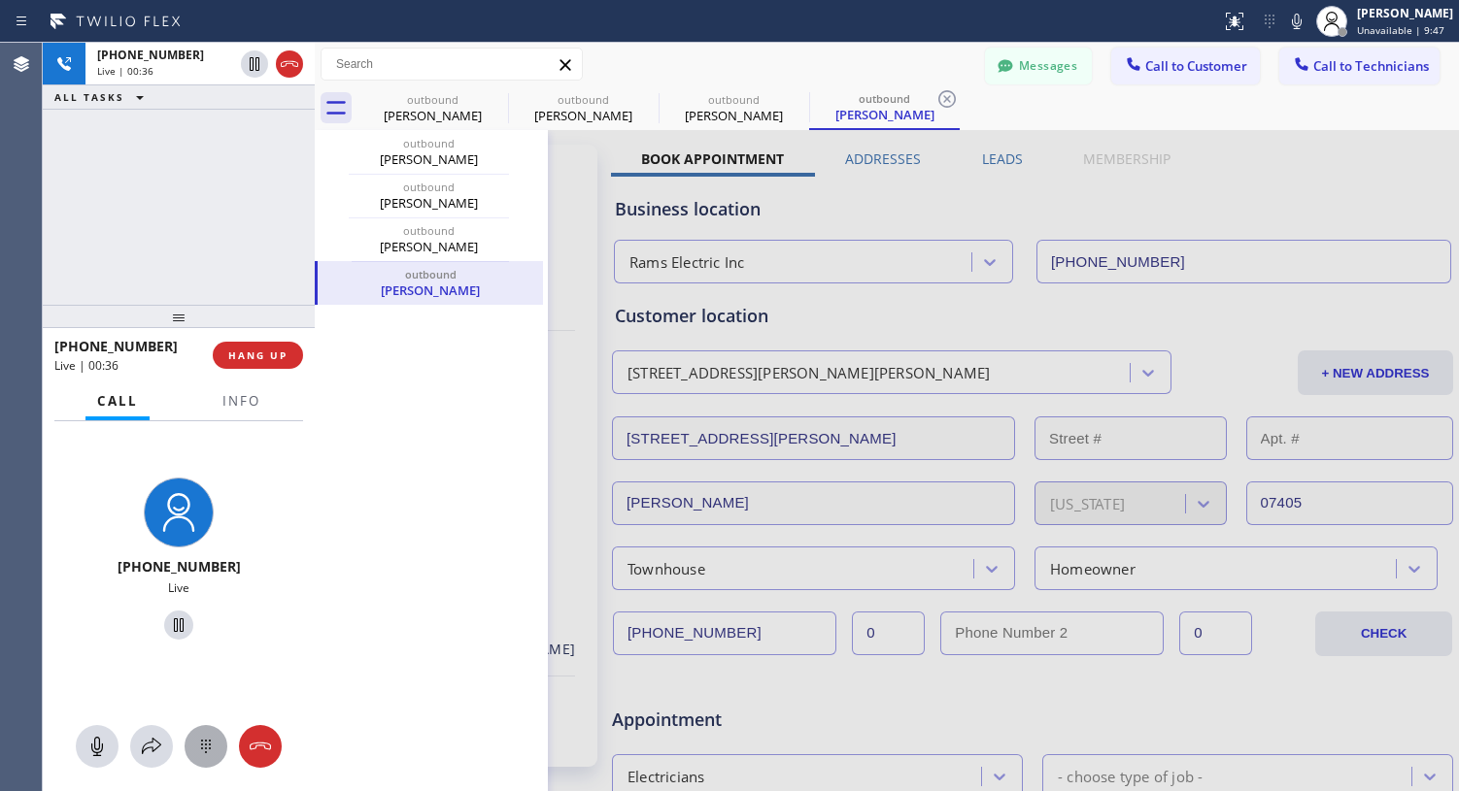
click at [191, 738] on div at bounding box center [206, 746] width 43 height 23
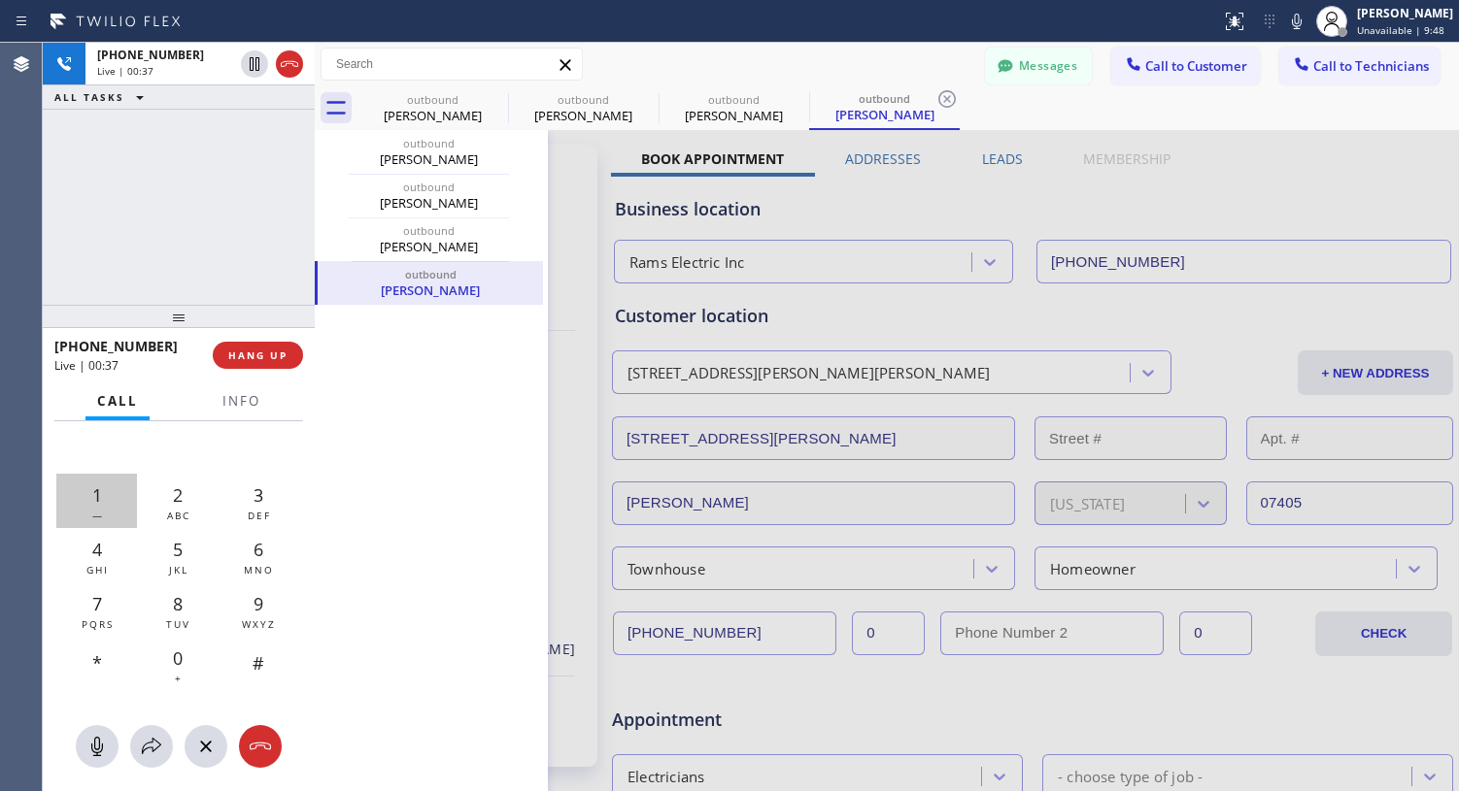
click at [116, 502] on div "1 —" at bounding box center [96, 501] width 81 height 54
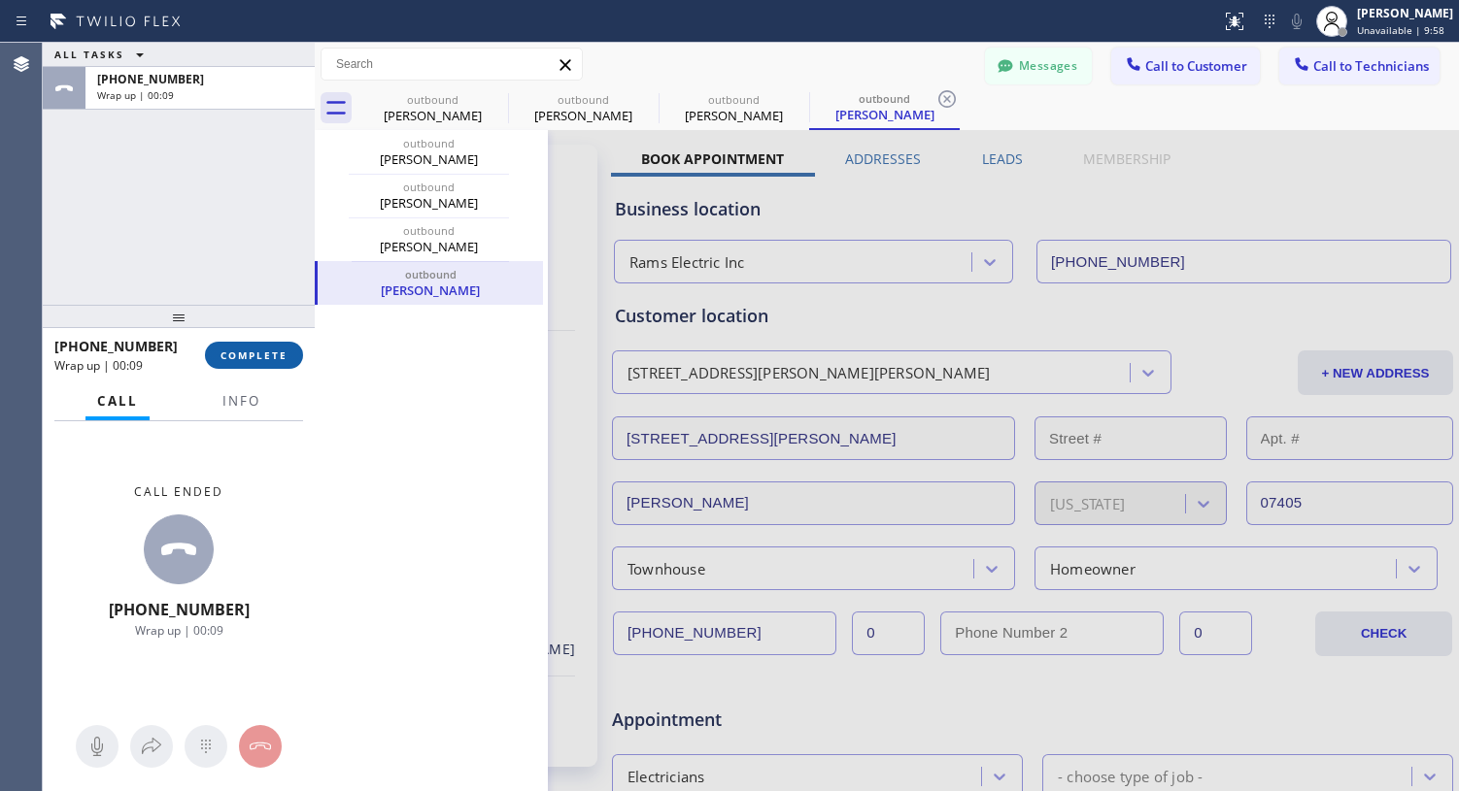
click at [261, 351] on span "COMPLETE" at bounding box center [253, 356] width 67 height 14
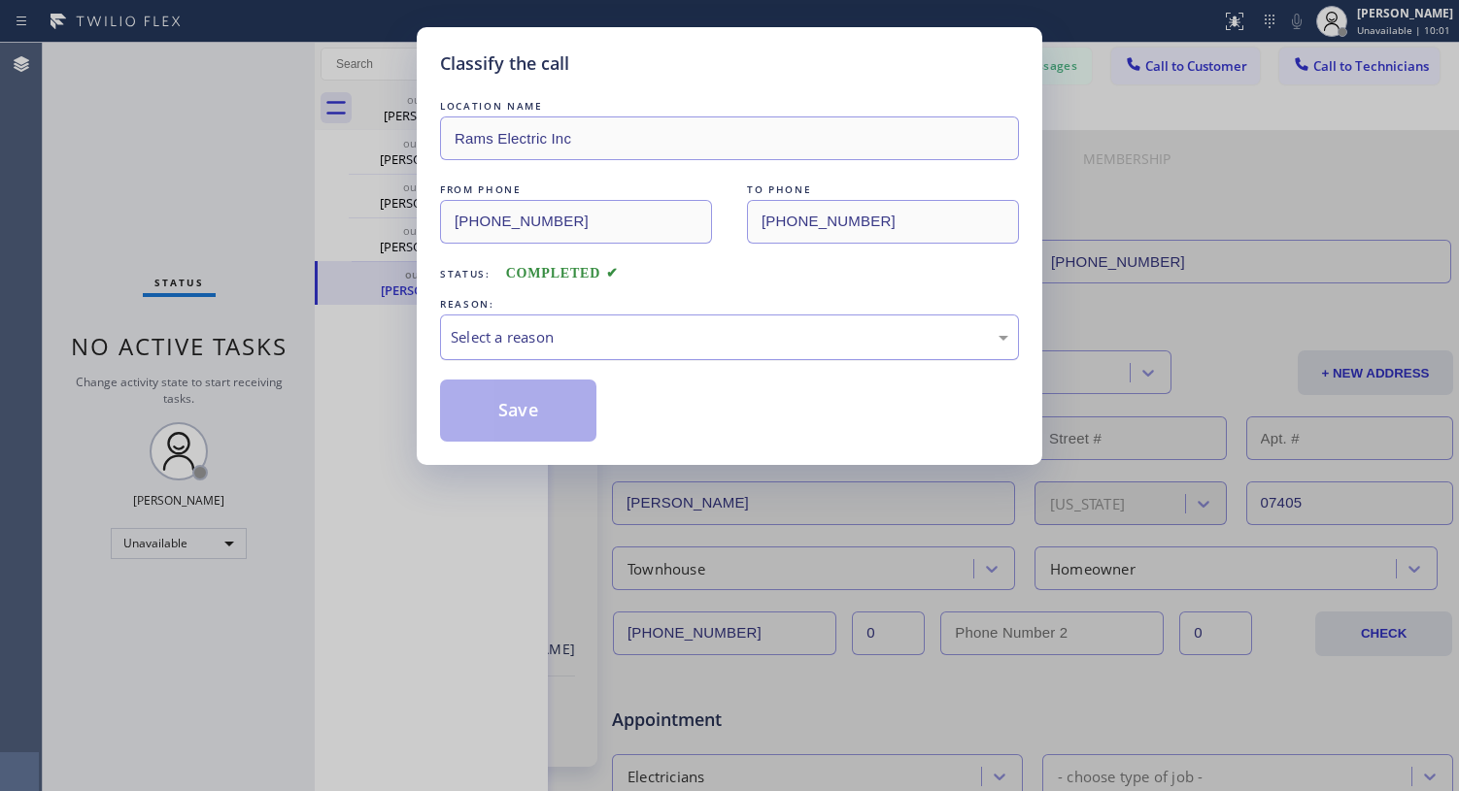
click at [909, 336] on div "Select a reason" at bounding box center [729, 337] width 557 height 22
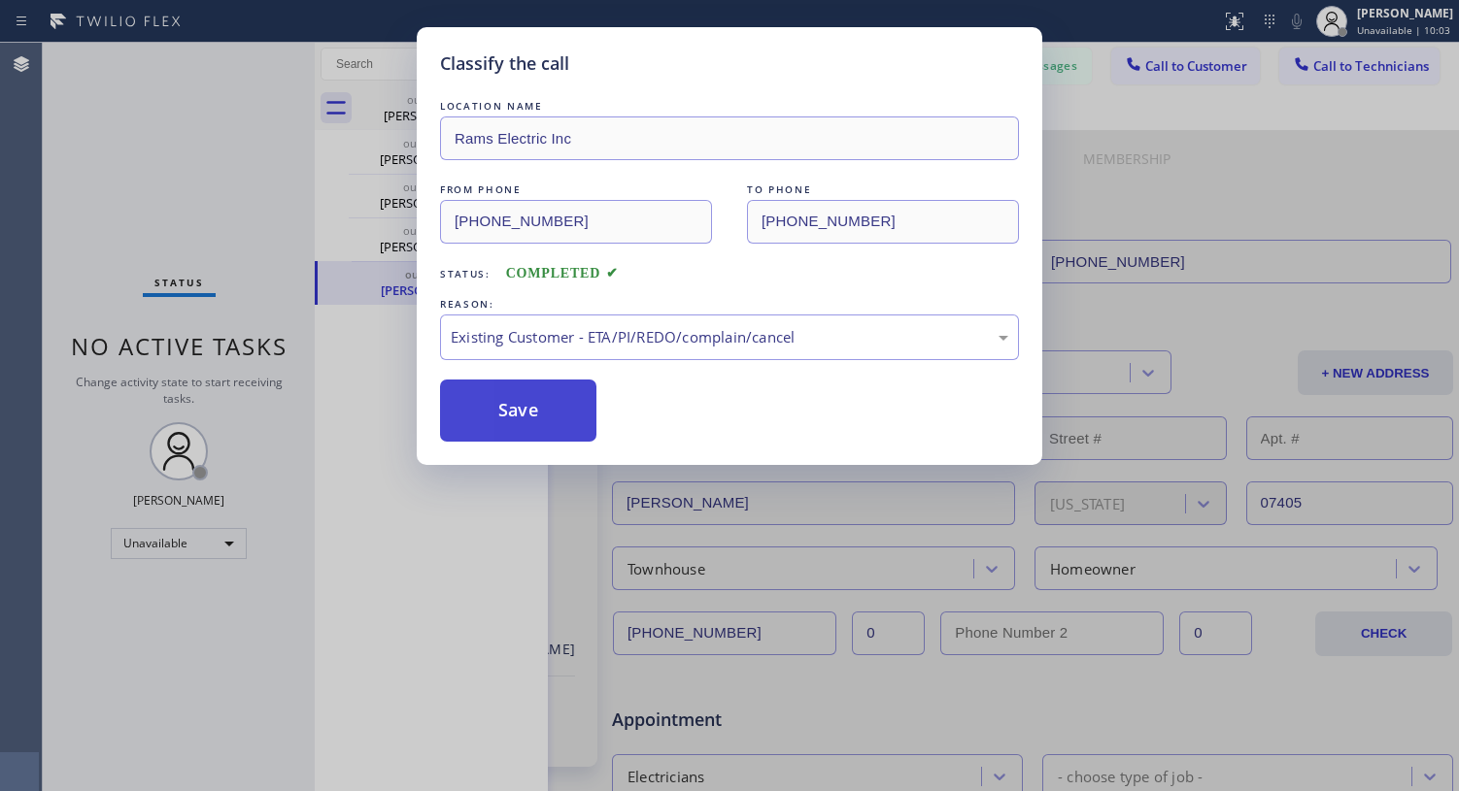
click at [535, 420] on button "Save" at bounding box center [518, 411] width 156 height 62
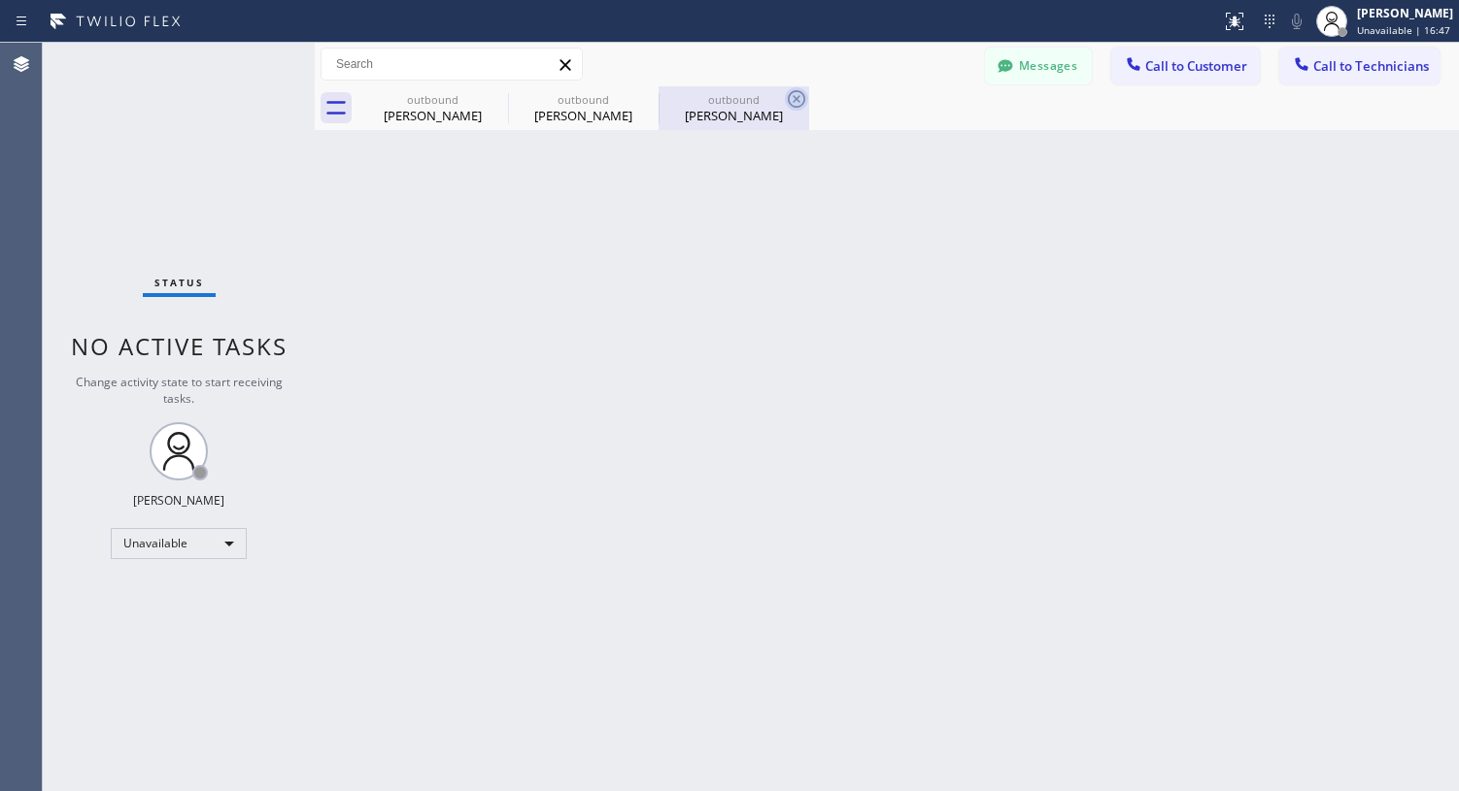
click at [792, 97] on icon at bounding box center [796, 98] width 23 height 23
type input "[PHONE_NUMBER]"
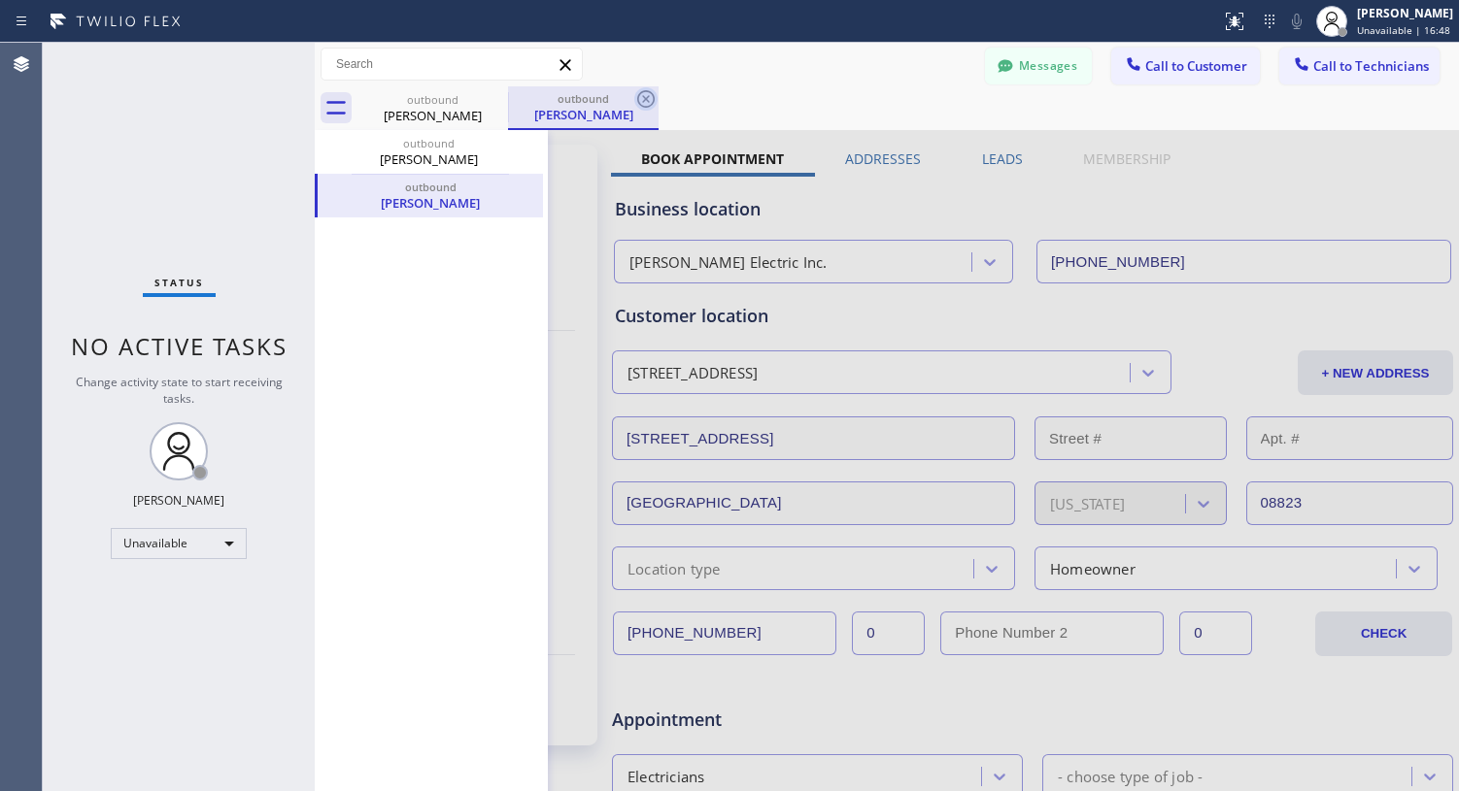
click at [646, 100] on icon at bounding box center [645, 98] width 17 height 17
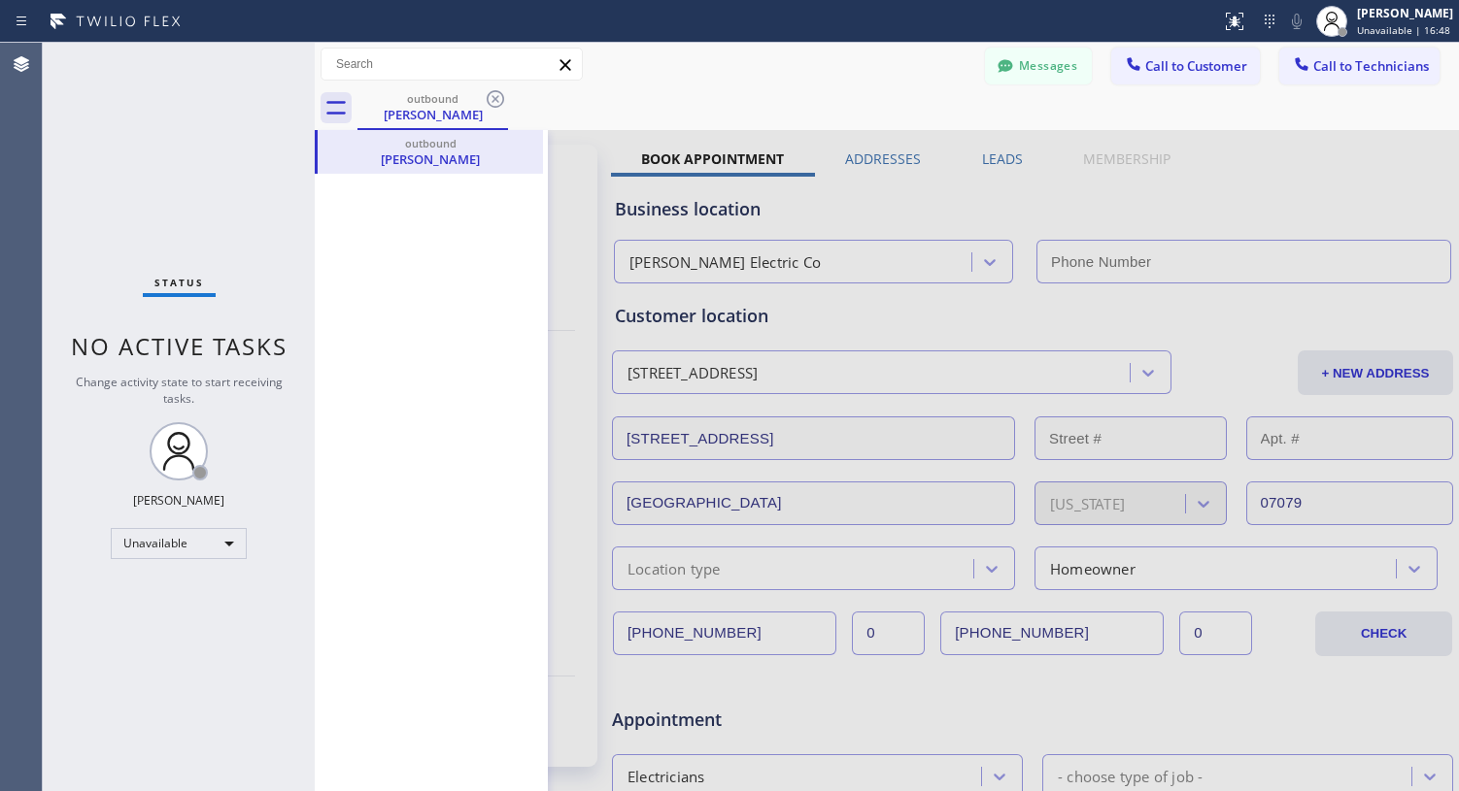
type input "[PHONE_NUMBER]"
click at [501, 99] on icon at bounding box center [495, 98] width 23 height 23
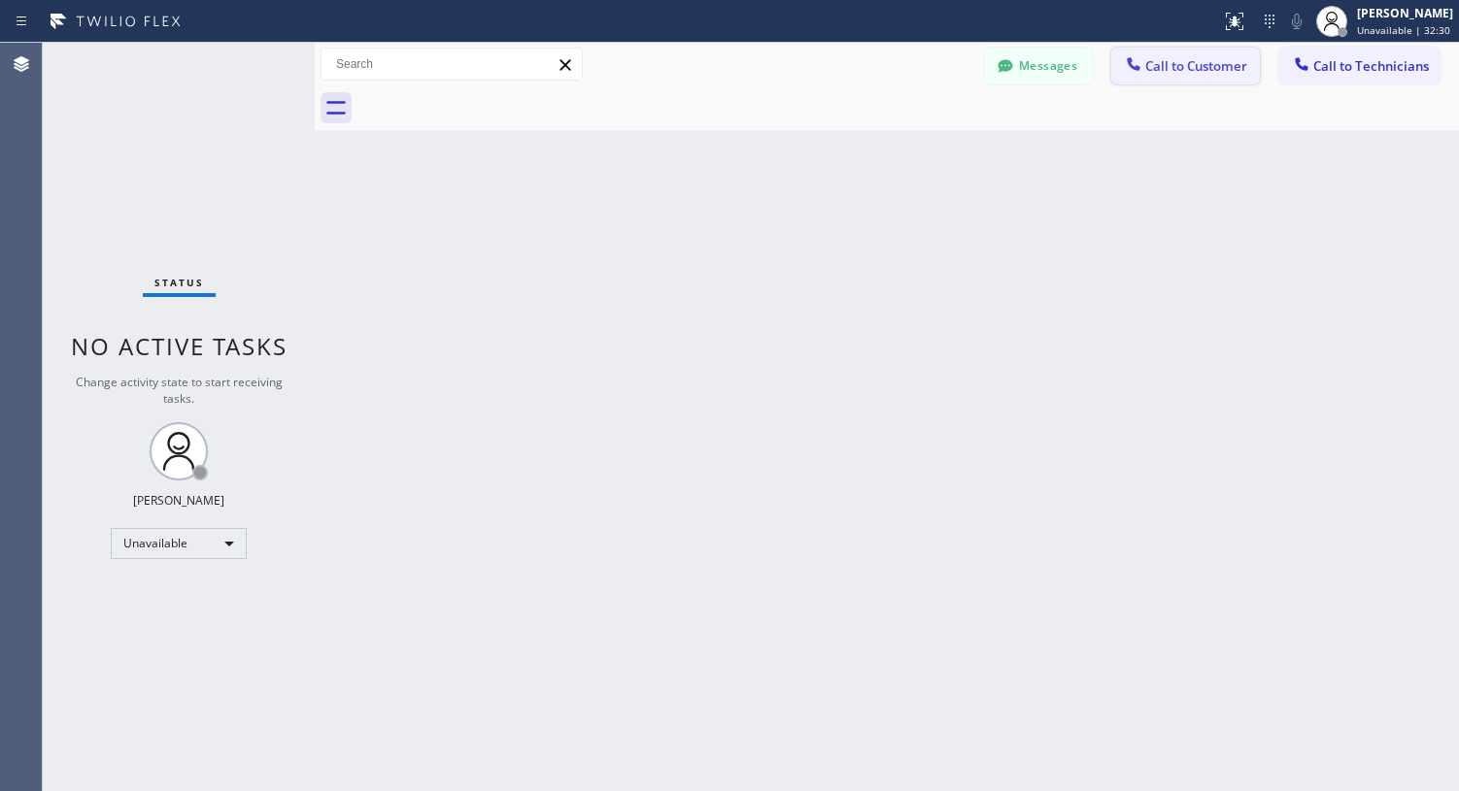
click at [1156, 64] on span "Call to Customer" at bounding box center [1196, 65] width 102 height 17
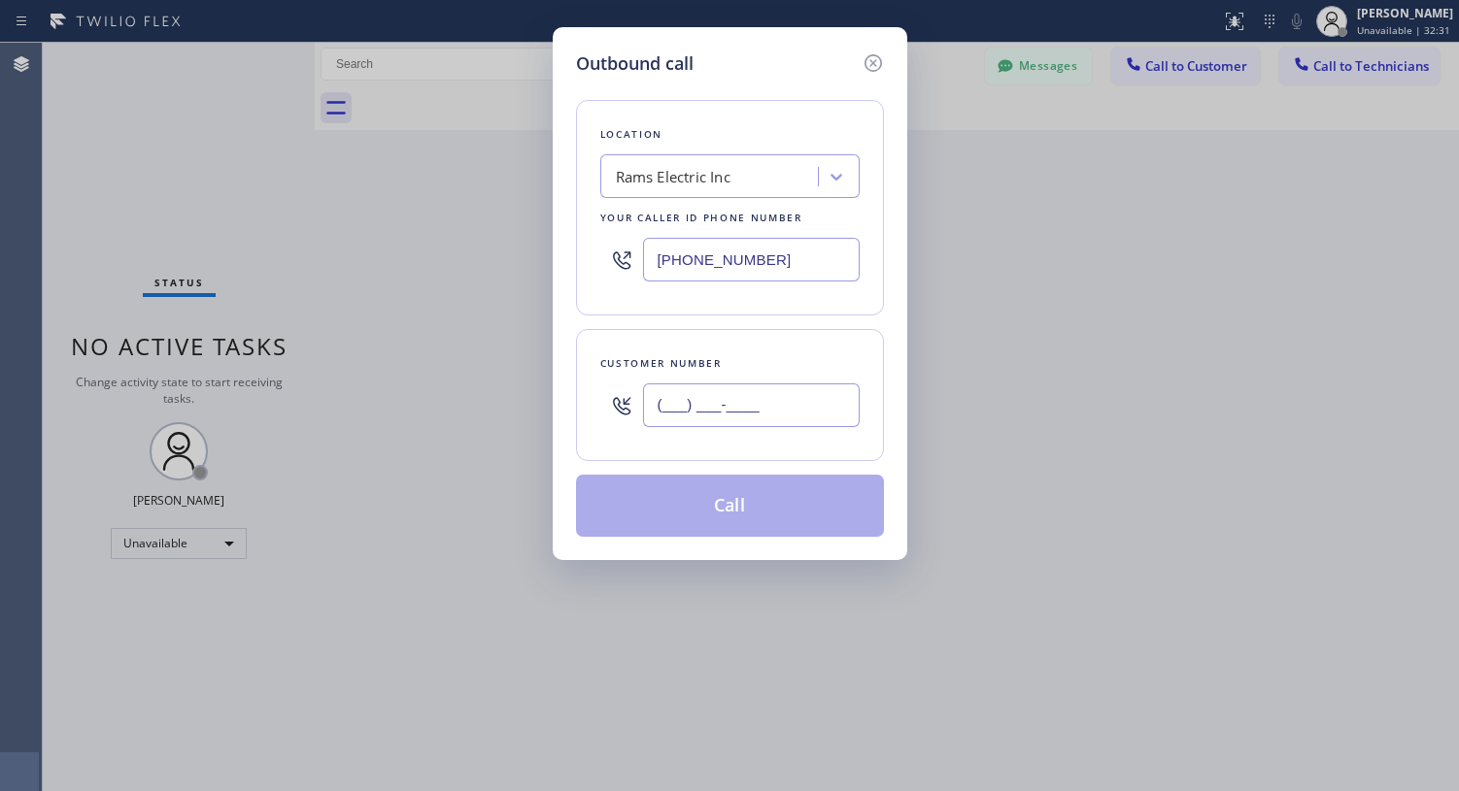
click at [812, 396] on input "(___) ___-____" at bounding box center [751, 406] width 217 height 44
paste input "551) 666-8306"
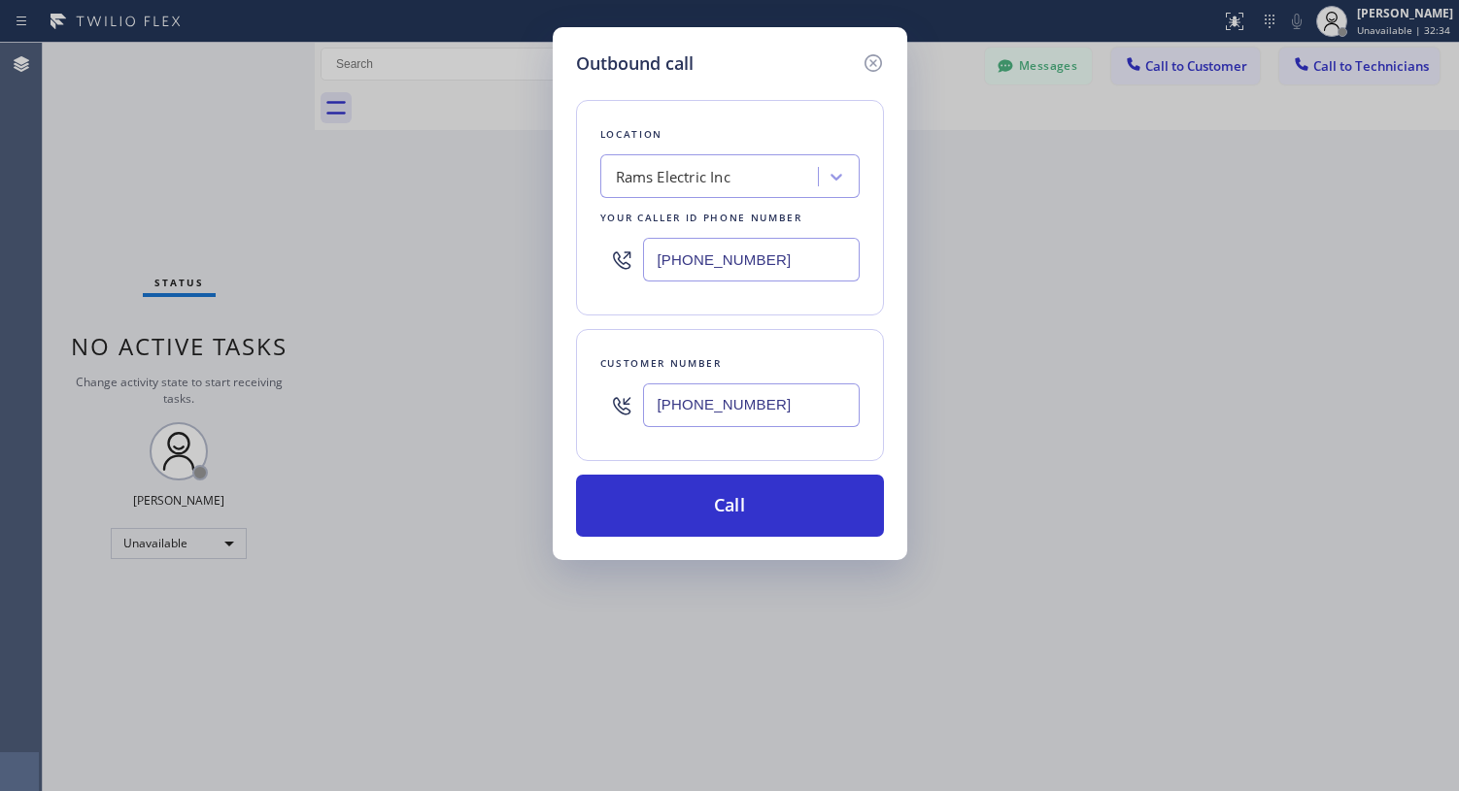
type input "[PHONE_NUMBER]"
click at [665, 178] on div "Rams Electric Inc" at bounding box center [673, 177] width 115 height 22
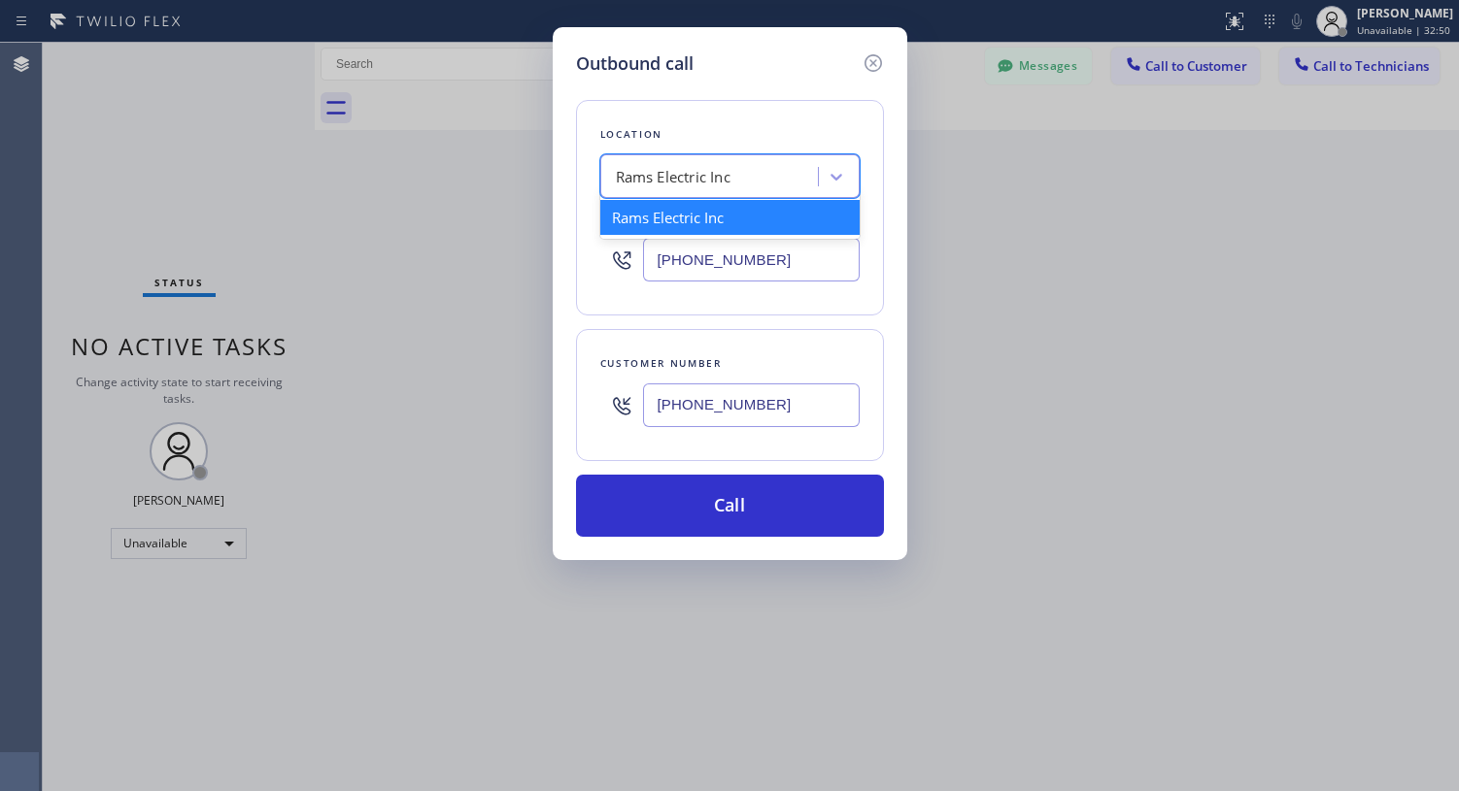
paste input "Electrical Land [GEOGRAPHIC_DATA]([PERSON_NAME] Electrical Contractors)"
type input "Electrical Land [GEOGRAPHIC_DATA]([PERSON_NAME] Electrical Contractors)"
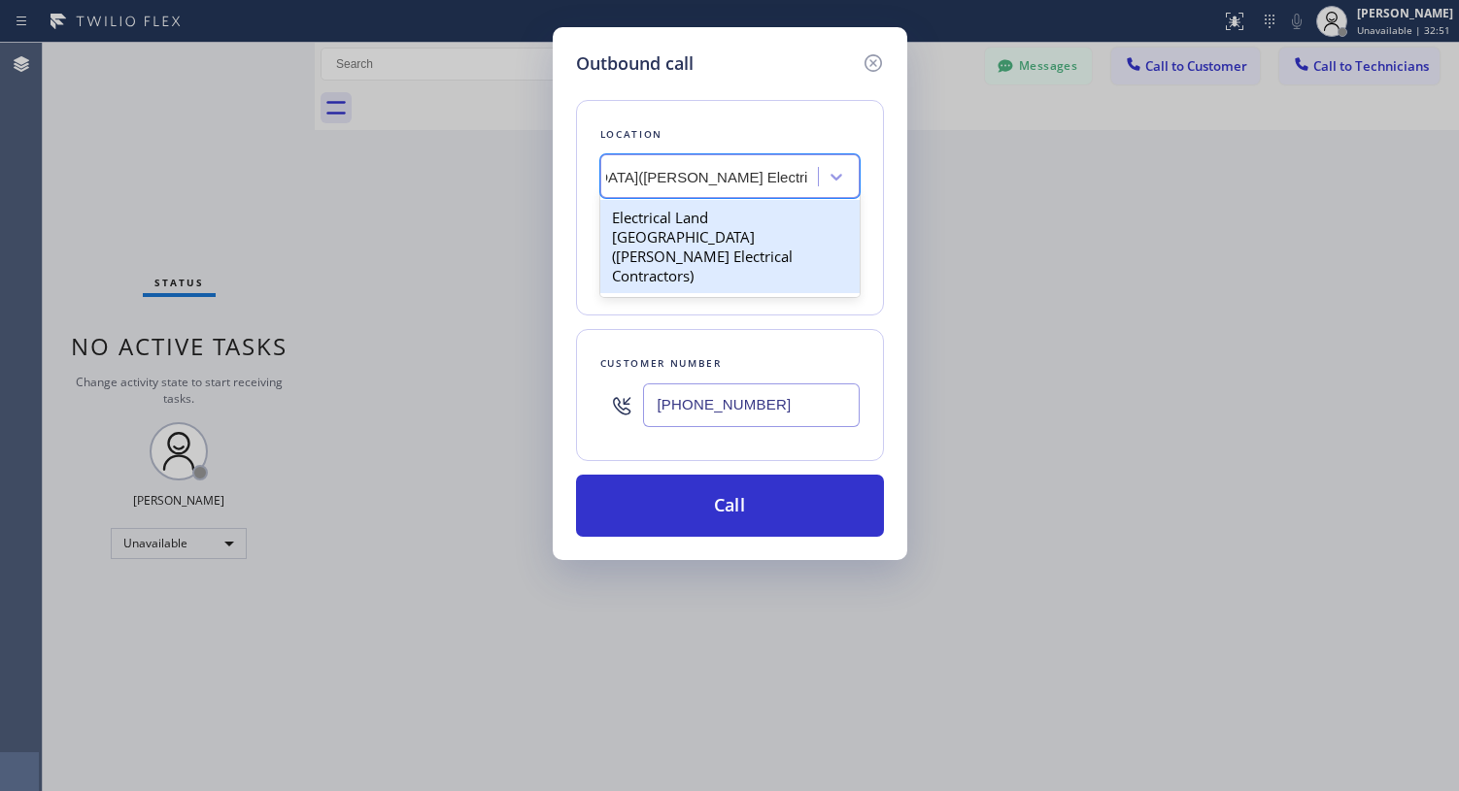
drag, startPoint x: 679, startPoint y: 246, endPoint x: 688, endPoint y: 251, distance: 10.0
click at [679, 247] on div "Electrical Land [GEOGRAPHIC_DATA]([PERSON_NAME] Electrical Contractors)" at bounding box center [729, 246] width 259 height 93
type input "[PHONE_NUMBER]"
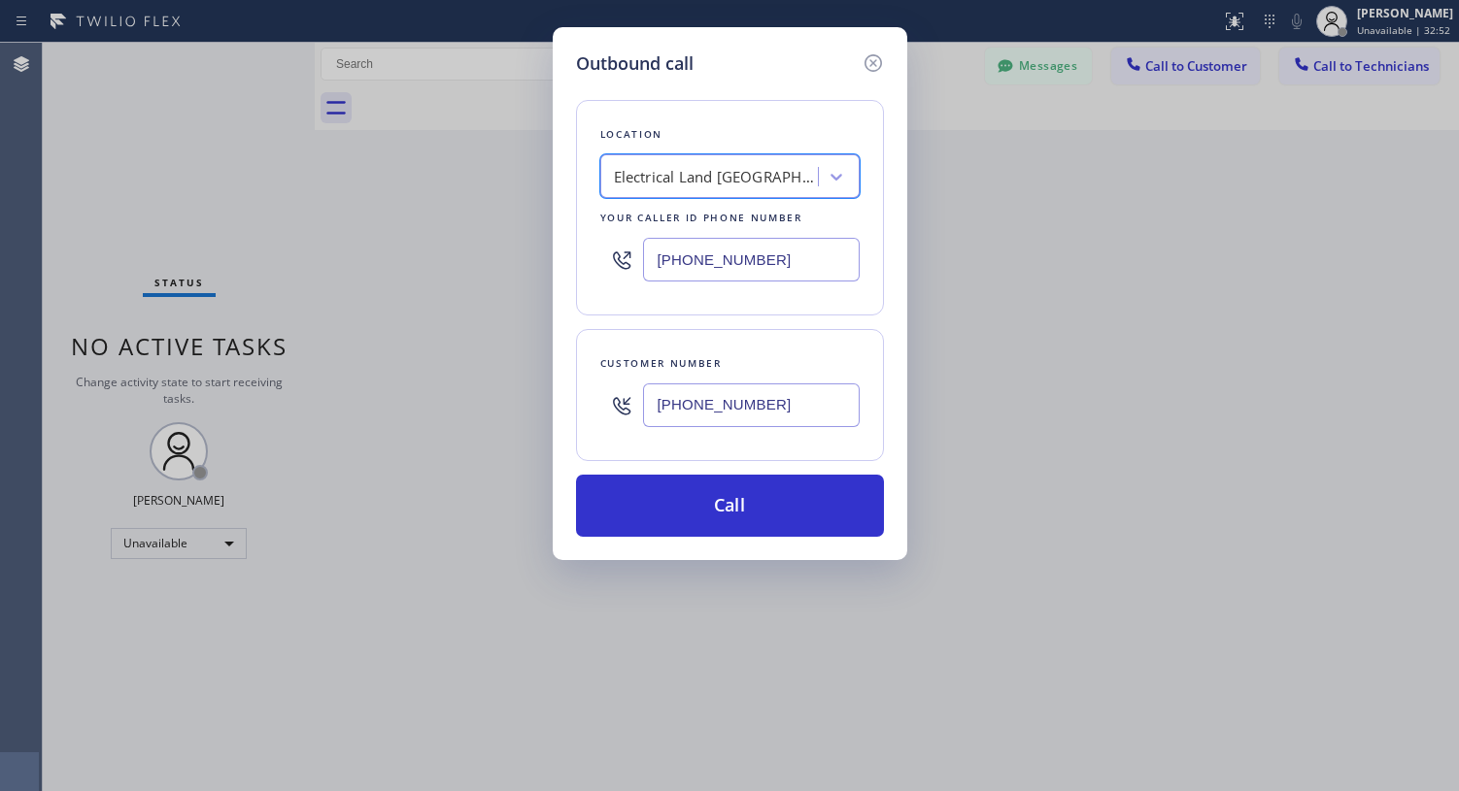
scroll to position [0, 2]
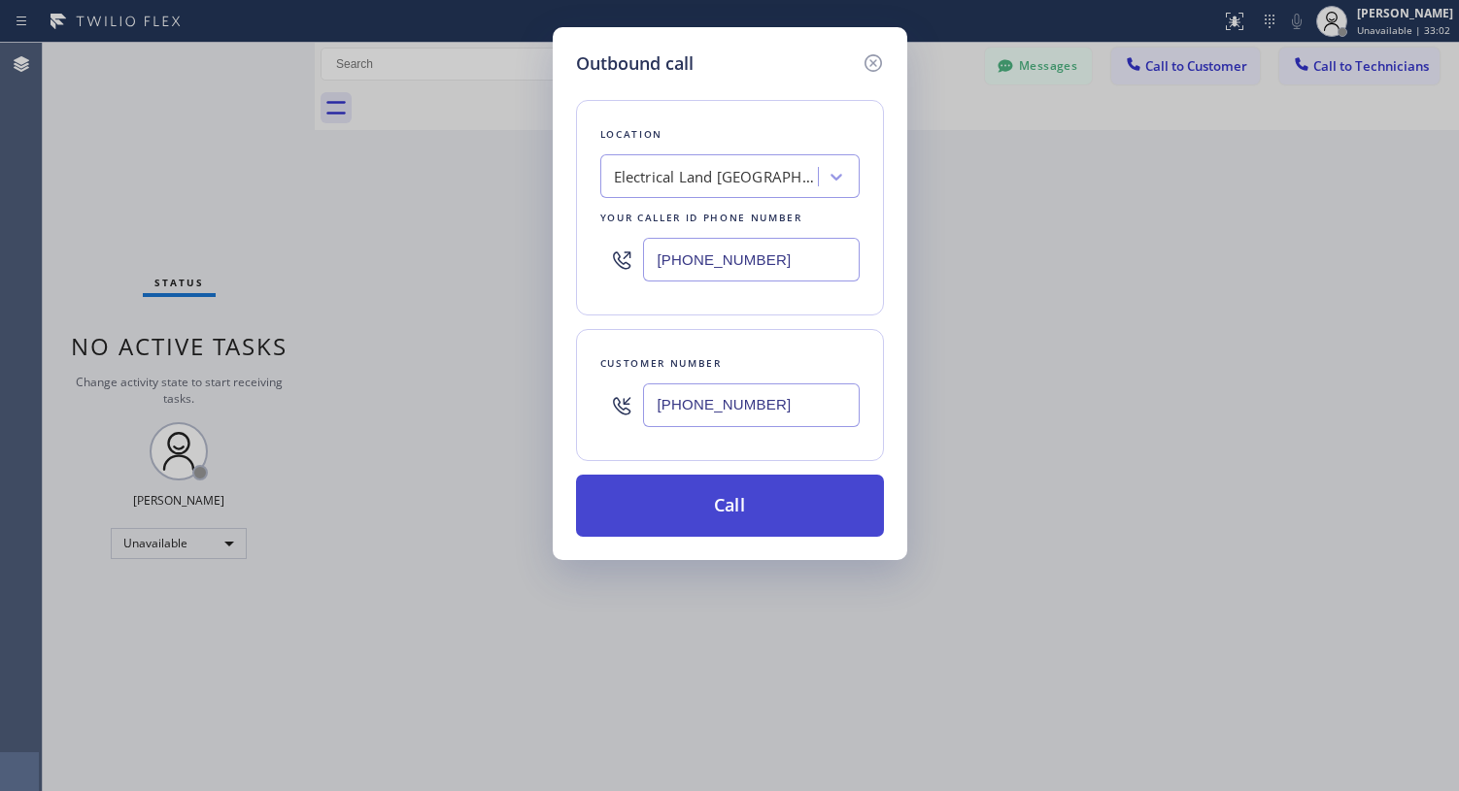
click at [750, 498] on button "Call" at bounding box center [730, 506] width 308 height 62
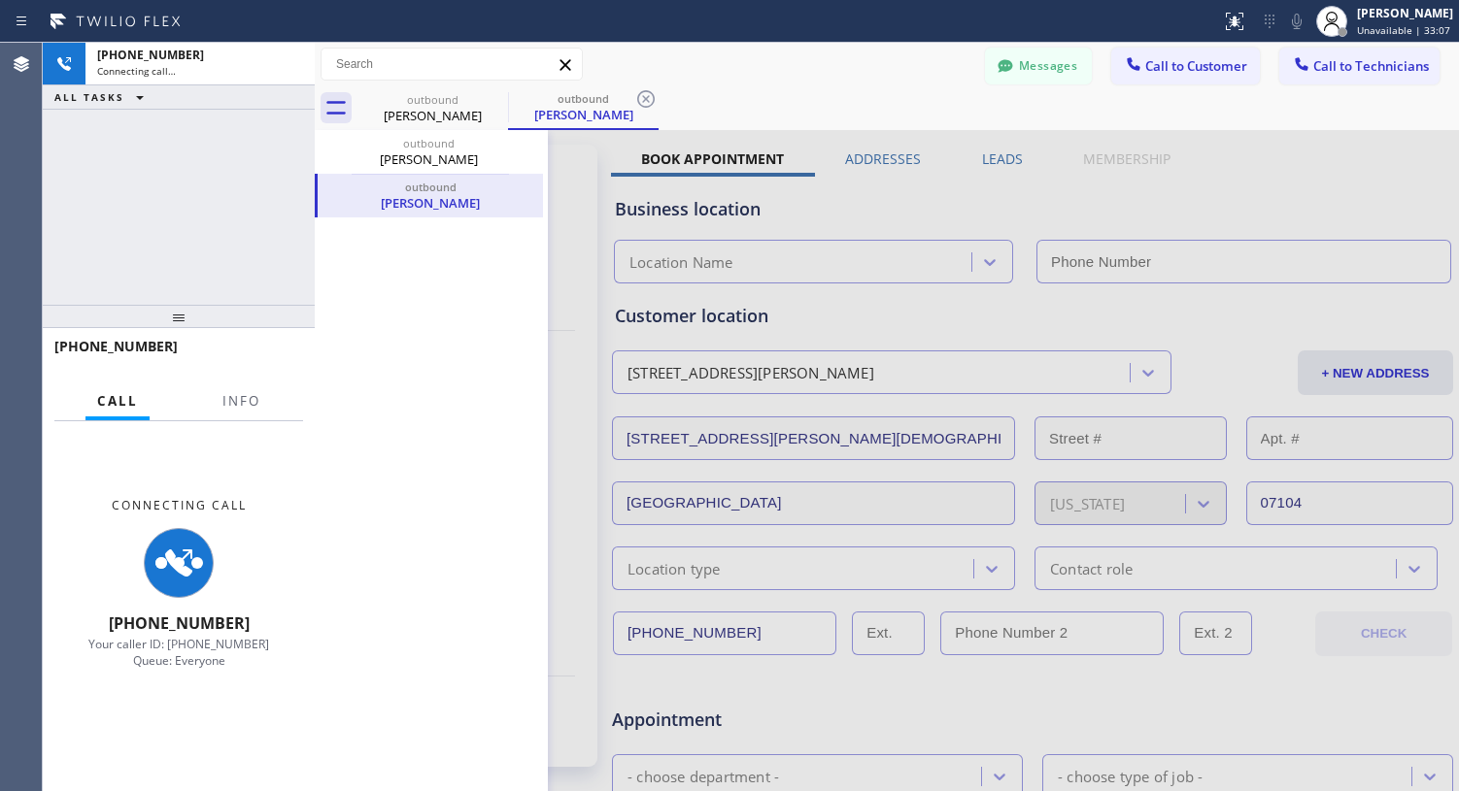
type input "[PHONE_NUMBER]"
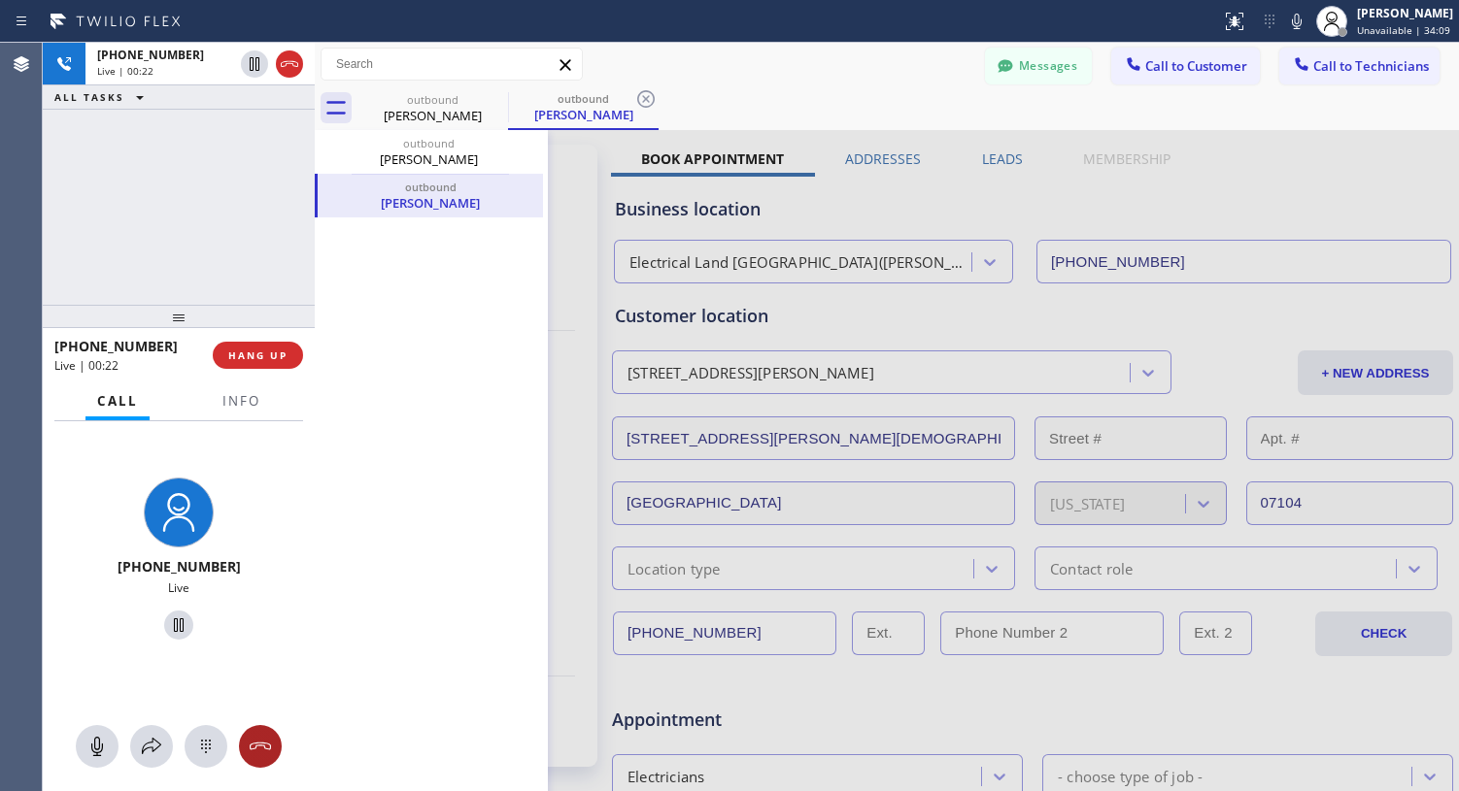
click at [267, 745] on icon at bounding box center [260, 746] width 23 height 23
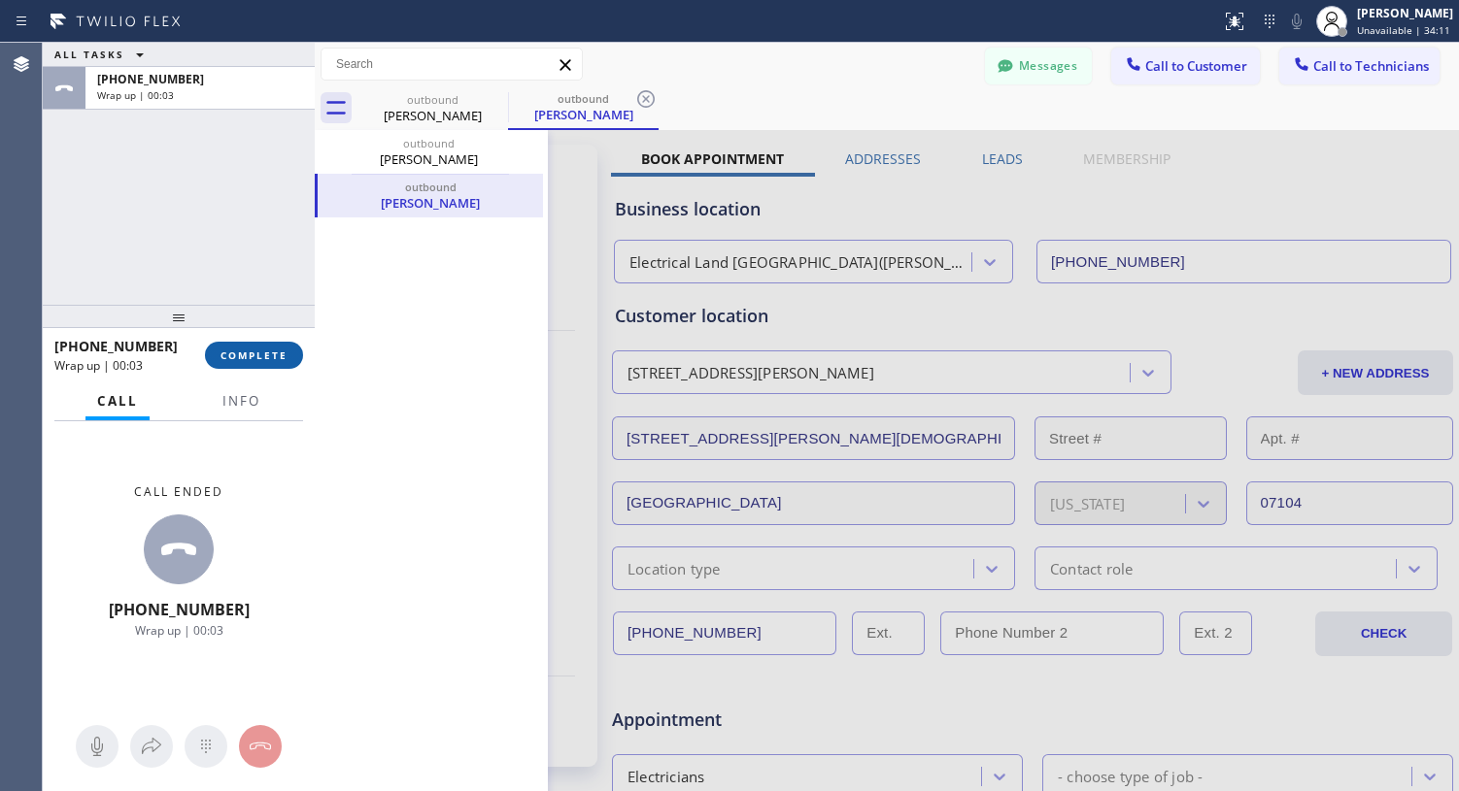
click at [270, 363] on button "COMPLETE" at bounding box center [254, 355] width 98 height 27
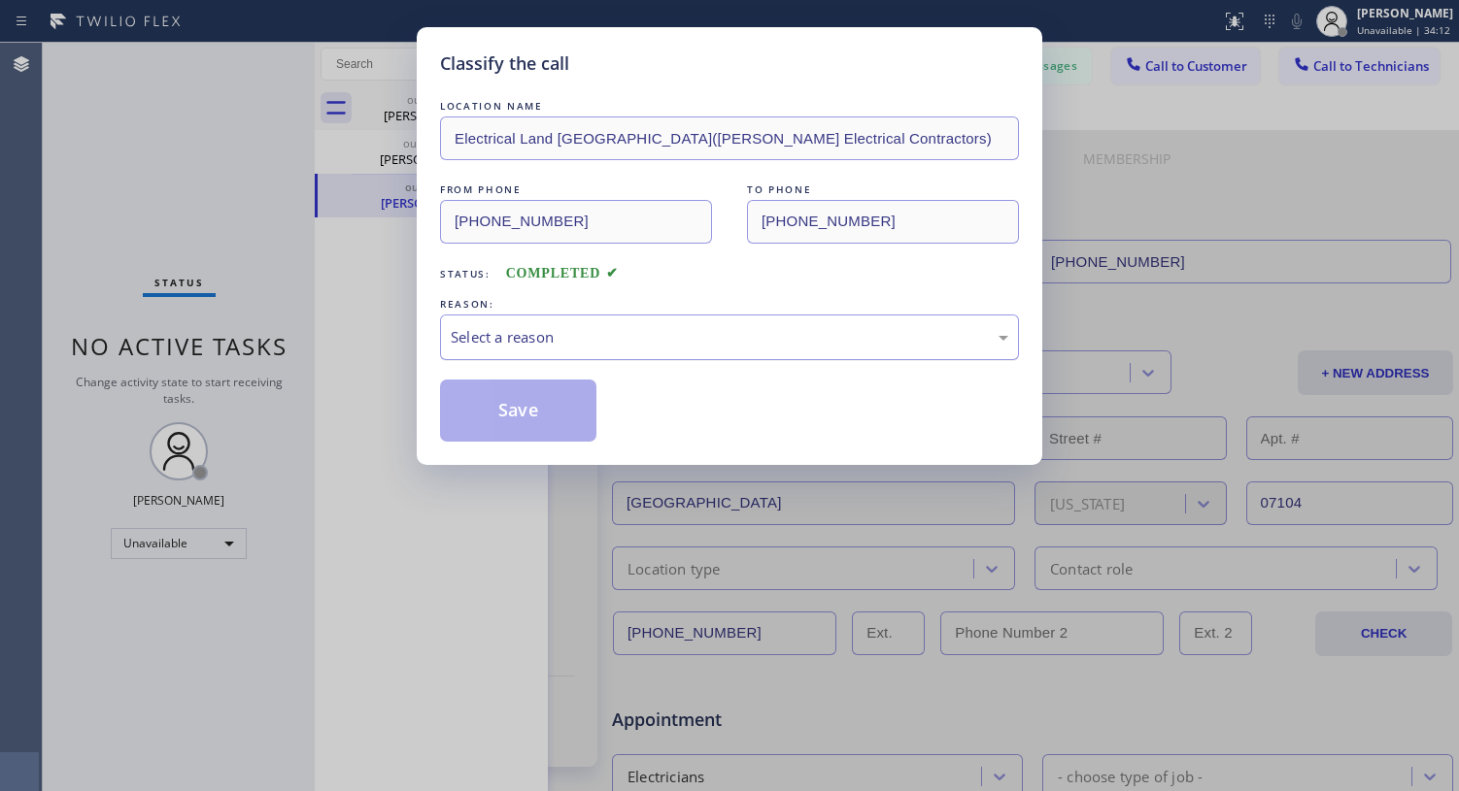
click at [574, 333] on div "Select a reason" at bounding box center [729, 337] width 557 height 22
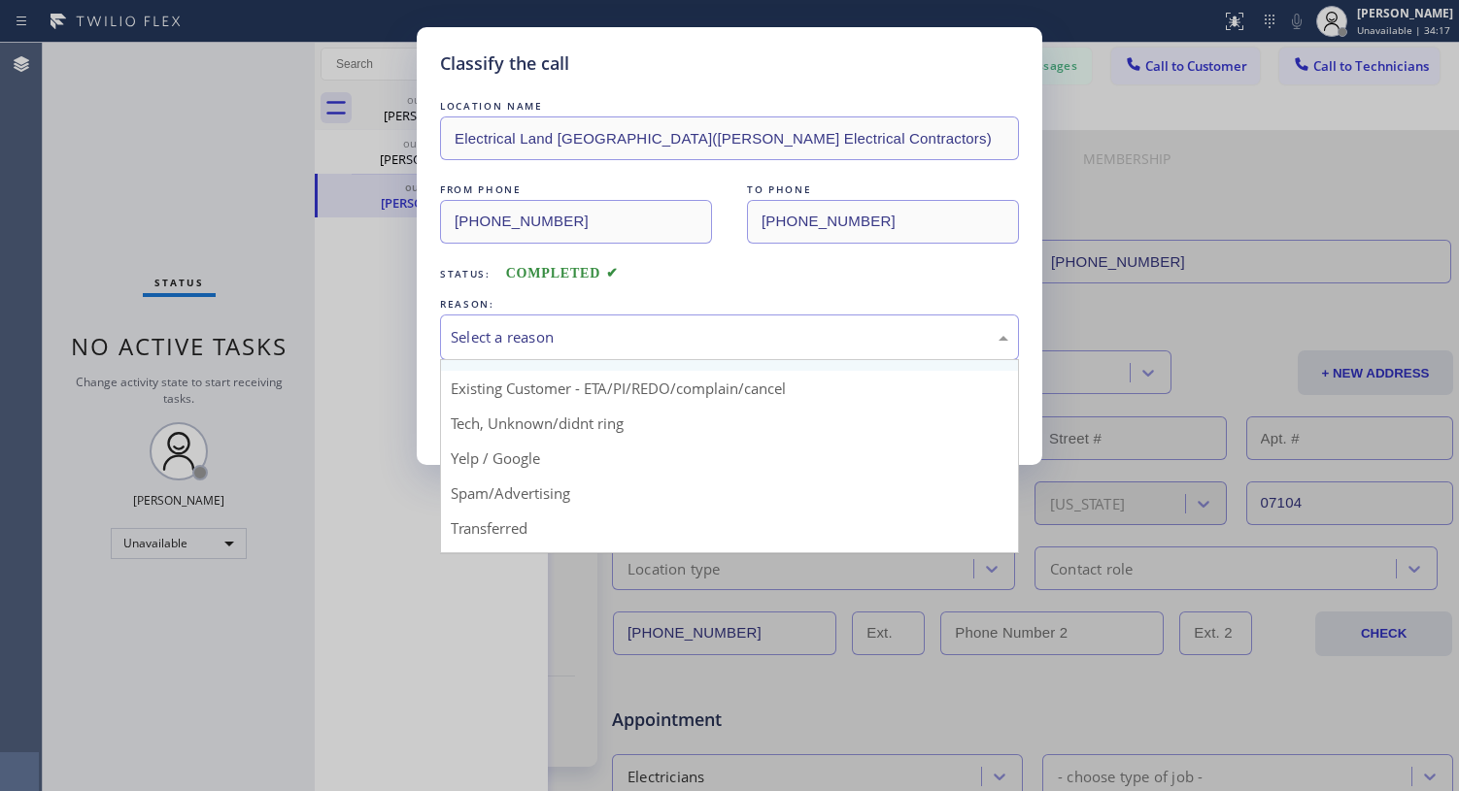
scroll to position [25, 0]
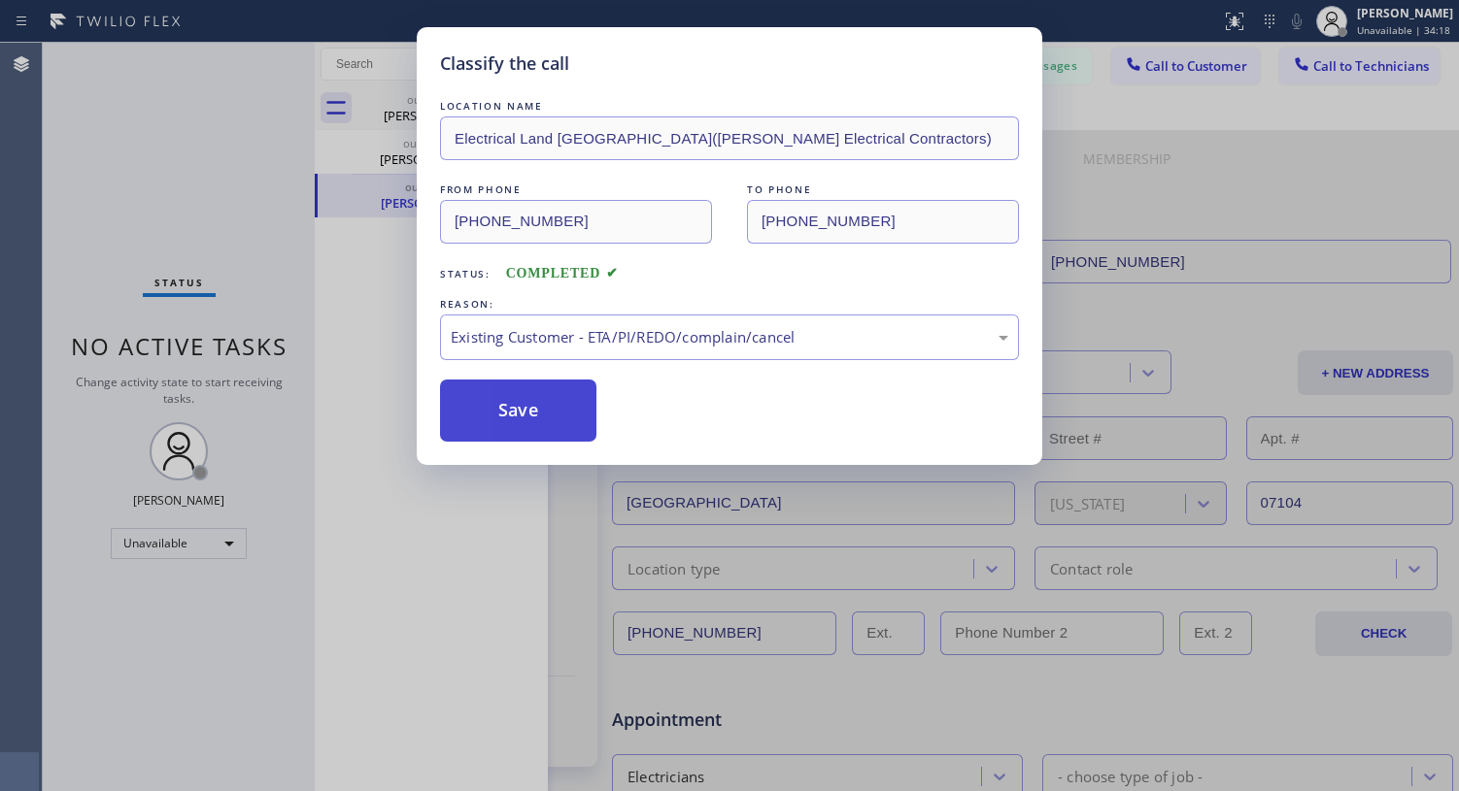
click at [541, 405] on button "Save" at bounding box center [518, 411] width 156 height 62
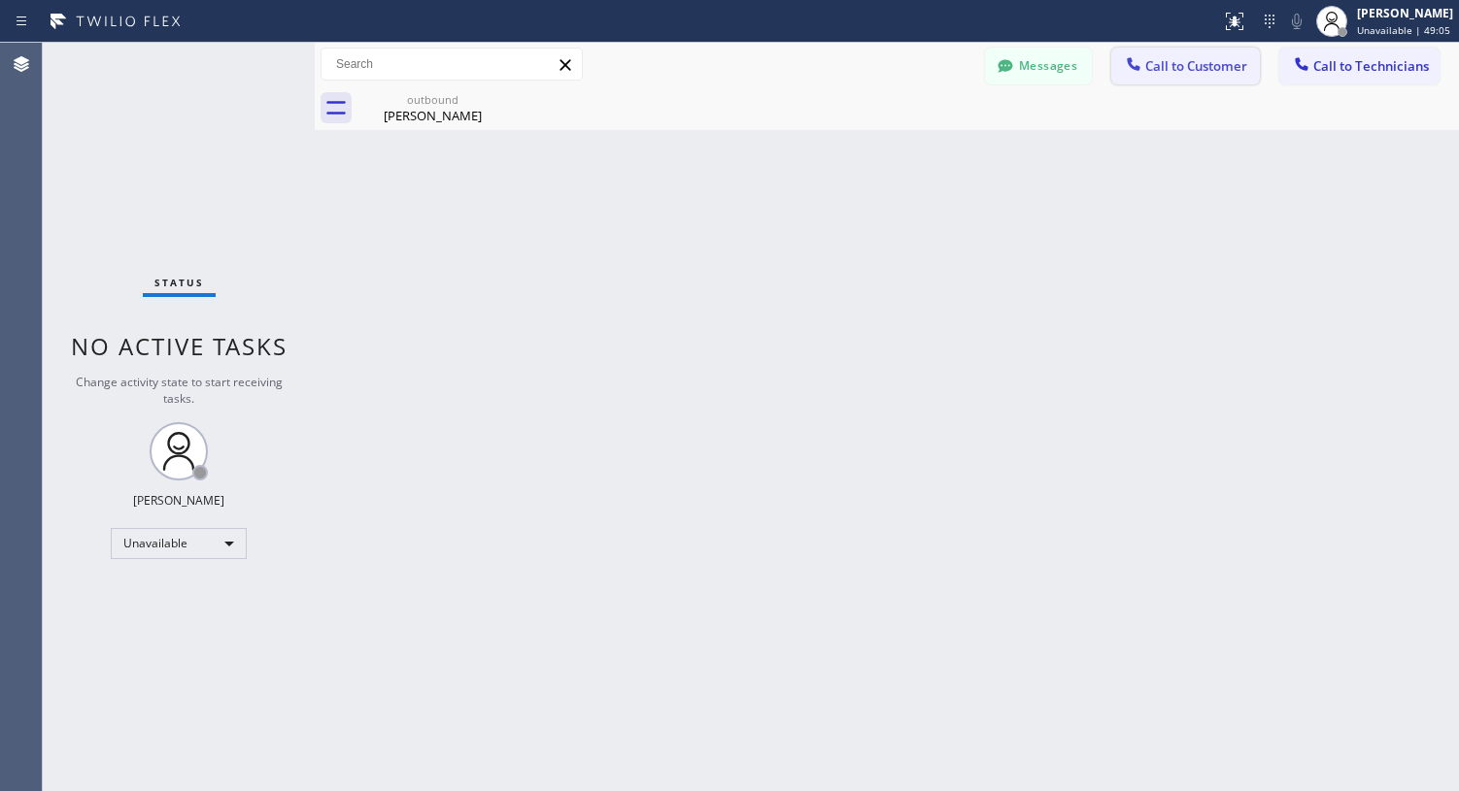
click at [1182, 63] on span "Call to Customer" at bounding box center [1196, 65] width 102 height 17
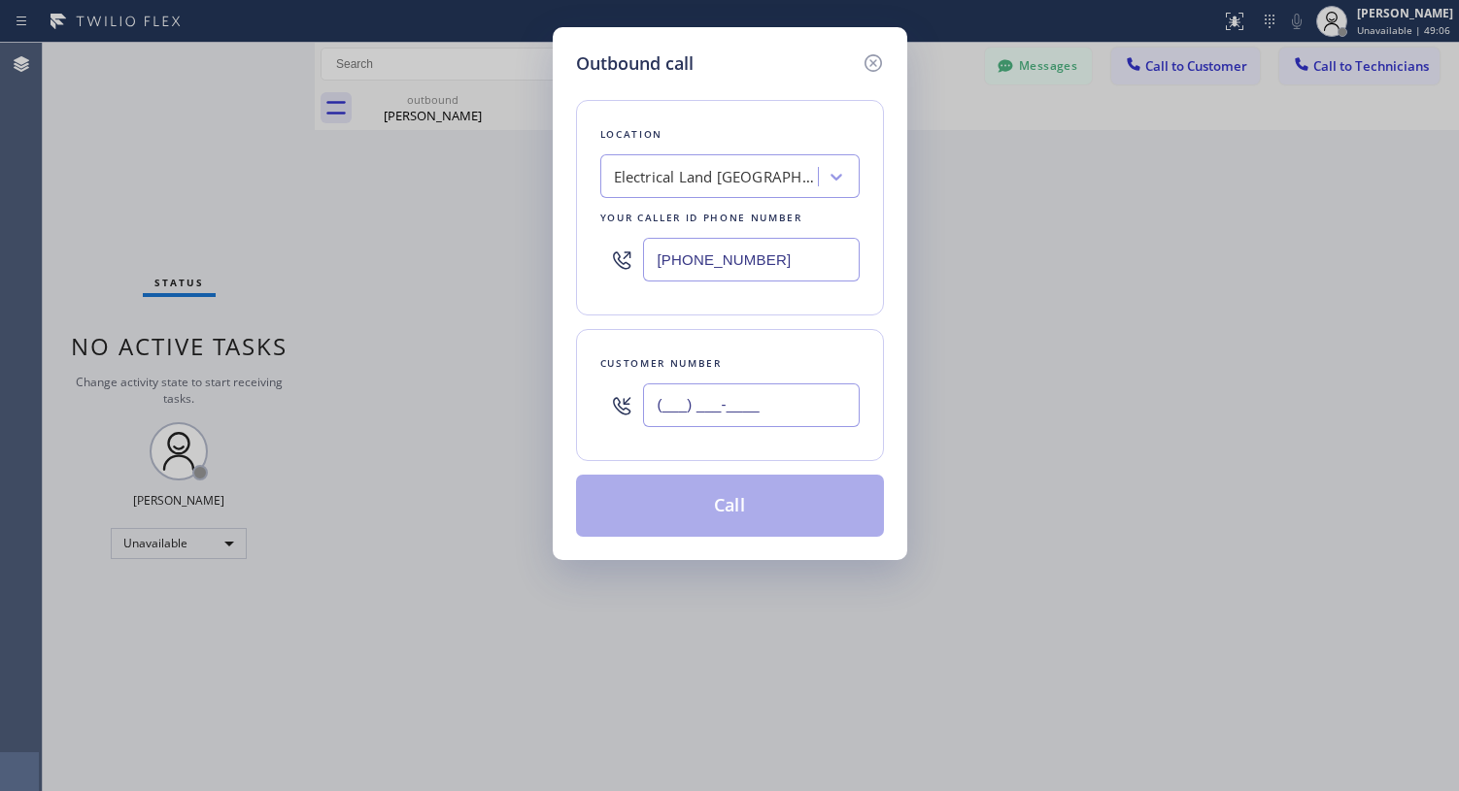
click at [764, 409] on input "(___) ___-____" at bounding box center [751, 406] width 217 height 44
paste input "609) 439-8341"
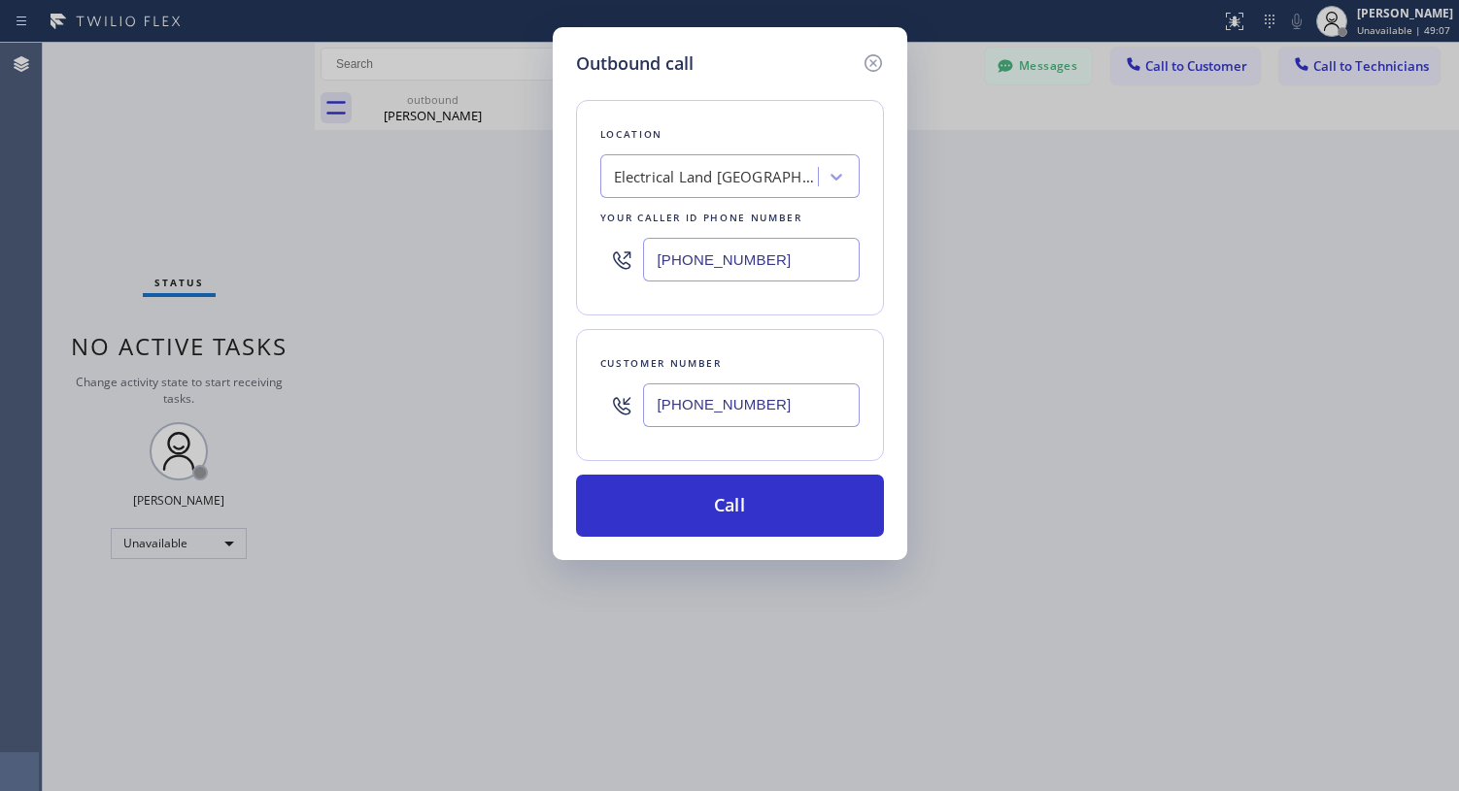
type input "[PHONE_NUMBER]"
click at [733, 180] on div "Electrical Land [GEOGRAPHIC_DATA]([PERSON_NAME] Electrical Contractors)" at bounding box center [716, 177] width 204 height 22
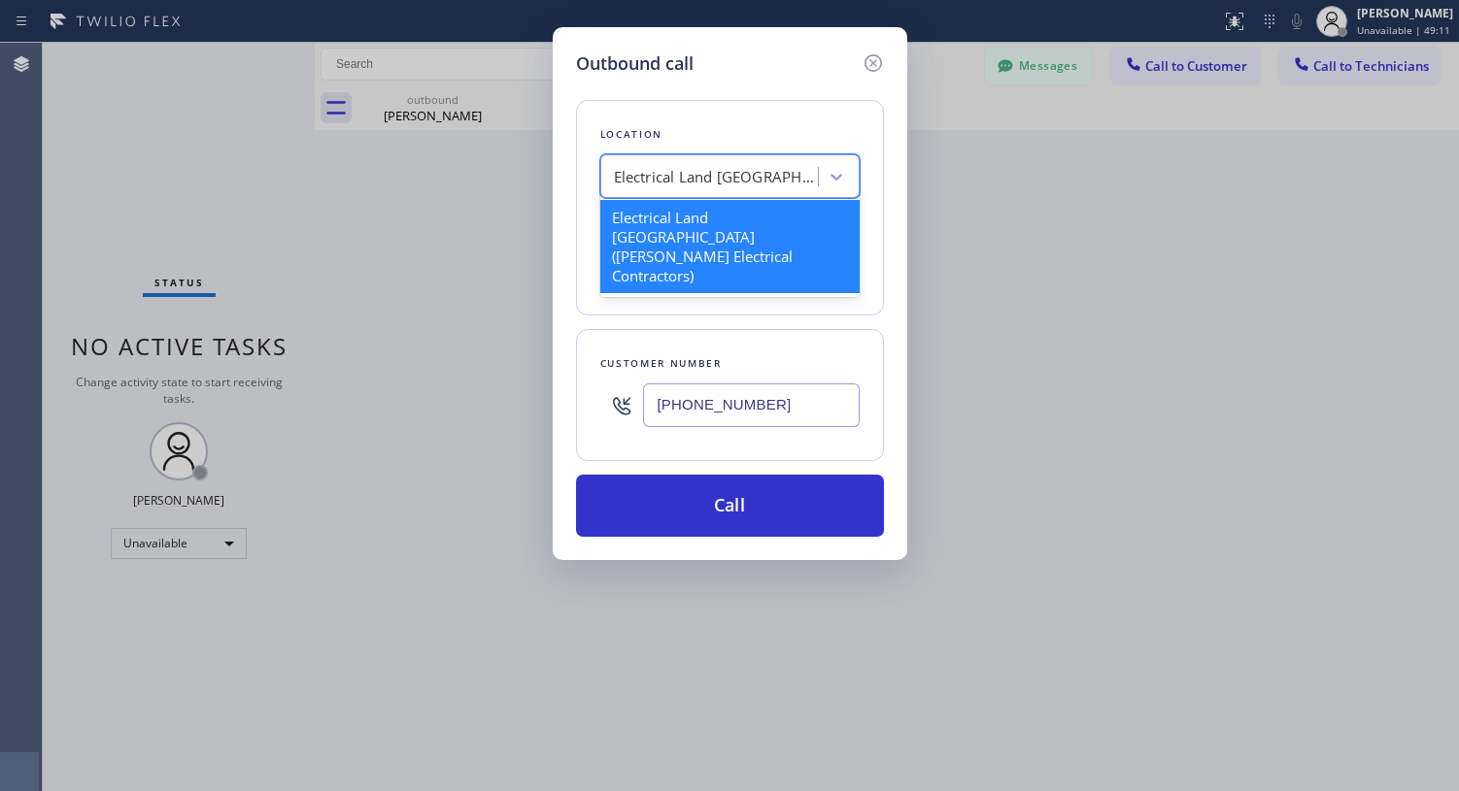
paste input "[PERSON_NAME] & Son"
type input "[PERSON_NAME] & Son"
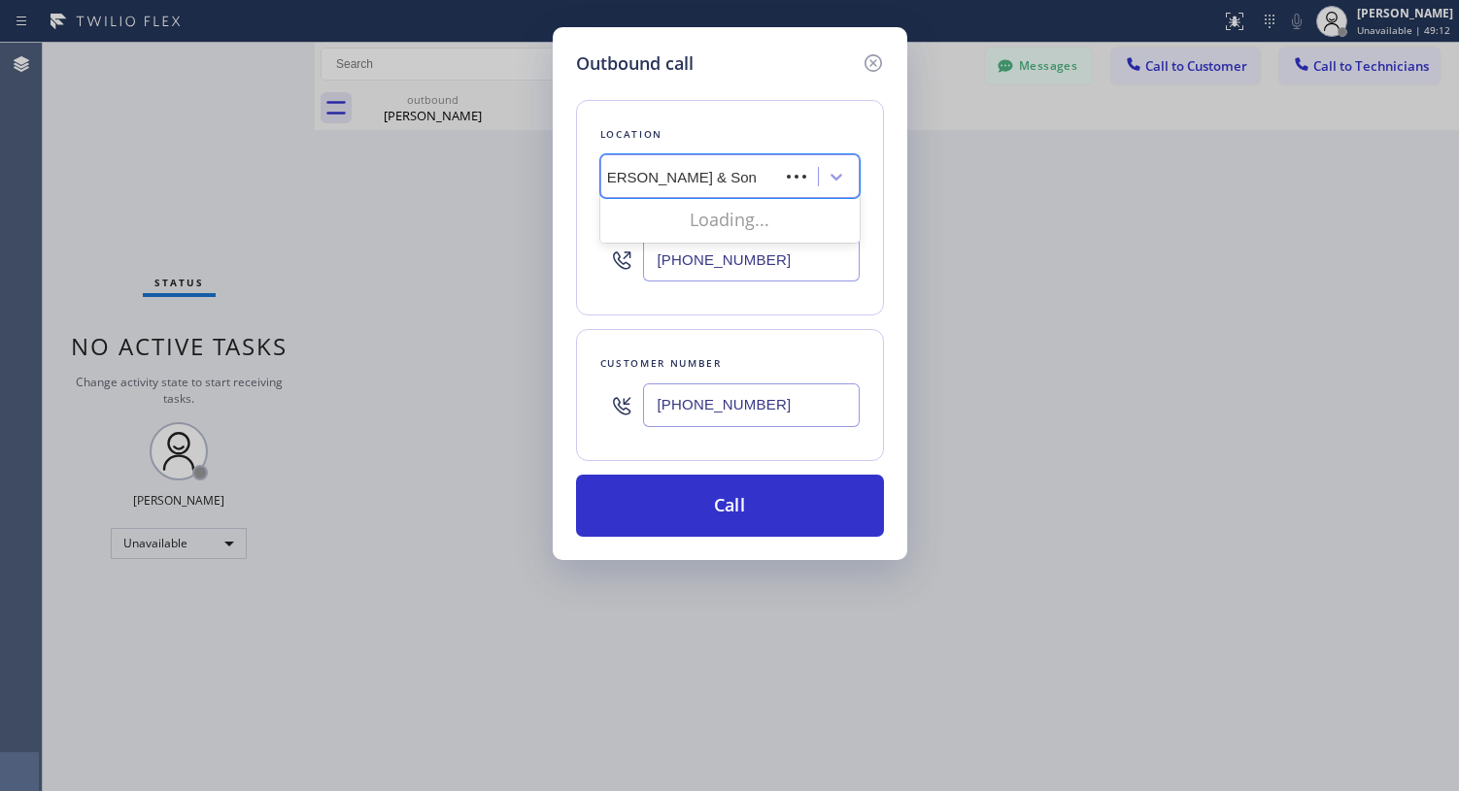
scroll to position [0, 0]
click at [677, 235] on div "[PERSON_NAME] & Son" at bounding box center [729, 217] width 259 height 43
click at [687, 226] on div "[PERSON_NAME] & Son" at bounding box center [729, 217] width 259 height 35
type input "[PHONE_NUMBER]"
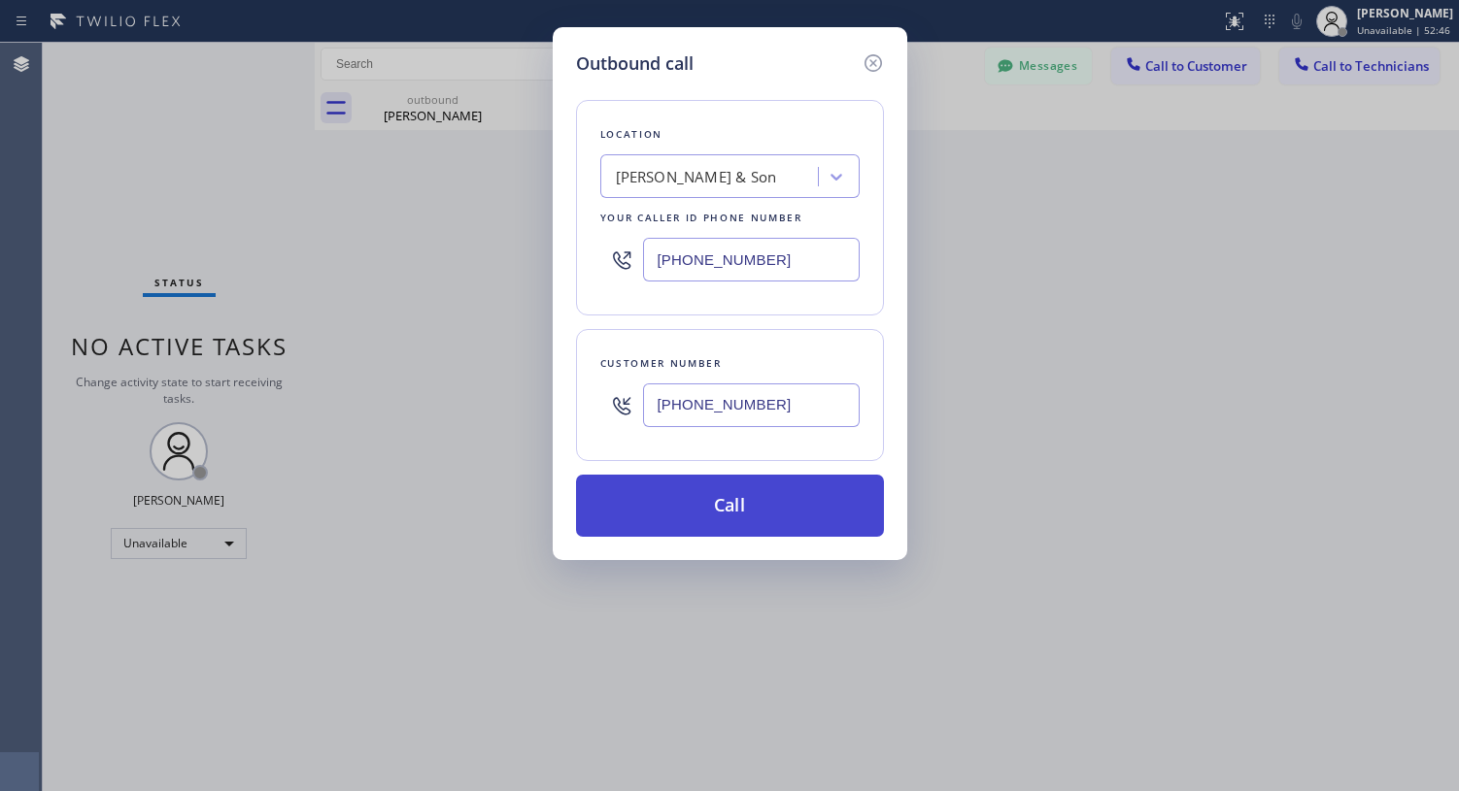
click at [710, 503] on button "Call" at bounding box center [730, 506] width 308 height 62
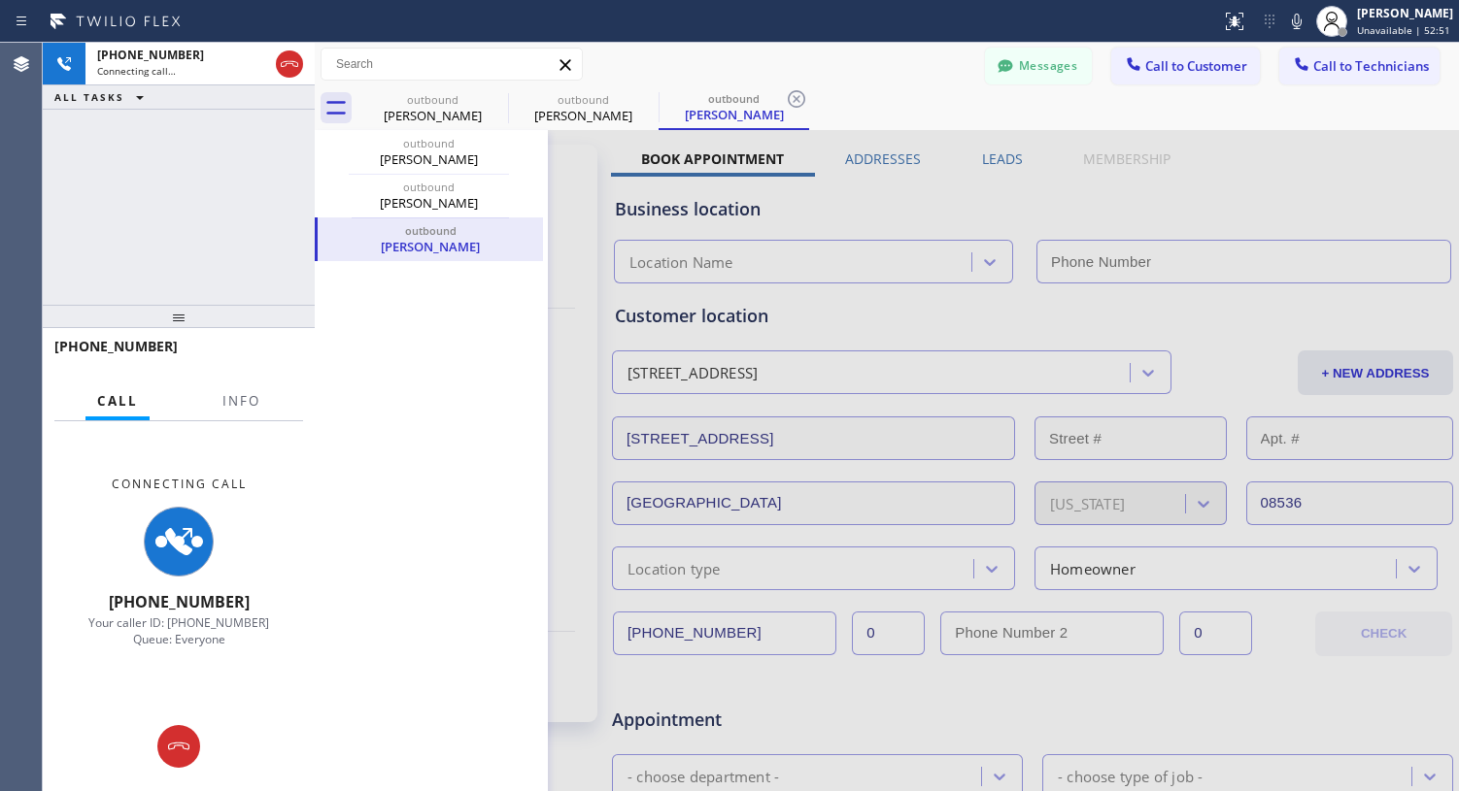
type input "[PHONE_NUMBER]"
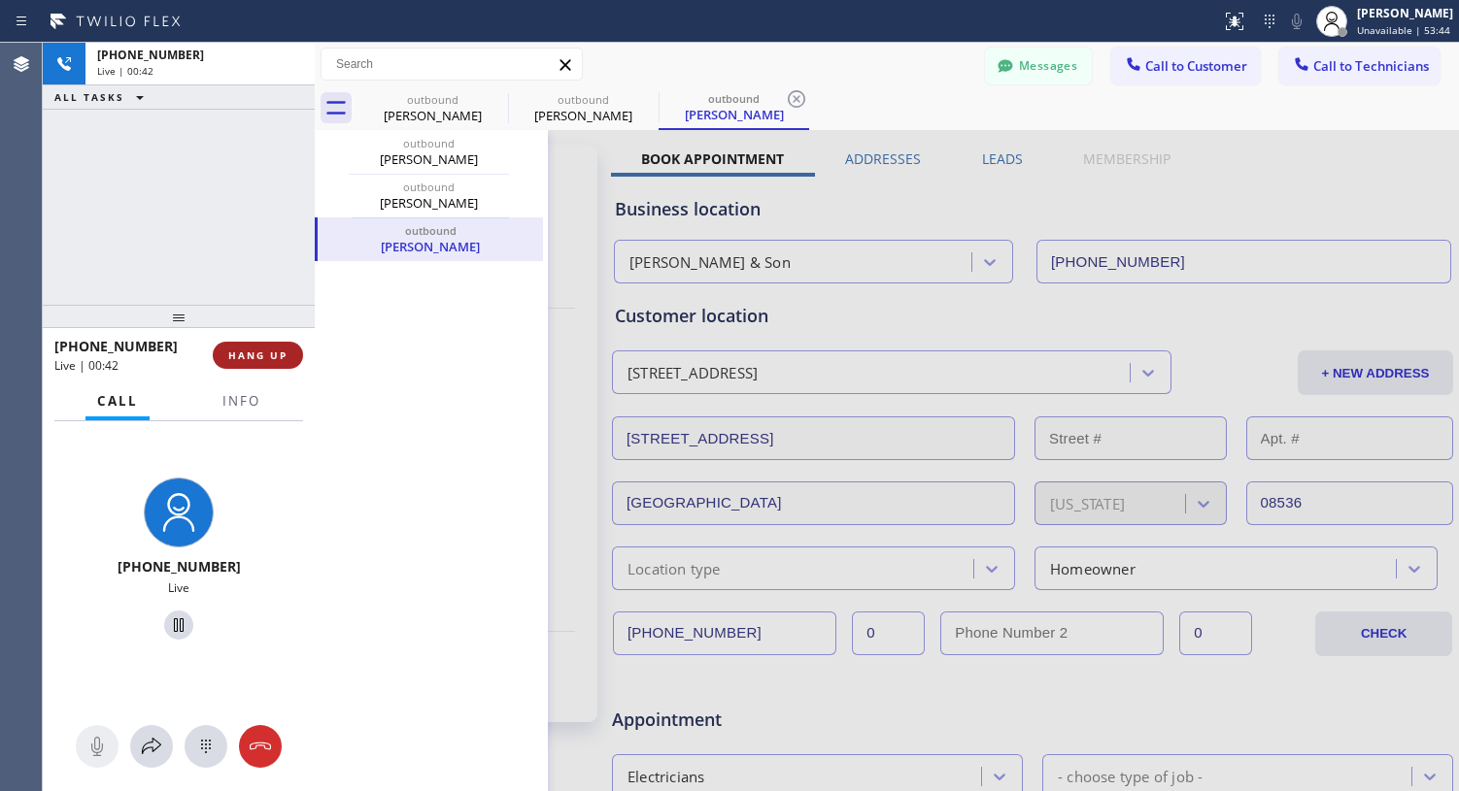
click at [261, 358] on span "HANG UP" at bounding box center [257, 356] width 59 height 14
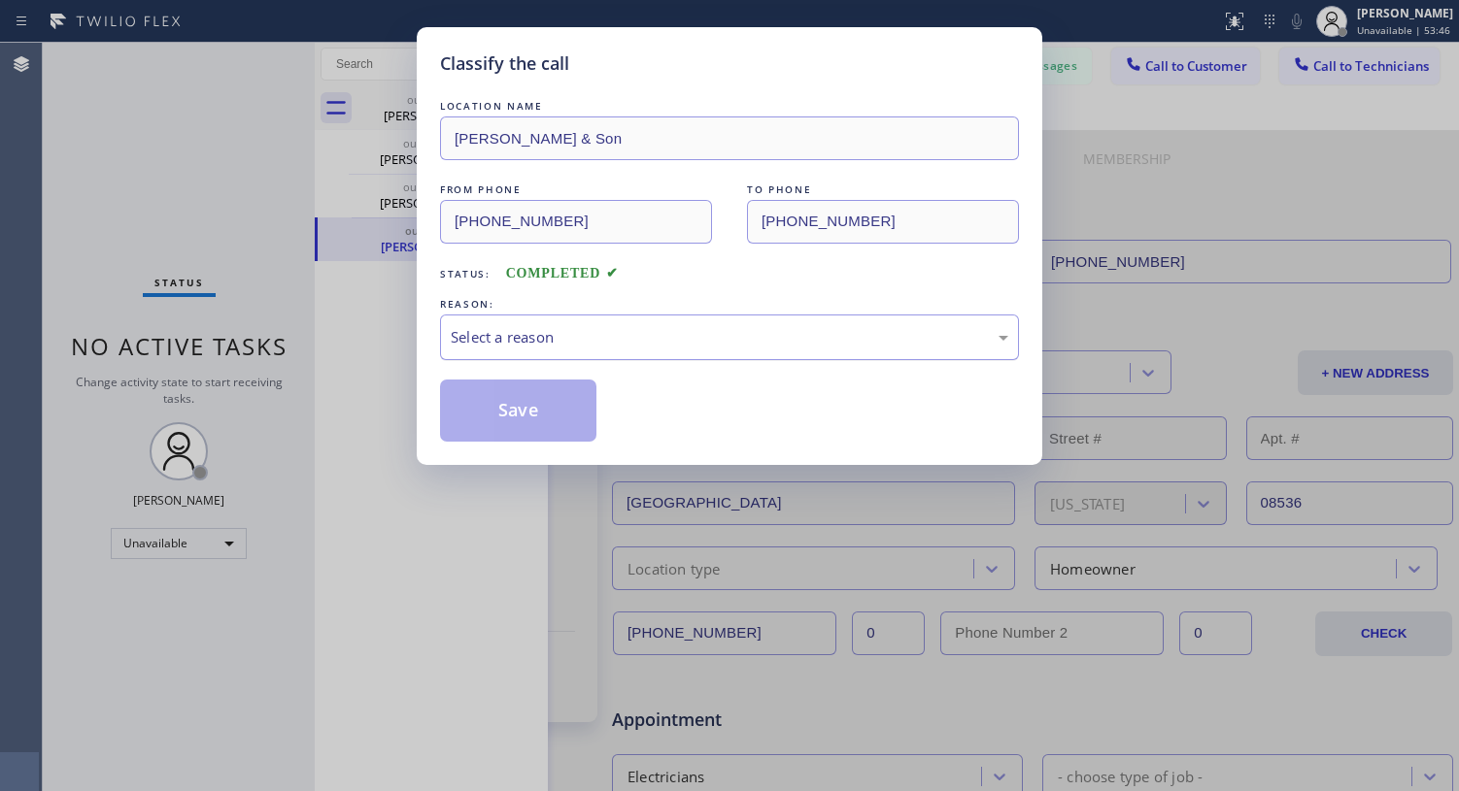
click at [568, 330] on div "Select a reason" at bounding box center [729, 337] width 557 height 22
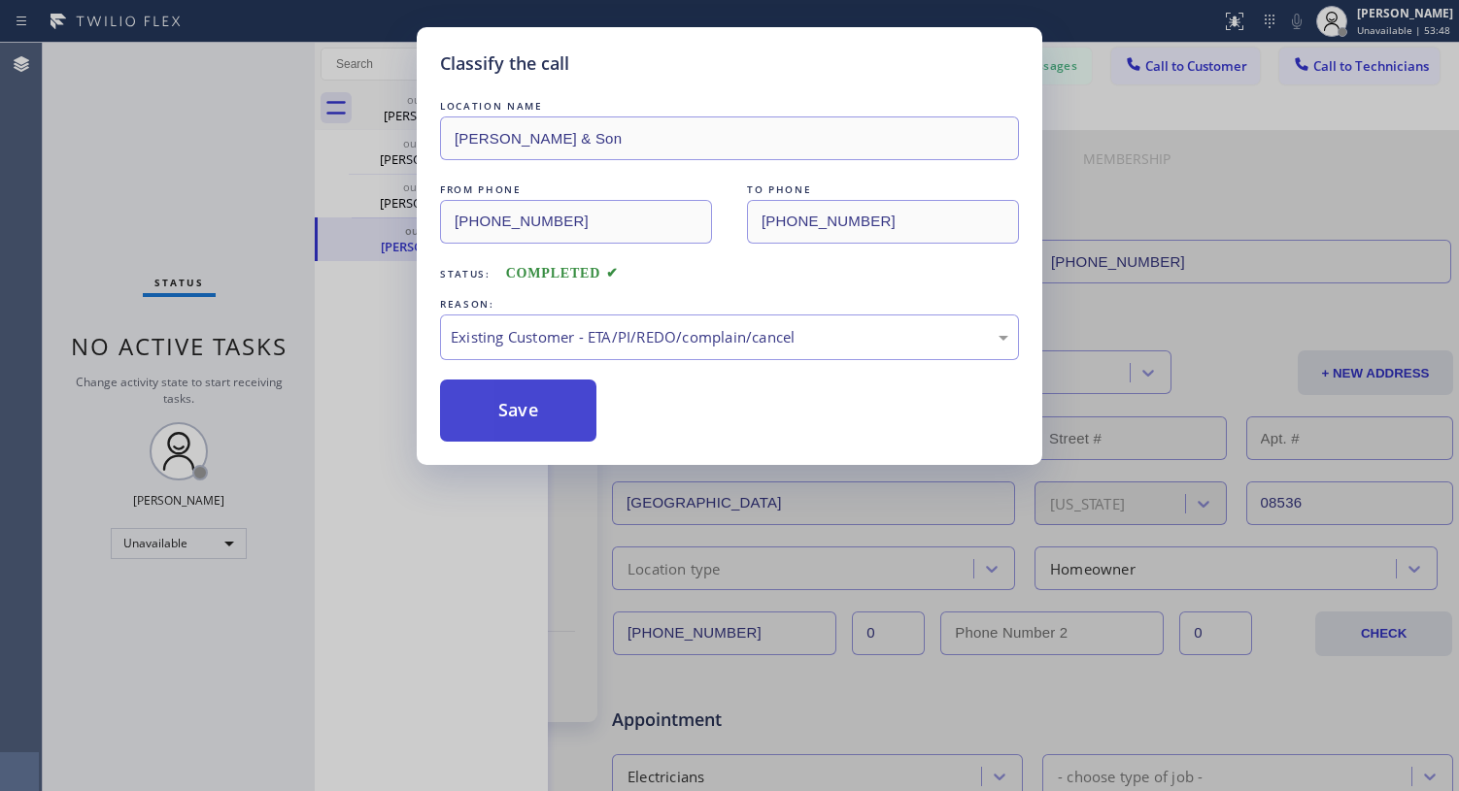
click at [517, 428] on button "Save" at bounding box center [518, 411] width 156 height 62
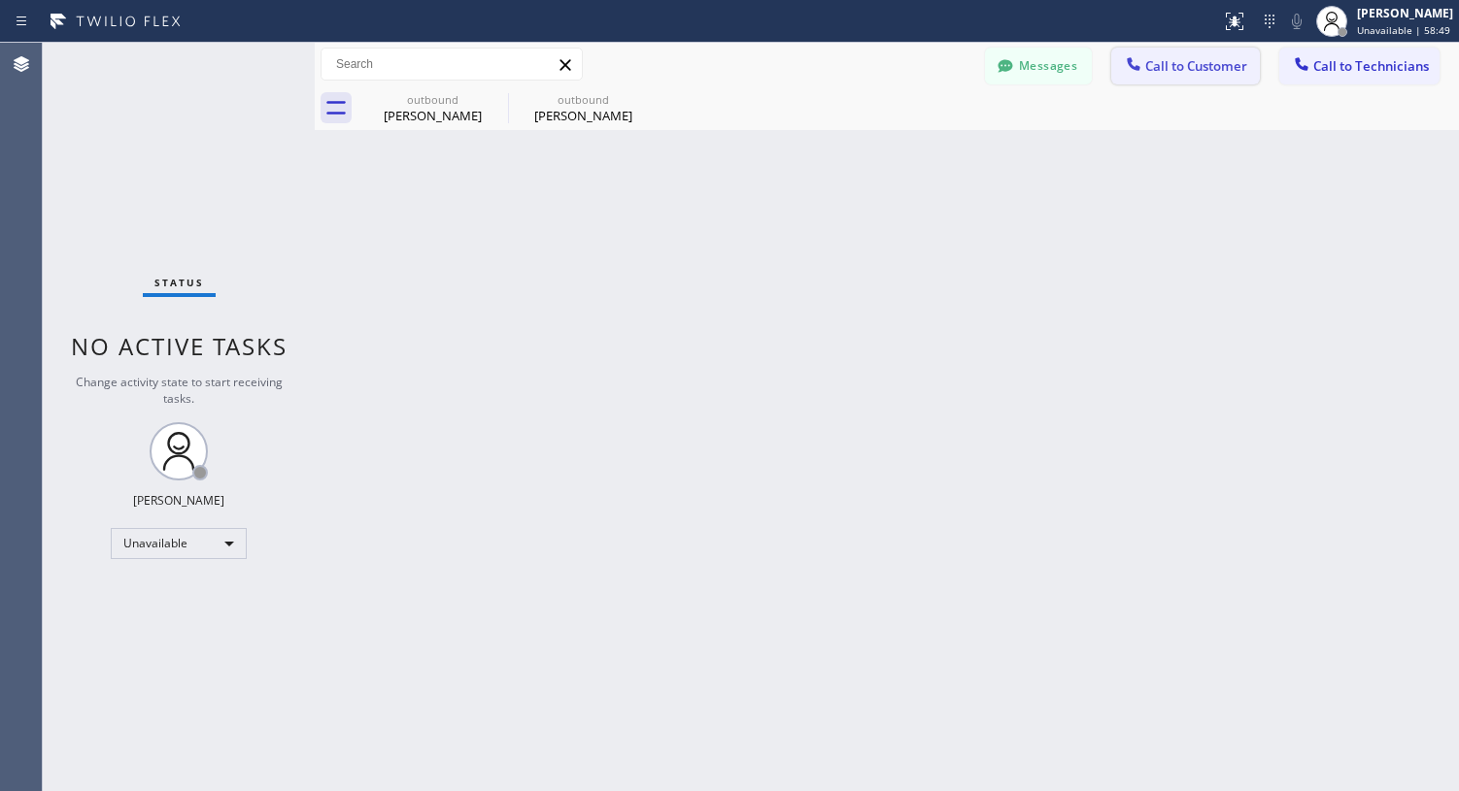
click at [1199, 78] on button "Call to Customer" at bounding box center [1185, 66] width 149 height 37
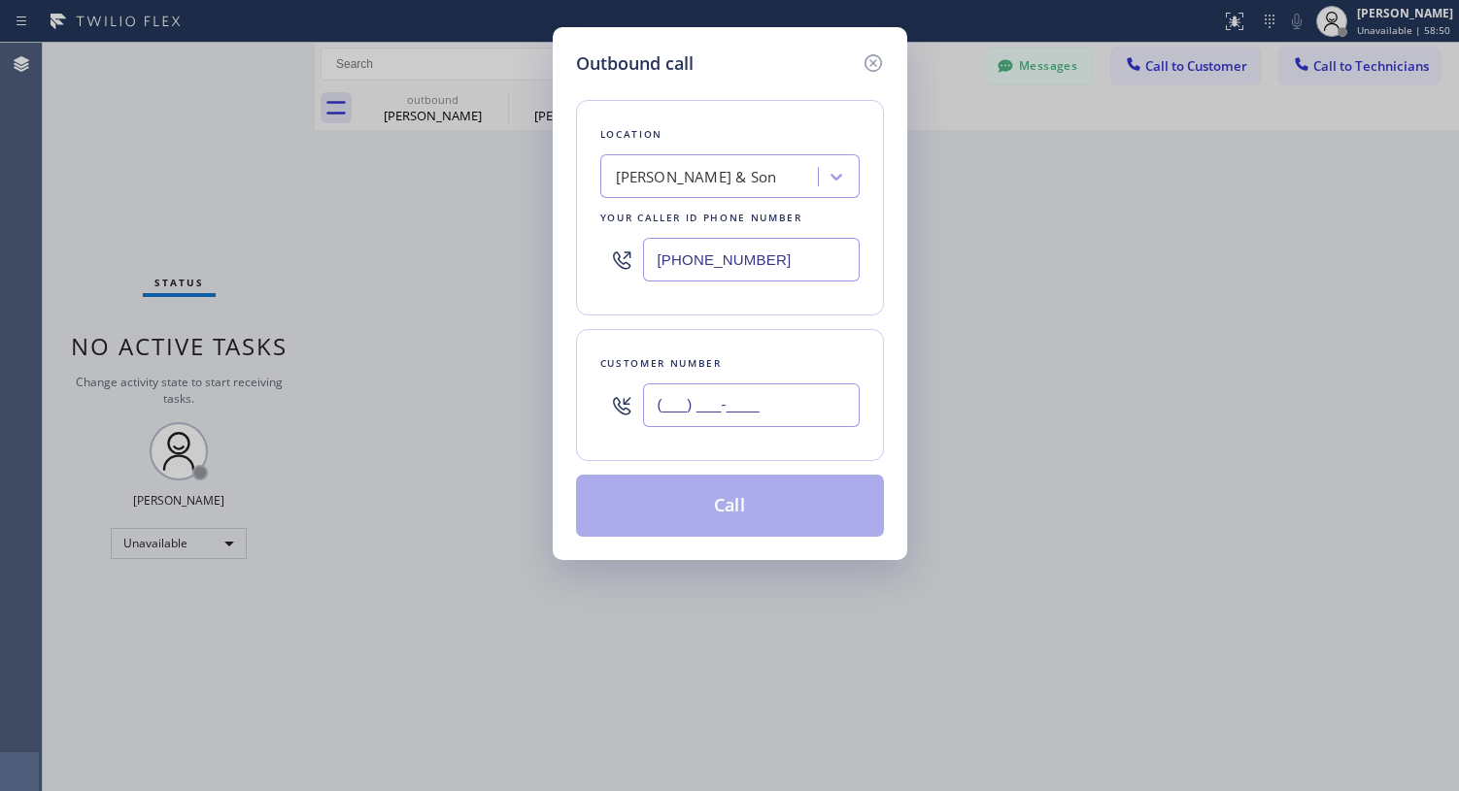
click at [794, 396] on input "(___) ___-____" at bounding box center [751, 406] width 217 height 44
paste input "201) 315-9383"
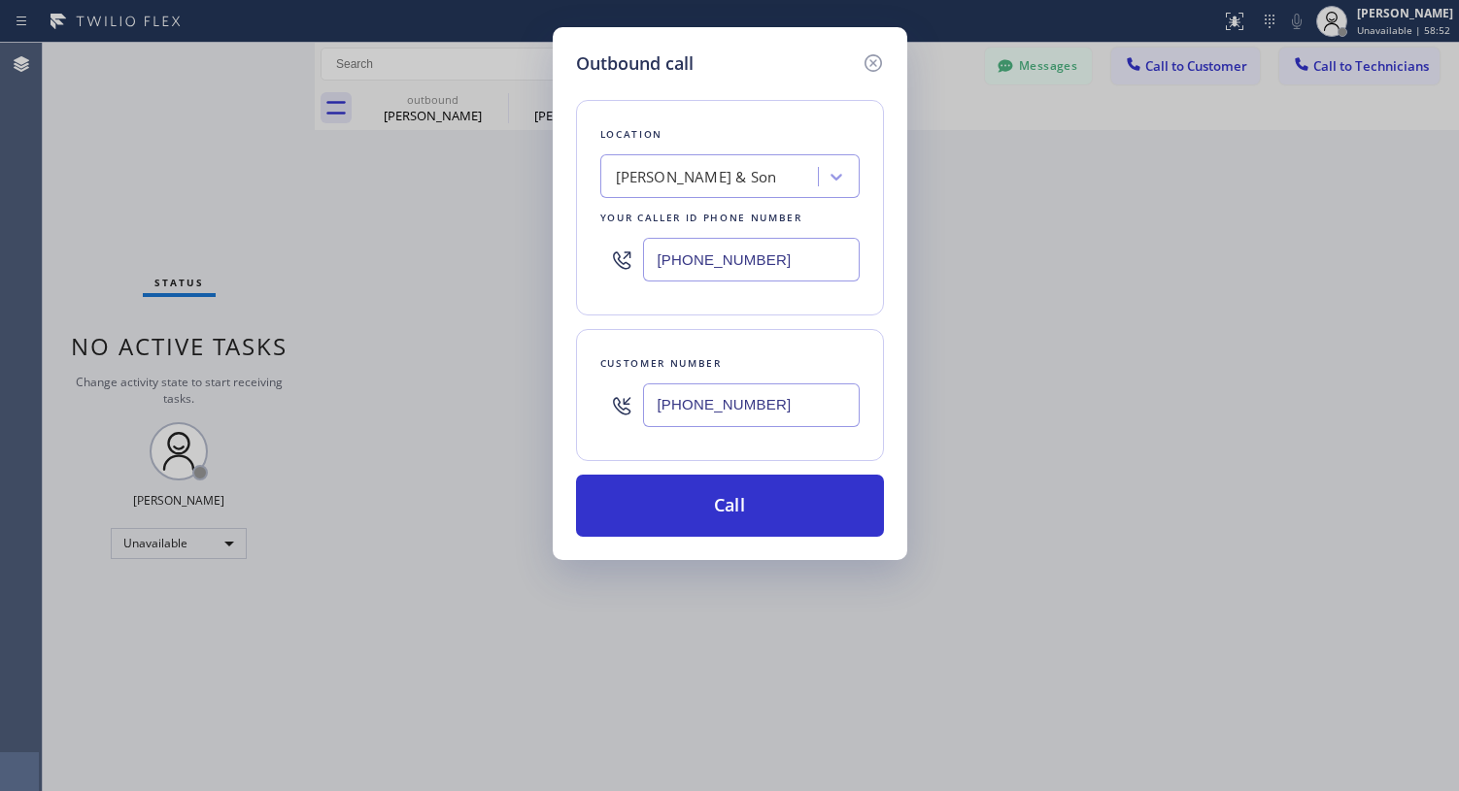
type input "[PHONE_NUMBER]"
click at [733, 174] on div "[PERSON_NAME] & Son" at bounding box center [696, 177] width 161 height 22
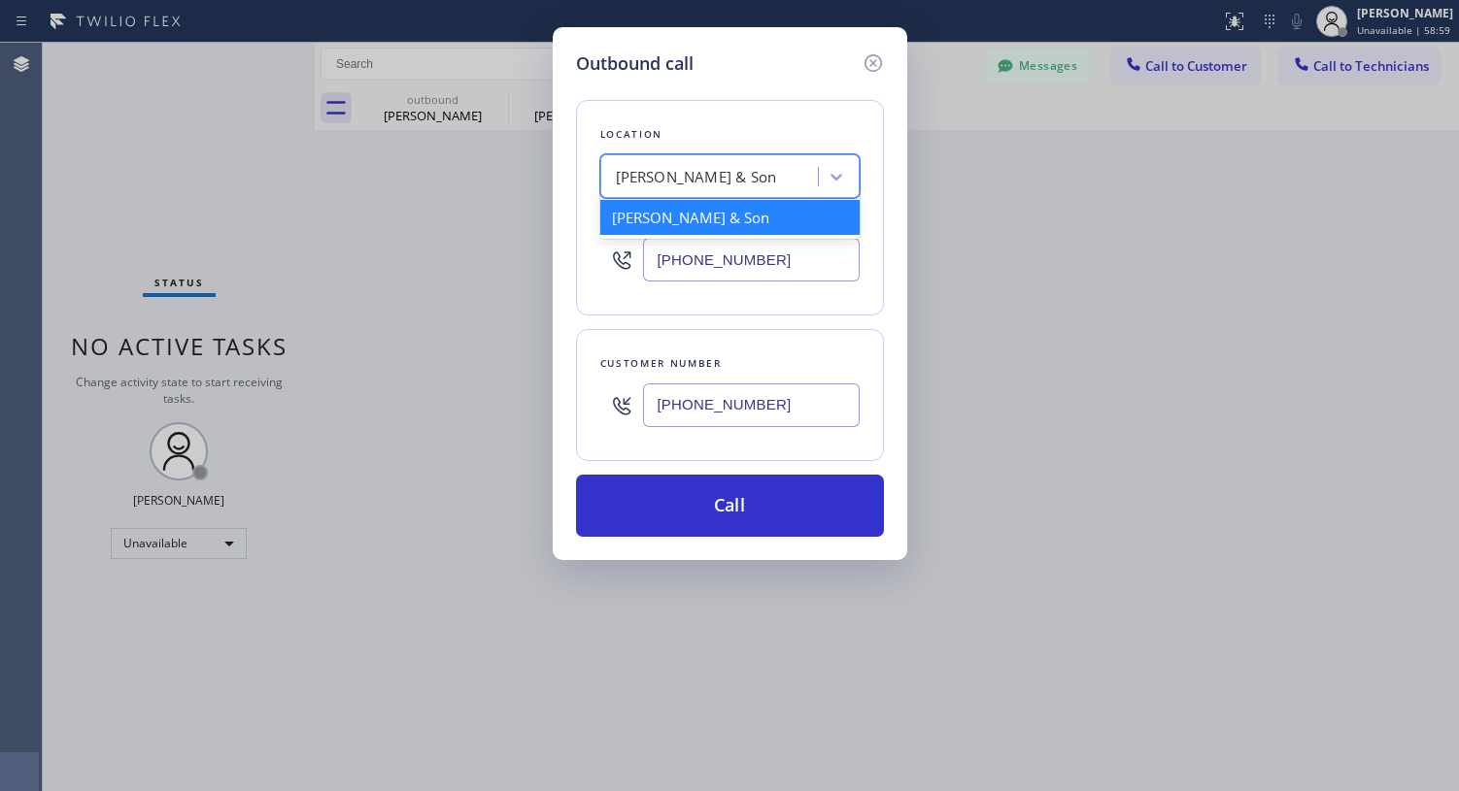
paste input "De [PERSON_NAME] Van Nest Electrical"
type input "De [PERSON_NAME] Van Nest Electrical"
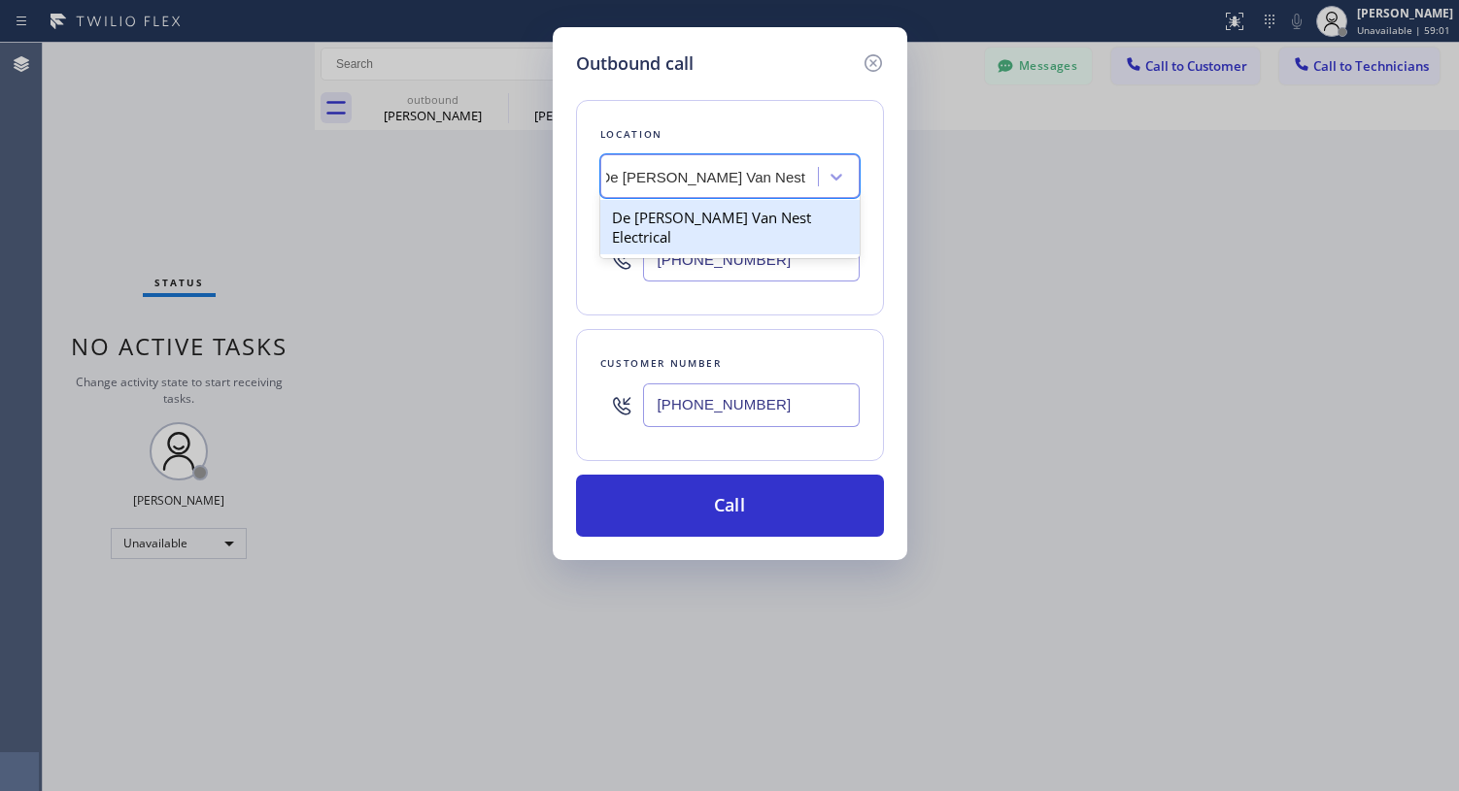
click at [721, 224] on div "De [PERSON_NAME] Van Nest Electrical" at bounding box center [729, 227] width 259 height 54
type input "[PHONE_NUMBER]"
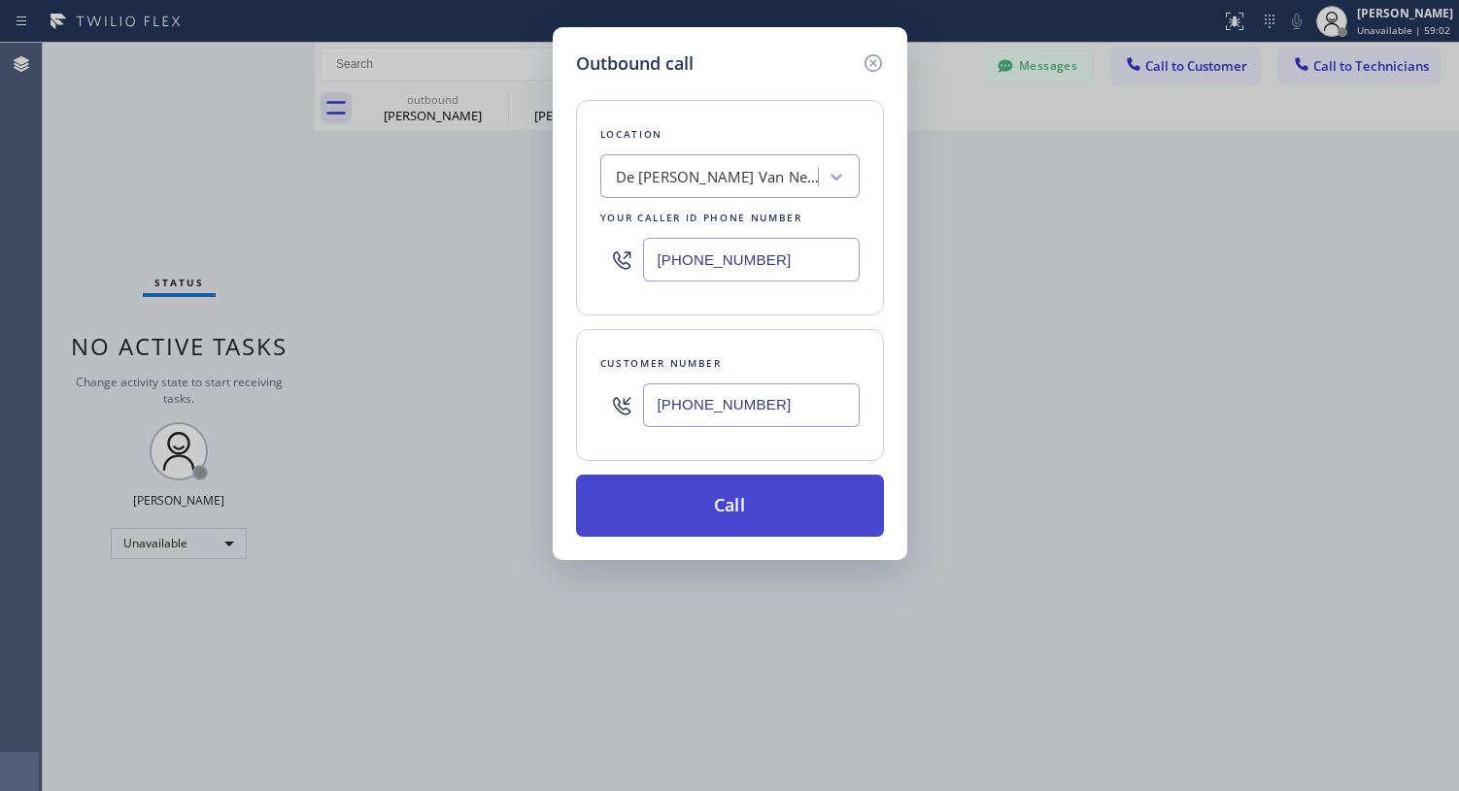
click at [722, 510] on button "Call" at bounding box center [730, 506] width 308 height 62
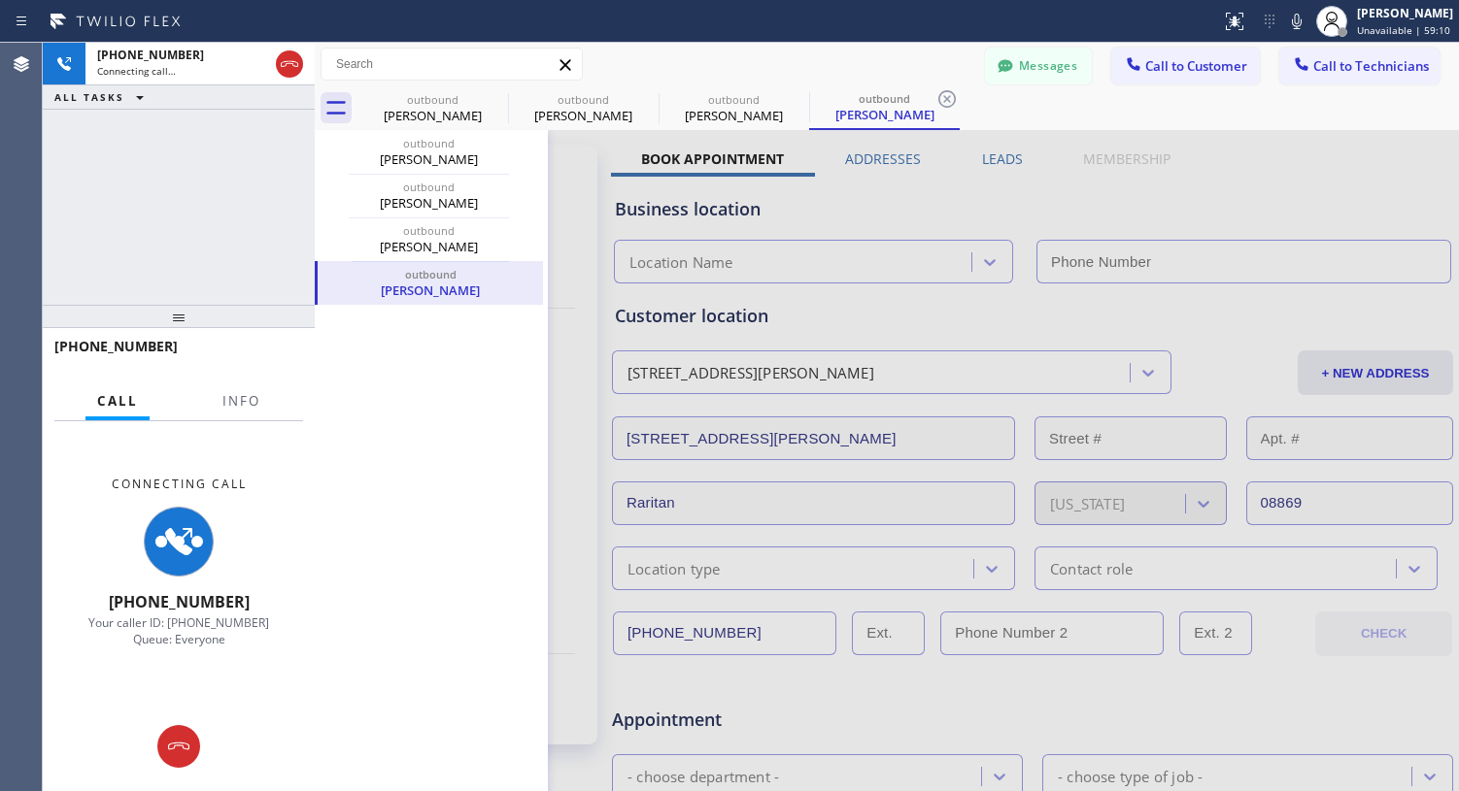
type input "[PHONE_NUMBER]"
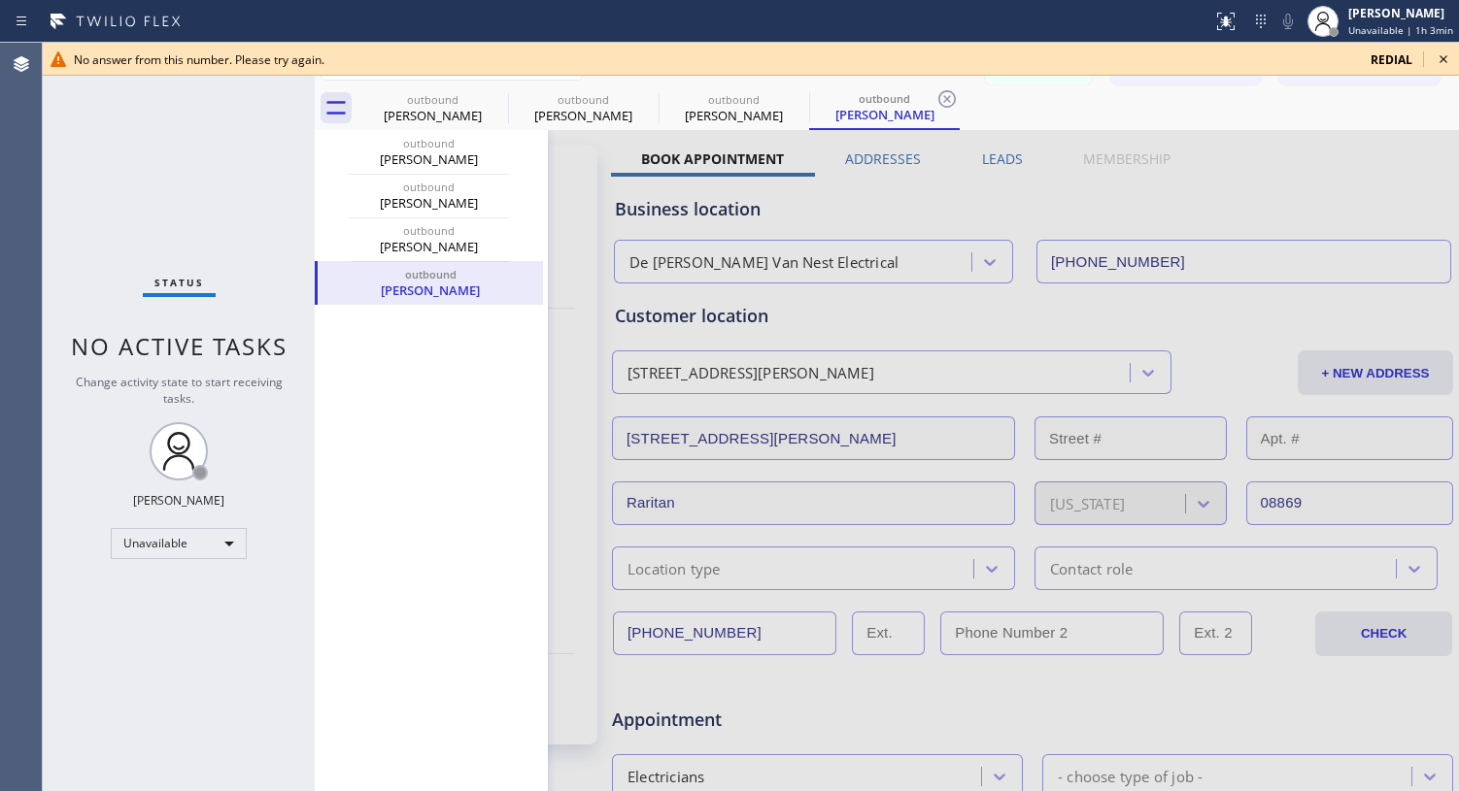
click at [1447, 53] on icon at bounding box center [1442, 59] width 23 height 23
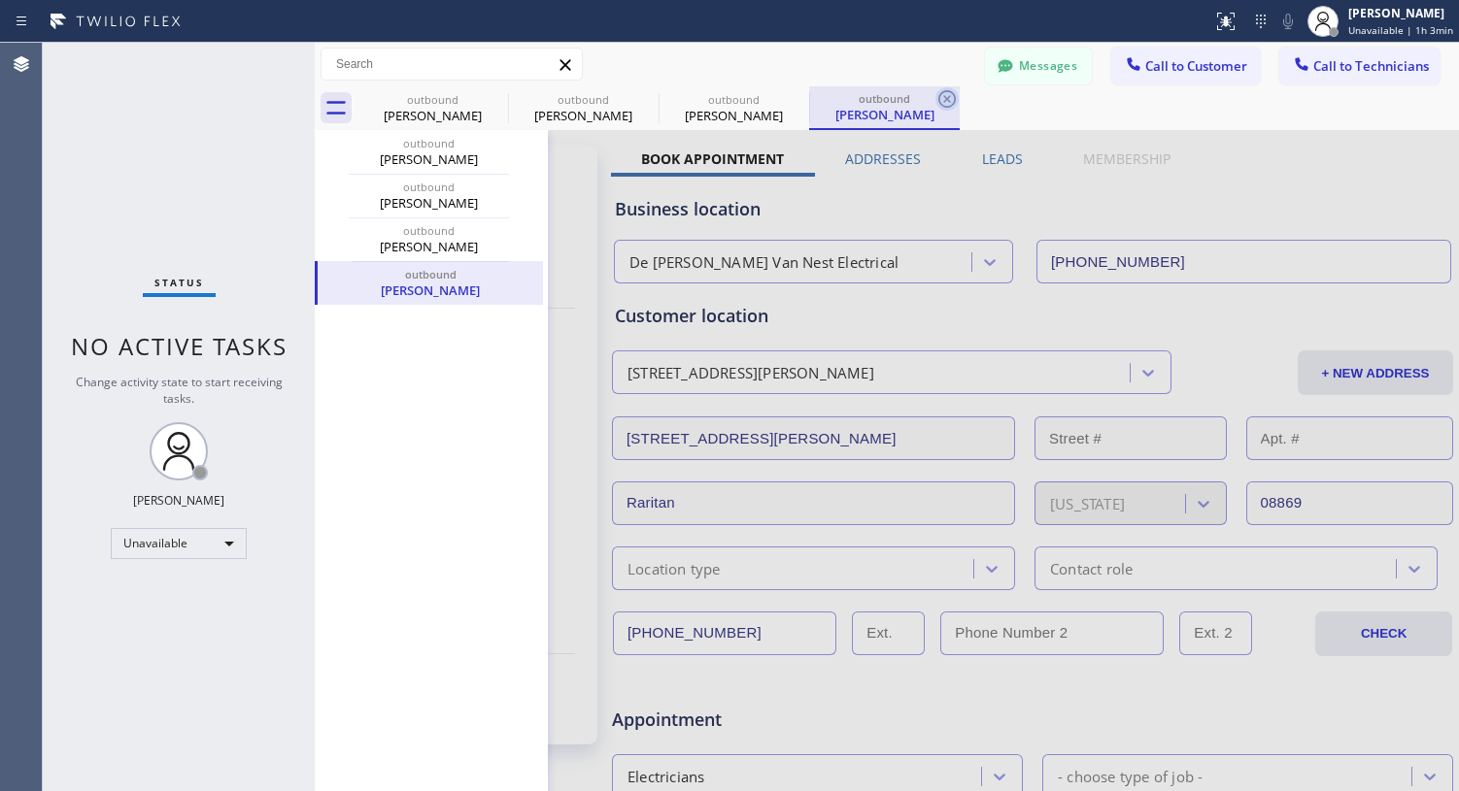
click at [949, 97] on icon at bounding box center [946, 98] width 17 height 17
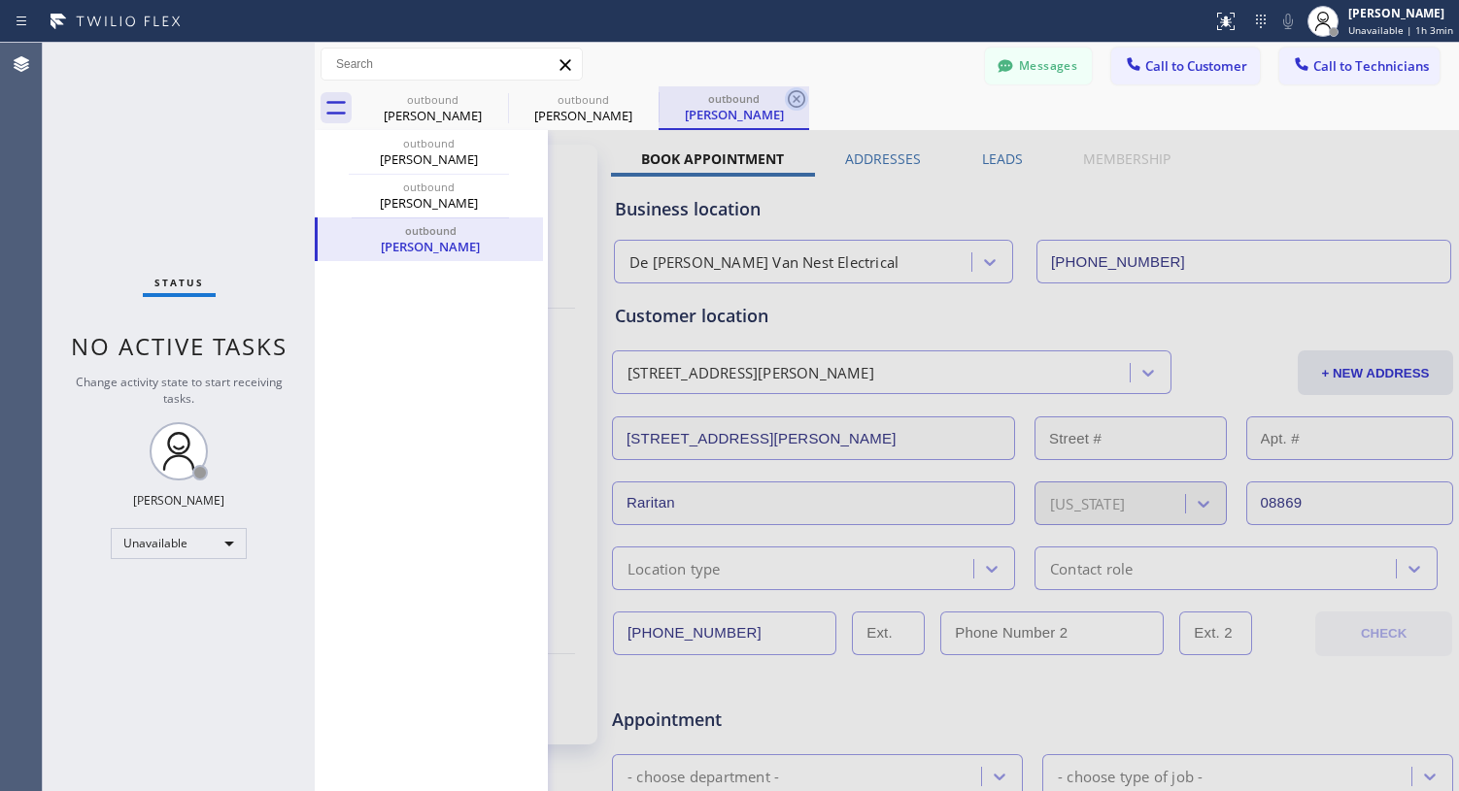
click at [801, 104] on icon at bounding box center [796, 98] width 23 height 23
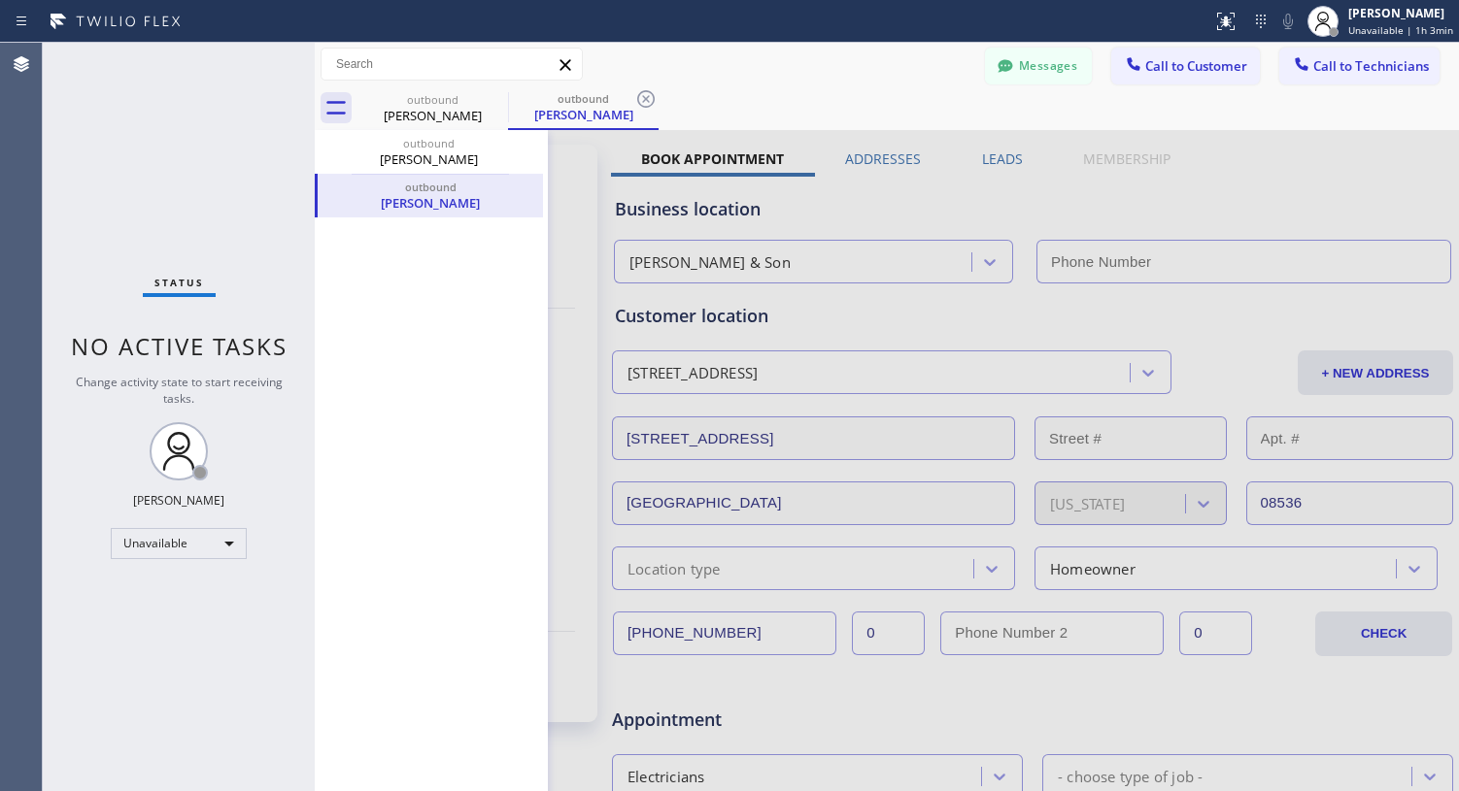
type input "[PHONE_NUMBER]"
click at [653, 98] on icon at bounding box center [645, 98] width 23 height 23
type input "[PHONE_NUMBER]"
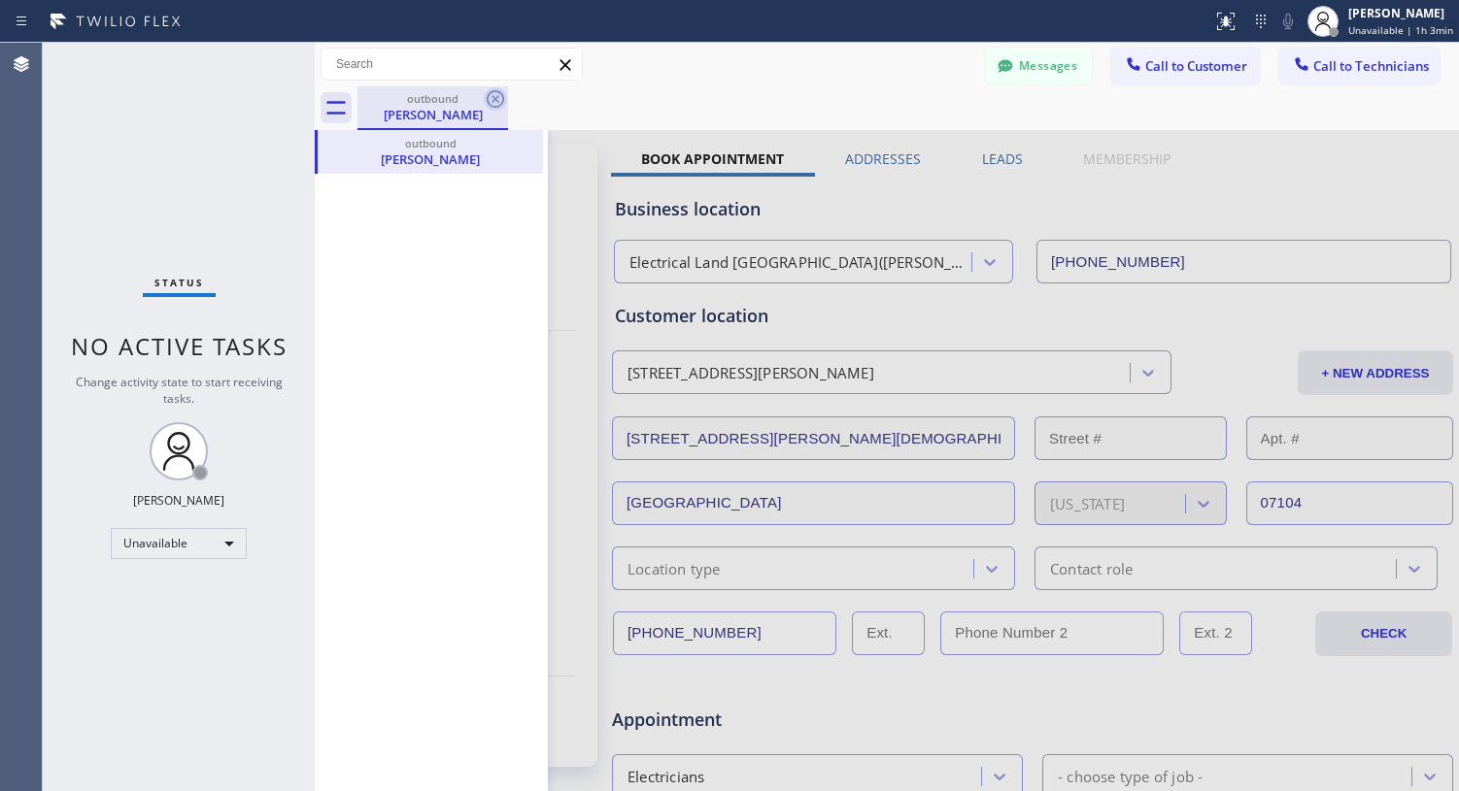
click at [496, 97] on icon at bounding box center [495, 98] width 23 height 23
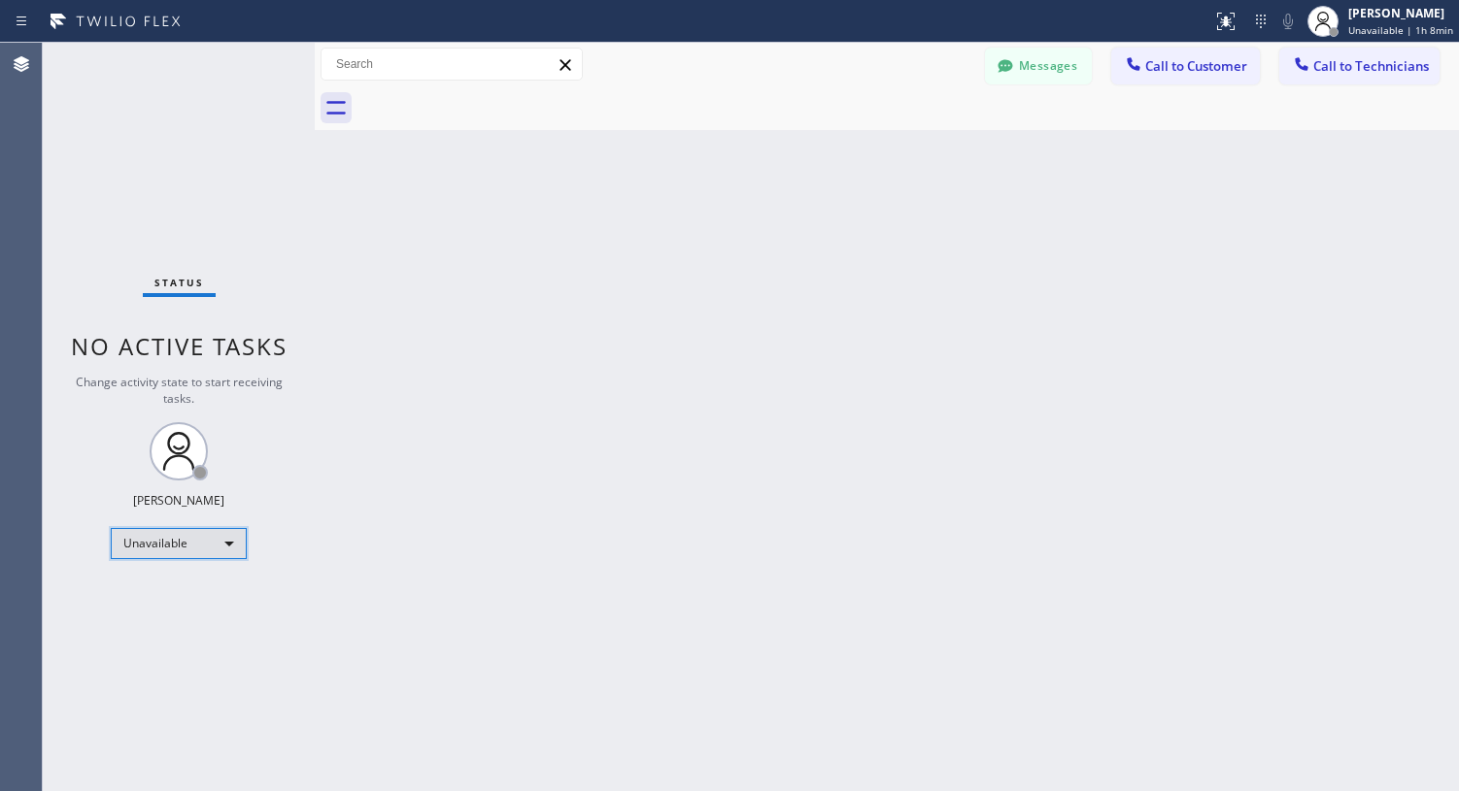
click at [199, 542] on div "Unavailable" at bounding box center [179, 543] width 136 height 31
click at [185, 592] on li "Available" at bounding box center [178, 595] width 132 height 23
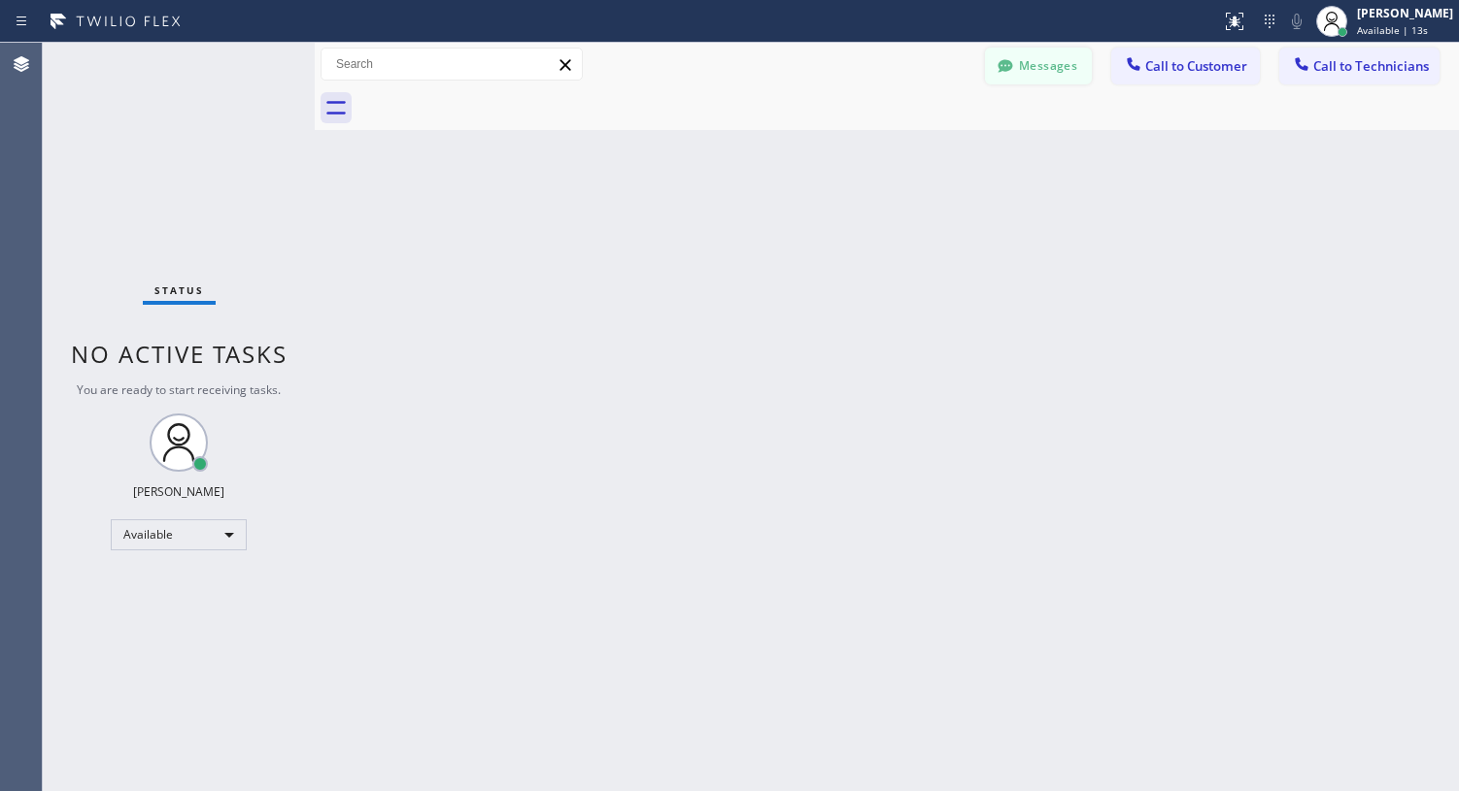
click at [1035, 77] on button "Messages" at bounding box center [1038, 66] width 107 height 37
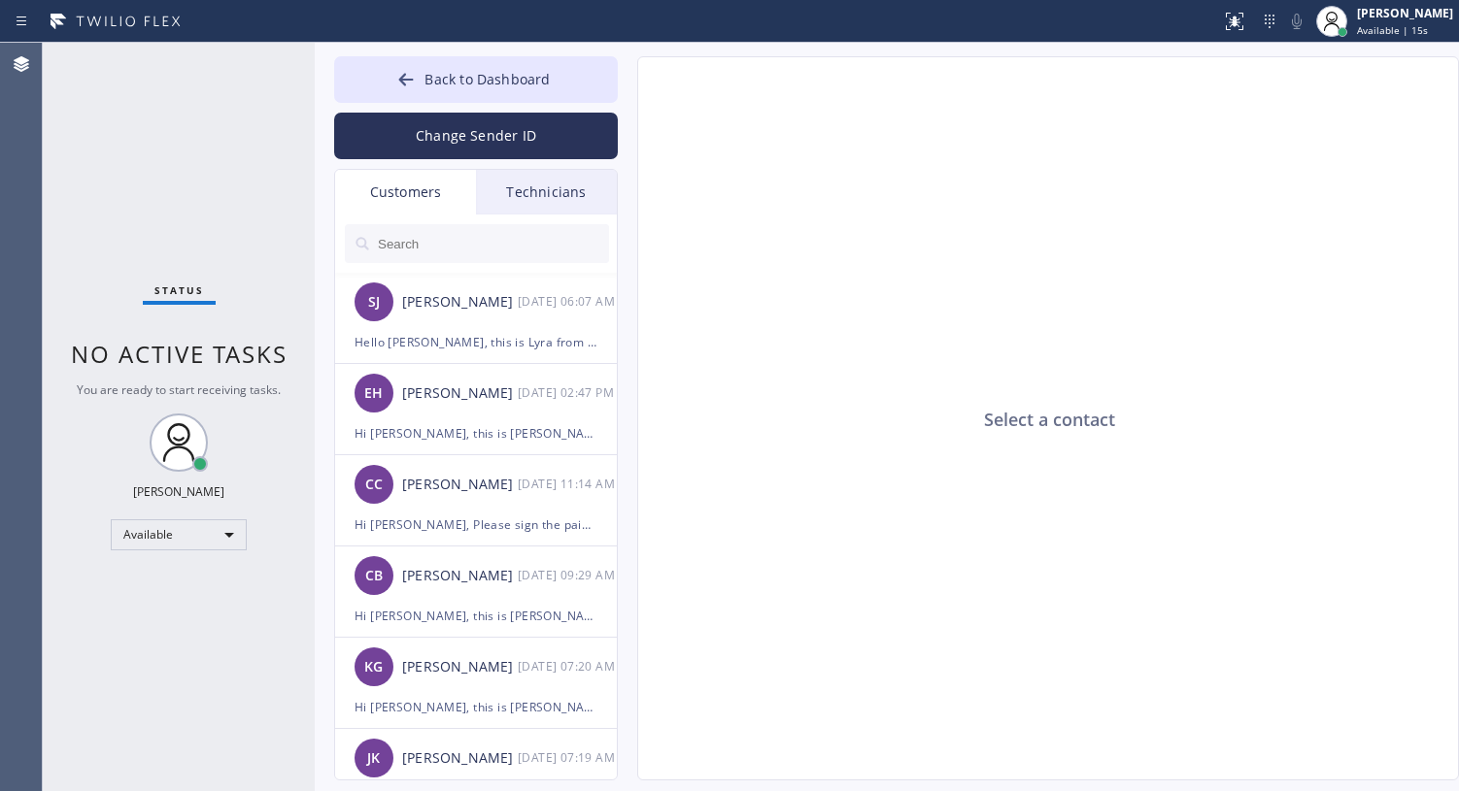
click at [590, 195] on div "Technicians" at bounding box center [546, 192] width 141 height 45
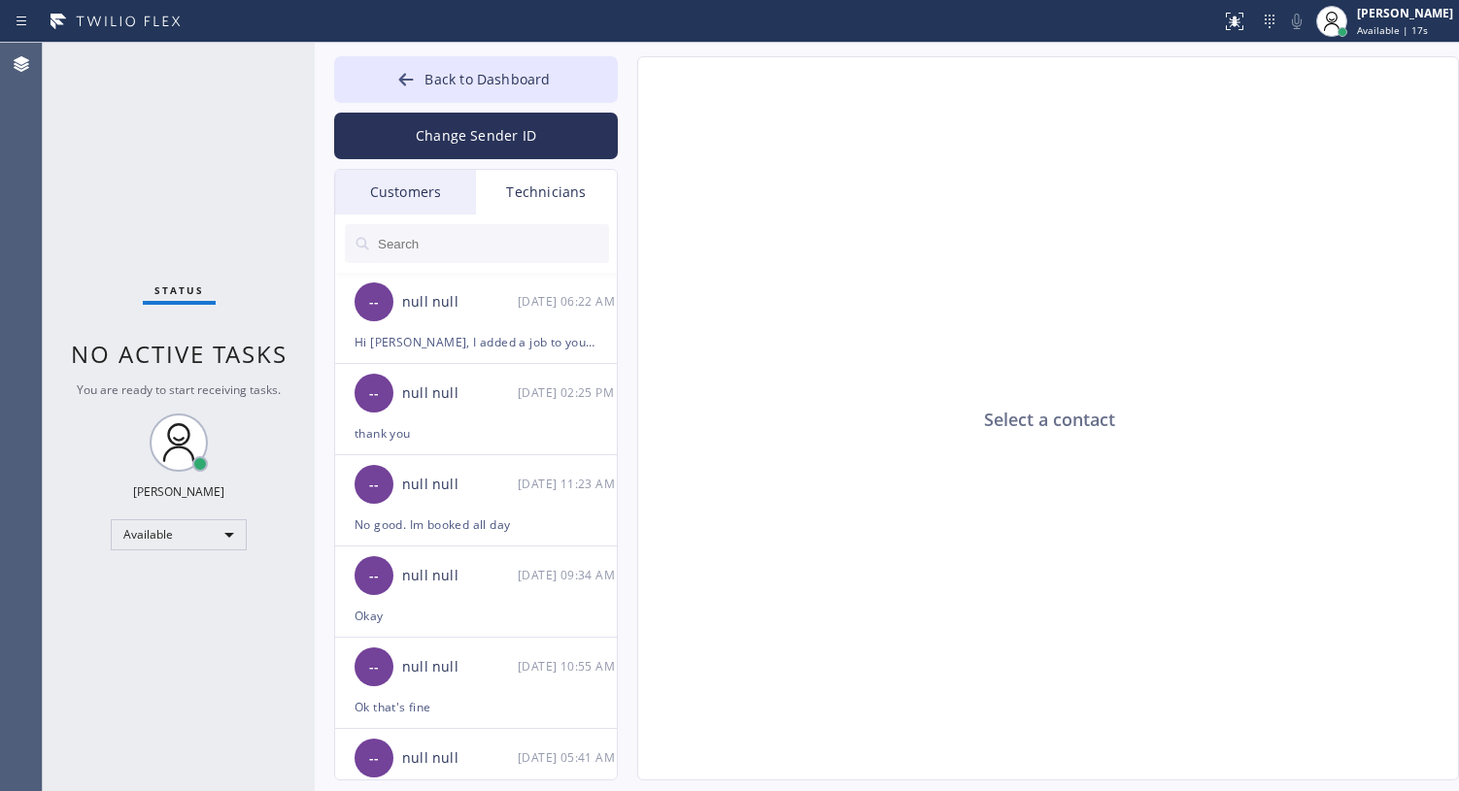
click at [479, 134] on button "Change Sender ID" at bounding box center [476, 136] width 284 height 47
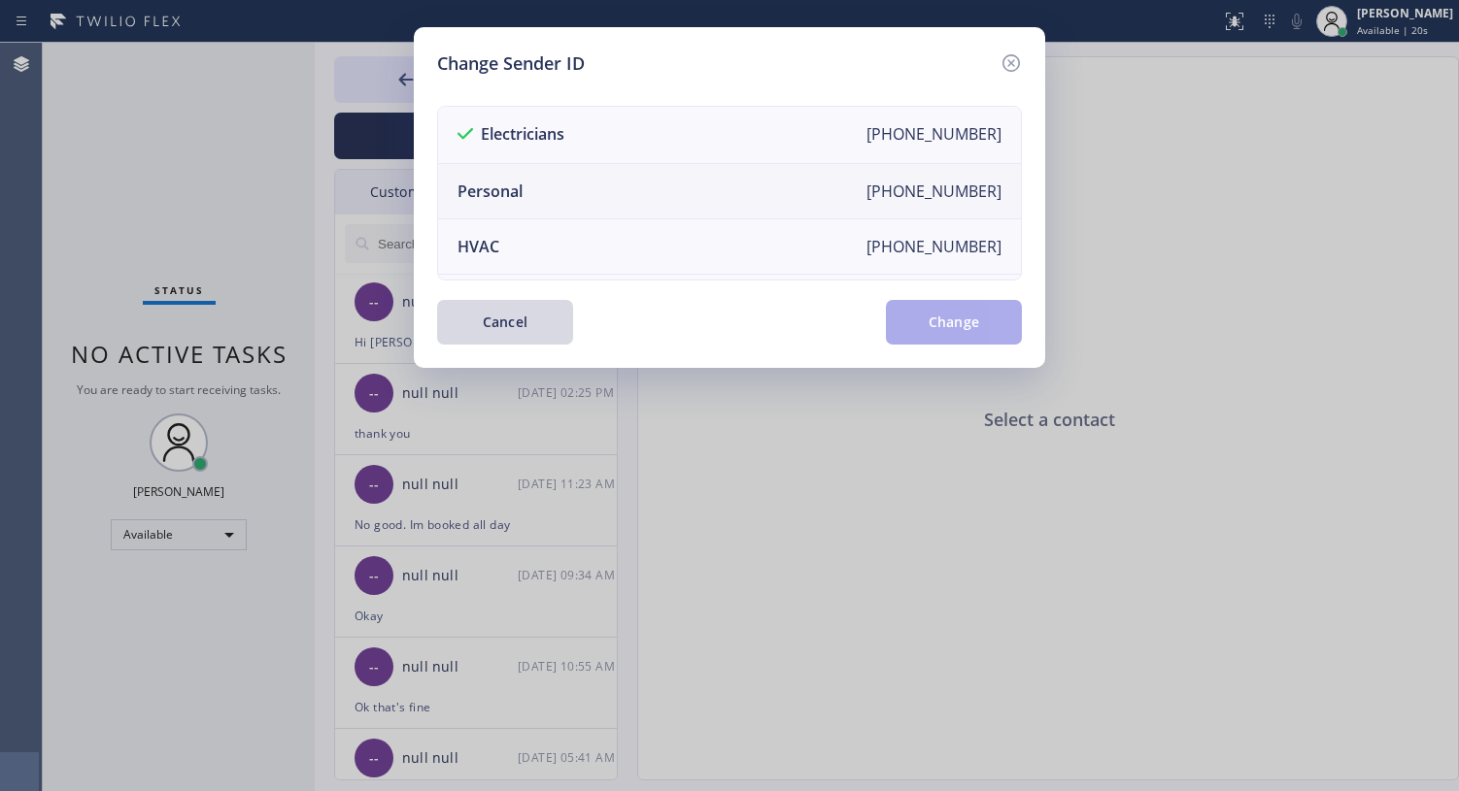
click at [535, 199] on li "Personal [PHONE_NUMBER]" at bounding box center [729, 191] width 583 height 55
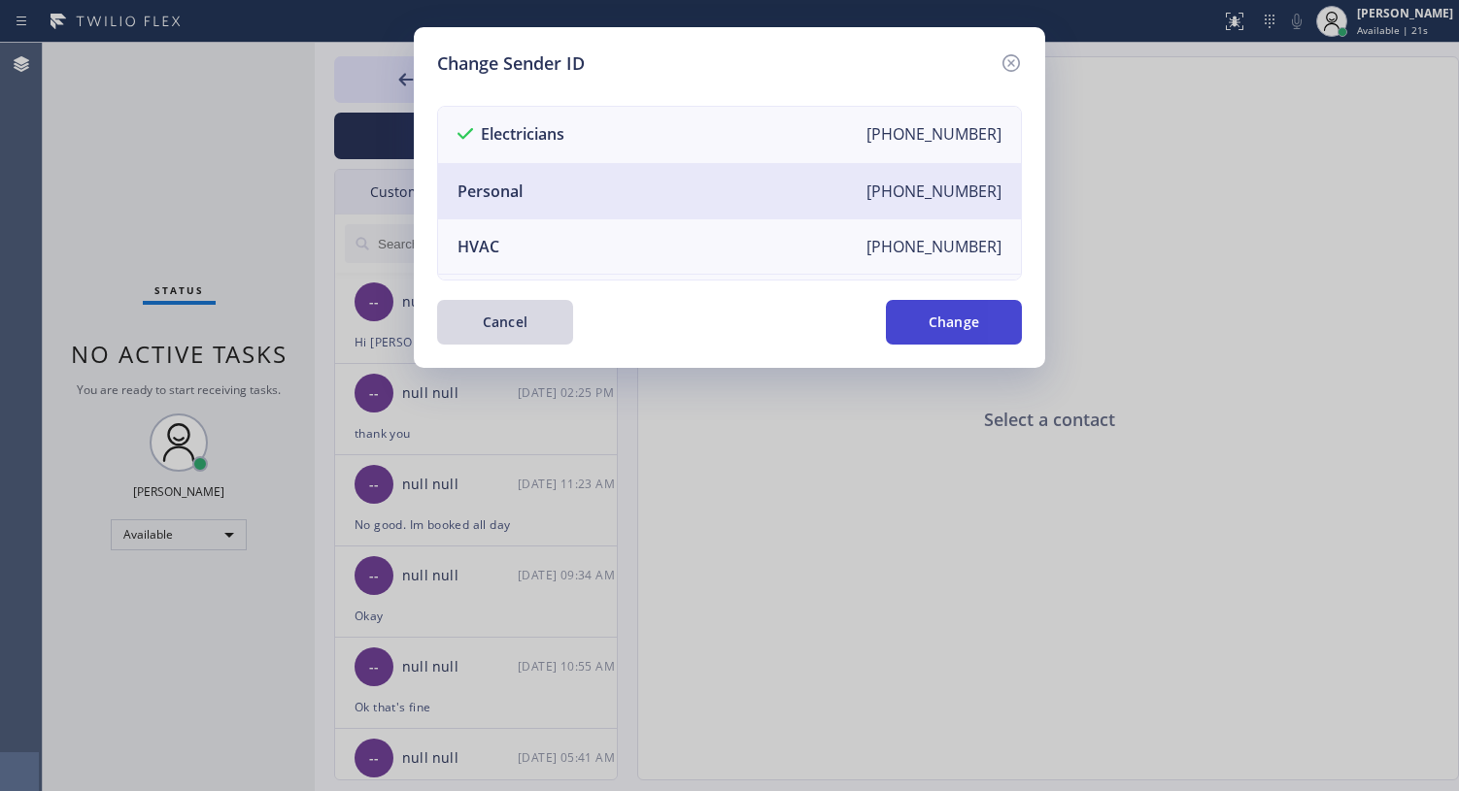
click at [913, 312] on button "Change" at bounding box center [954, 322] width 136 height 45
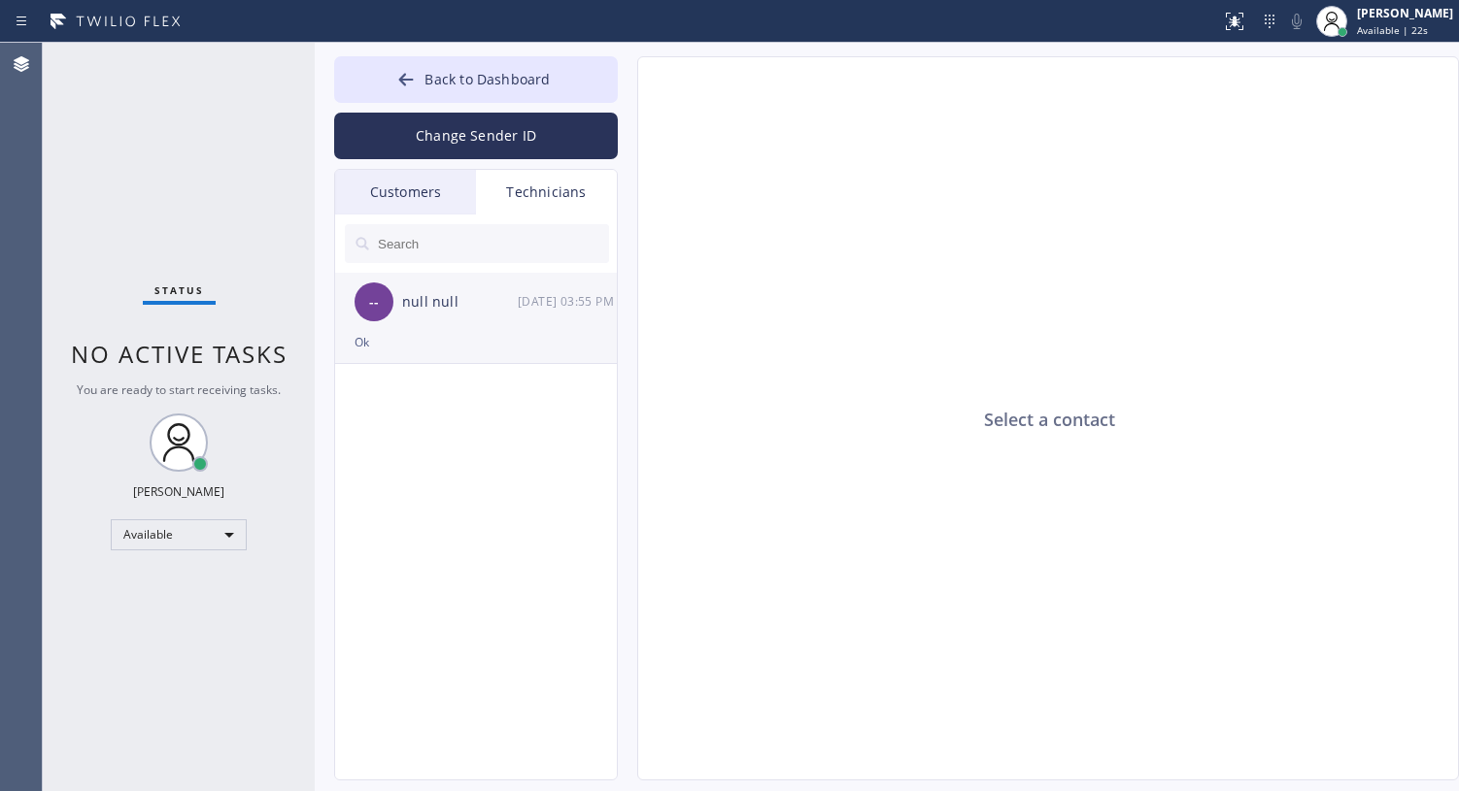
click at [443, 345] on div "Ok" at bounding box center [475, 342] width 243 height 22
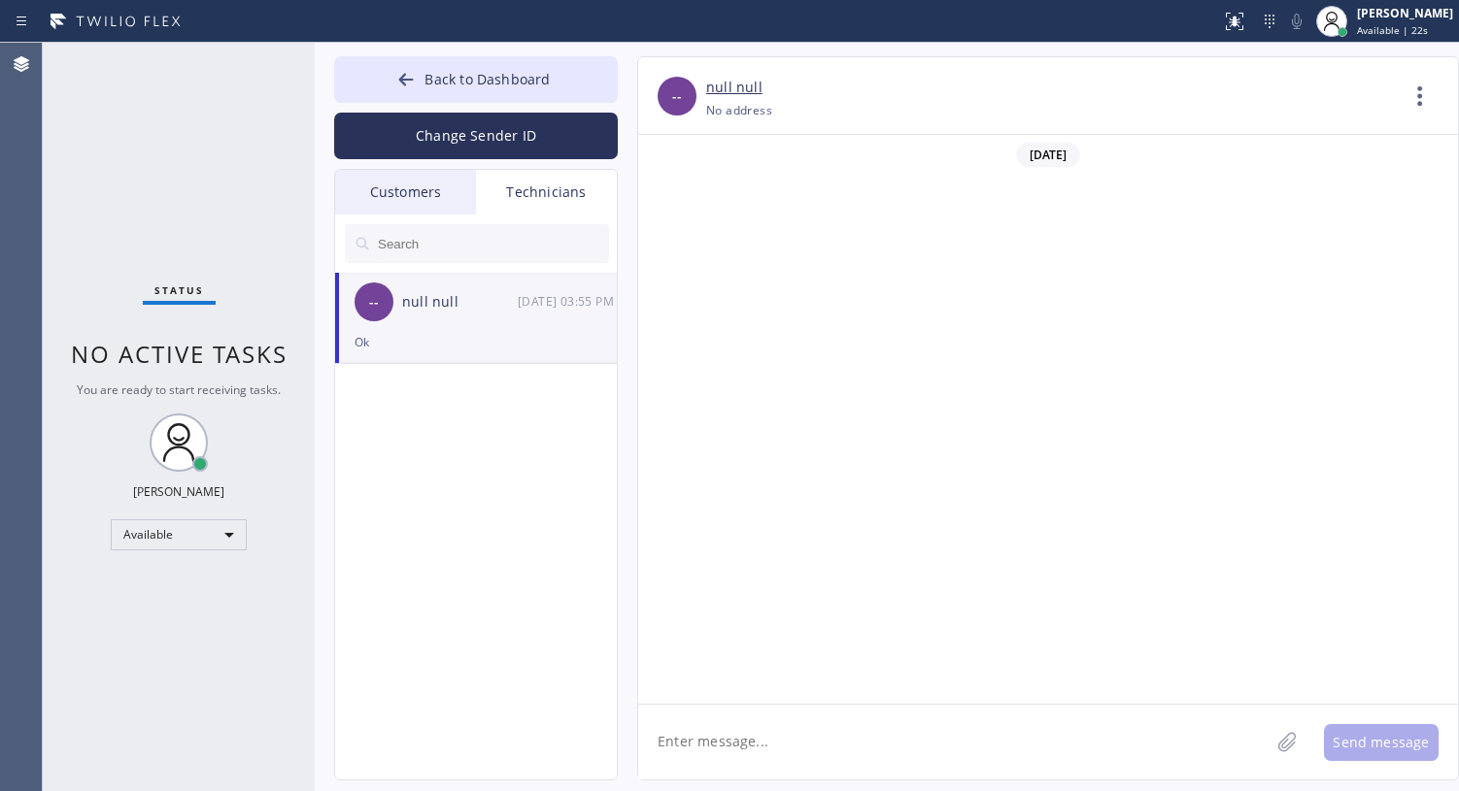
scroll to position [1520, 0]
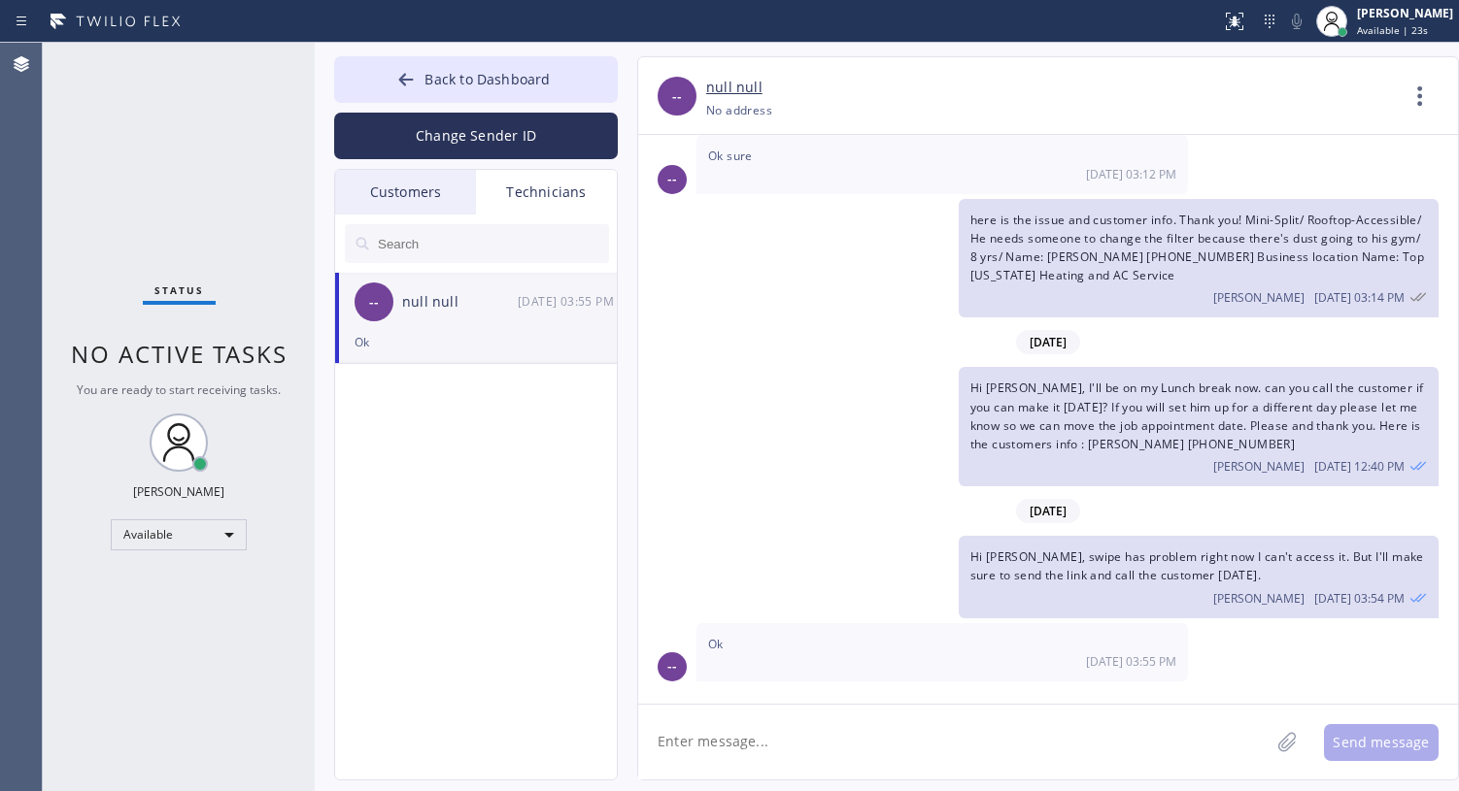
click at [901, 715] on textarea at bounding box center [953, 742] width 631 height 75
type textarea "Hi [PERSON_NAME], I have already assigned the estimate for 5-8 [DATE]. Thank yo…"
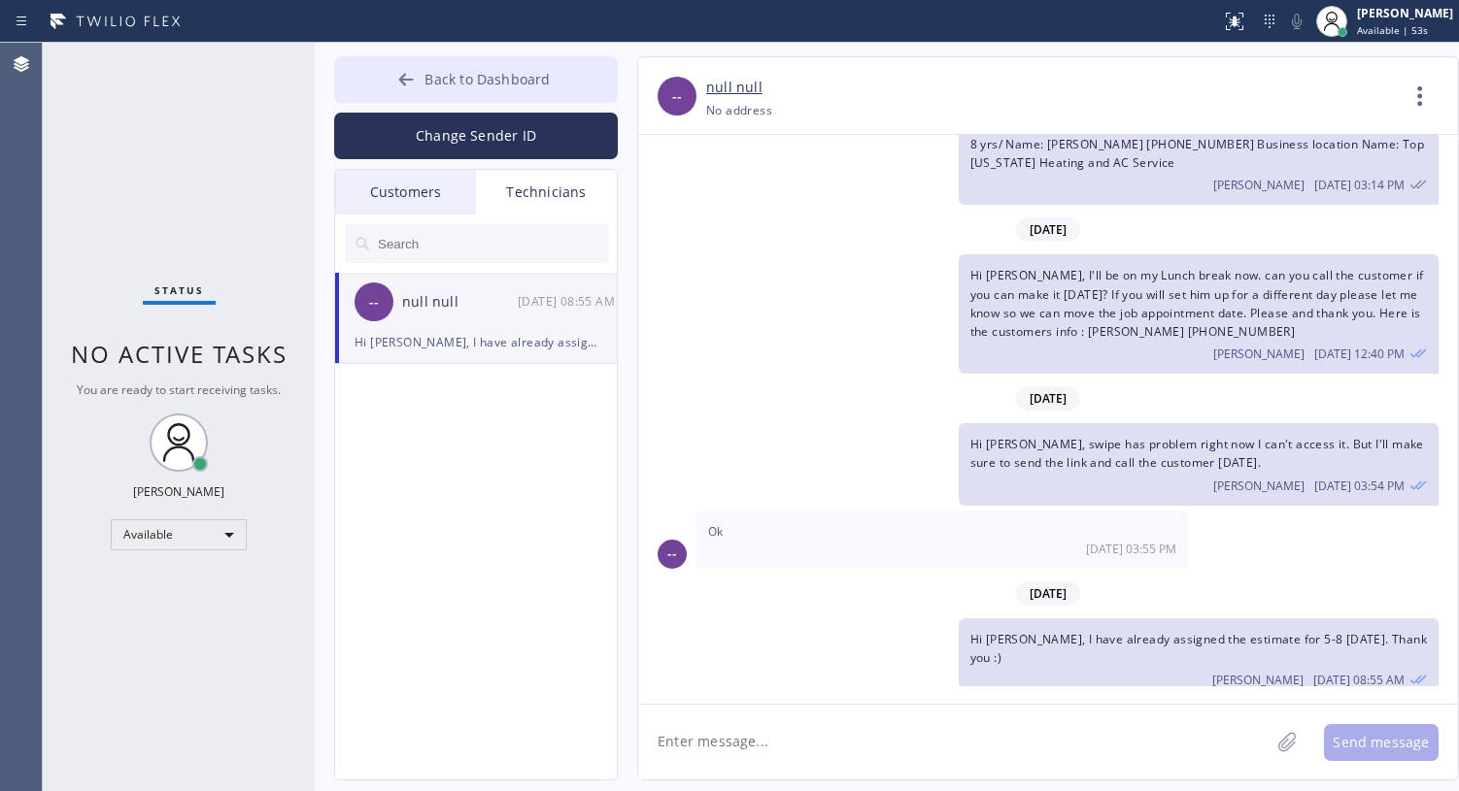
click at [429, 84] on span "Back to Dashboard" at bounding box center [486, 79] width 125 height 18
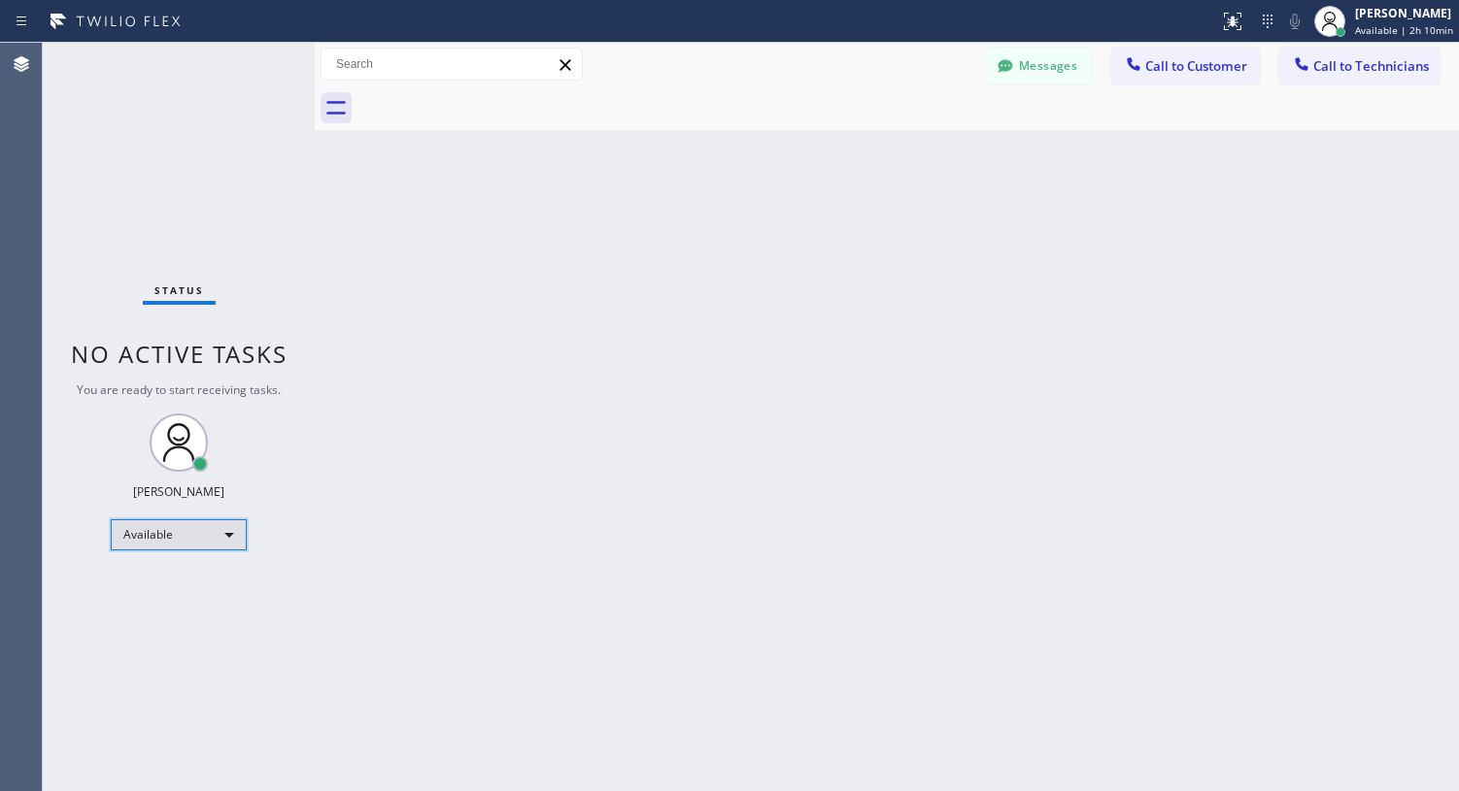
click at [178, 523] on div "Available" at bounding box center [179, 535] width 136 height 31
click at [159, 626] on li "Break" at bounding box center [178, 634] width 132 height 23
